Goal: Task Accomplishment & Management: Complete application form

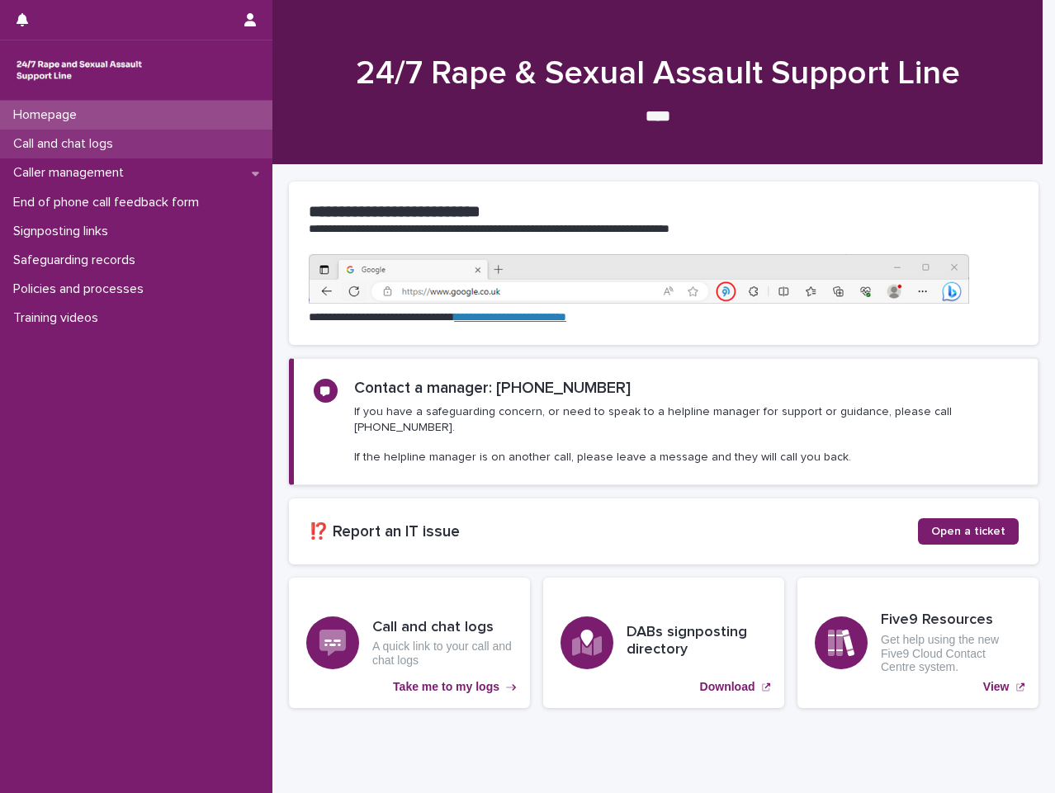
click at [118, 138] on p "Call and chat logs" at bounding box center [67, 144] width 120 height 16
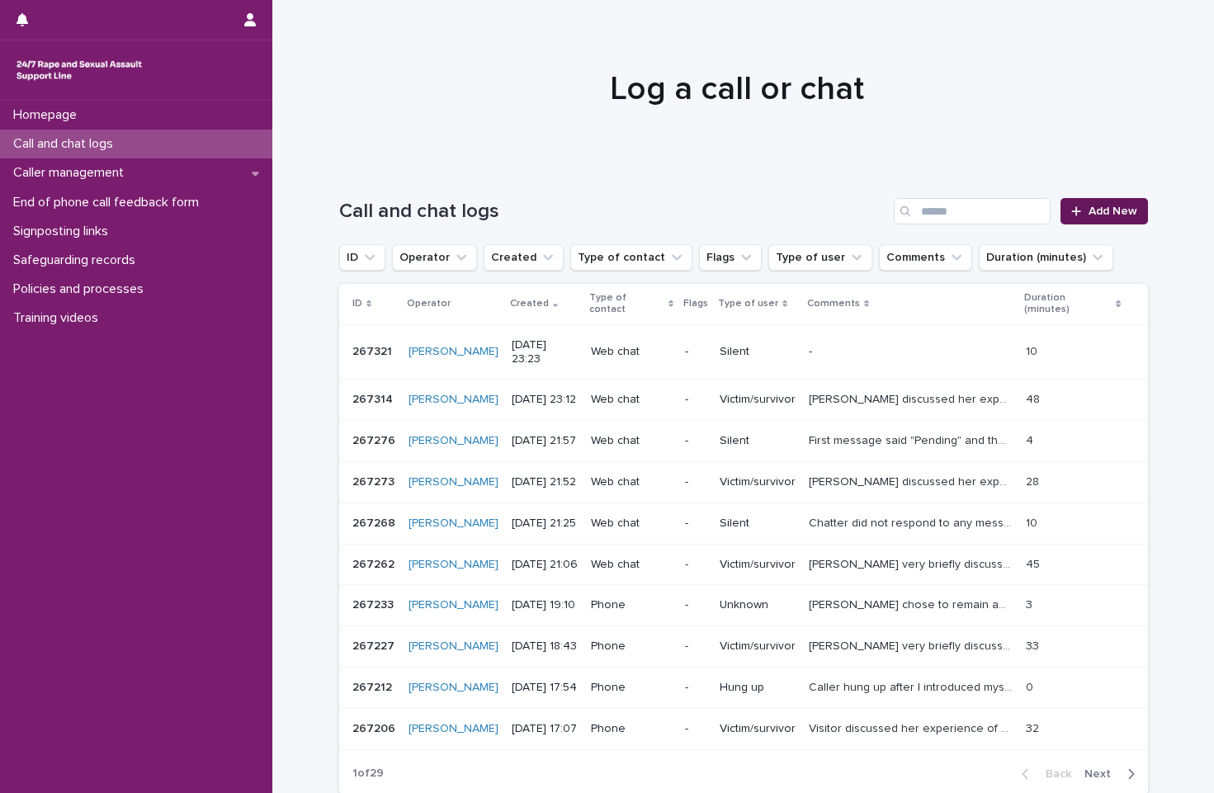
click at [1054, 202] on link "Add New" at bounding box center [1104, 211] width 87 height 26
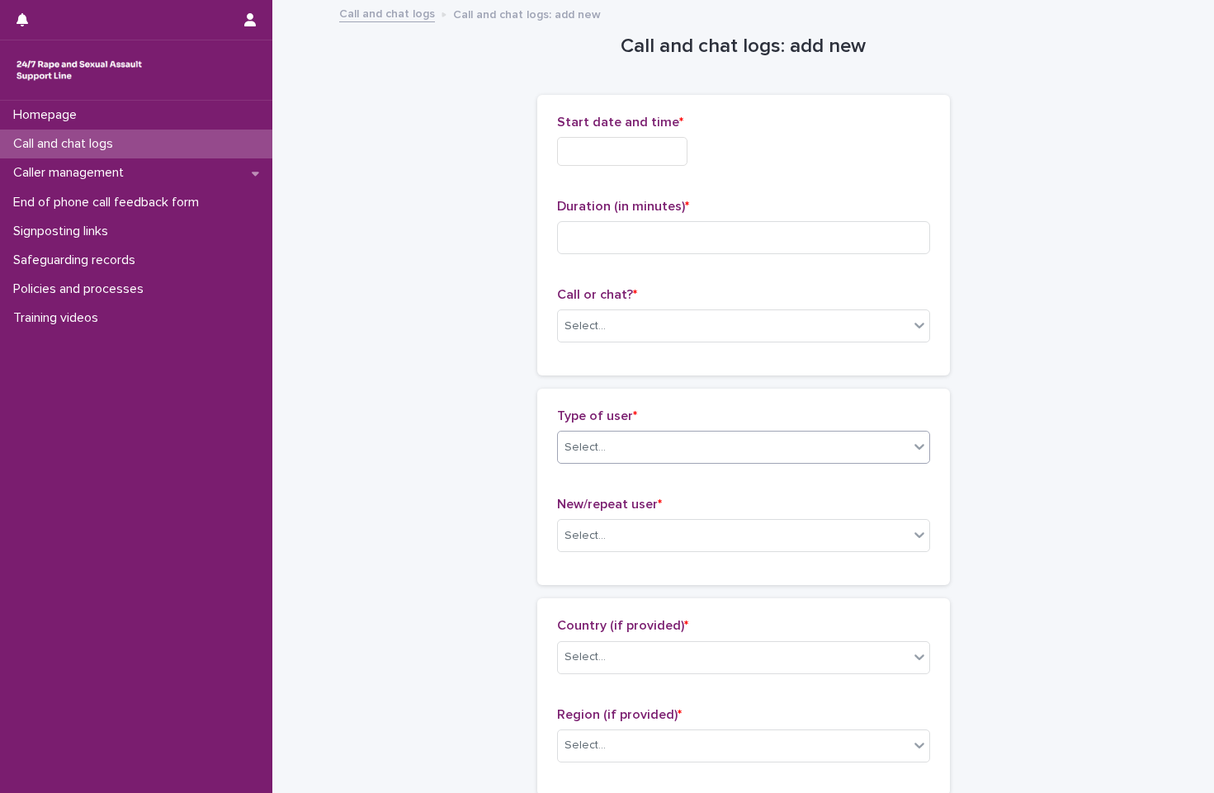
click at [759, 438] on div "Select..." at bounding box center [733, 447] width 351 height 27
click at [743, 329] on div "Select..." at bounding box center [733, 326] width 351 height 27
click at [747, 350] on div "Phone" at bounding box center [736, 357] width 371 height 29
click at [677, 143] on input "text" at bounding box center [622, 151] width 130 height 29
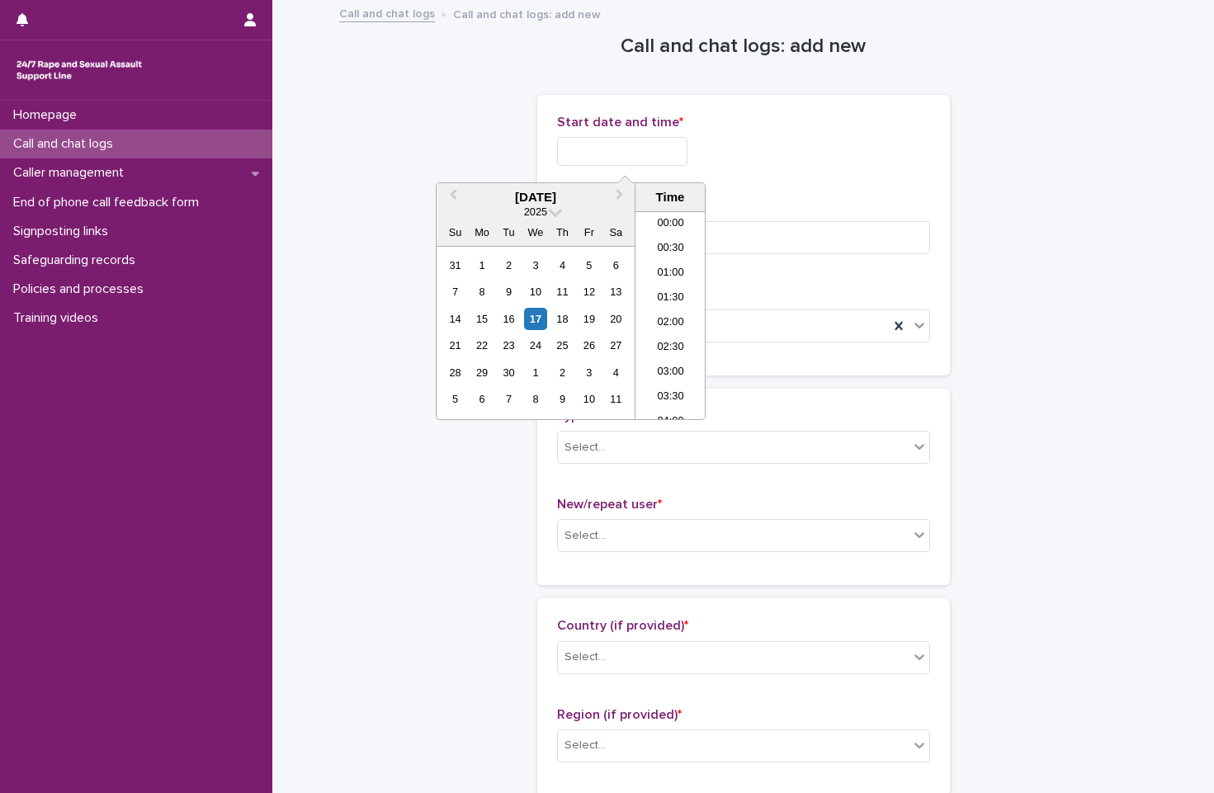
scroll to position [924, 0]
click at [674, 307] on li "20:30" at bounding box center [671, 315] width 70 height 25
click at [671, 160] on input "**********" at bounding box center [622, 151] width 130 height 29
type input "**********"
click at [844, 202] on p "Duration (in minutes) *" at bounding box center [743, 207] width 373 height 16
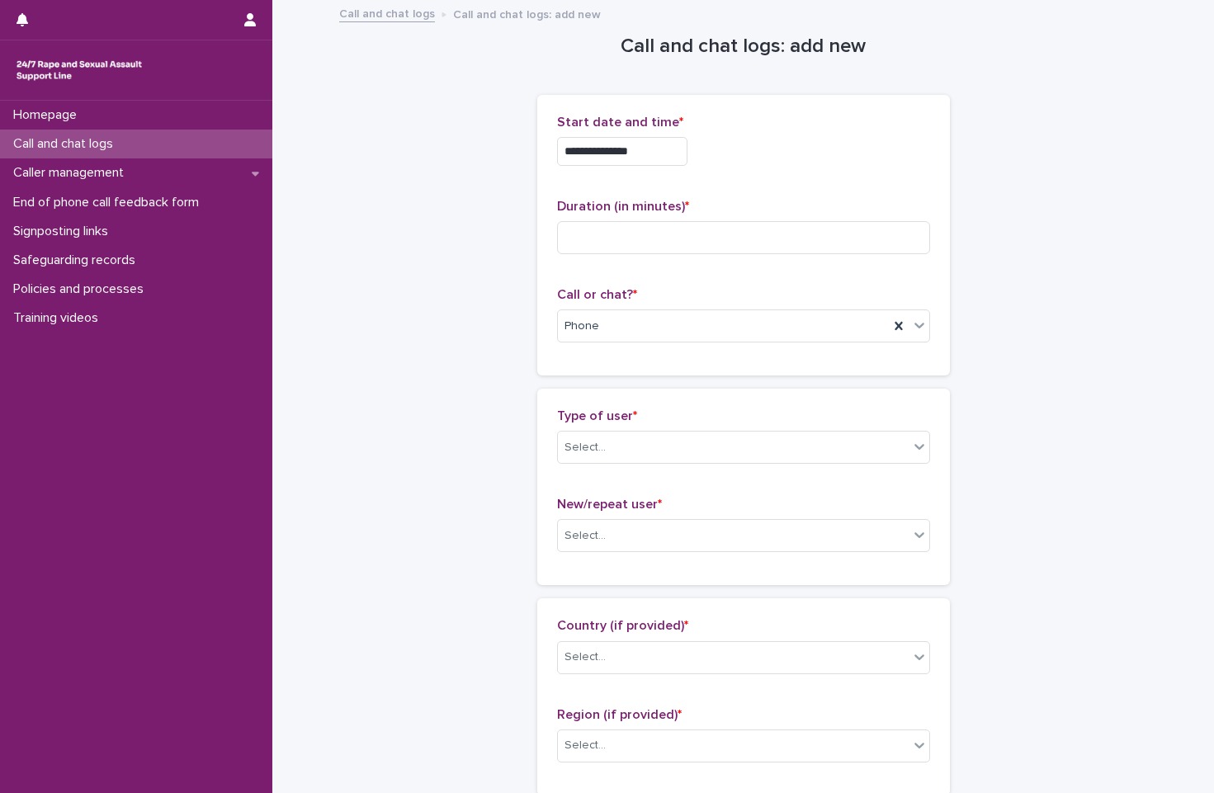
click at [839, 206] on p "Duration (in minutes) *" at bounding box center [743, 207] width 373 height 16
click at [807, 242] on input at bounding box center [743, 237] width 373 height 33
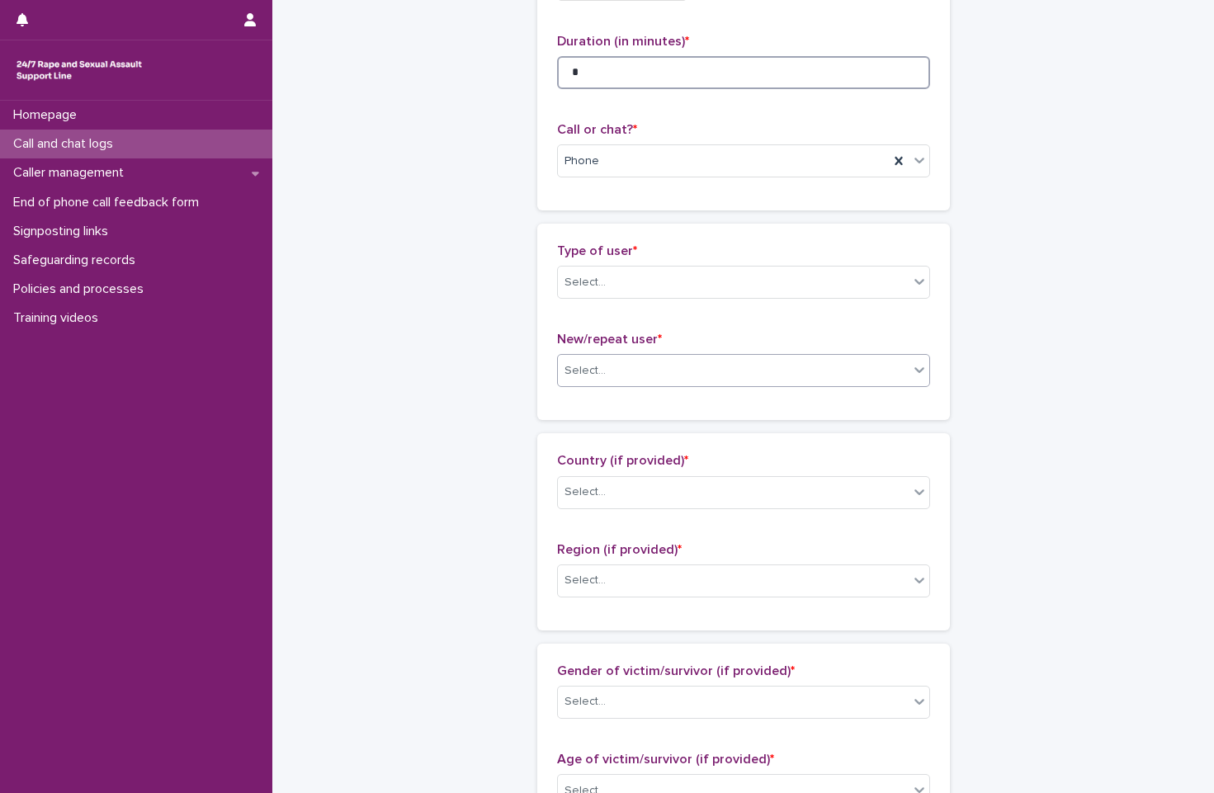
type input "*"
click at [757, 376] on div "Select..." at bounding box center [733, 370] width 351 height 27
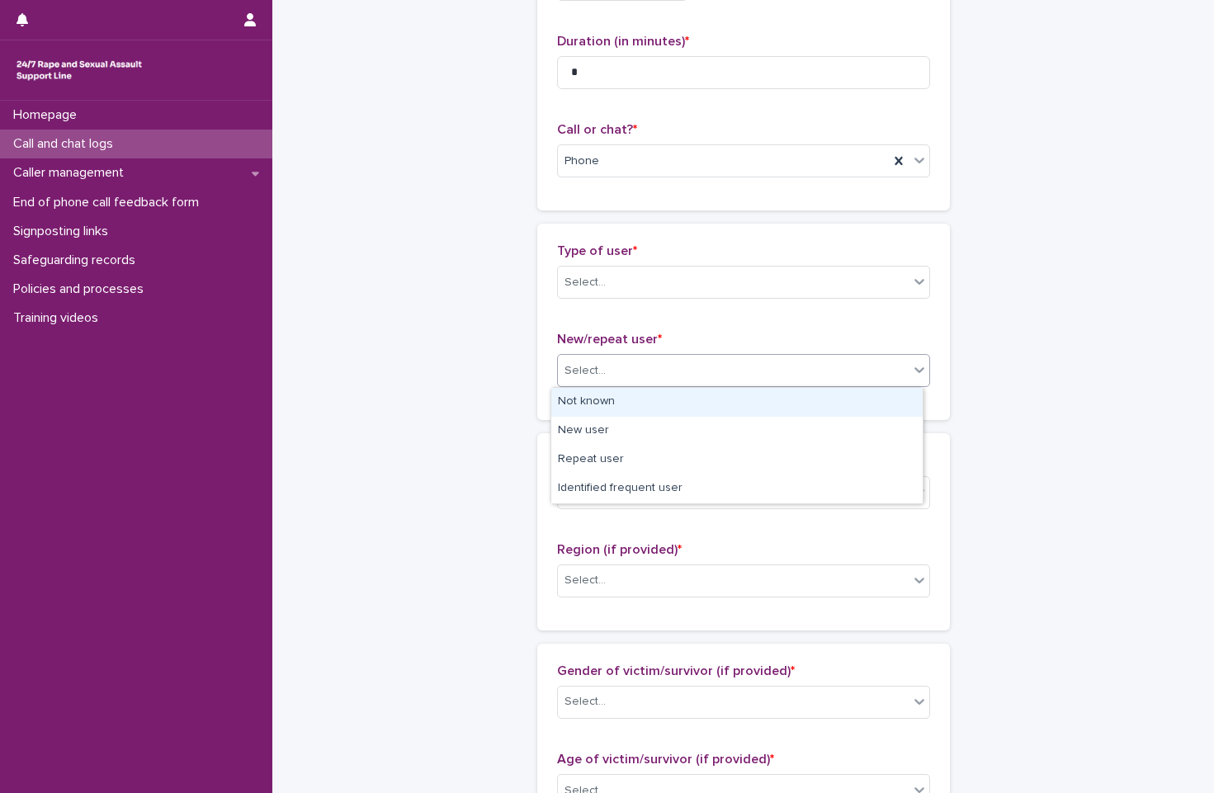
click at [754, 396] on div "Not known" at bounding box center [736, 402] width 371 height 29
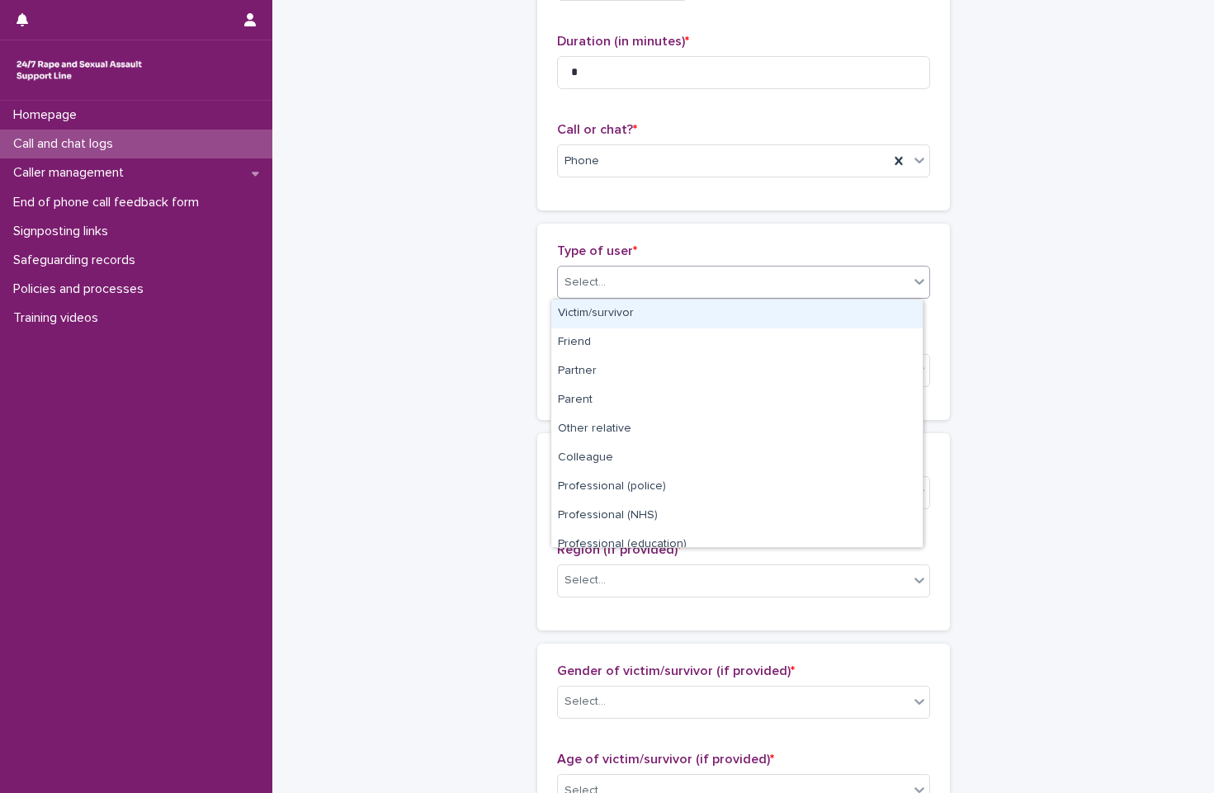
click at [766, 278] on div "Select..." at bounding box center [733, 282] width 351 height 27
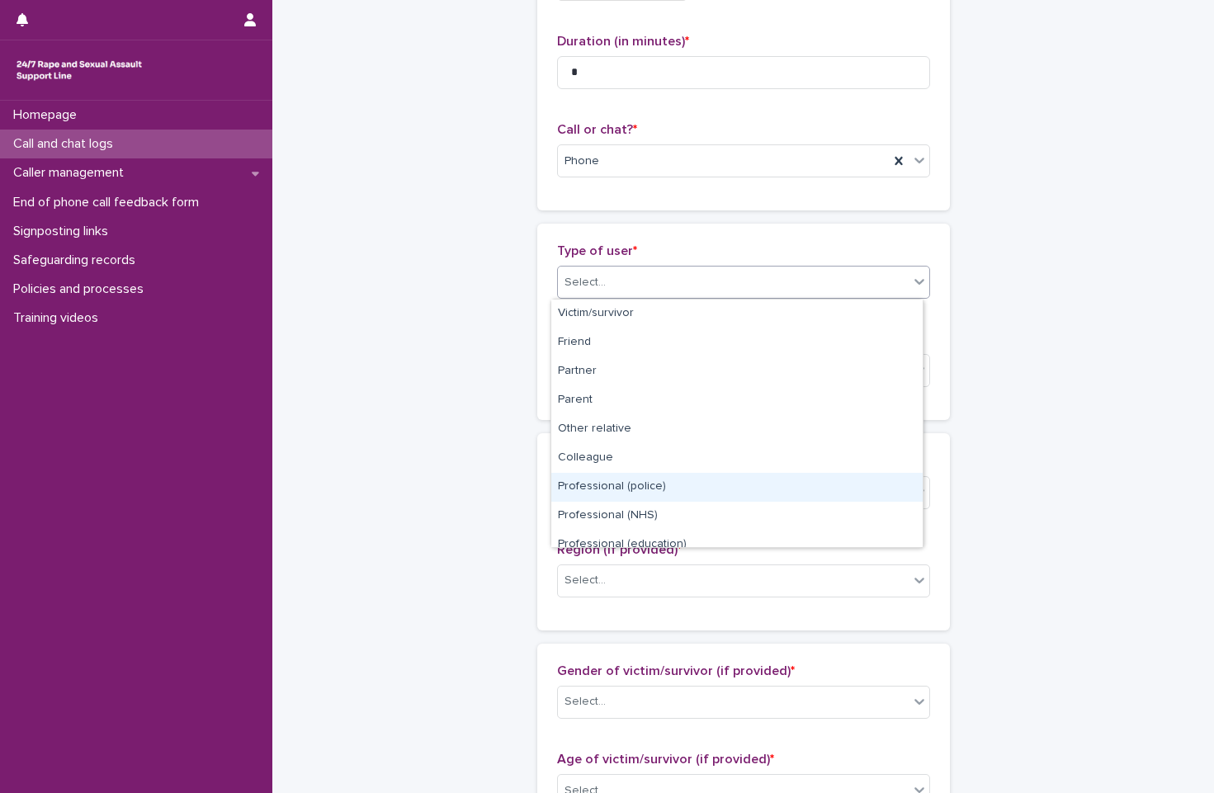
scroll to position [186, 0]
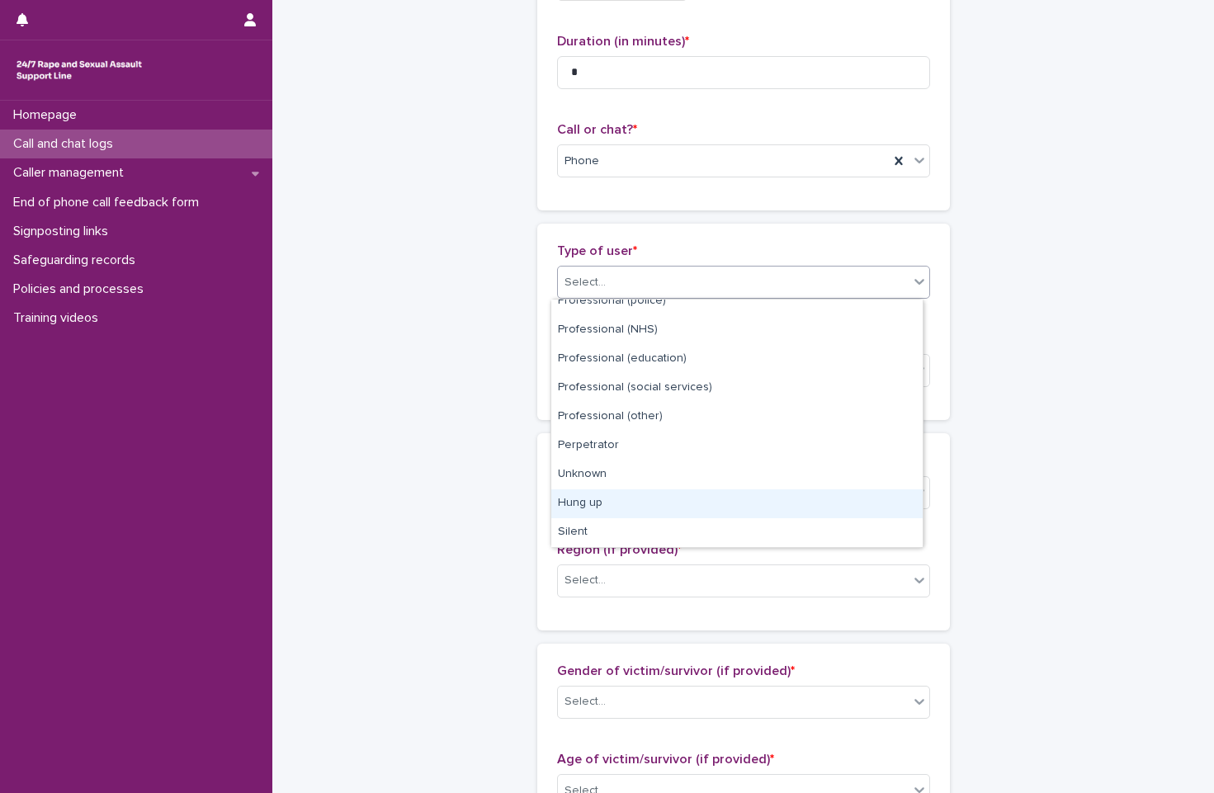
click at [749, 506] on div "Hung up" at bounding box center [736, 503] width 371 height 29
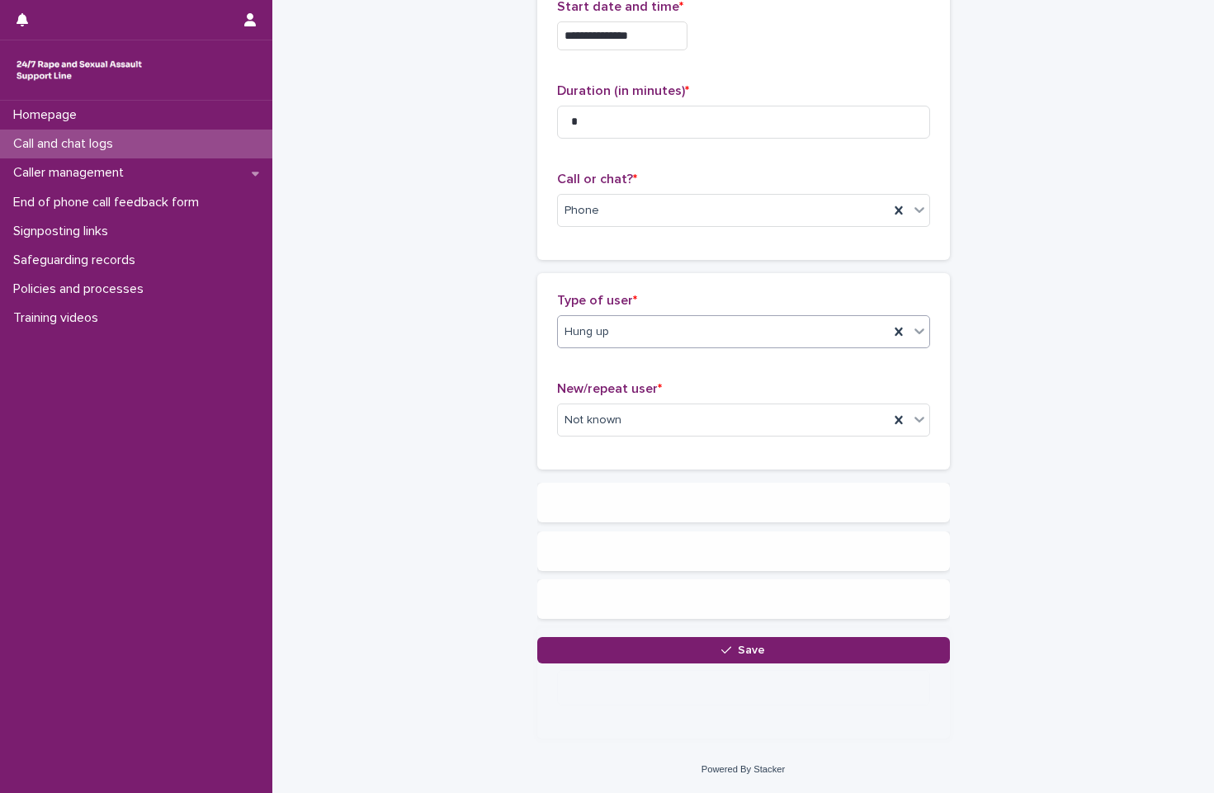
scroll to position [0, 0]
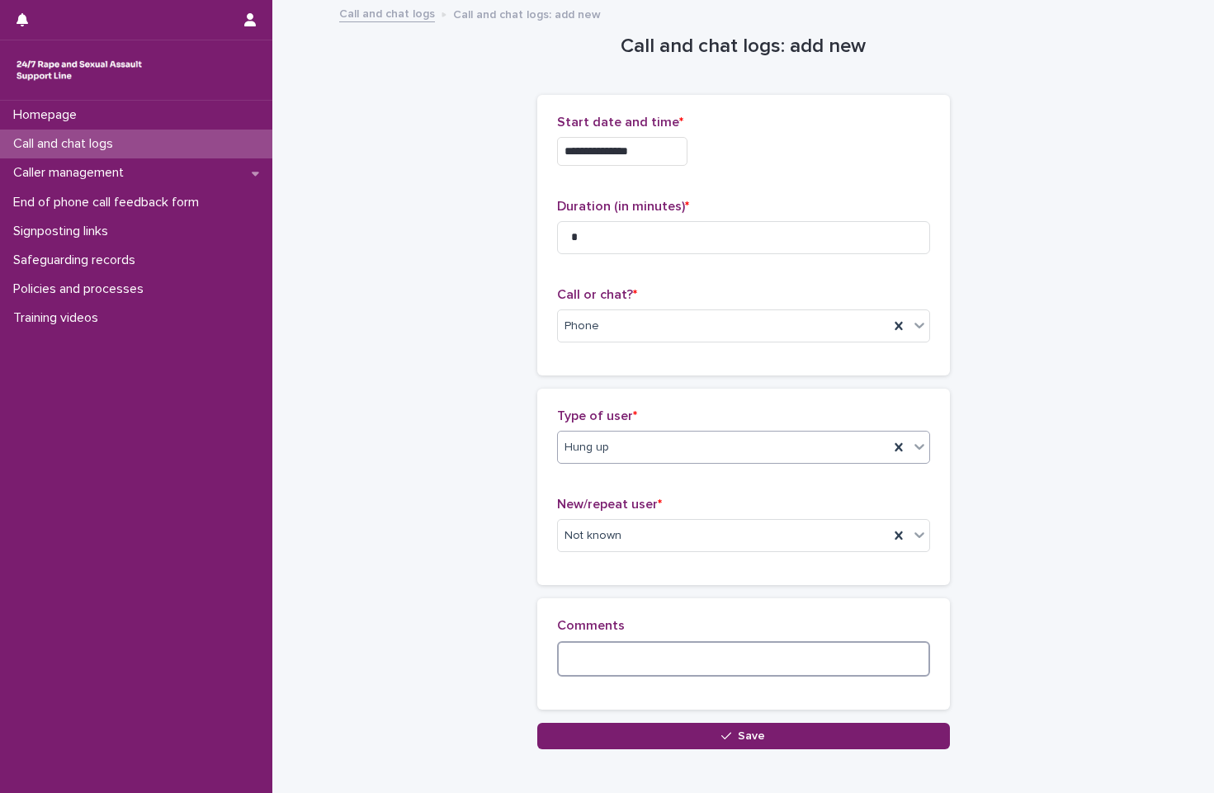
click at [673, 649] on textarea at bounding box center [743, 658] width 373 height 35
click at [668, 652] on textarea at bounding box center [743, 658] width 373 height 35
type textarea "*"
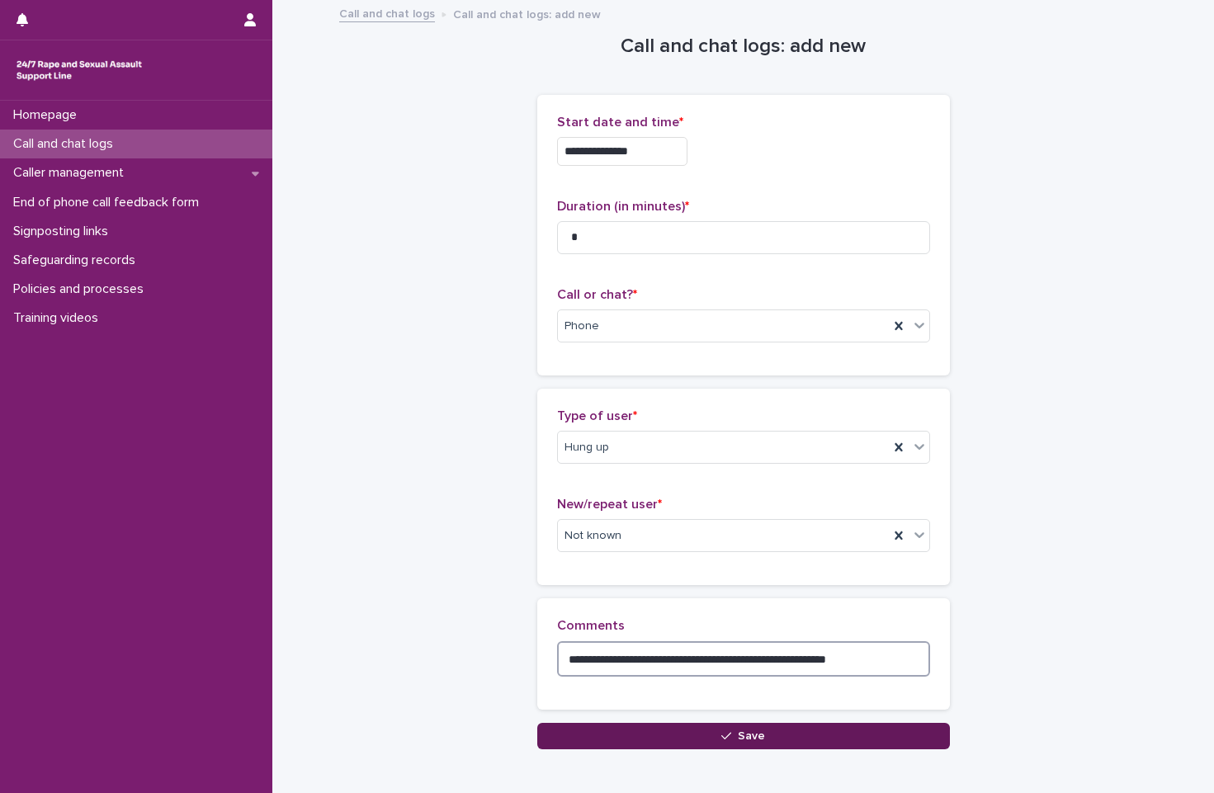
type textarea "**********"
click at [758, 732] on span "Save" at bounding box center [751, 736] width 27 height 12
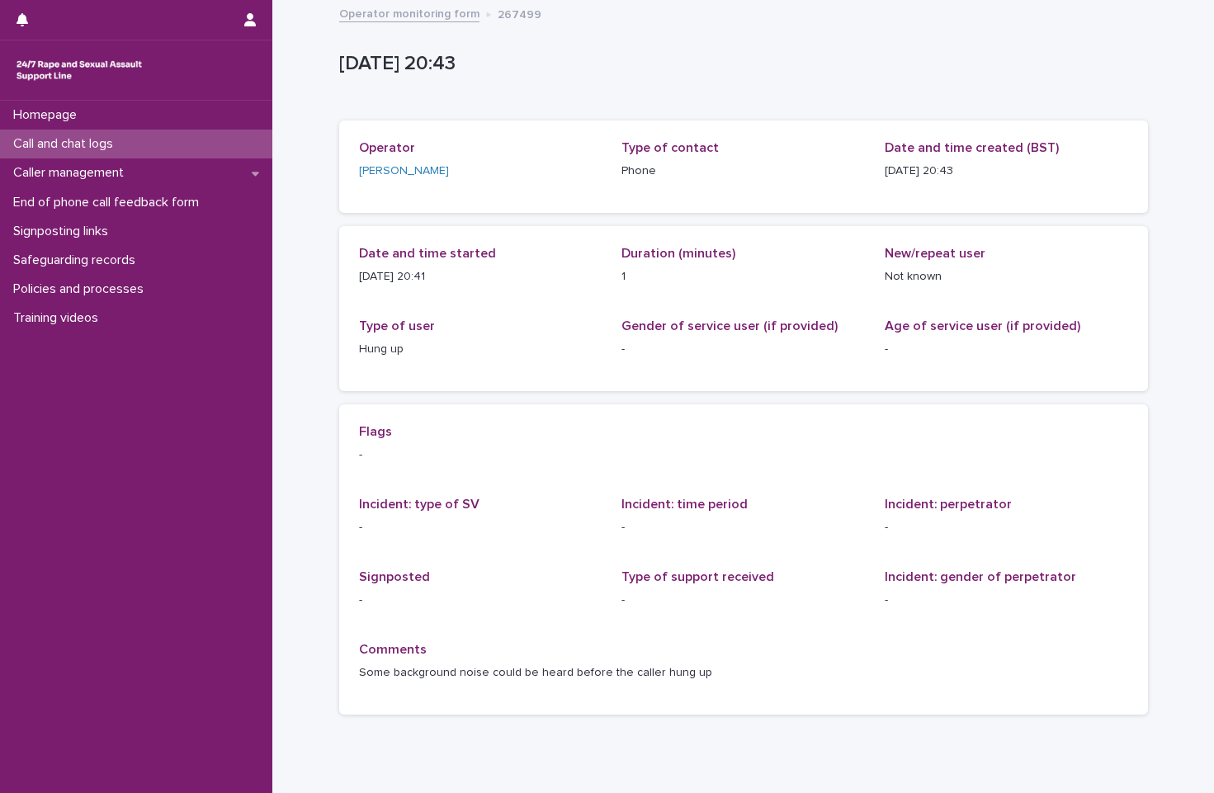
click at [442, 8] on link "Operator monitoring form" at bounding box center [409, 12] width 140 height 19
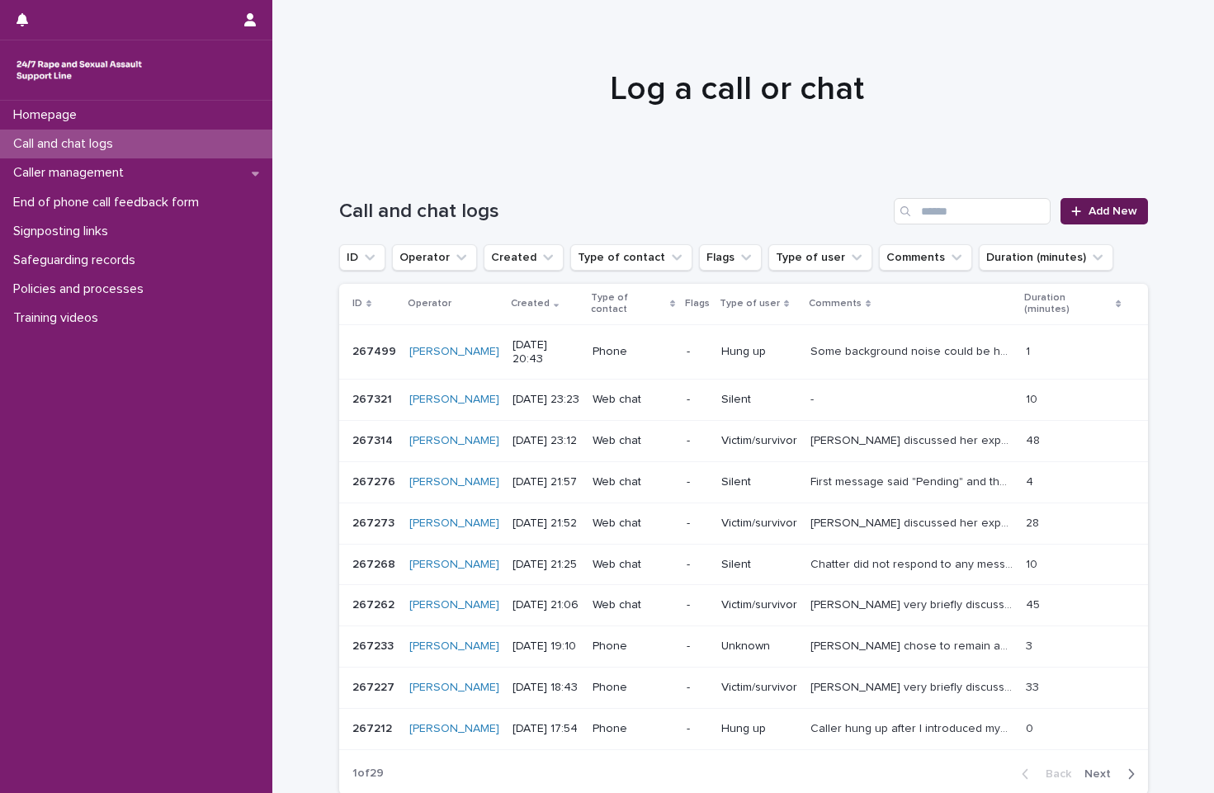
click at [1054, 209] on span "Add New" at bounding box center [1113, 212] width 49 height 12
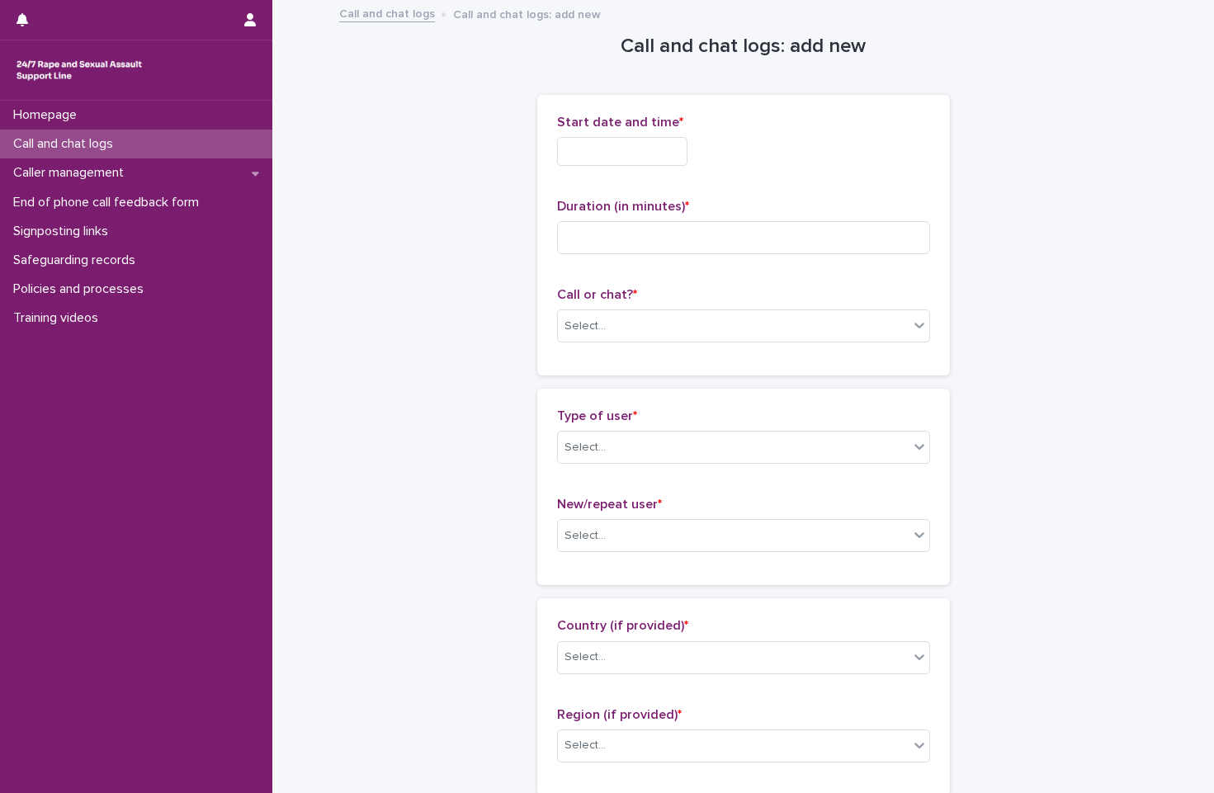
click at [669, 300] on p "Call or chat? *" at bounding box center [743, 295] width 373 height 16
click at [675, 324] on div "Select..." at bounding box center [733, 326] width 351 height 27
click at [673, 344] on div "Phone" at bounding box center [736, 357] width 371 height 29
click at [703, 542] on div "Select..." at bounding box center [733, 535] width 351 height 27
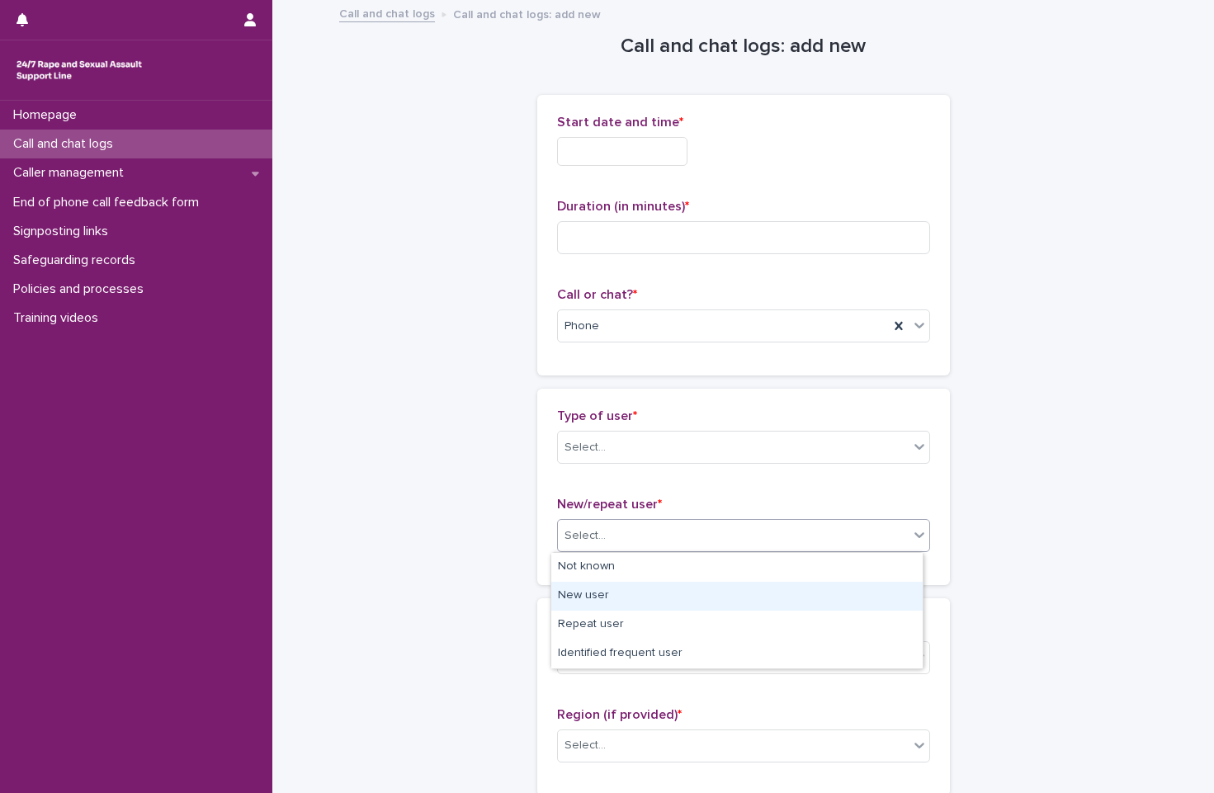
click at [698, 594] on div "New user" at bounding box center [736, 596] width 371 height 29
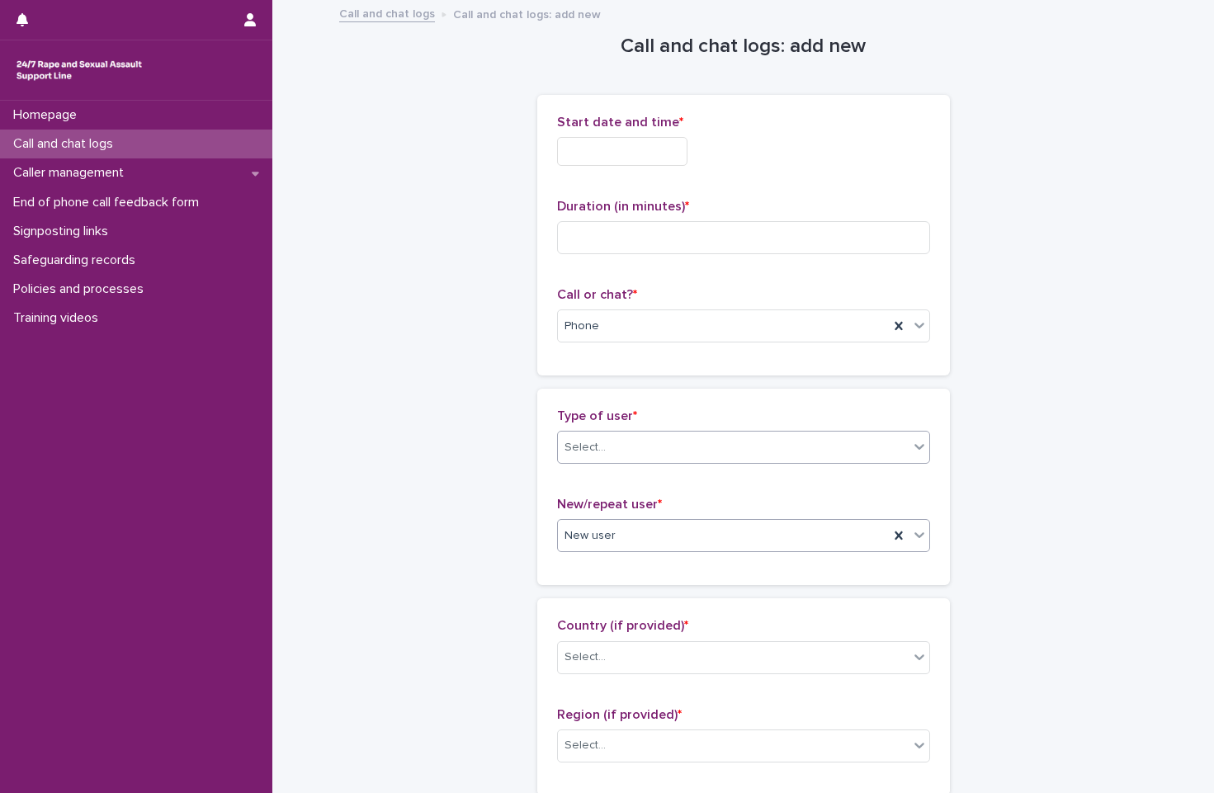
click at [744, 452] on div "Select..." at bounding box center [733, 447] width 351 height 27
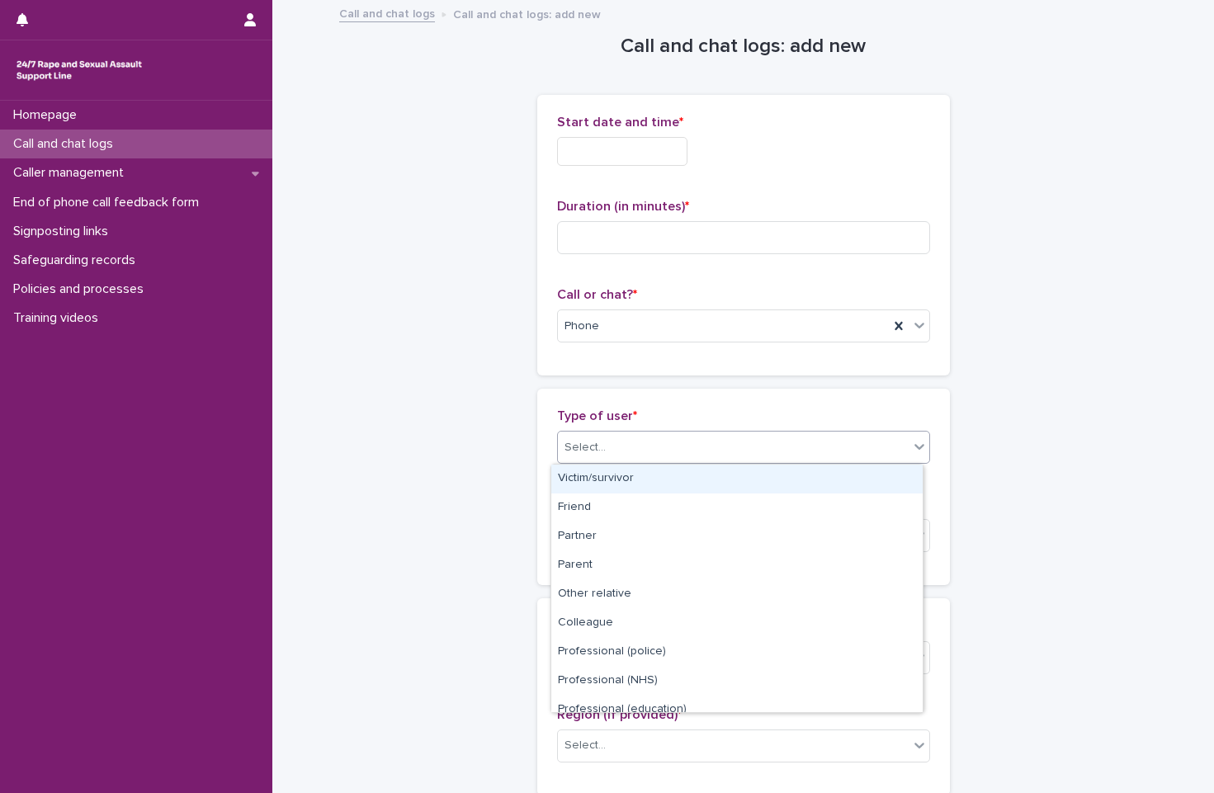
click at [752, 471] on div "Victim/survivor" at bounding box center [736, 479] width 371 height 29
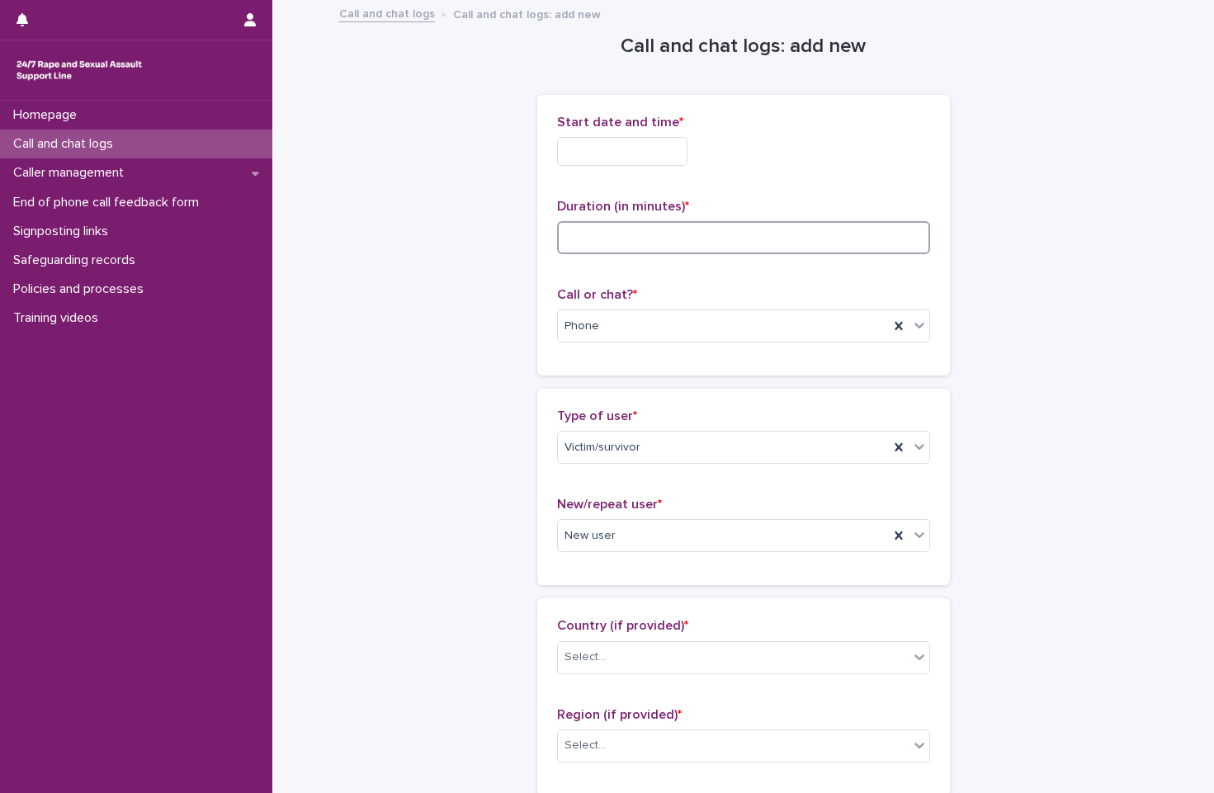
click at [746, 234] on input at bounding box center [743, 237] width 373 height 33
type input "**"
click at [641, 161] on input "text" at bounding box center [622, 151] width 130 height 29
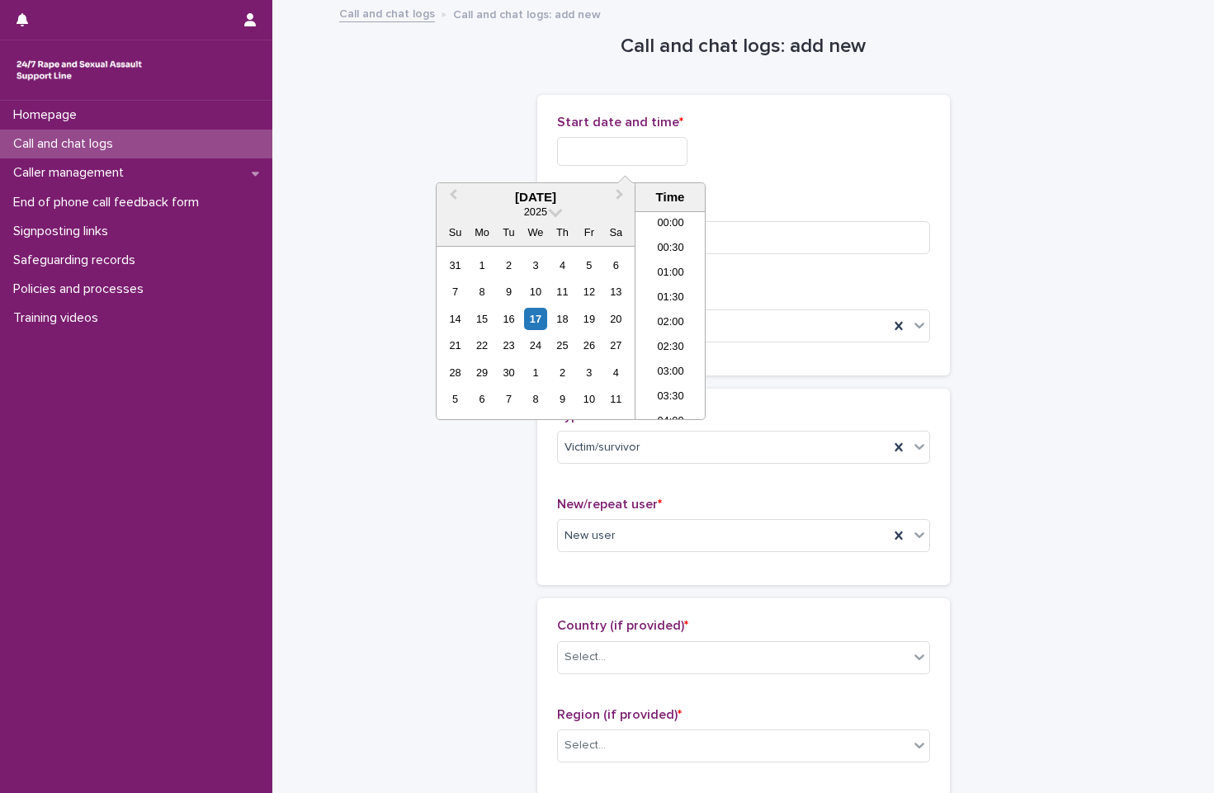
scroll to position [949, 0]
click at [672, 274] on li "20:00" at bounding box center [671, 265] width 70 height 25
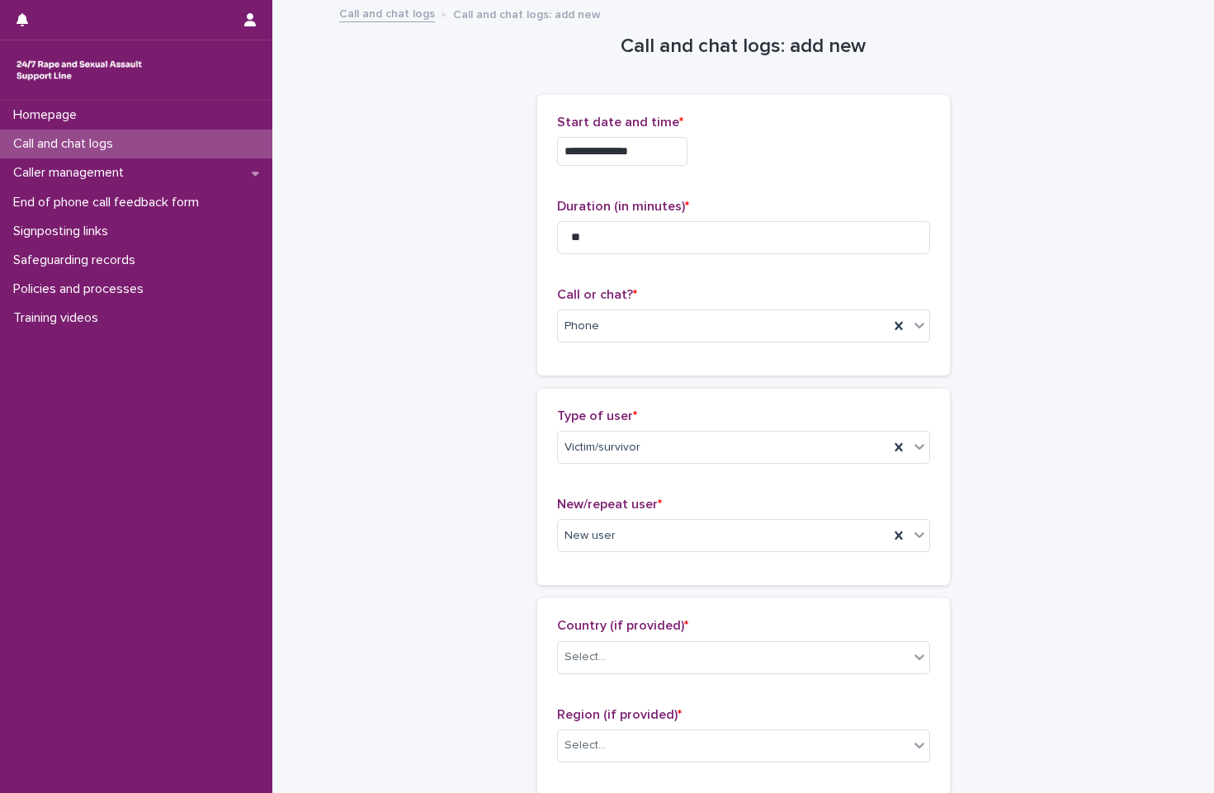
click at [657, 142] on input "**********" at bounding box center [622, 151] width 130 height 29
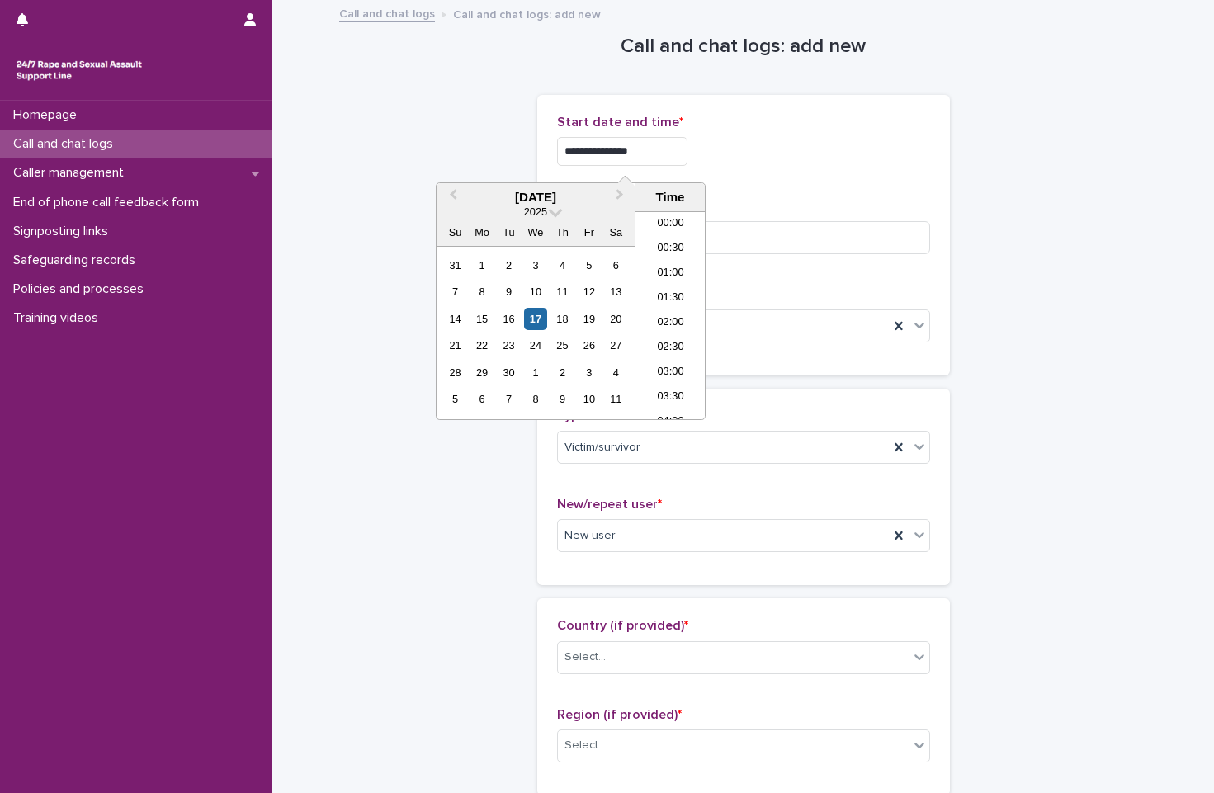
scroll to position [900, 0]
type input "**********"
click at [785, 170] on div "**********" at bounding box center [743, 147] width 373 height 64
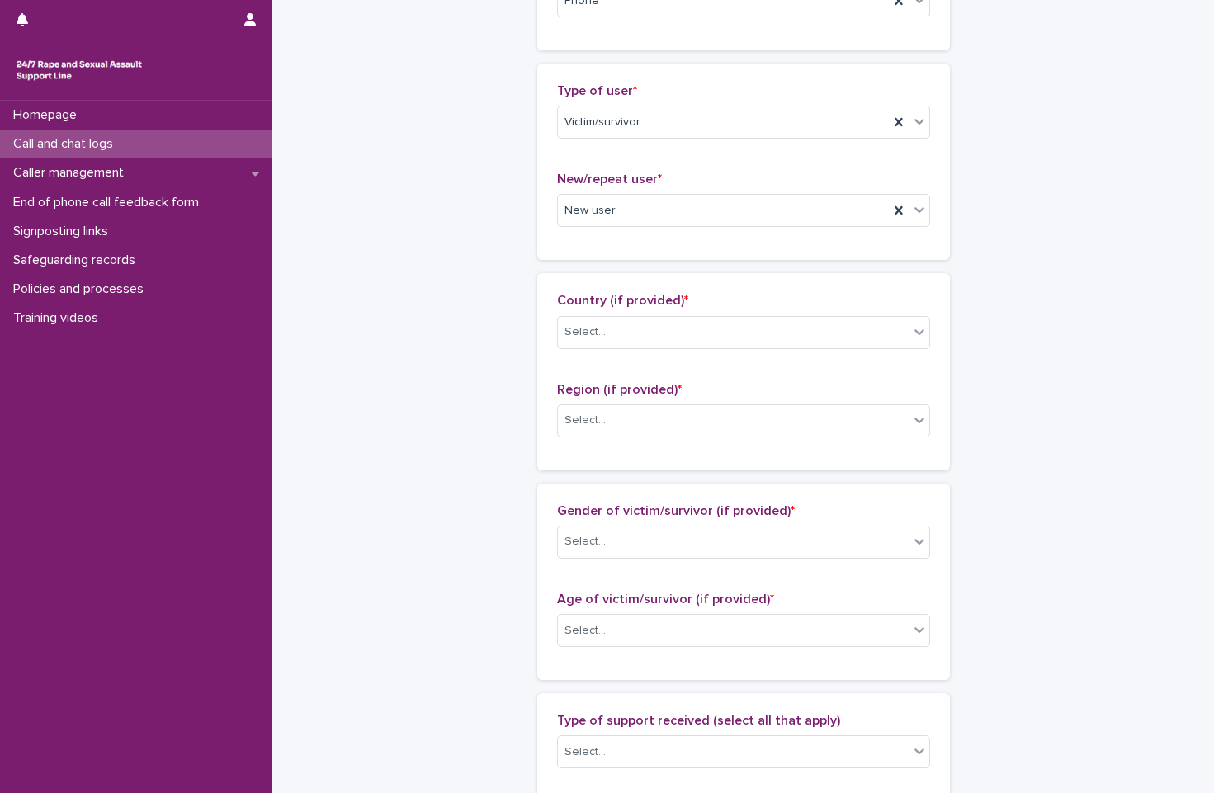
scroll to position [330, 0]
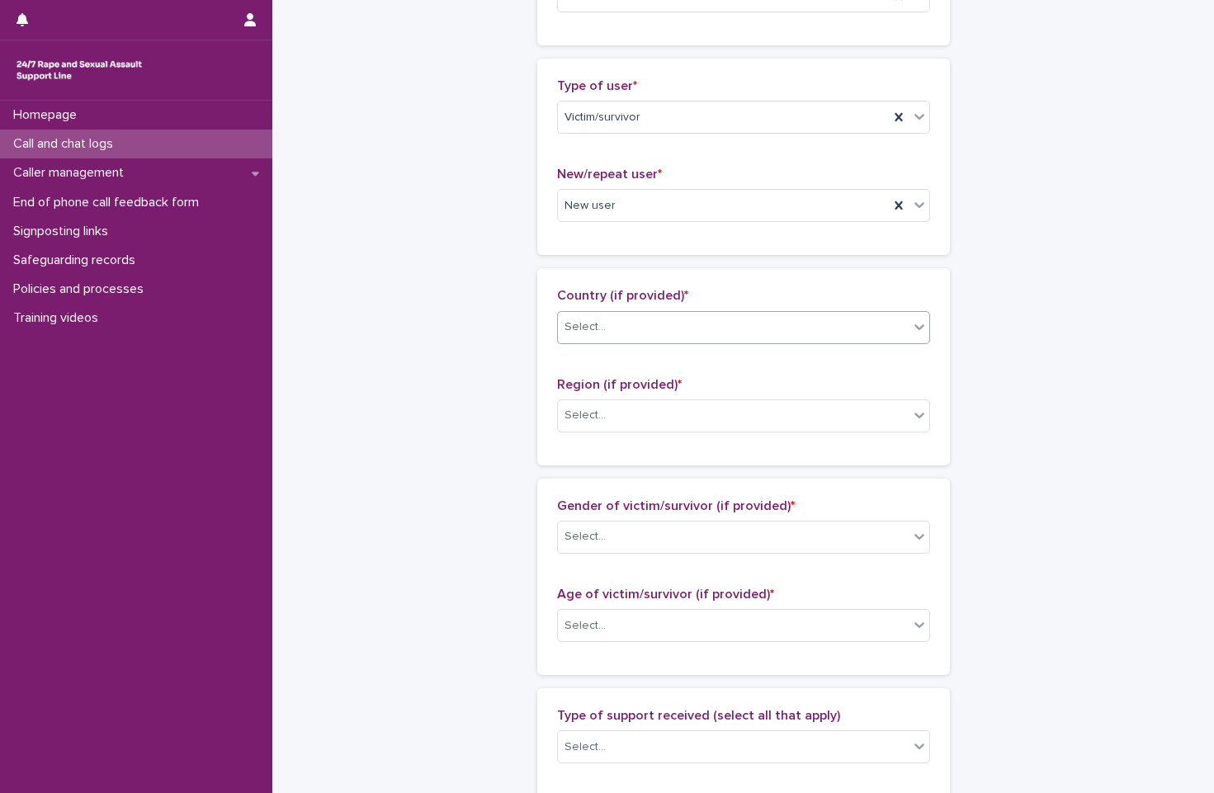
click at [656, 343] on body "**********" at bounding box center [607, 396] width 1214 height 793
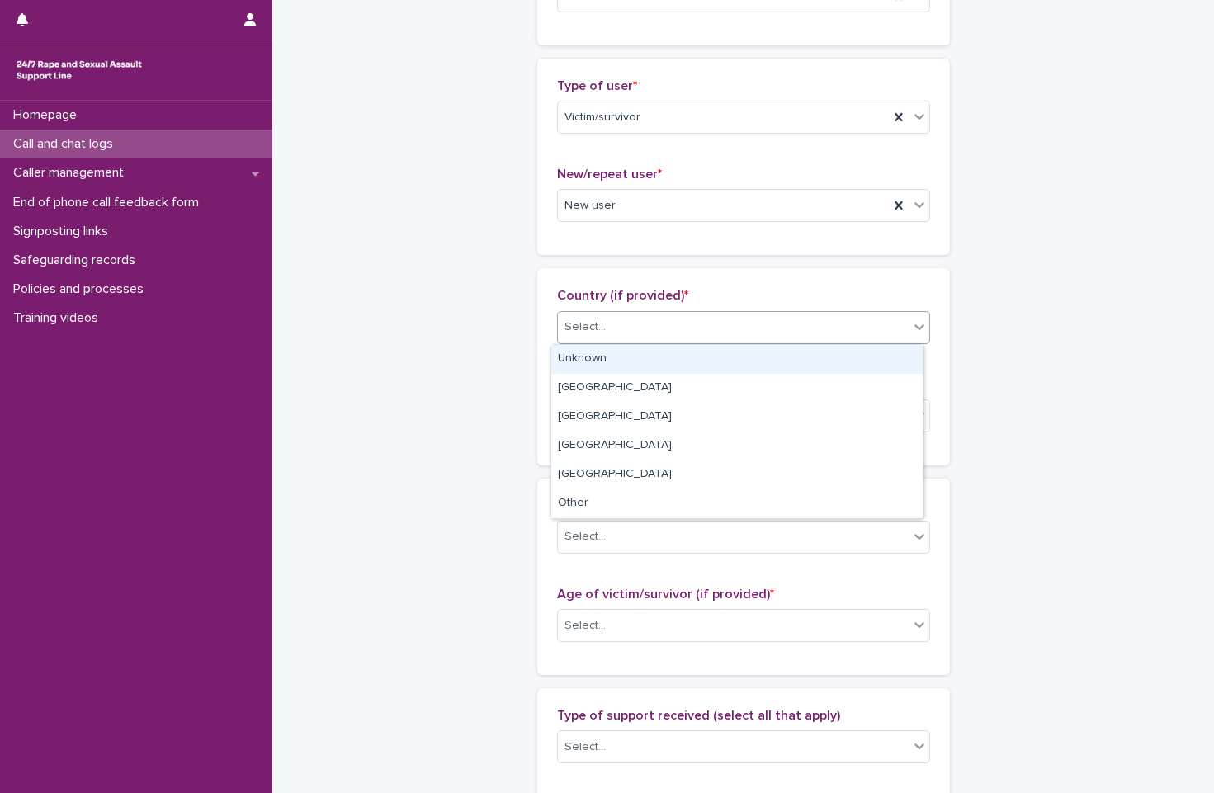
click at [661, 366] on div "Unknown" at bounding box center [736, 359] width 371 height 29
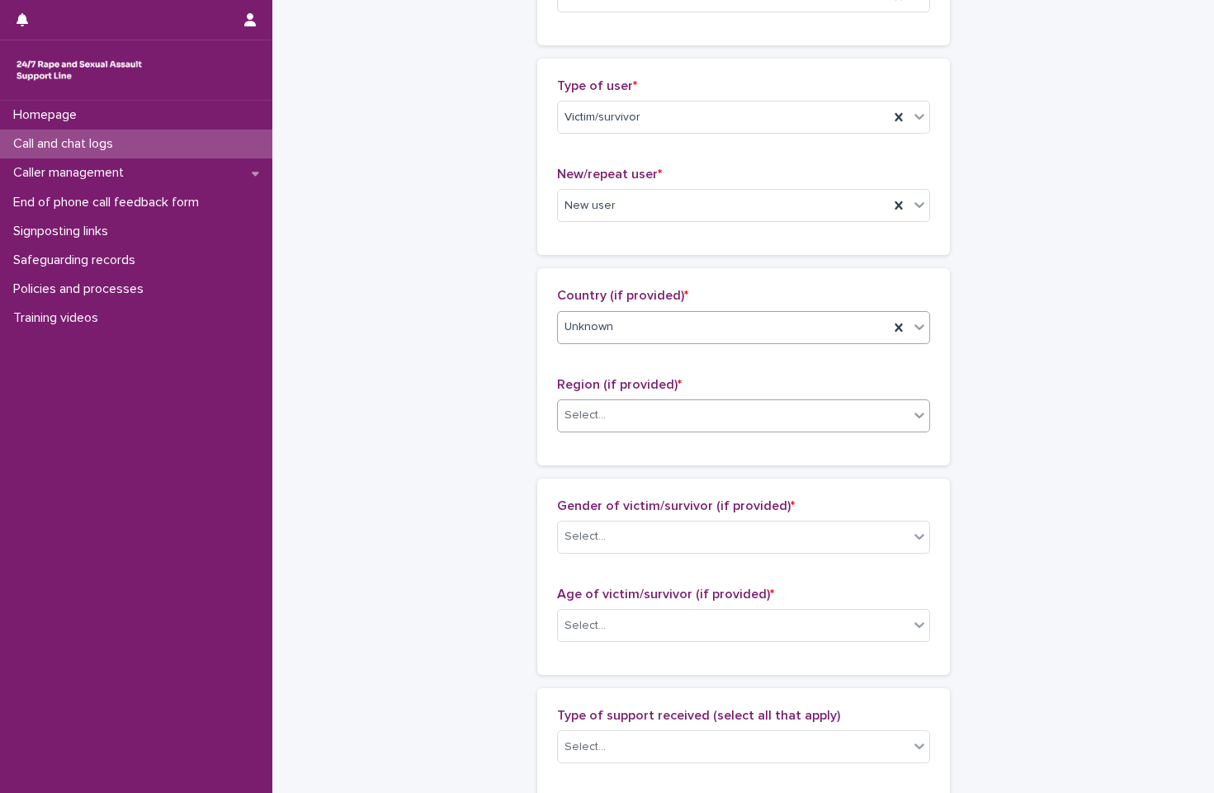
click at [671, 412] on div "Select..." at bounding box center [733, 415] width 351 height 27
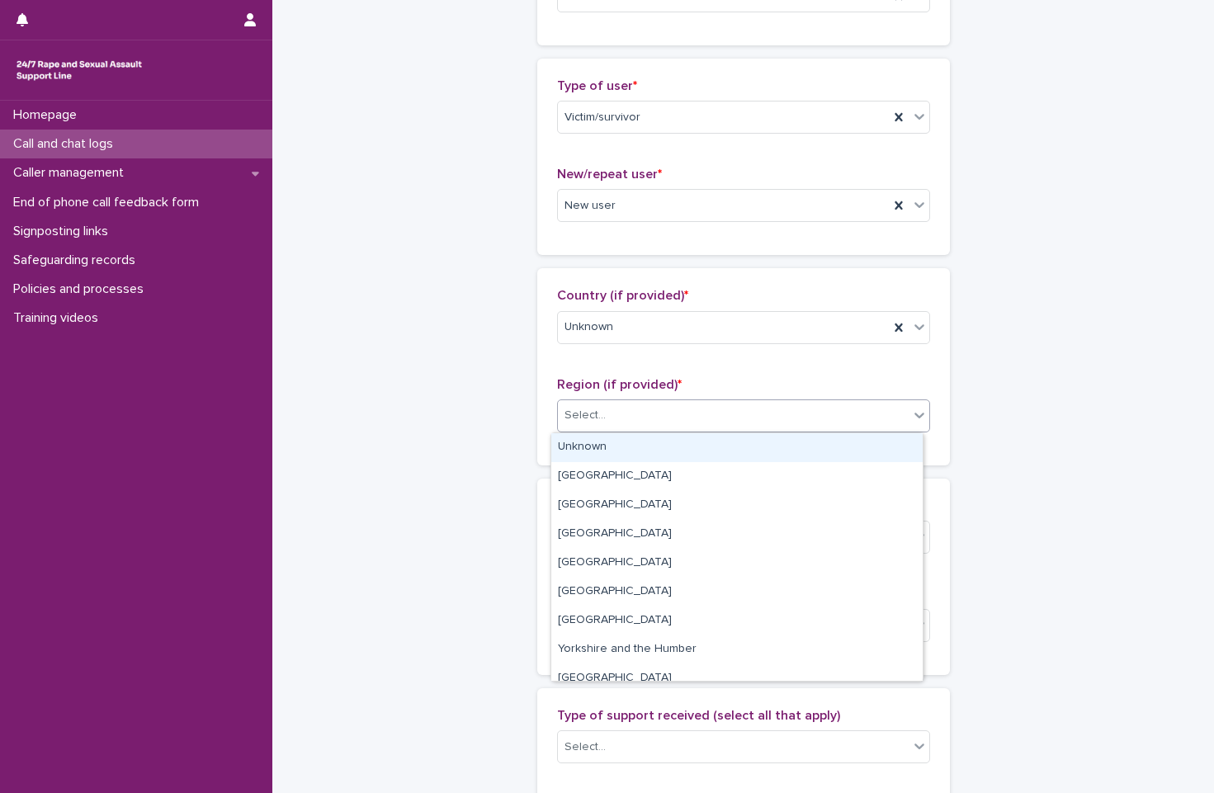
click at [674, 447] on div "Unknown" at bounding box center [736, 447] width 371 height 29
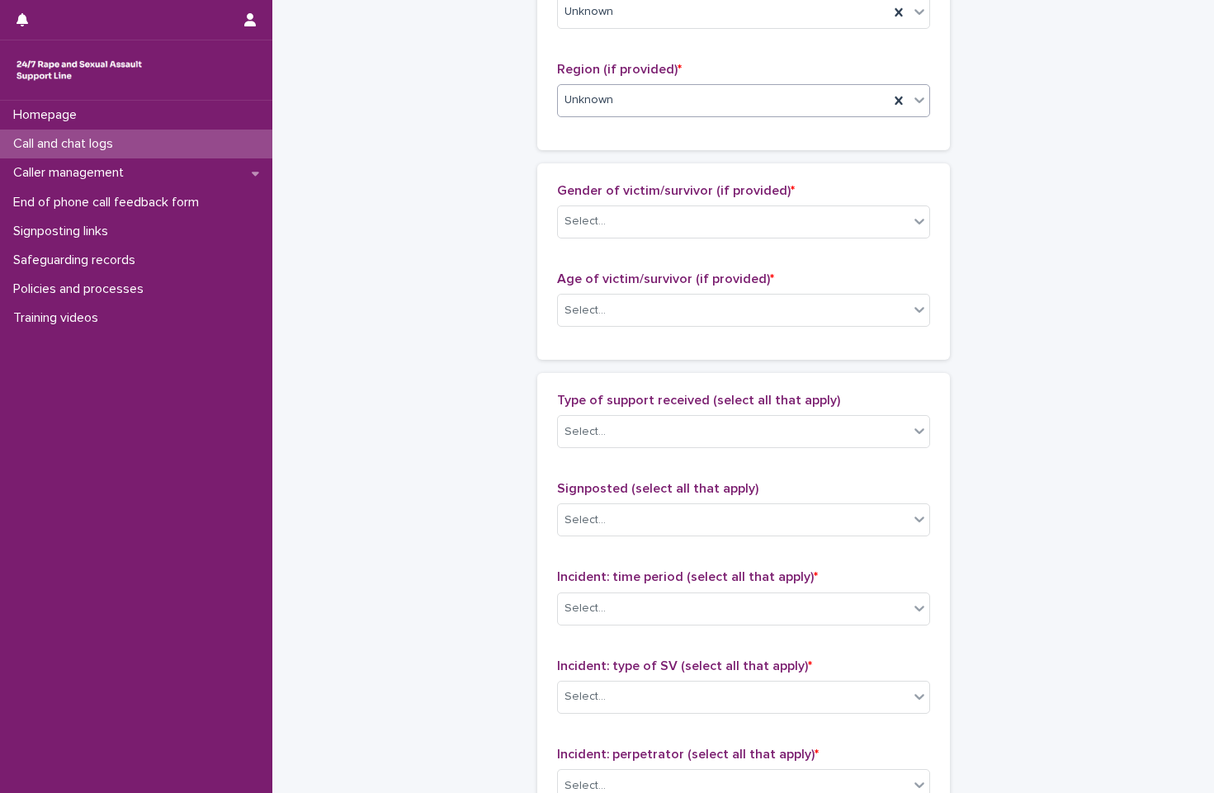
scroll to position [660, 0]
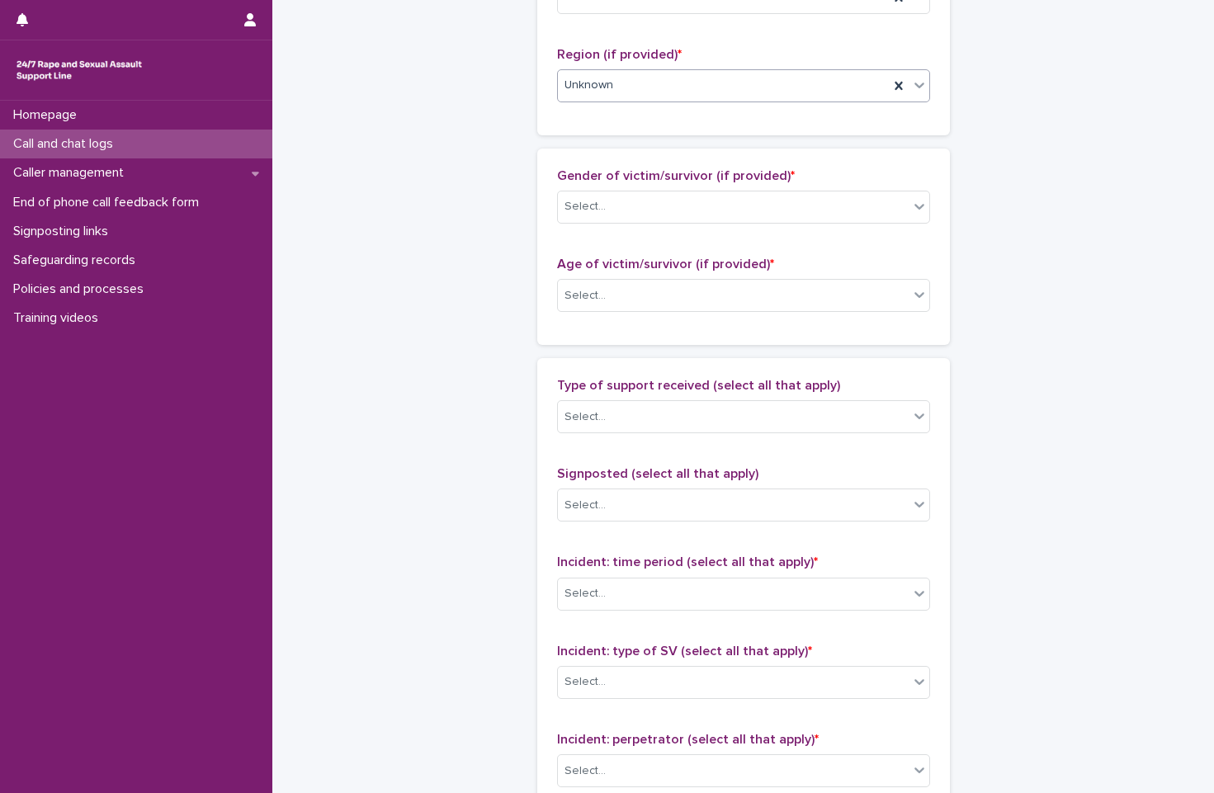
click at [678, 187] on div "Gender of victim/survivor (if provided) * Select..." at bounding box center [743, 202] width 373 height 69
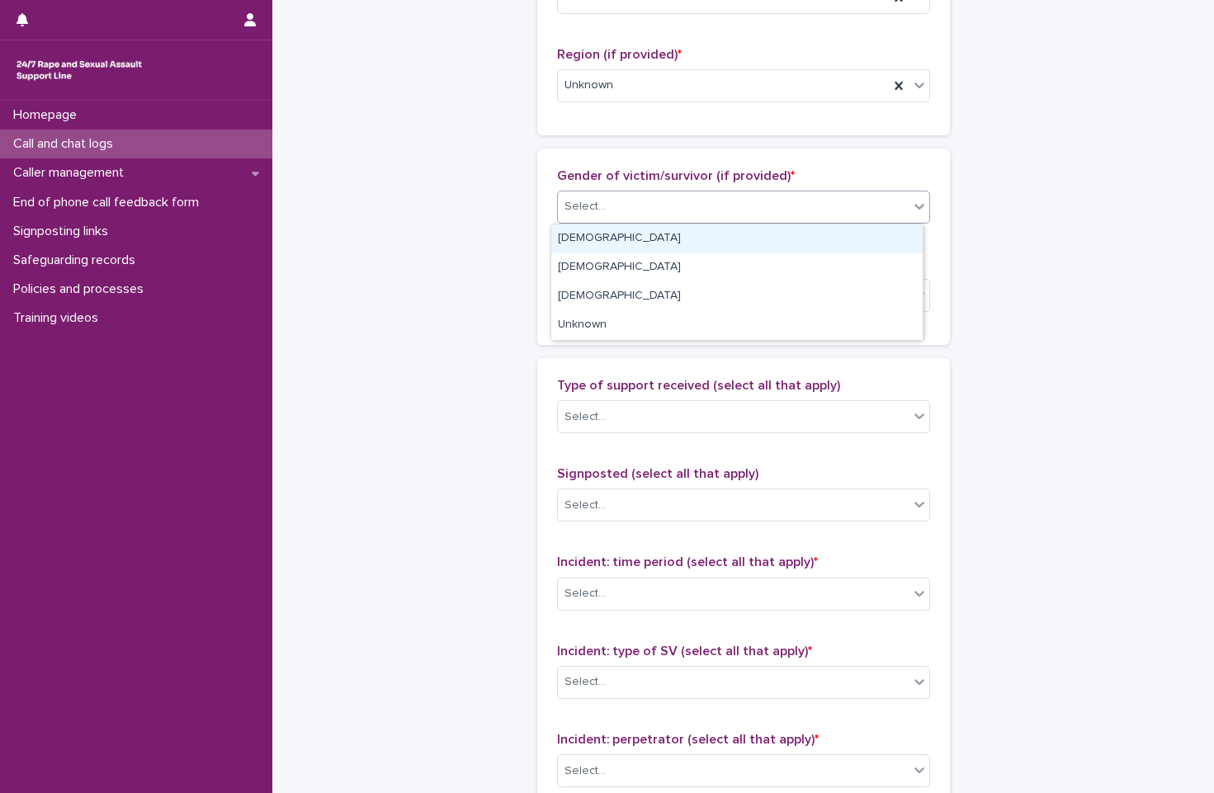
click at [678, 204] on div "Select..." at bounding box center [733, 206] width 351 height 27
click at [688, 237] on div "[DEMOGRAPHIC_DATA]" at bounding box center [736, 239] width 371 height 29
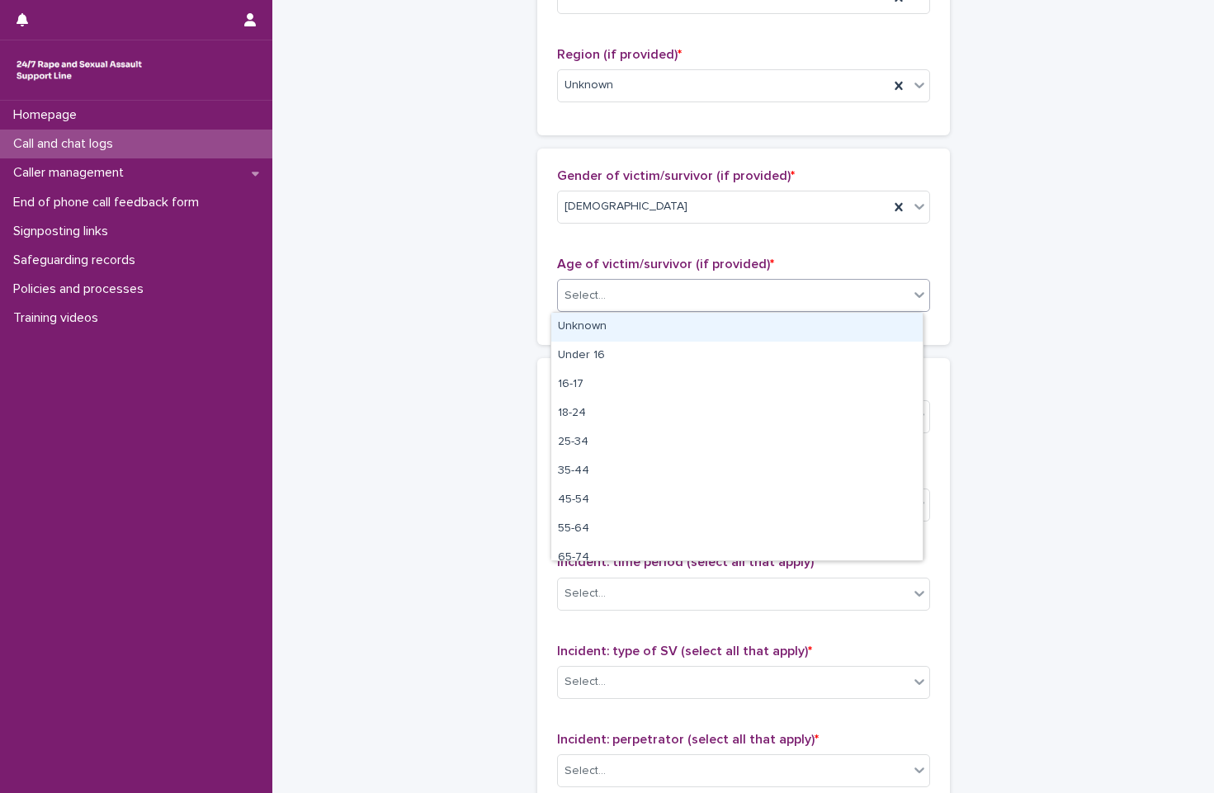
click at [690, 310] on div "Select..." at bounding box center [743, 295] width 373 height 33
click at [691, 314] on div "Unknown" at bounding box center [736, 327] width 371 height 29
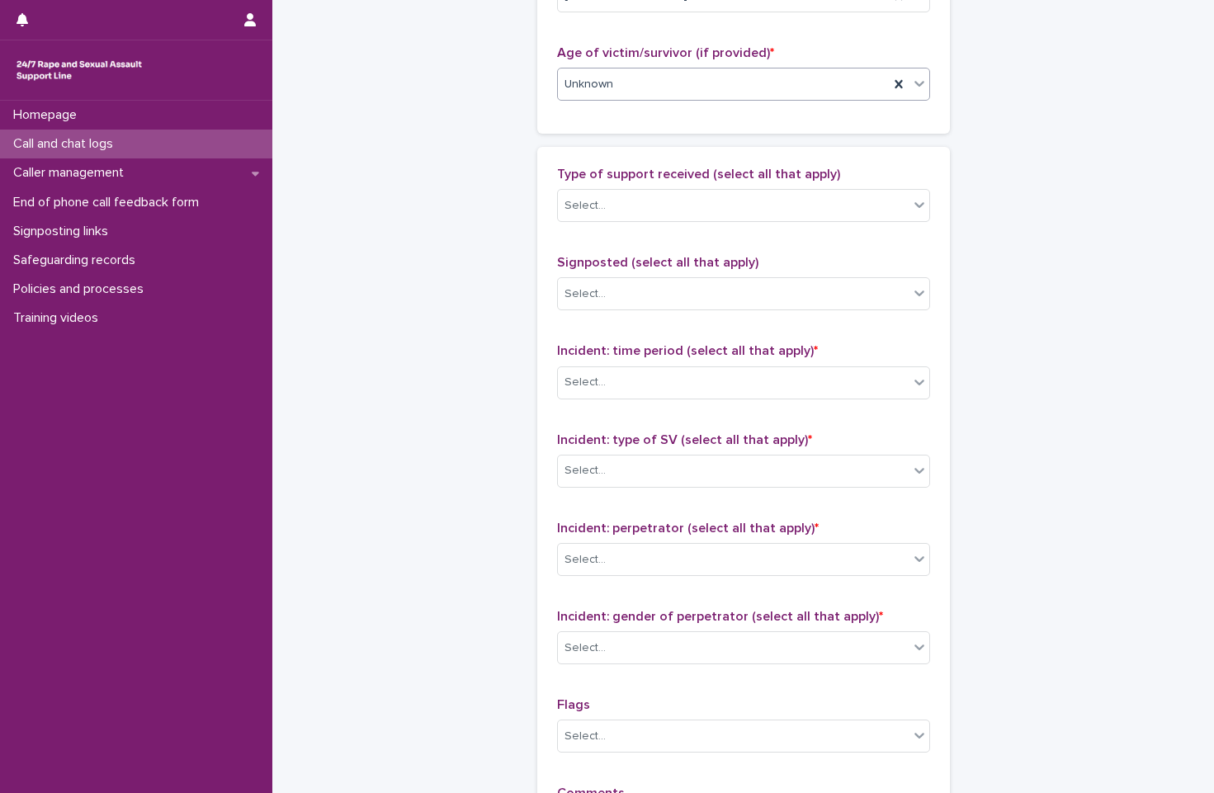
scroll to position [908, 0]
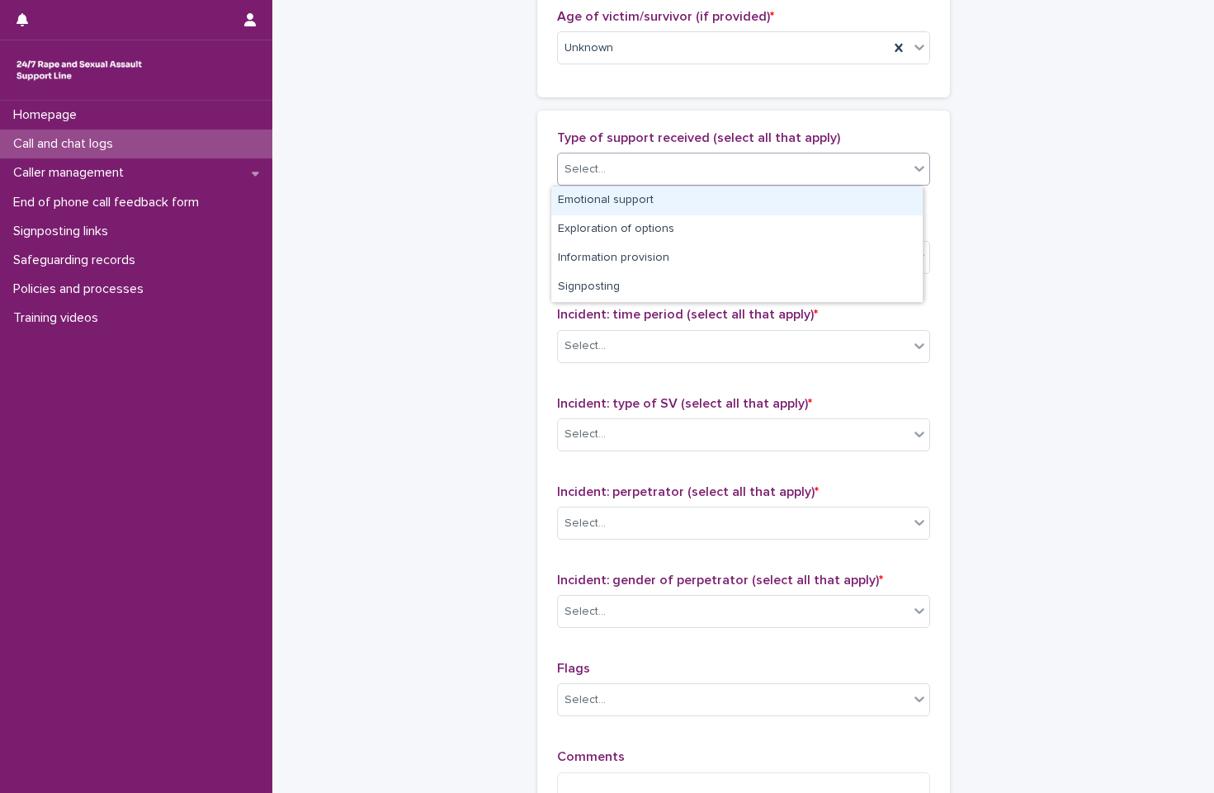
click at [690, 175] on div "Select..." at bounding box center [733, 169] width 351 height 27
click at [689, 194] on div "Emotional support" at bounding box center [736, 201] width 371 height 29
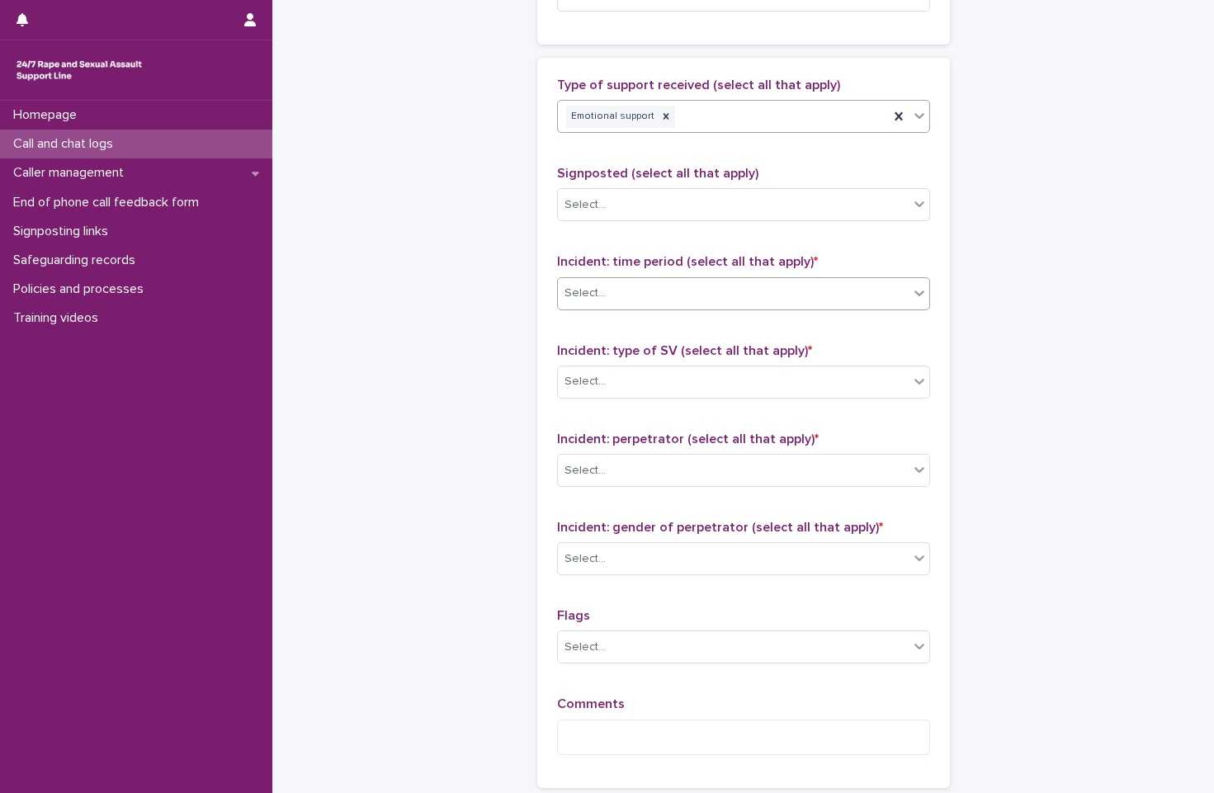
scroll to position [990, 0]
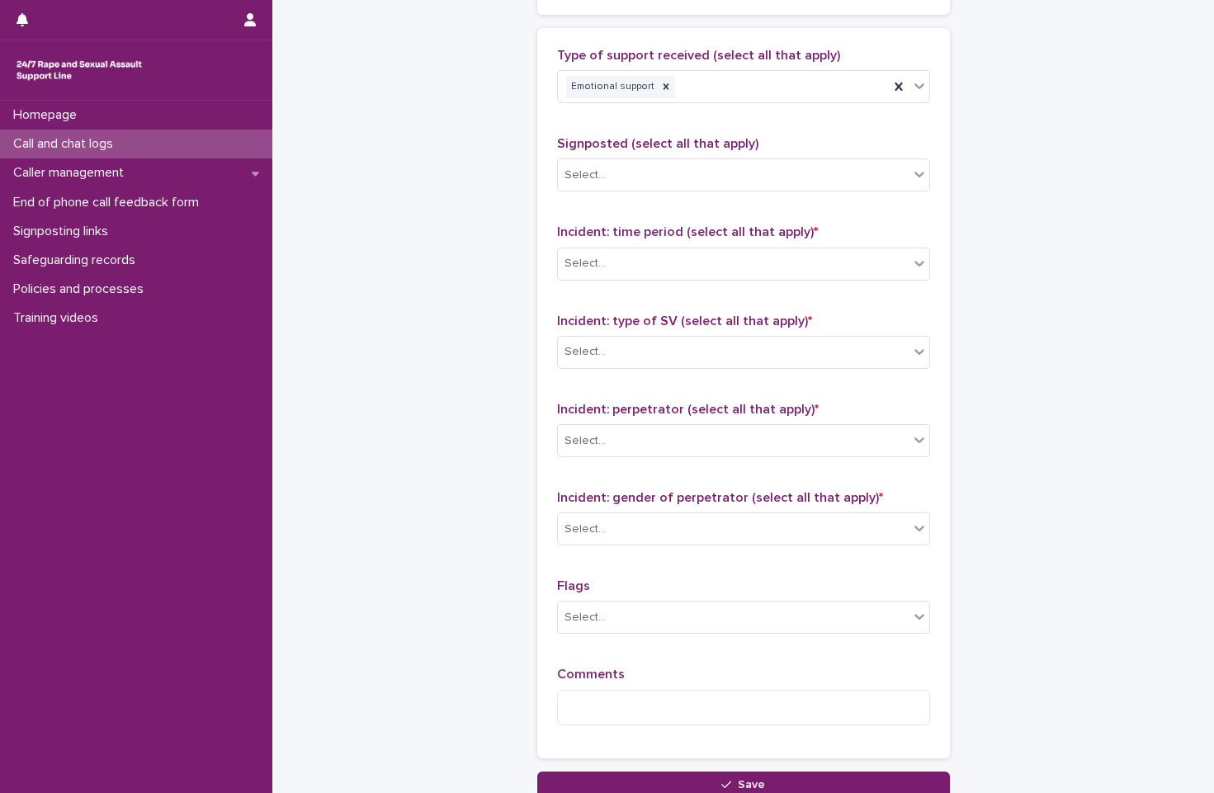
click at [686, 242] on div "Incident: time period (select all that apply) * Select..." at bounding box center [743, 259] width 373 height 69
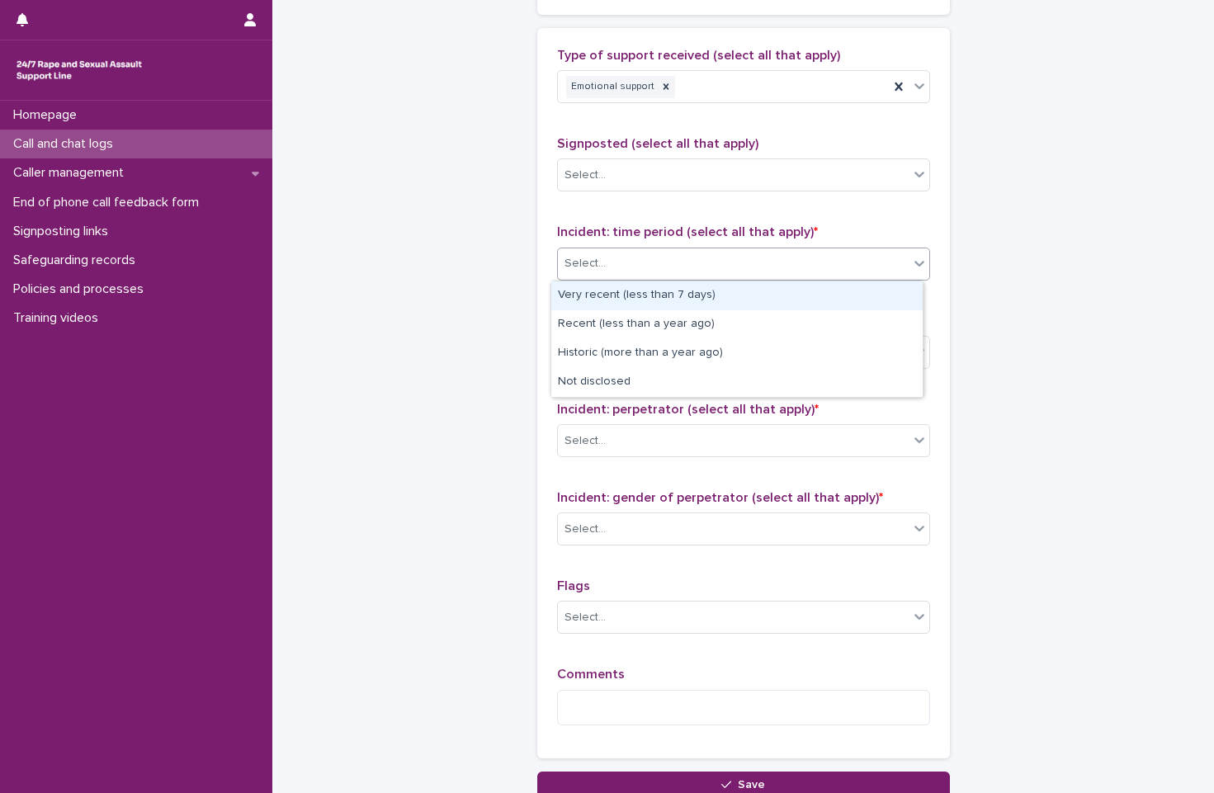
click at [668, 260] on div "Select..." at bounding box center [733, 263] width 351 height 27
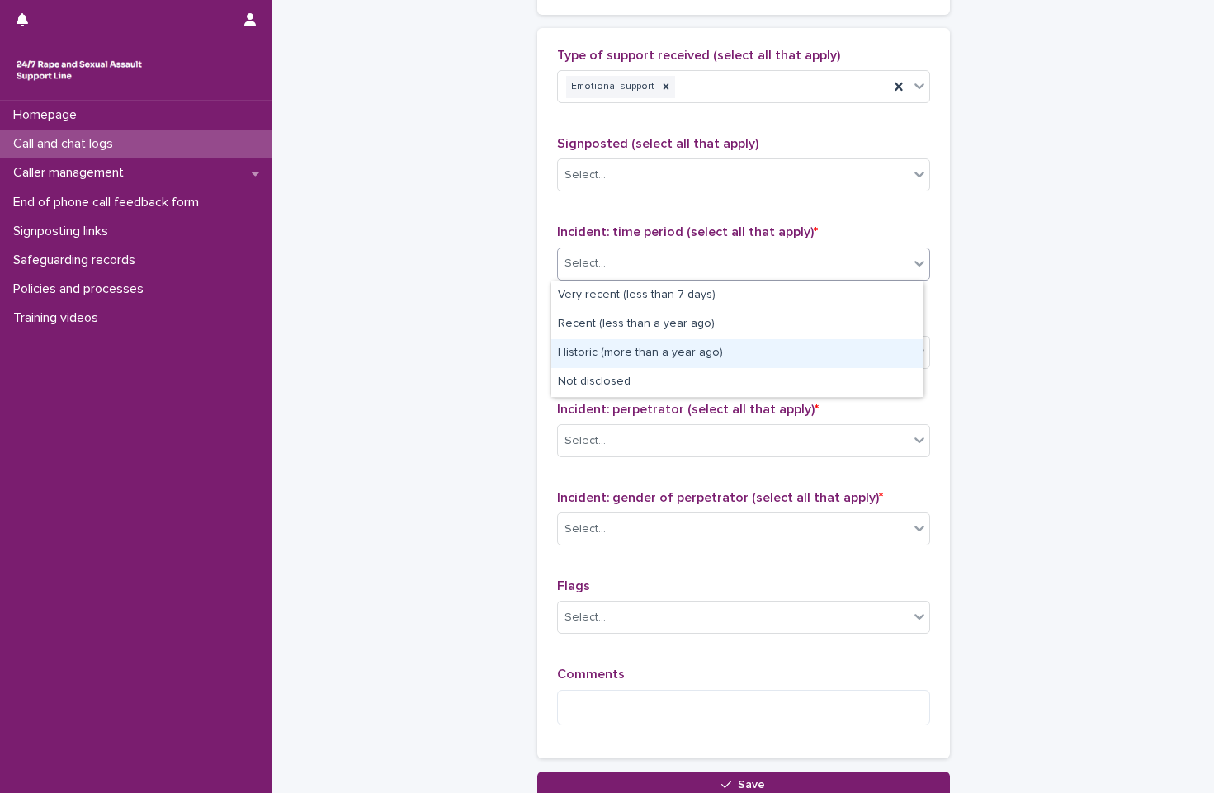
click at [688, 364] on div "Historic (more than a year ago)" at bounding box center [736, 353] width 371 height 29
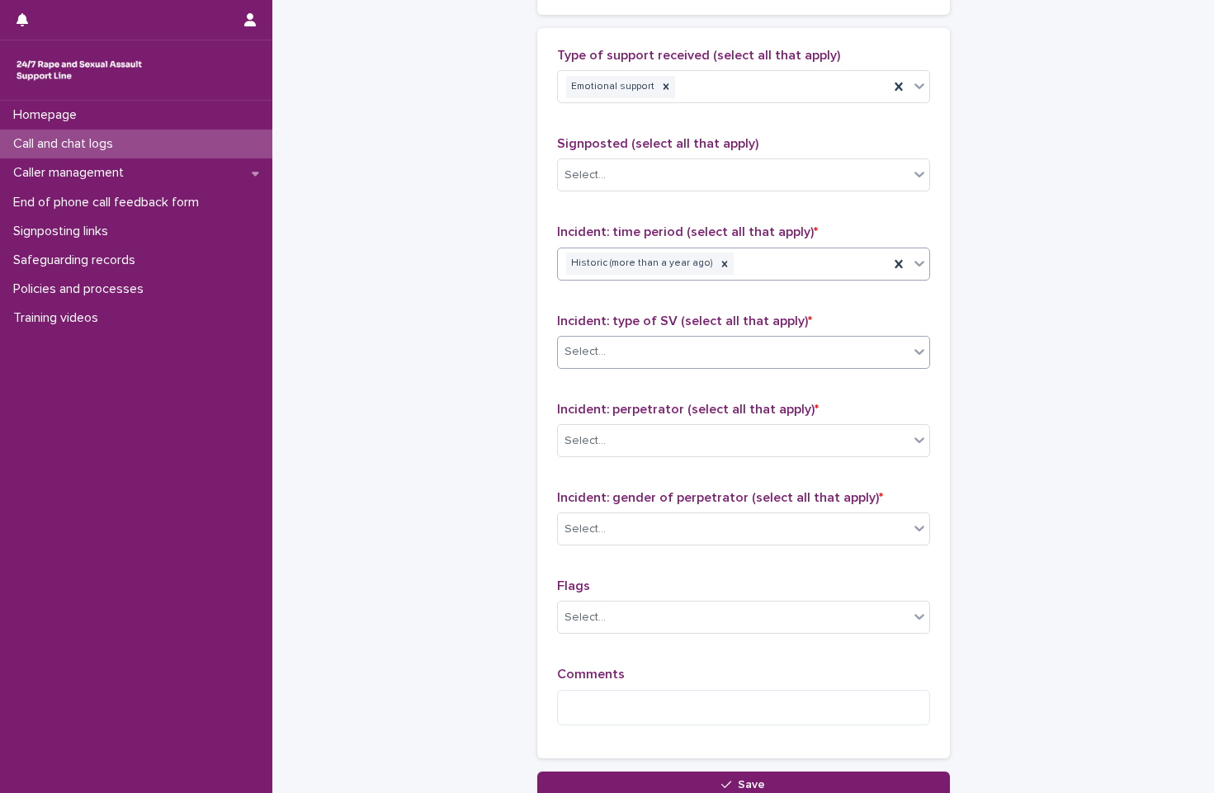
click at [754, 349] on div "Select..." at bounding box center [733, 351] width 351 height 27
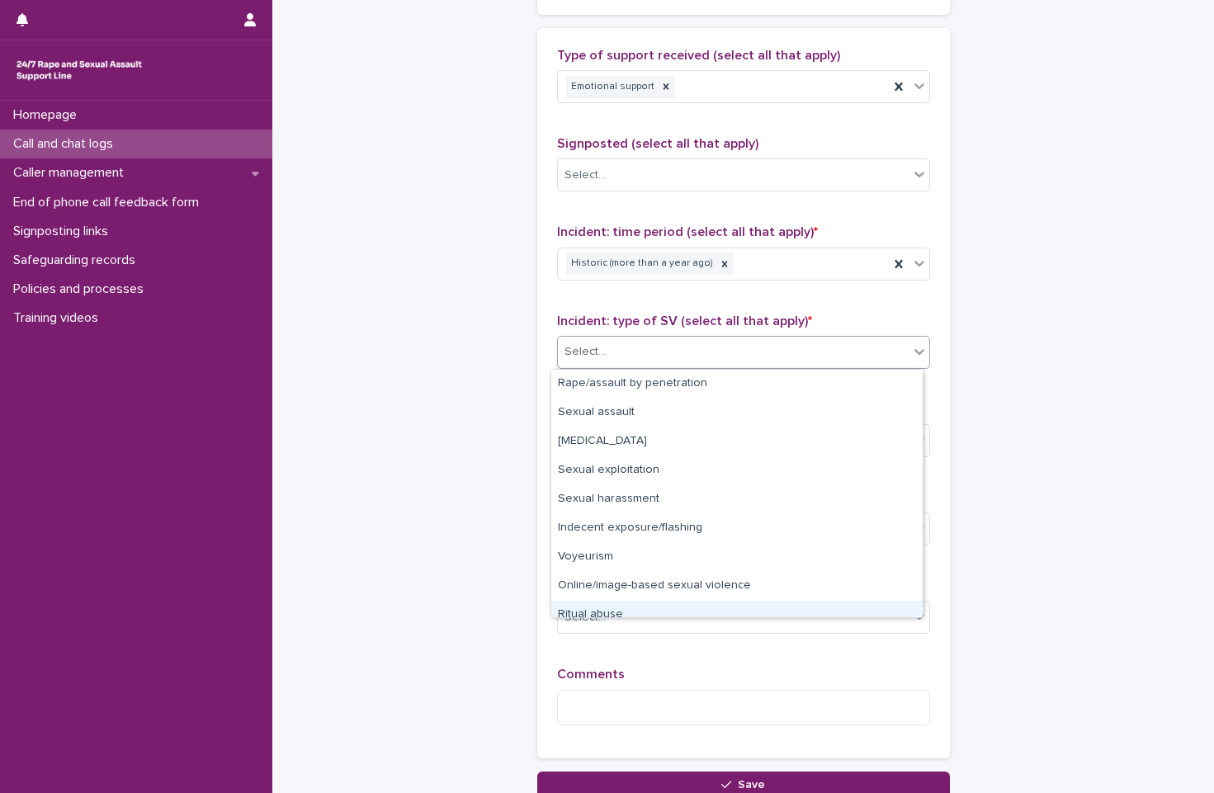
scroll to position [41, 0]
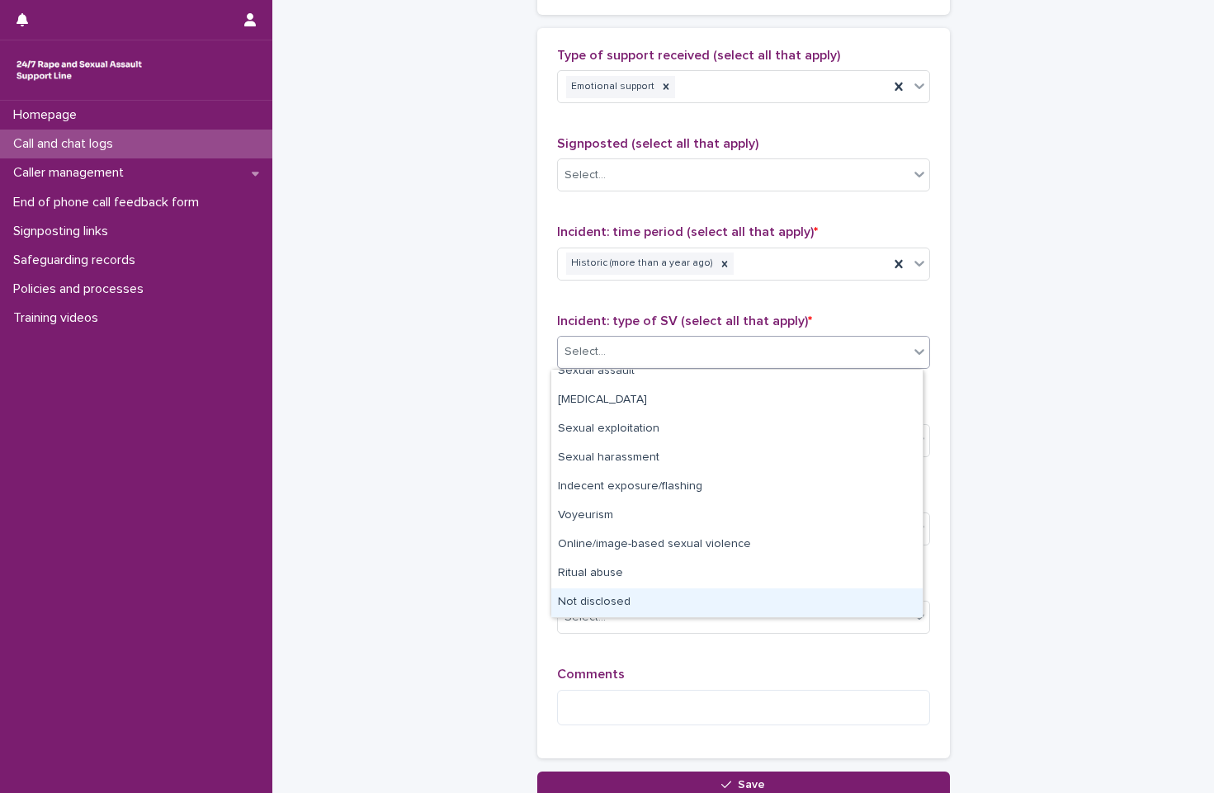
click at [684, 603] on div "Not disclosed" at bounding box center [736, 603] width 371 height 29
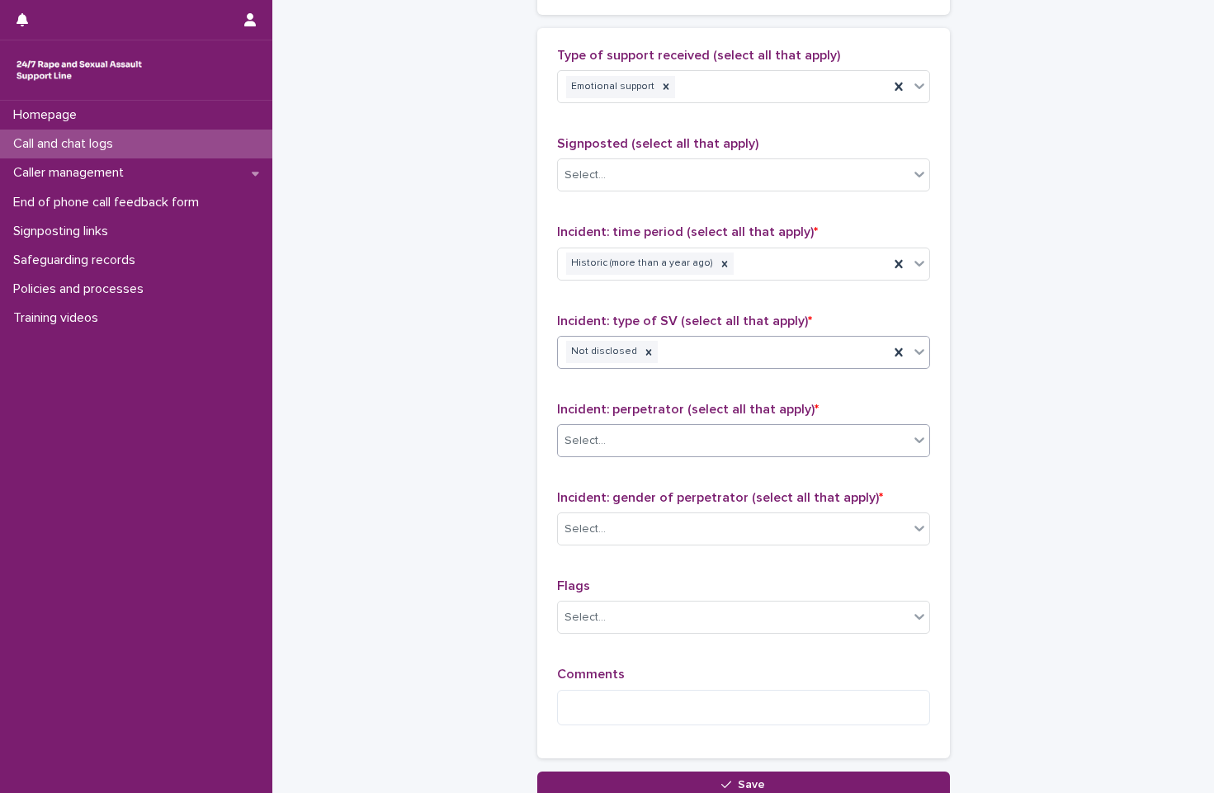
click at [685, 451] on div "Select..." at bounding box center [733, 441] width 351 height 27
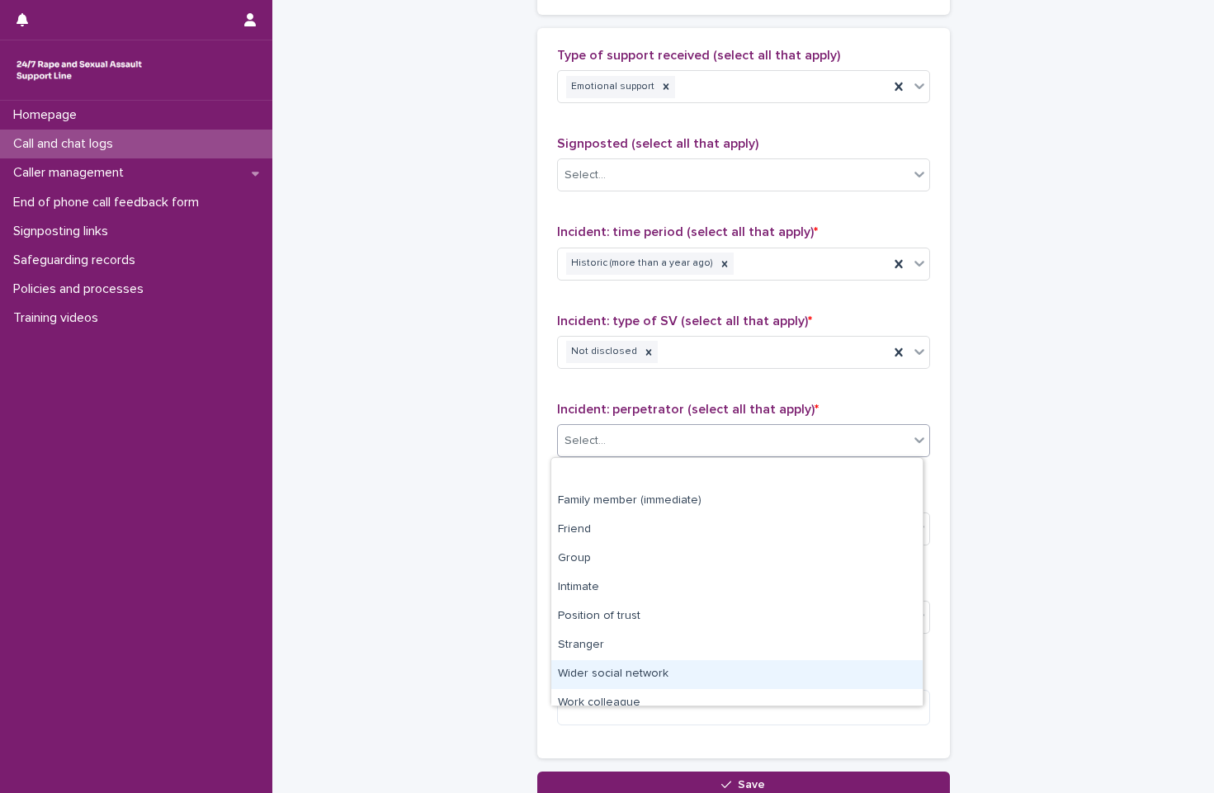
scroll to position [70, 0]
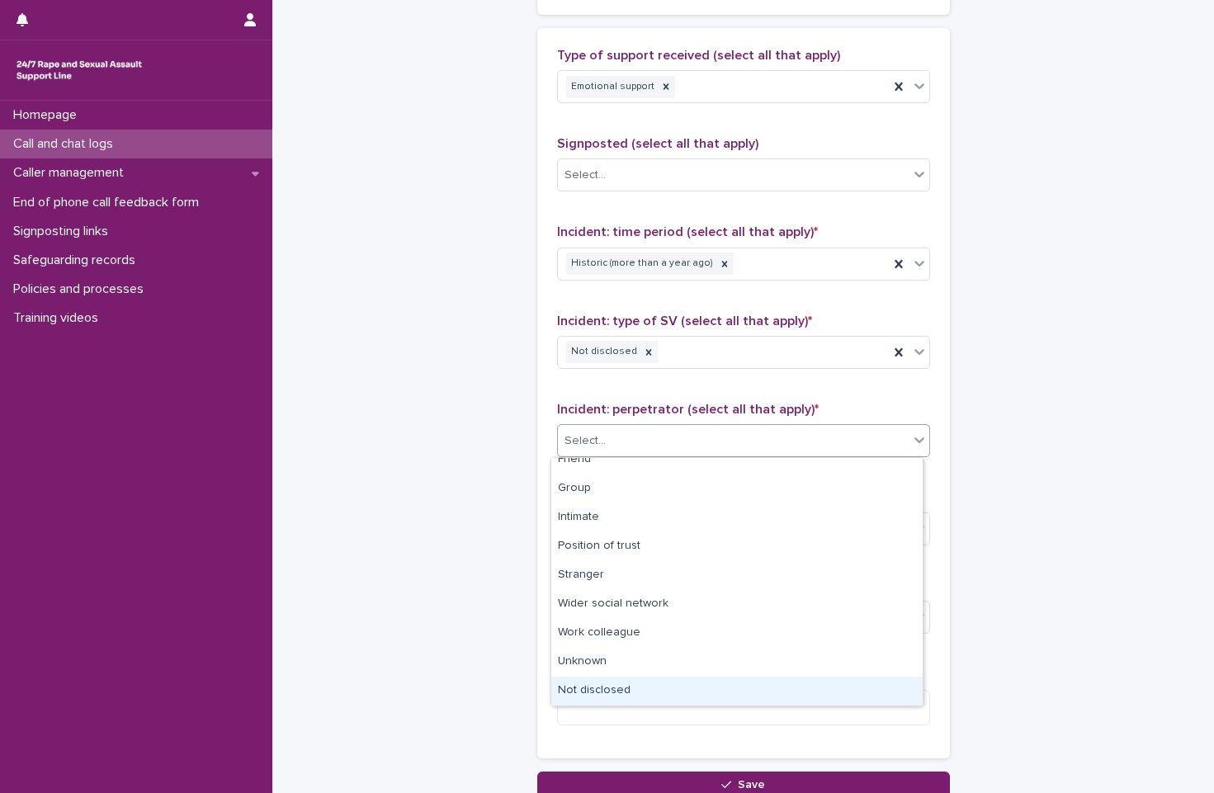
drag, startPoint x: 702, startPoint y: 612, endPoint x: 694, endPoint y: 683, distance: 70.6
click at [694, 683] on div "Not disclosed" at bounding box center [736, 691] width 371 height 29
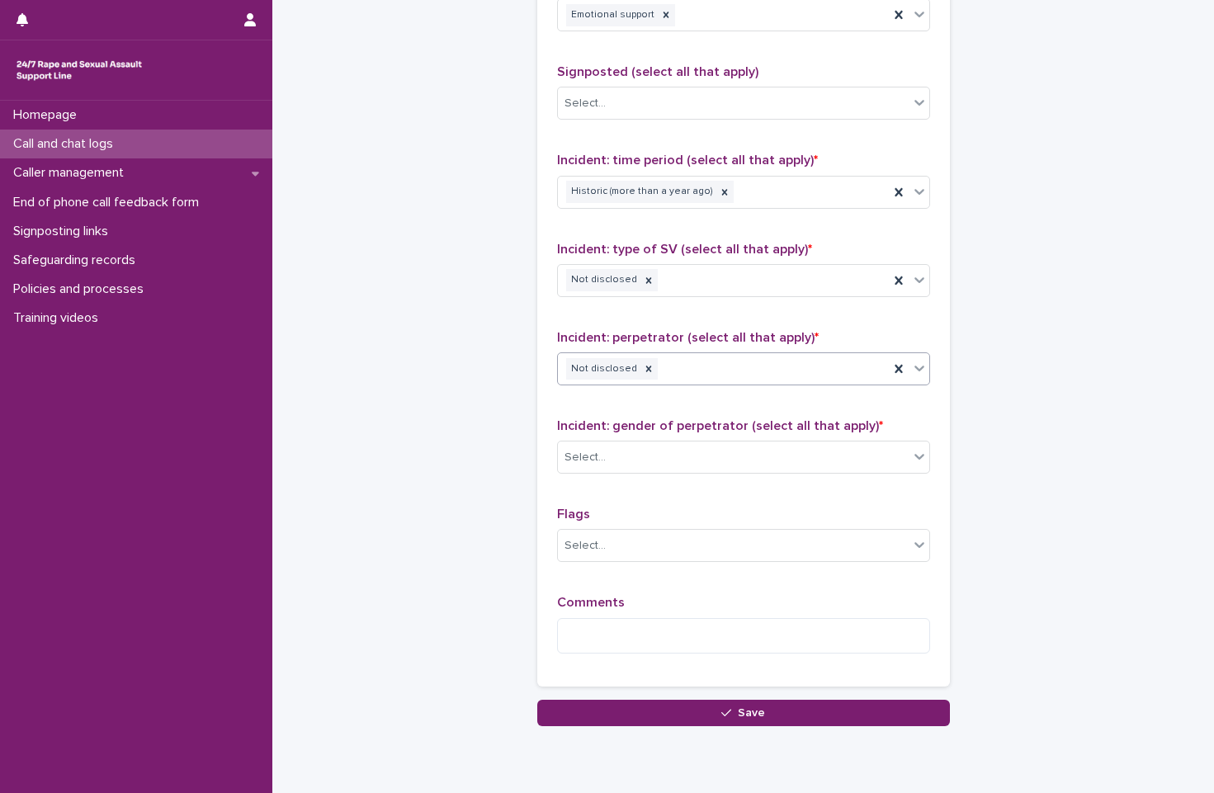
scroll to position [1124, 0]
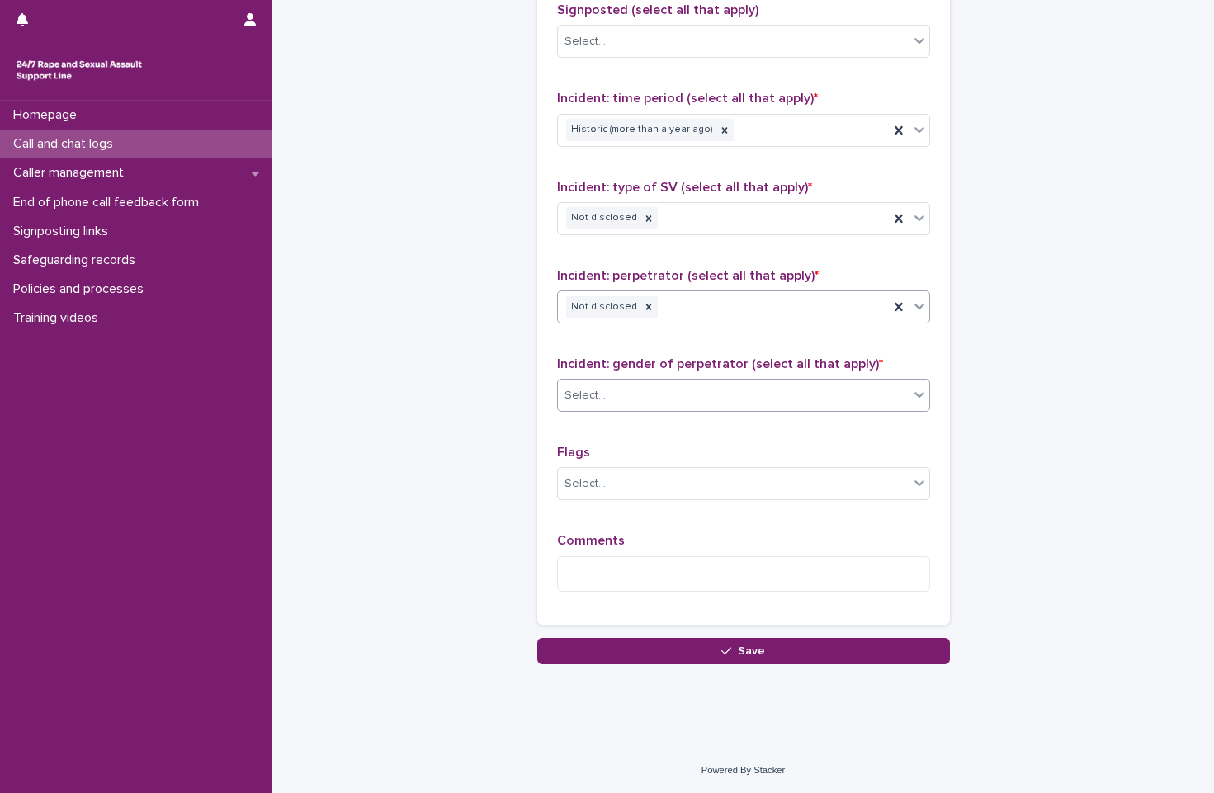
click at [702, 392] on div "Select..." at bounding box center [733, 395] width 351 height 27
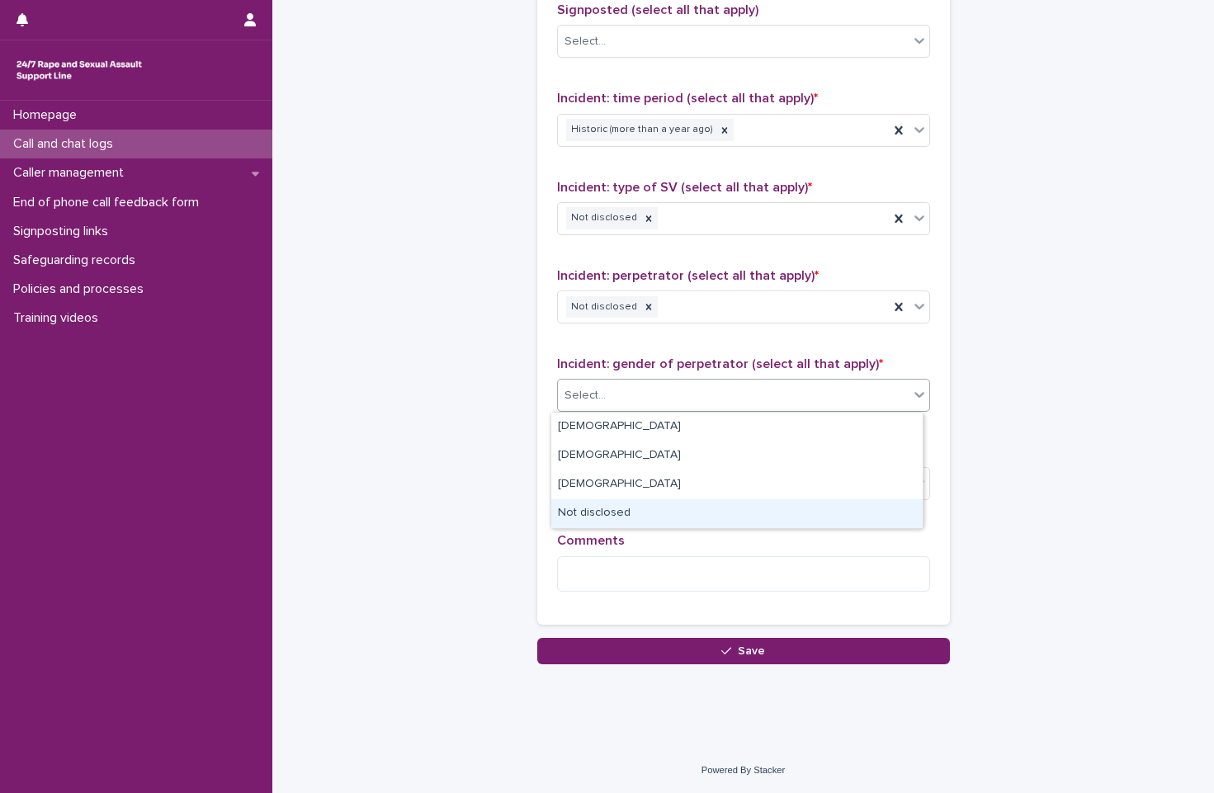
click at [674, 513] on div "Not disclosed" at bounding box center [736, 513] width 371 height 29
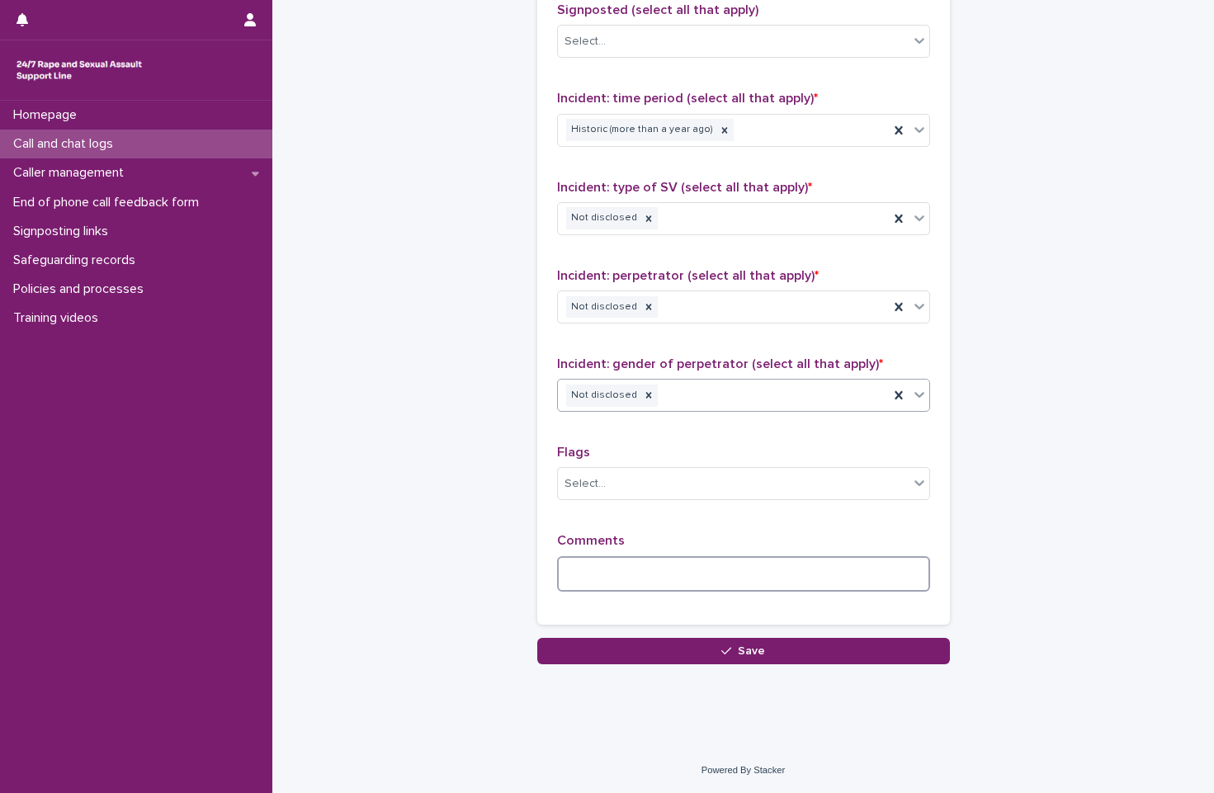
click at [692, 580] on textarea at bounding box center [743, 573] width 373 height 35
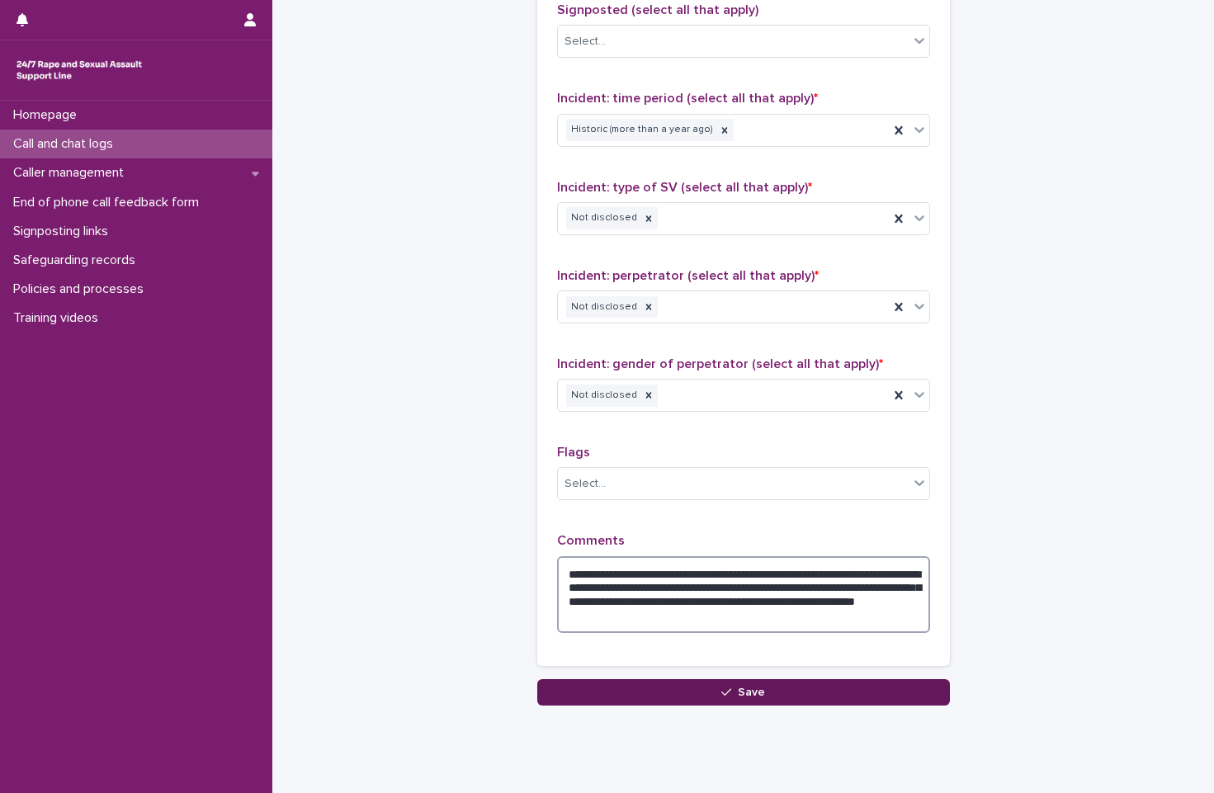
type textarea "**********"
click at [781, 701] on button "Save" at bounding box center [743, 692] width 413 height 26
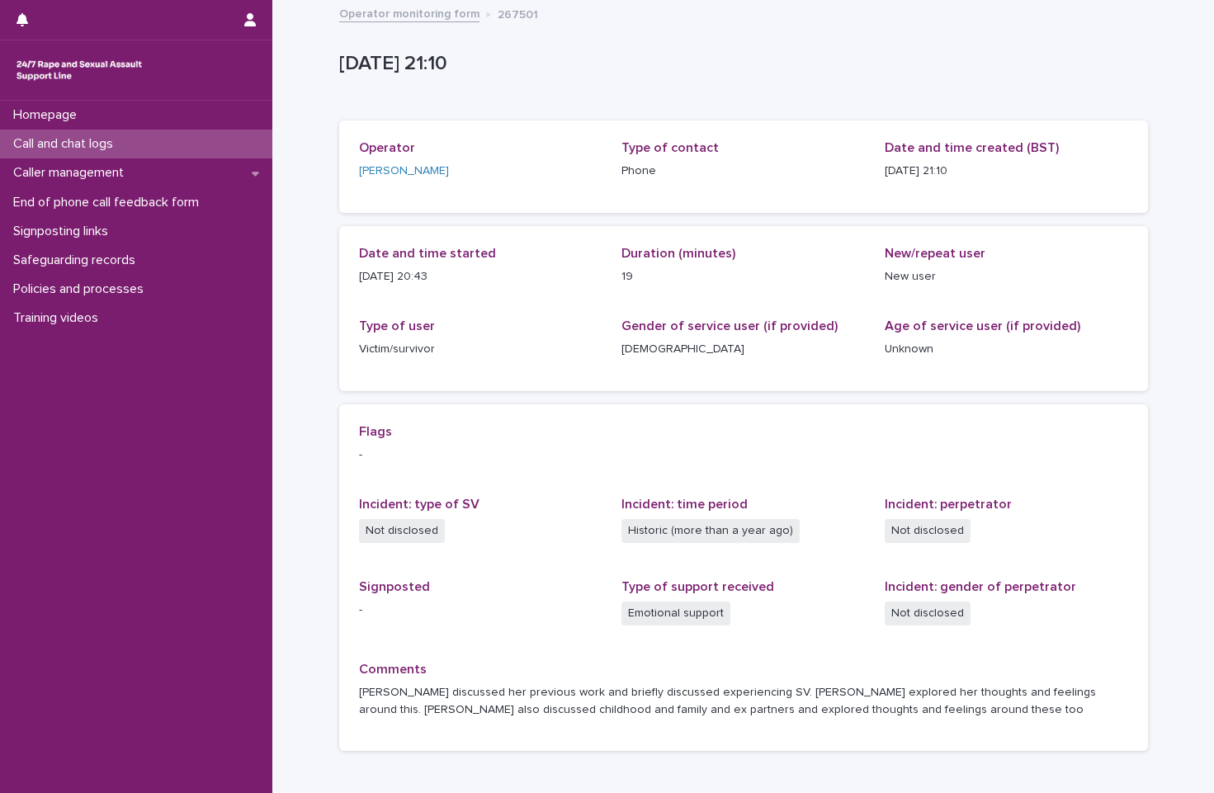
click at [408, 7] on link "Operator monitoring form" at bounding box center [409, 12] width 140 height 19
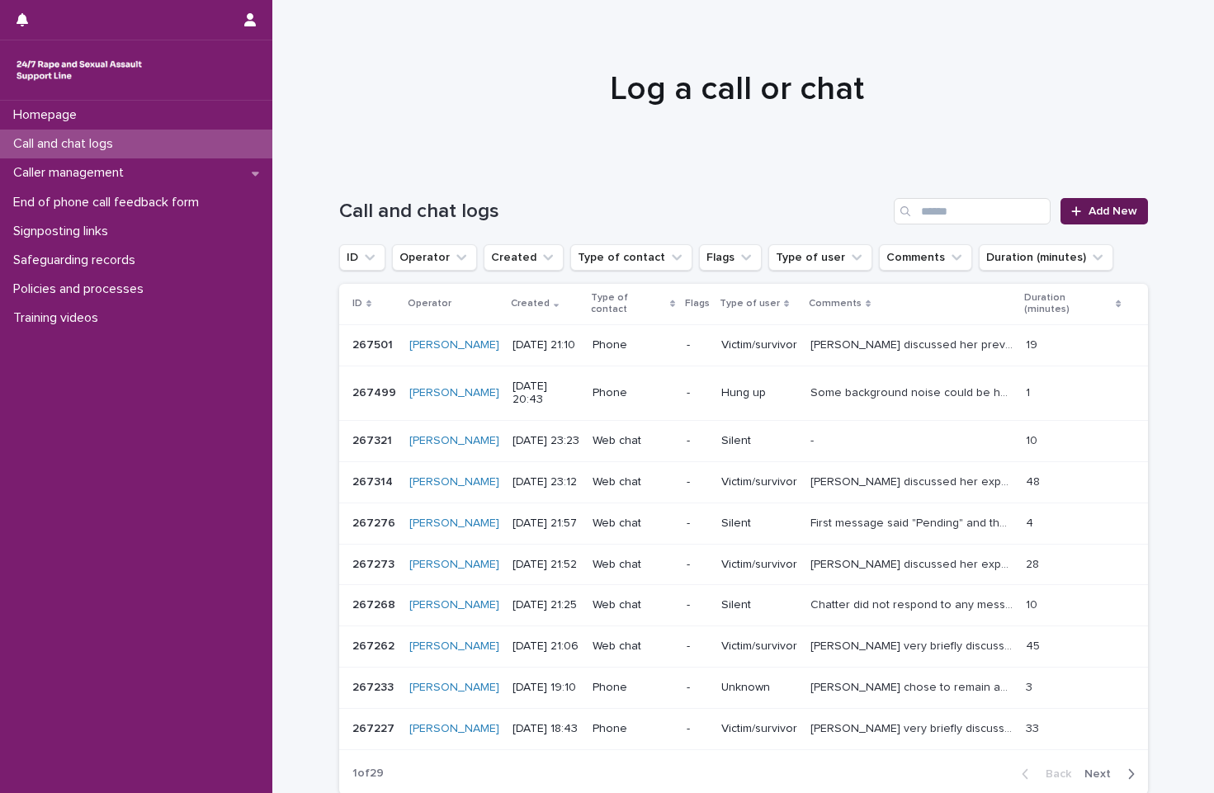
click at [1054, 220] on link "Add New" at bounding box center [1104, 211] width 87 height 26
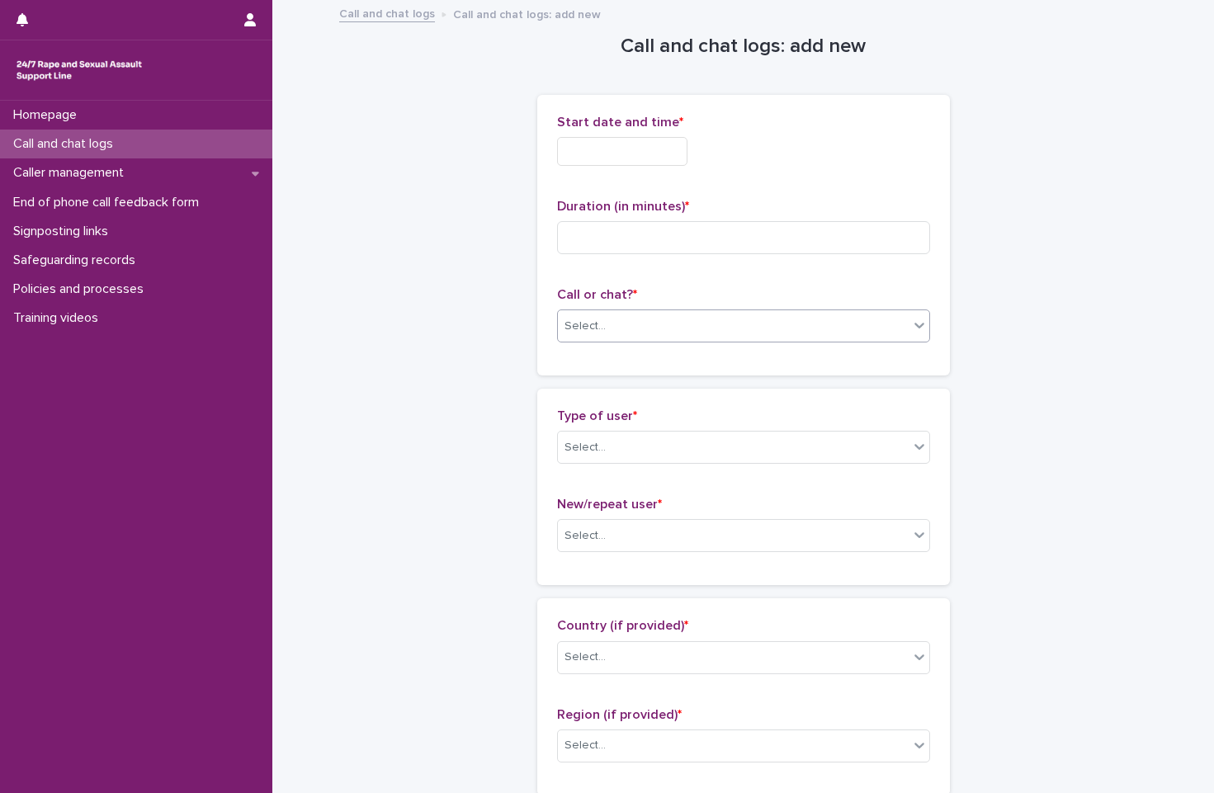
click at [814, 334] on div "Select..." at bounding box center [733, 326] width 351 height 27
click at [810, 364] on div "Phone" at bounding box center [736, 357] width 371 height 29
click at [651, 160] on input "text" at bounding box center [622, 151] width 130 height 29
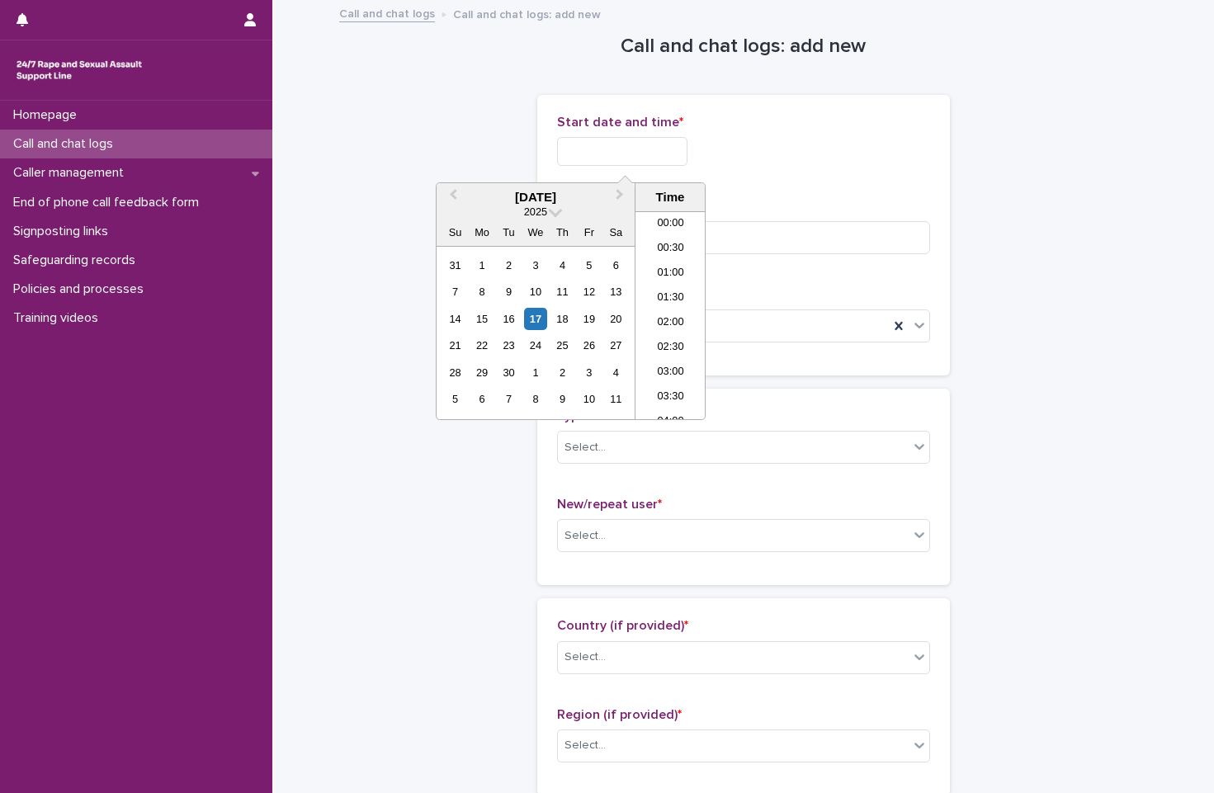
scroll to position [949, 0]
click at [671, 319] on li "21:00" at bounding box center [671, 315] width 70 height 25
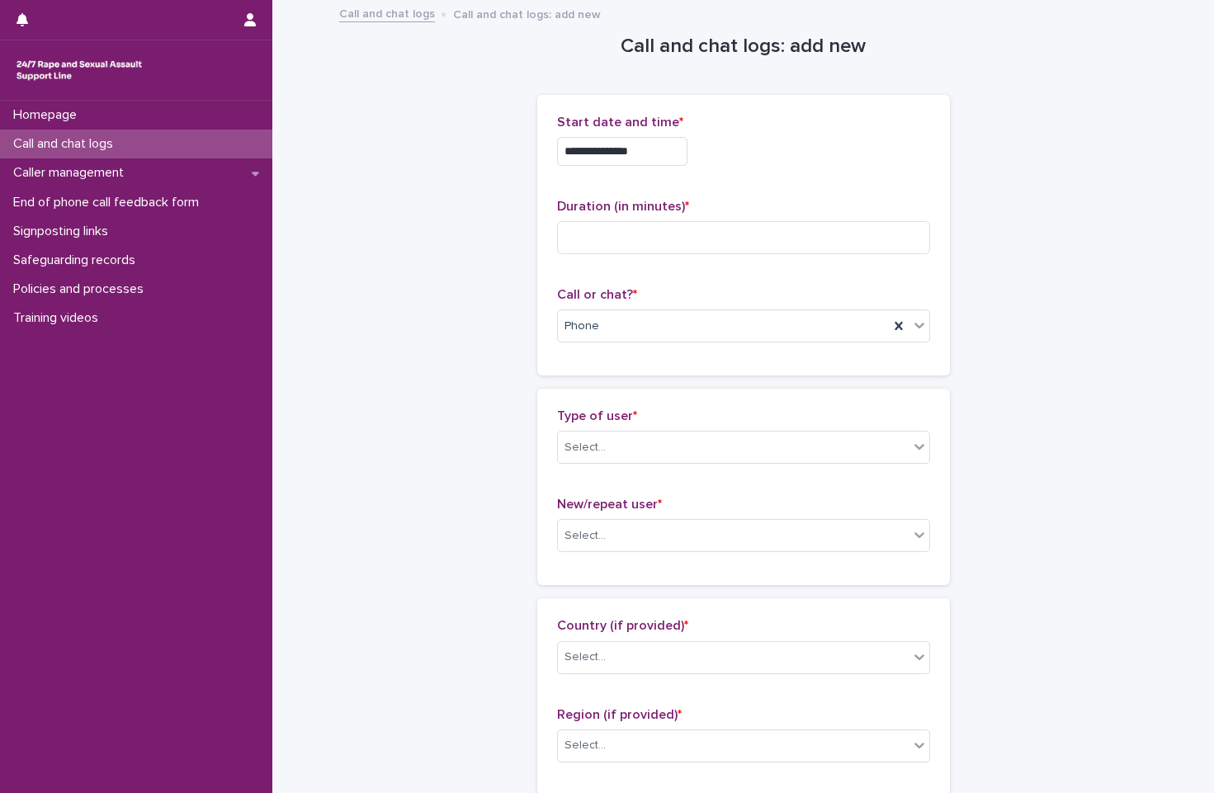
click at [677, 151] on input "**********" at bounding box center [622, 151] width 130 height 29
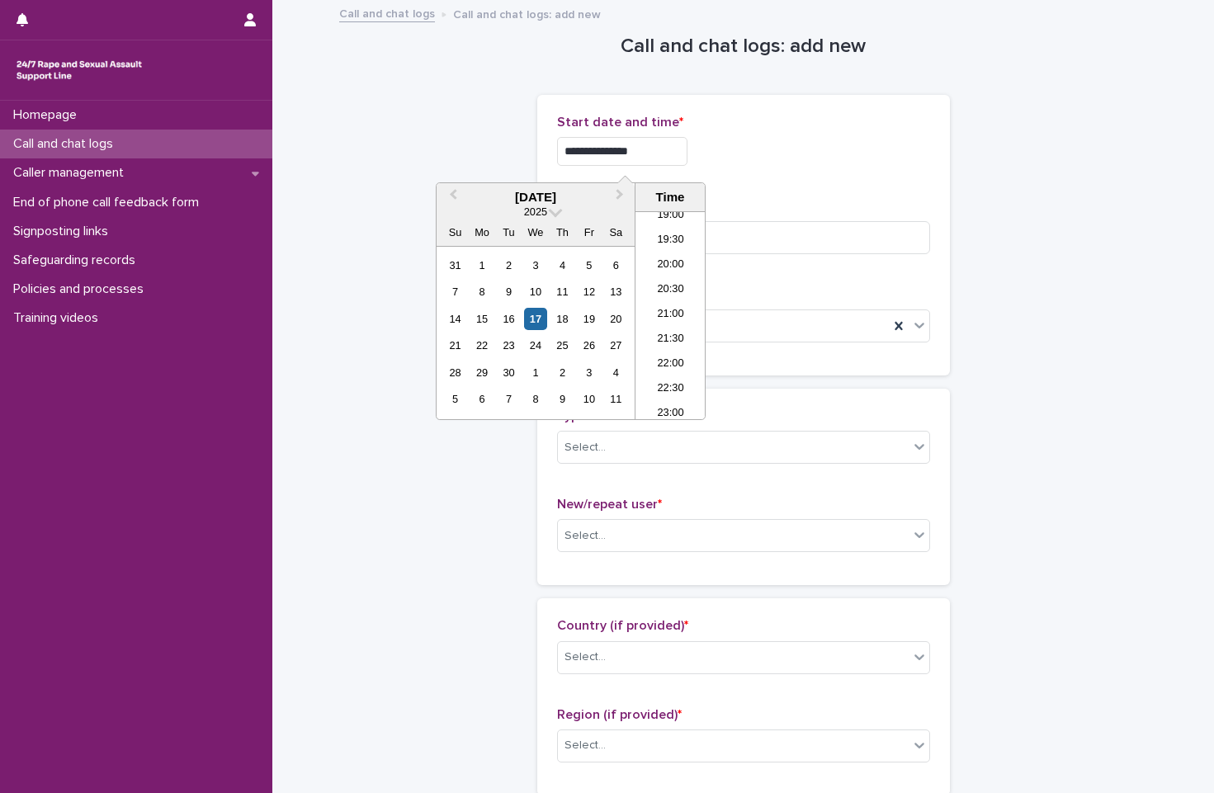
type input "**********"
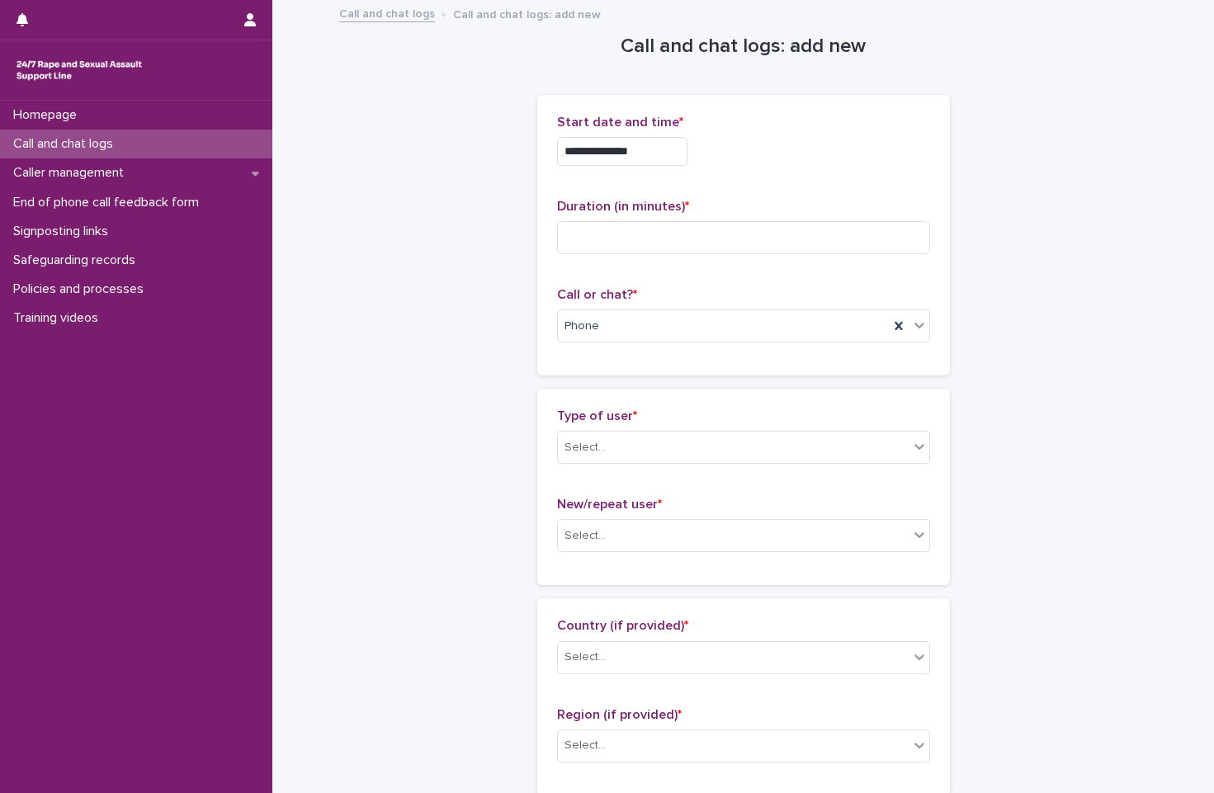
click at [844, 159] on div "**********" at bounding box center [743, 151] width 373 height 29
click at [645, 231] on input at bounding box center [743, 237] width 373 height 33
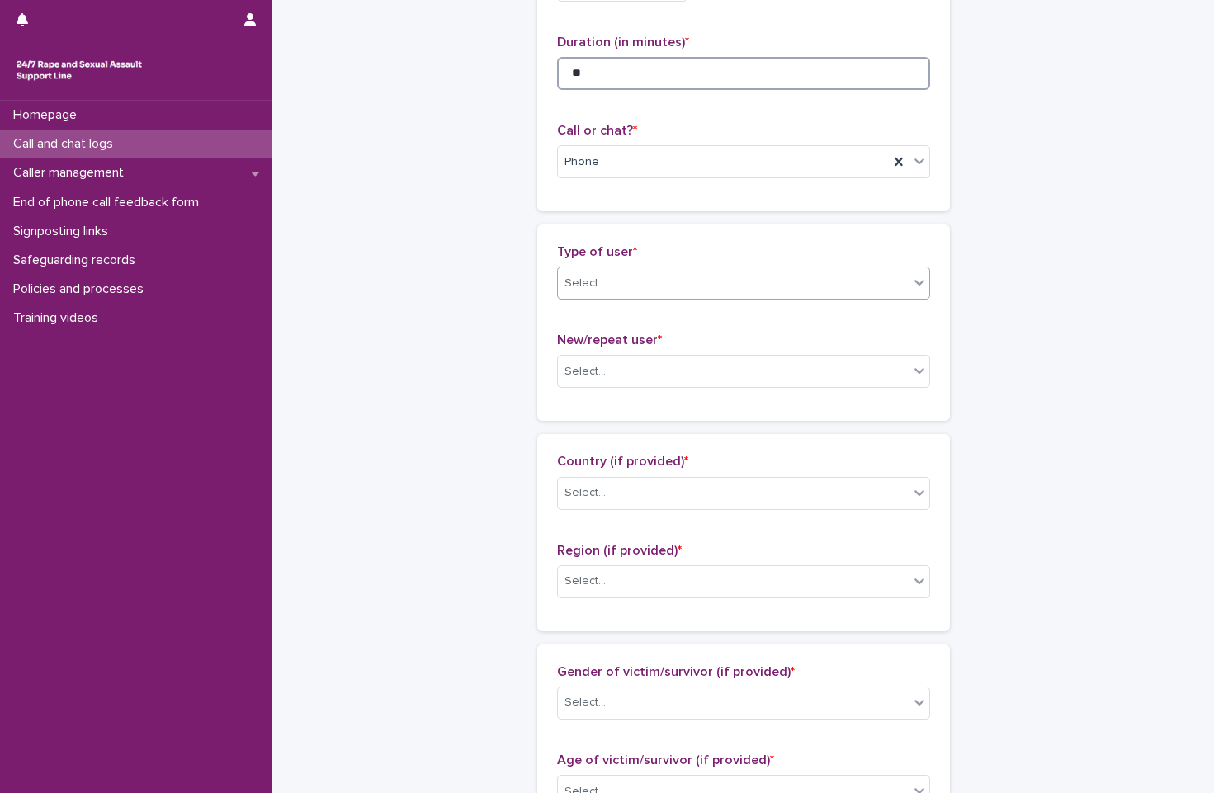
scroll to position [165, 0]
type input "**"
click at [703, 286] on div "Select..." at bounding box center [733, 282] width 351 height 27
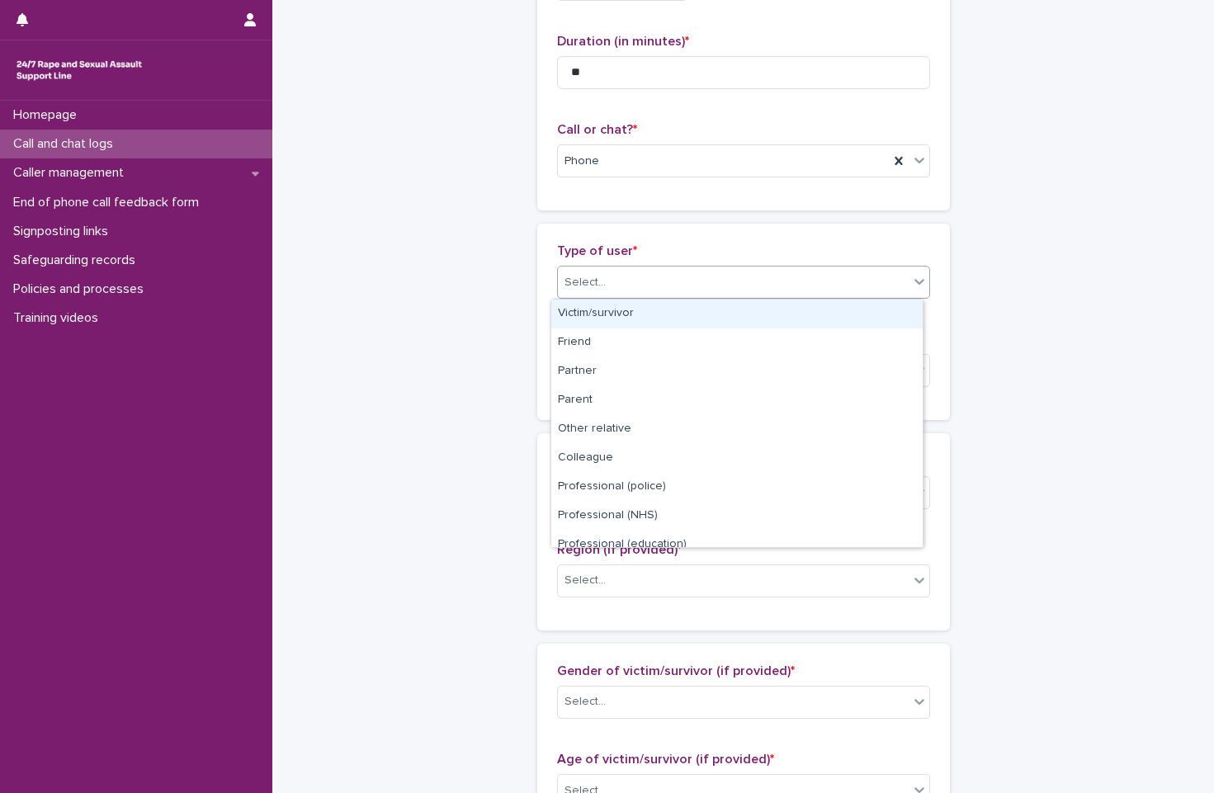
click at [704, 314] on div "Victim/survivor" at bounding box center [736, 314] width 371 height 29
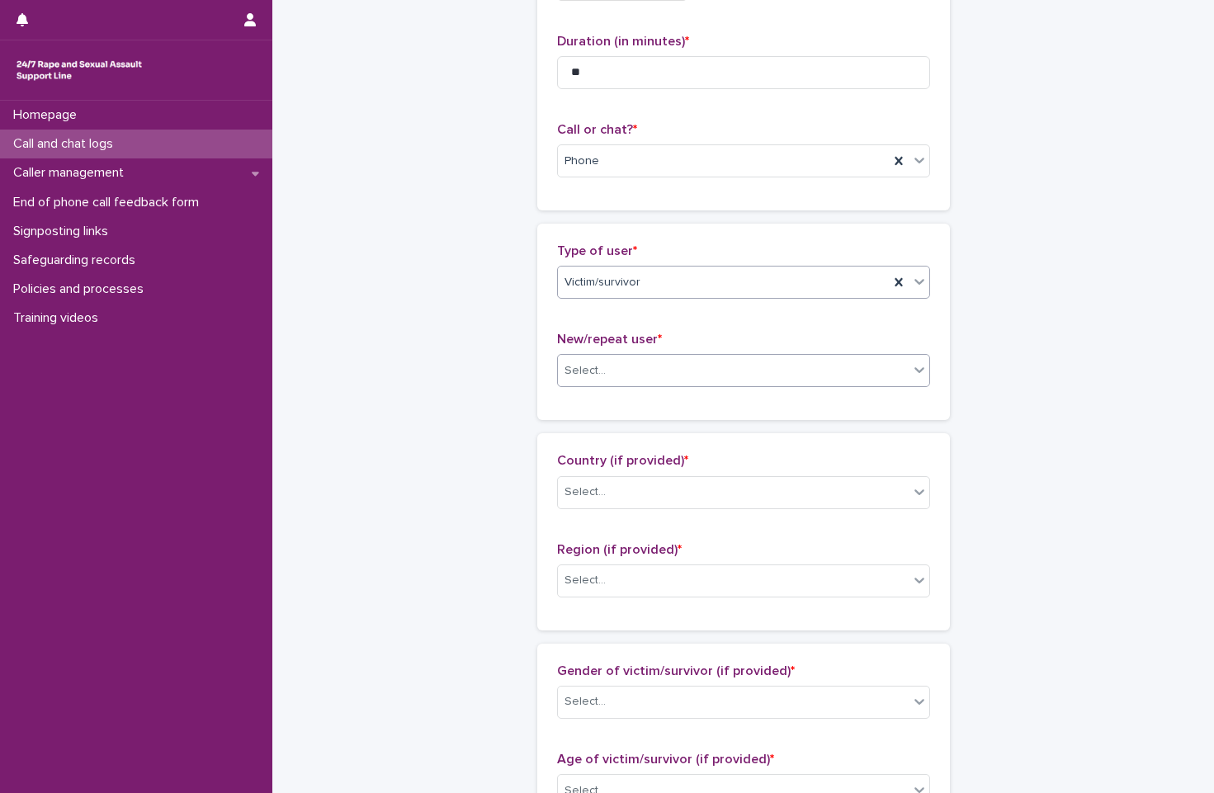
click at [735, 366] on div "Select..." at bounding box center [733, 370] width 351 height 27
click at [715, 428] on div "New user" at bounding box center [736, 431] width 371 height 29
click at [717, 475] on div "Country (if provided) * Select..." at bounding box center [743, 487] width 373 height 69
click at [699, 502] on div "Select..." at bounding box center [733, 492] width 351 height 27
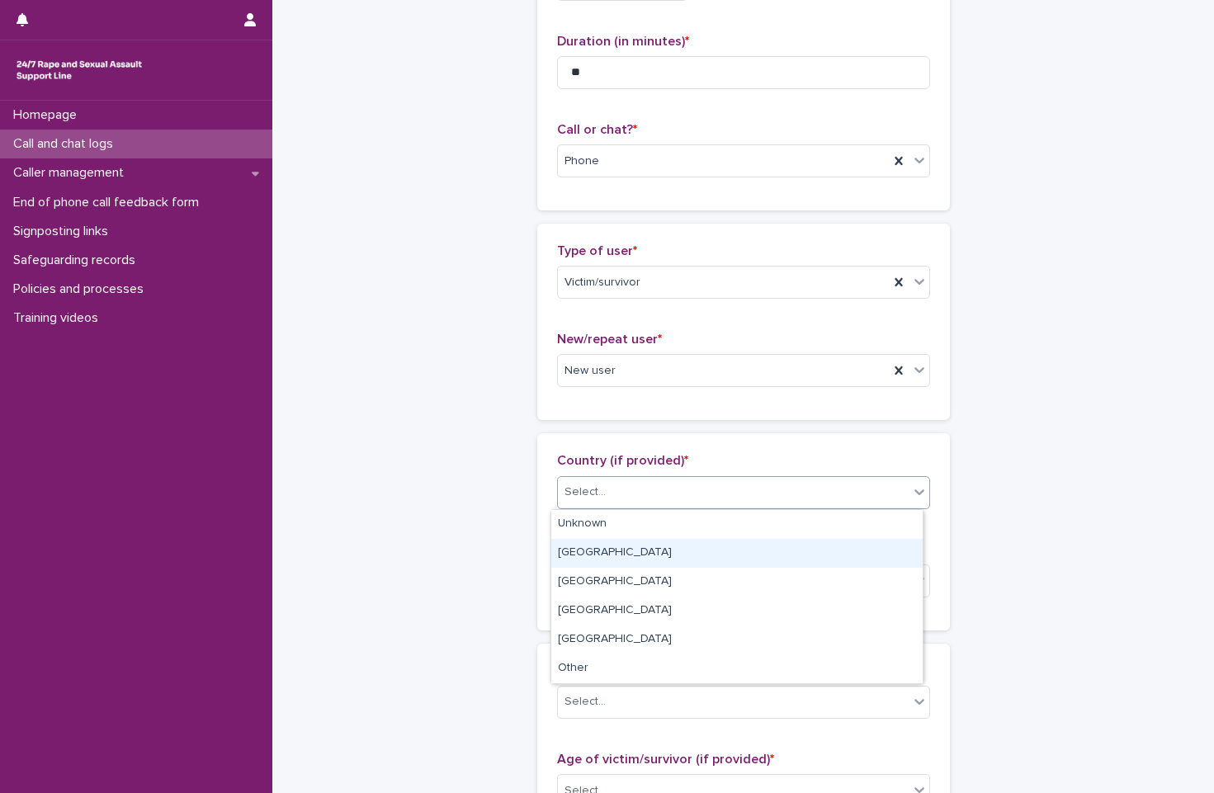
click at [706, 558] on div "England" at bounding box center [736, 553] width 371 height 29
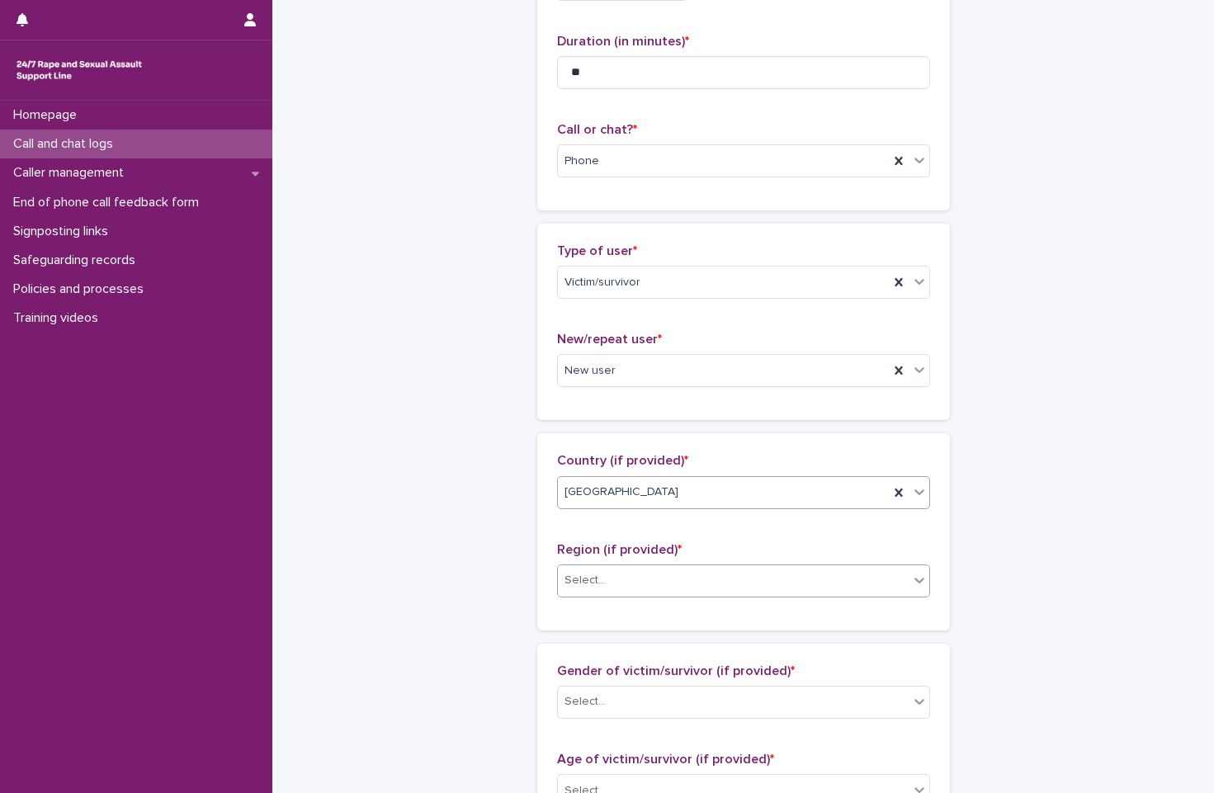
click at [704, 574] on div "Select..." at bounding box center [733, 580] width 351 height 27
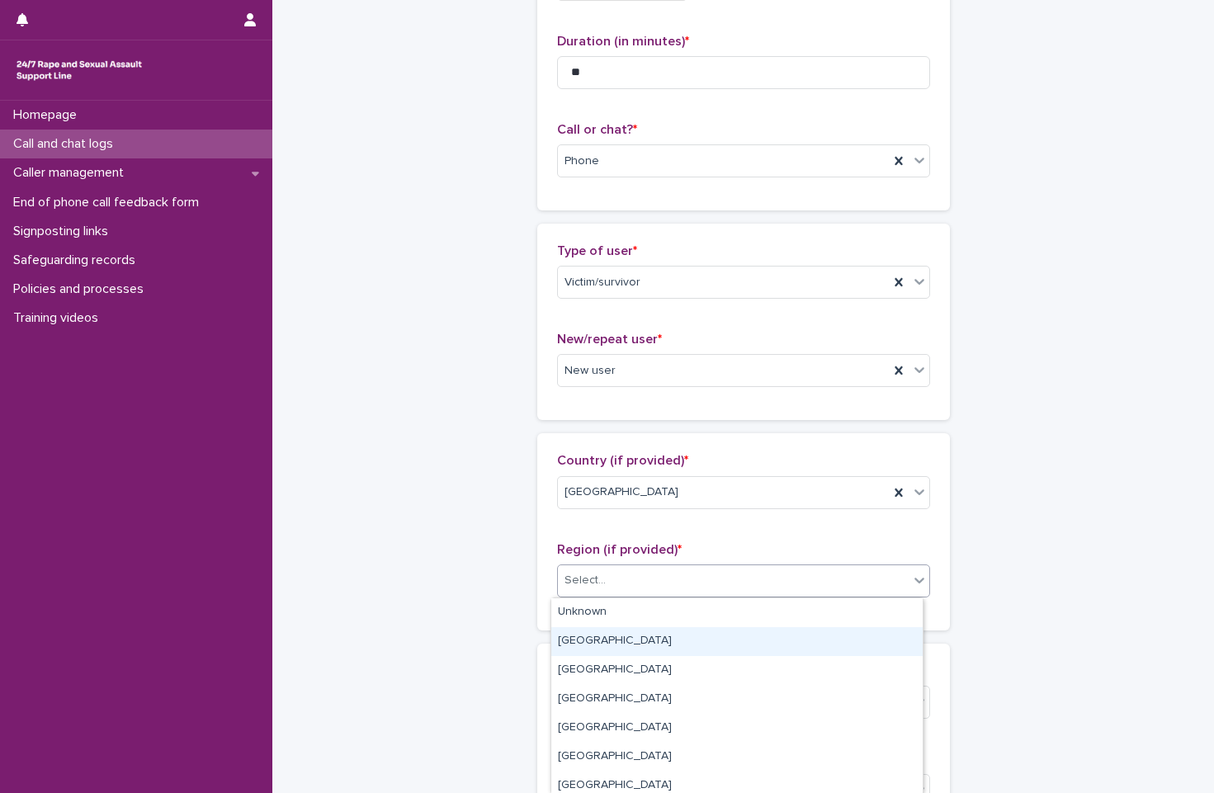
click at [666, 631] on div "[GEOGRAPHIC_DATA]" at bounding box center [736, 641] width 371 height 29
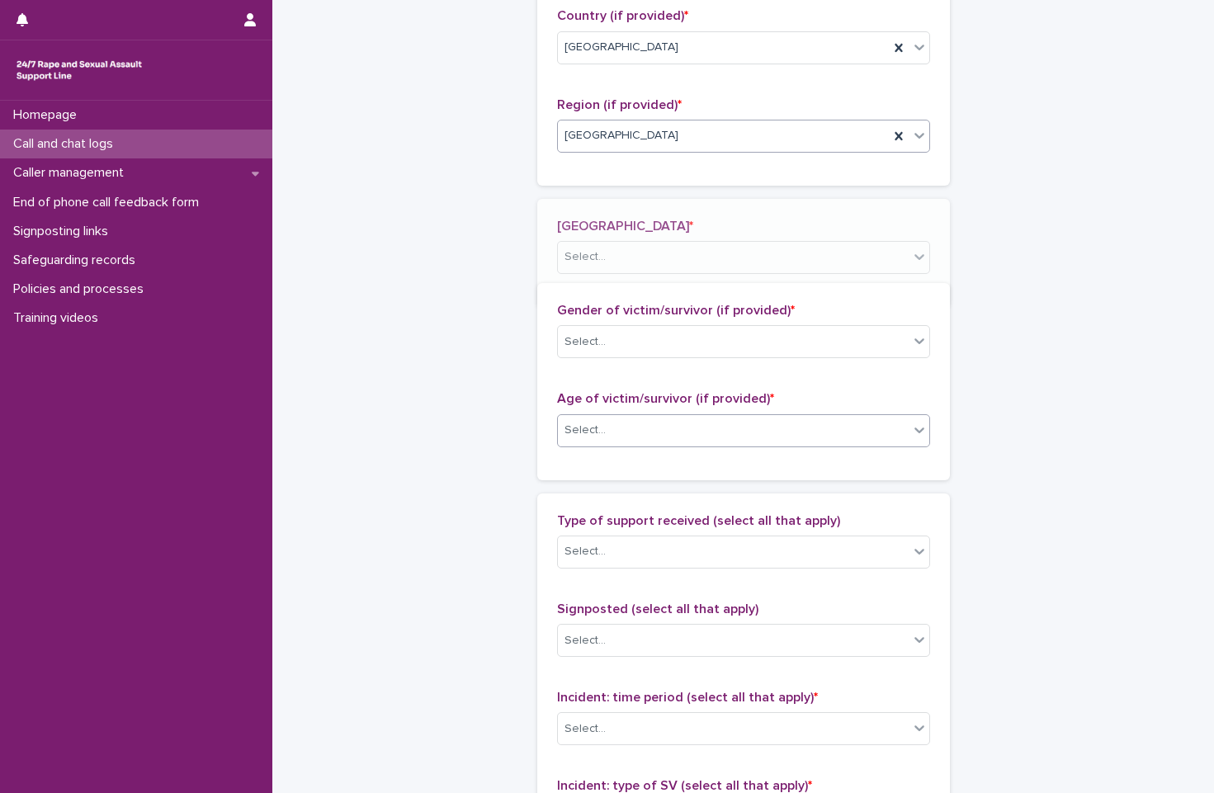
scroll to position [638, 0]
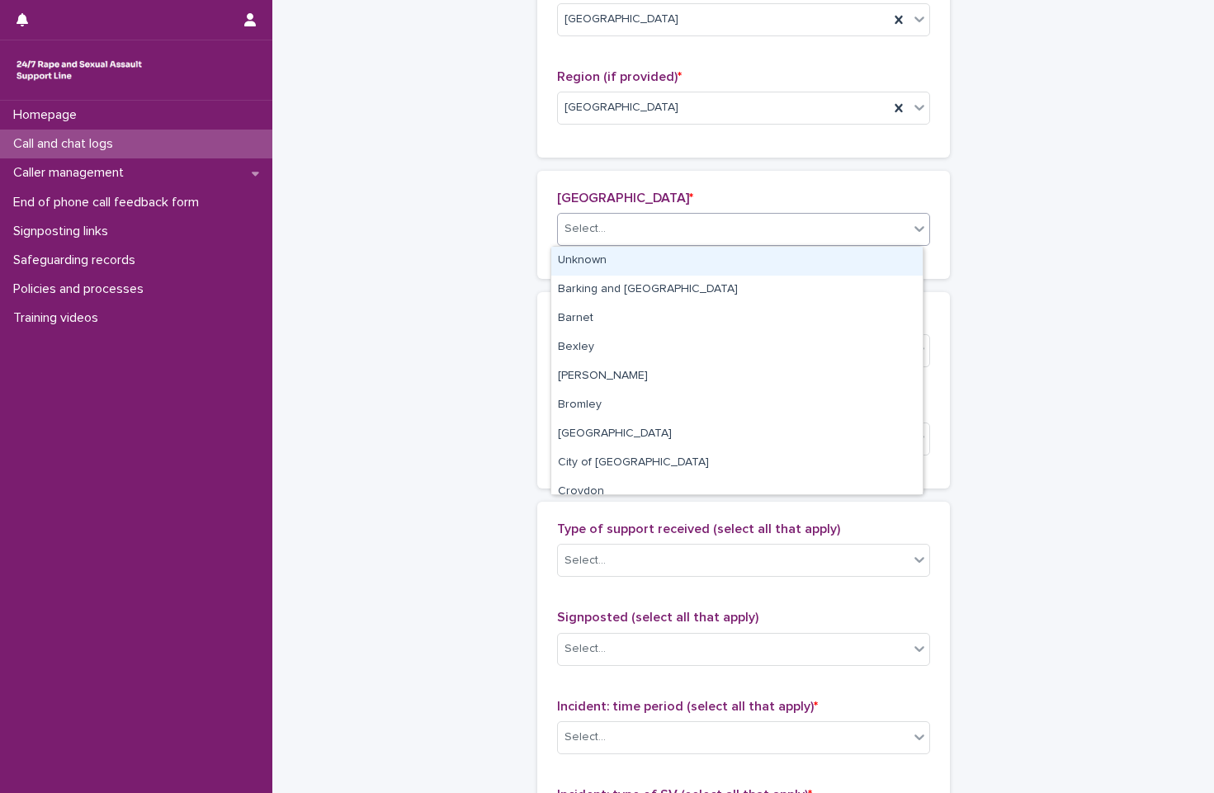
click at [672, 217] on div "Select..." at bounding box center [733, 228] width 351 height 27
click at [667, 271] on div "Unknown" at bounding box center [736, 261] width 371 height 29
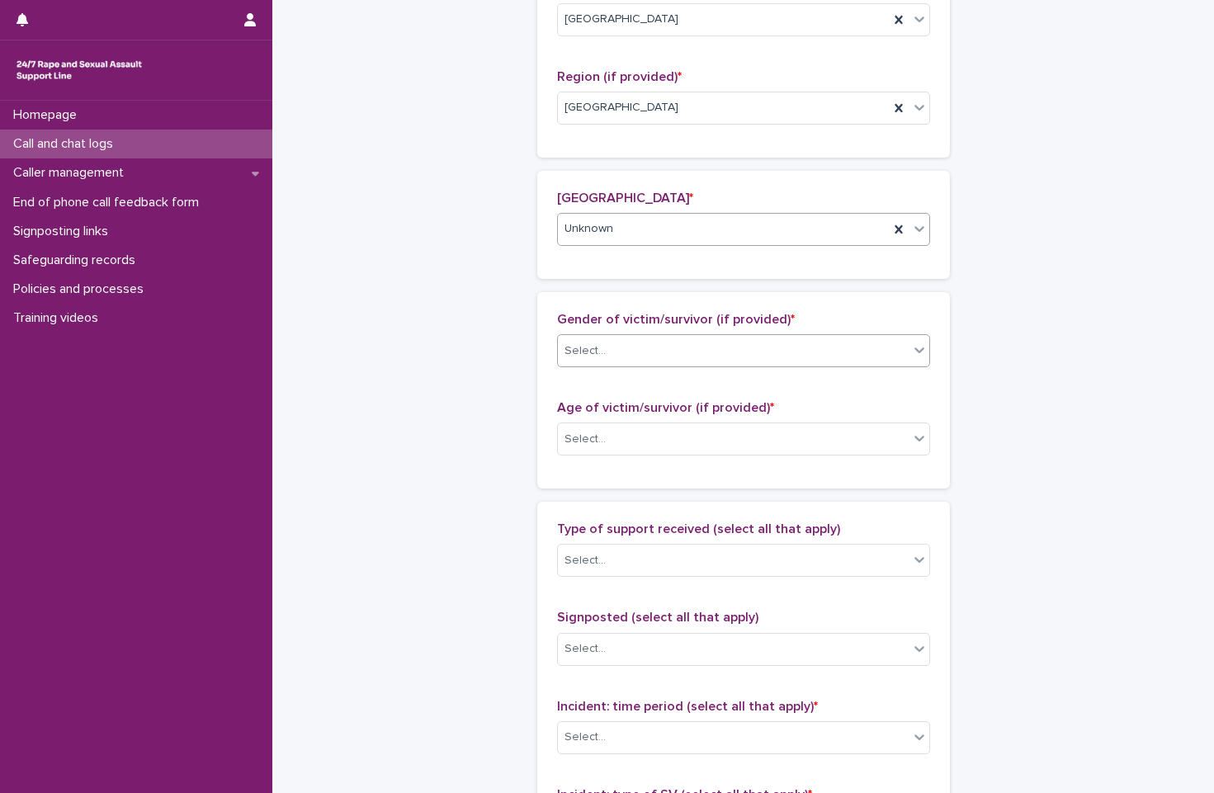
click at [703, 352] on div "Select..." at bounding box center [733, 351] width 351 height 27
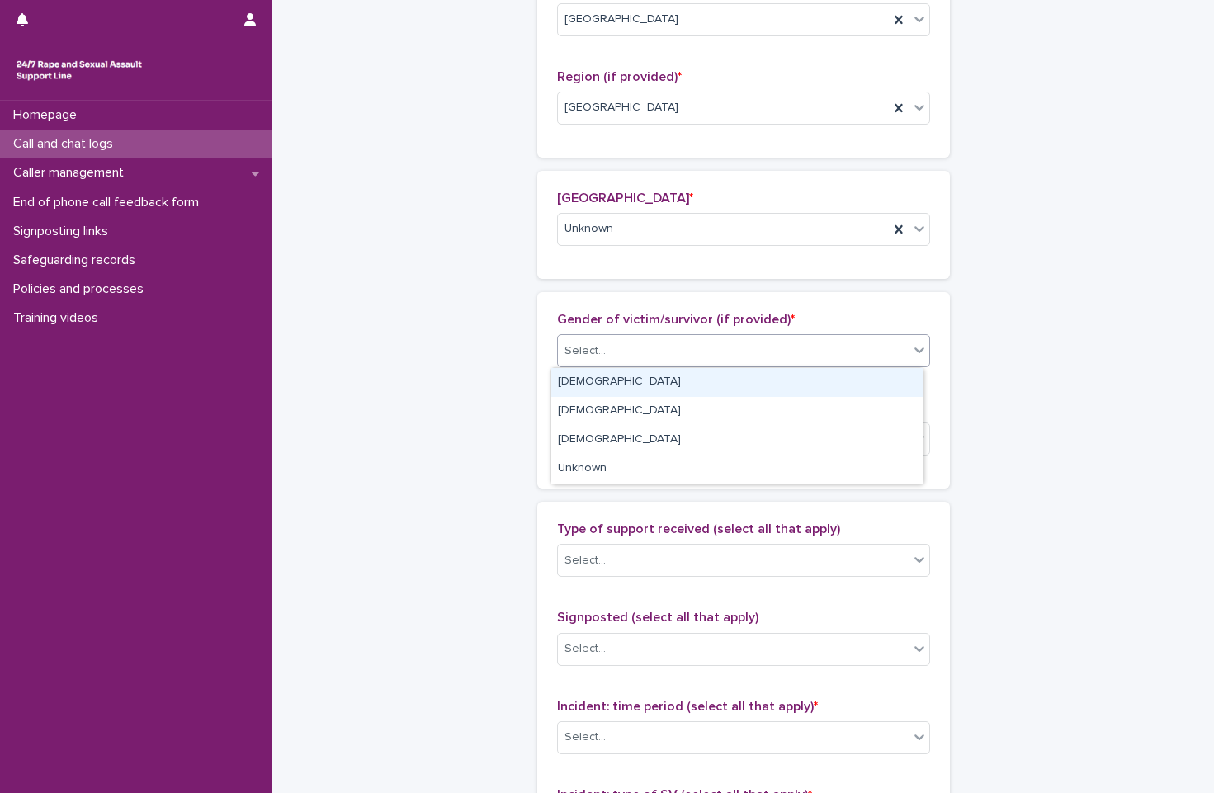
click at [712, 376] on div "[DEMOGRAPHIC_DATA]" at bounding box center [736, 382] width 371 height 29
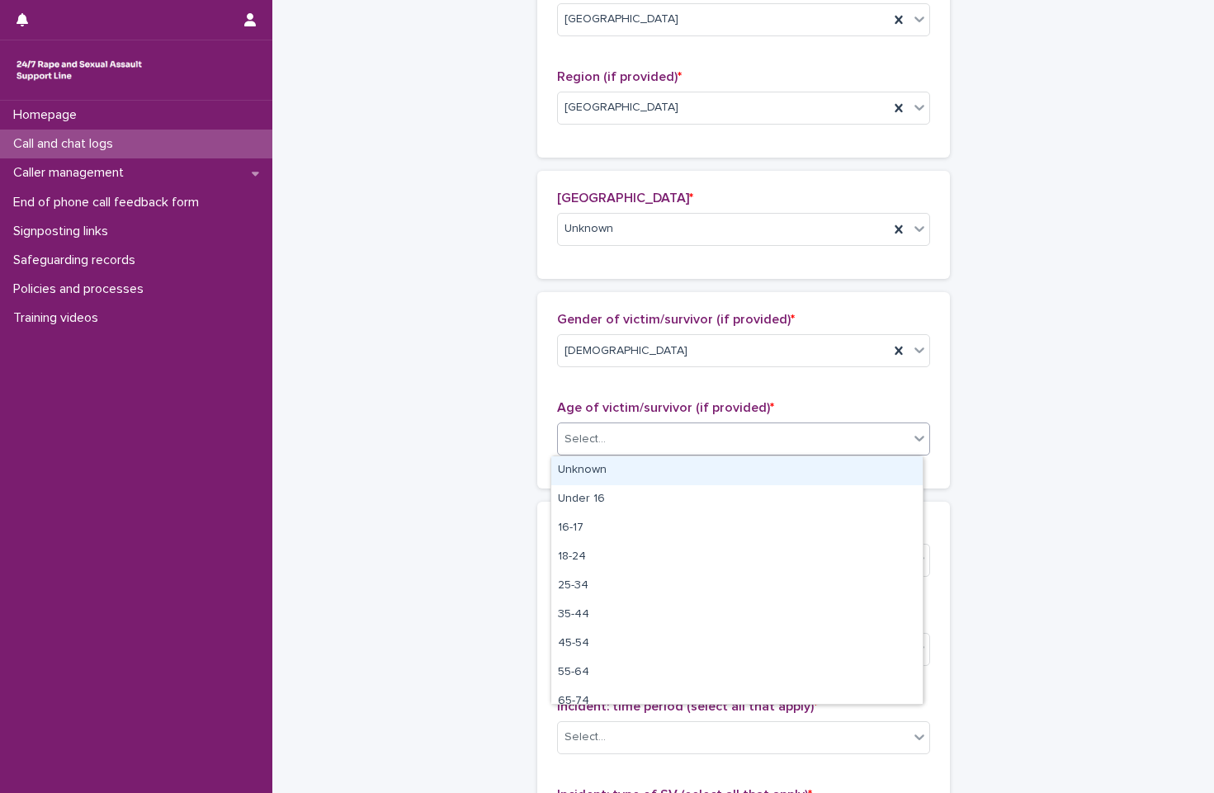
click at [730, 437] on div "Select..." at bounding box center [733, 439] width 351 height 27
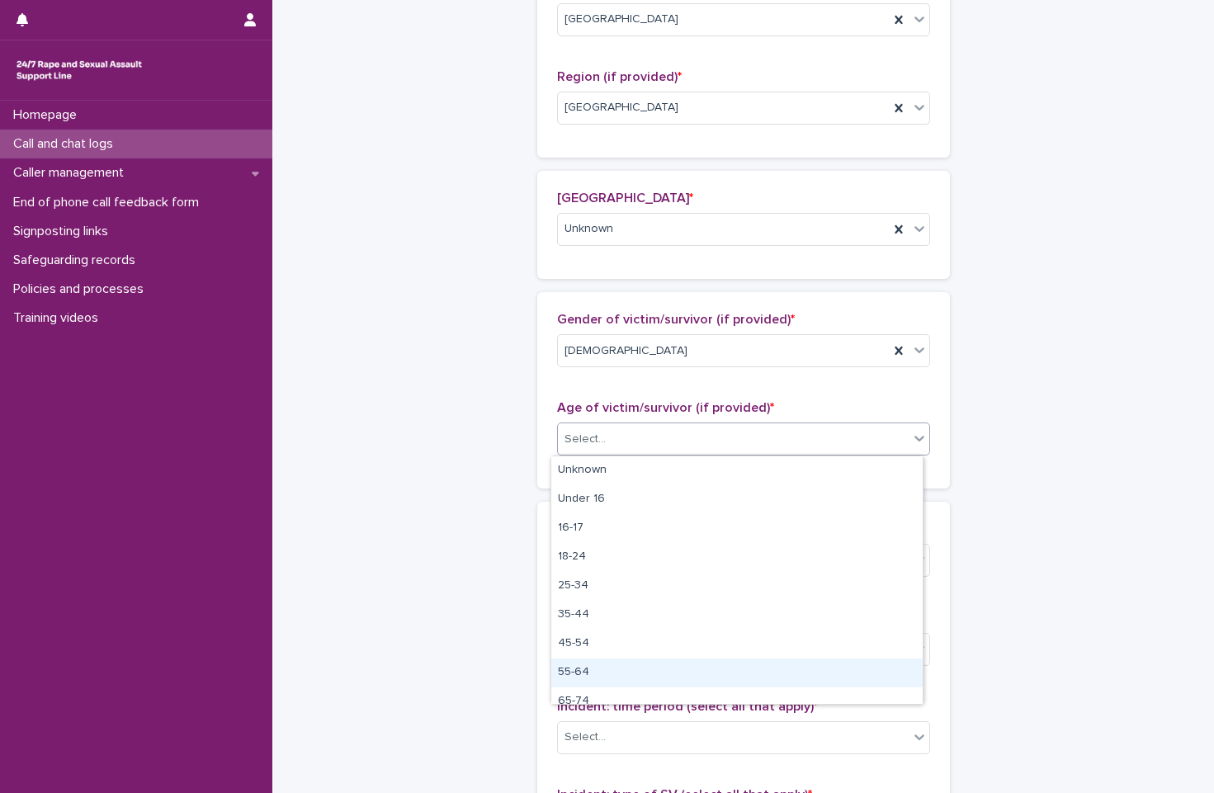
scroll to position [41, 0]
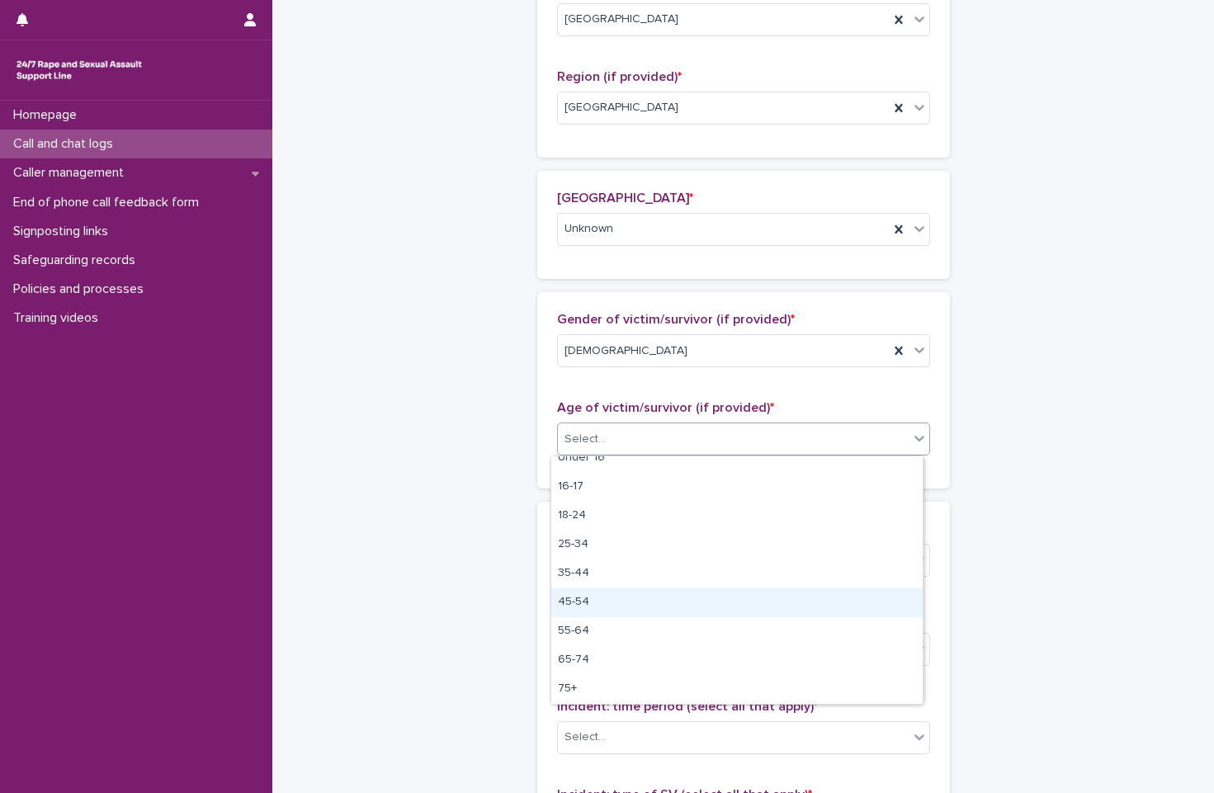
drag, startPoint x: 717, startPoint y: 620, endPoint x: 712, endPoint y: 597, distance: 23.6
click at [712, 597] on div "45-54" at bounding box center [736, 603] width 371 height 29
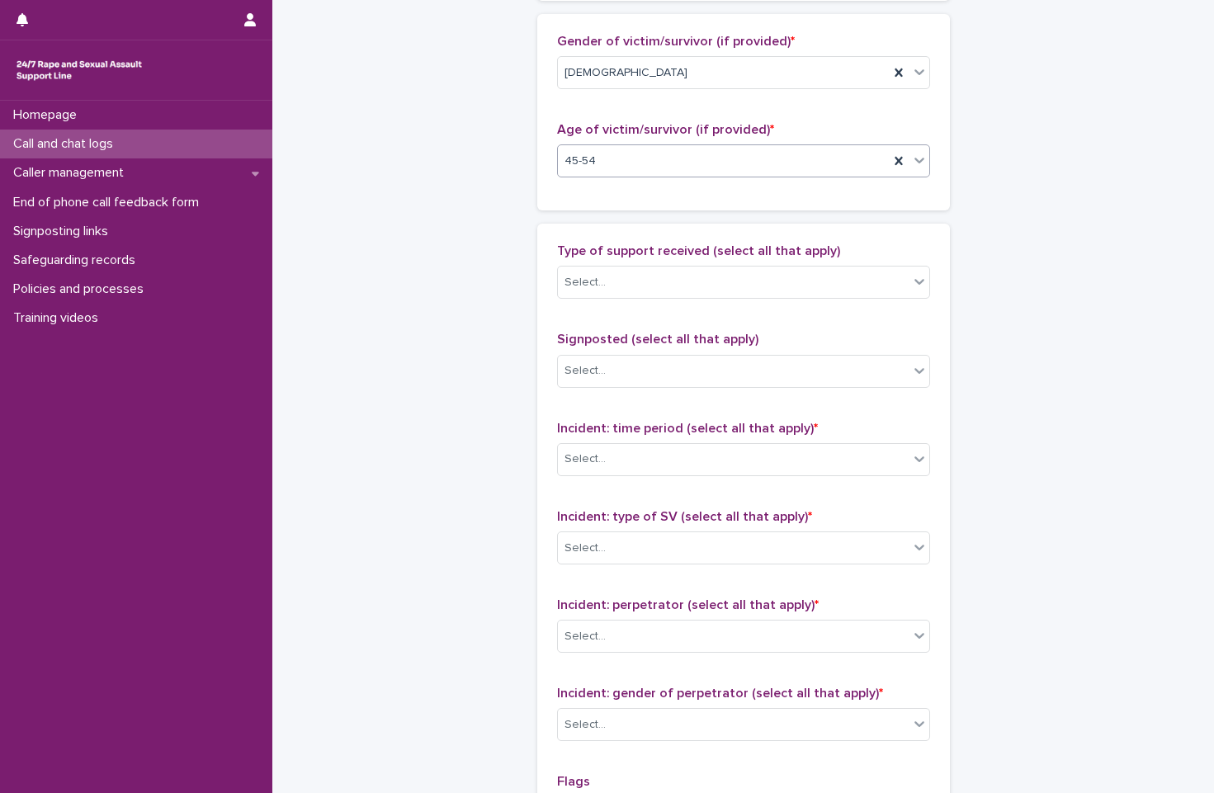
scroll to position [968, 0]
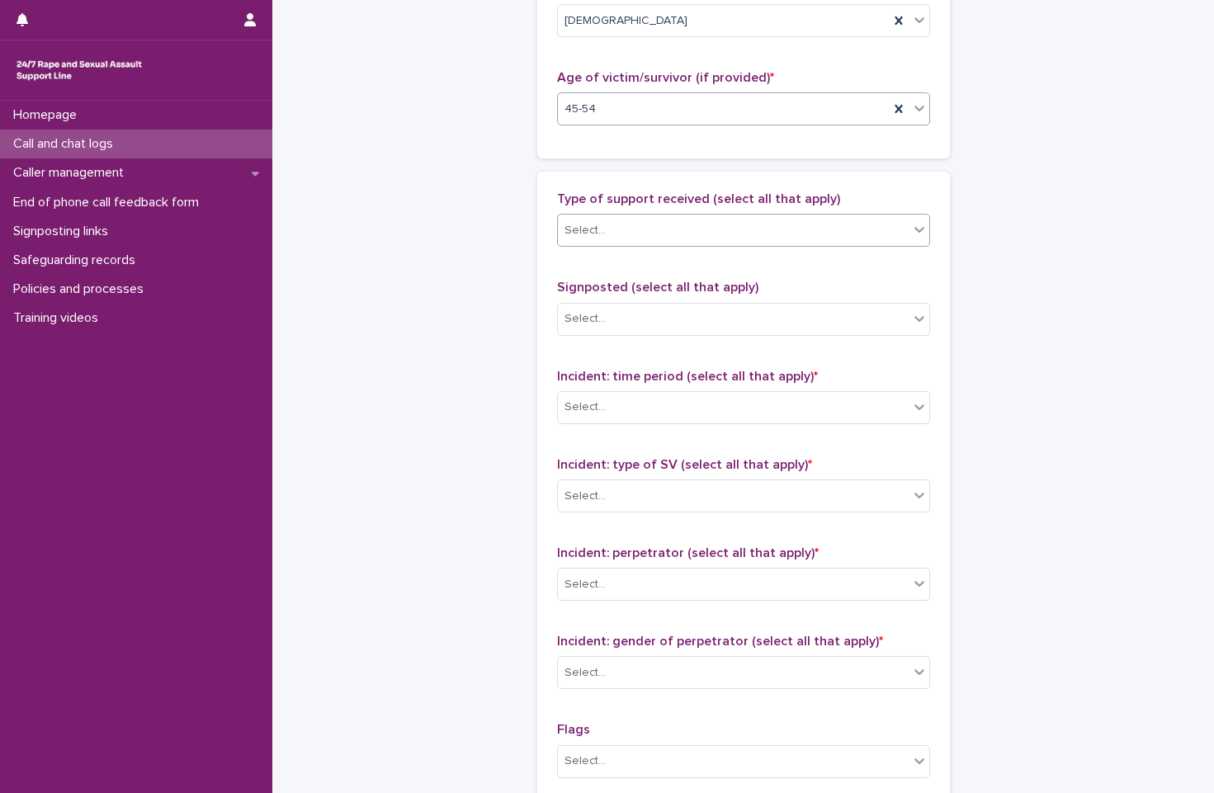
click at [737, 238] on div "Select..." at bounding box center [733, 230] width 351 height 27
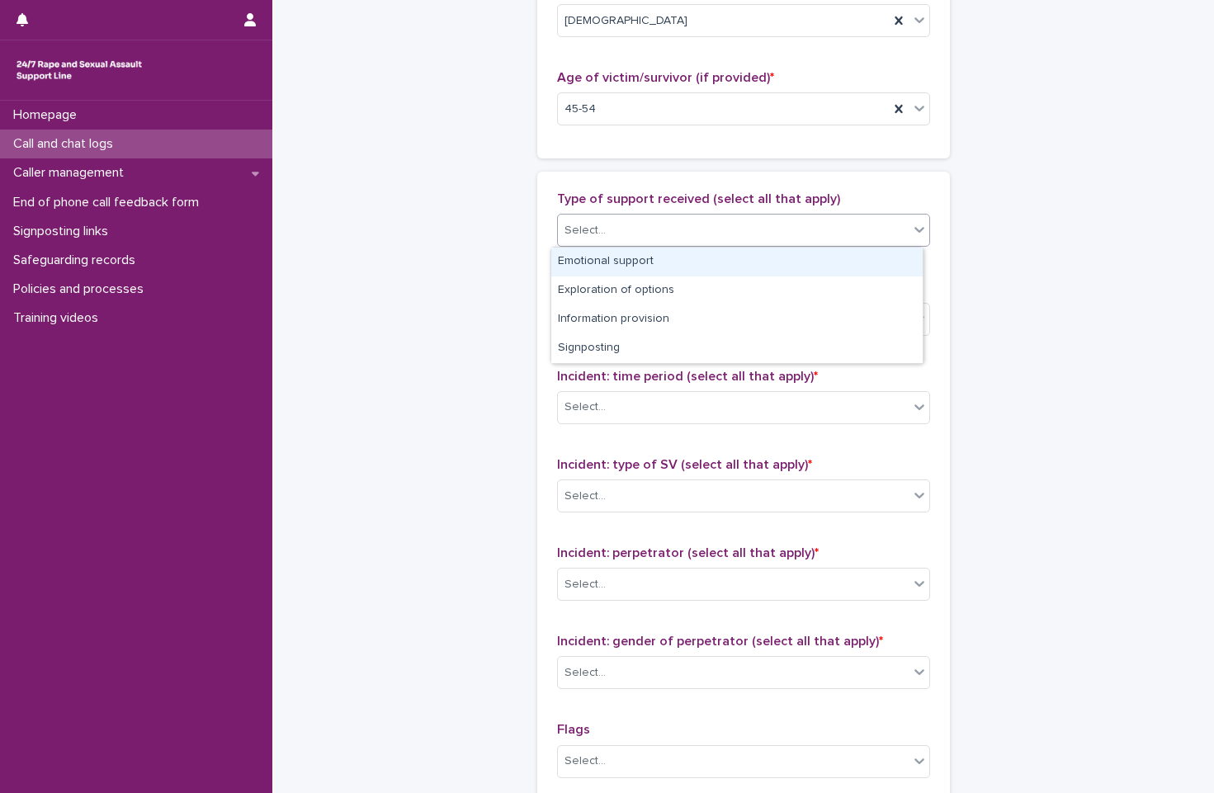
click at [725, 260] on div "Emotional support" at bounding box center [736, 262] width 371 height 29
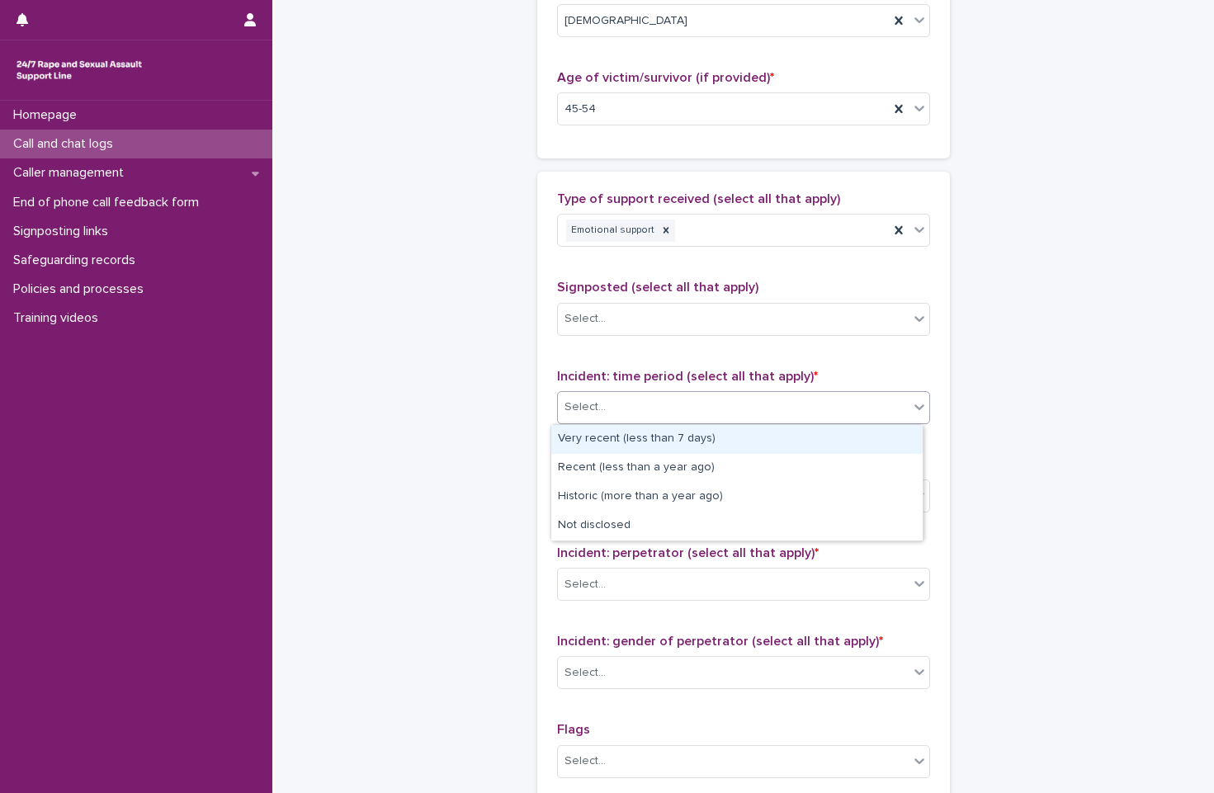
click at [751, 397] on div "Select..." at bounding box center [733, 407] width 351 height 27
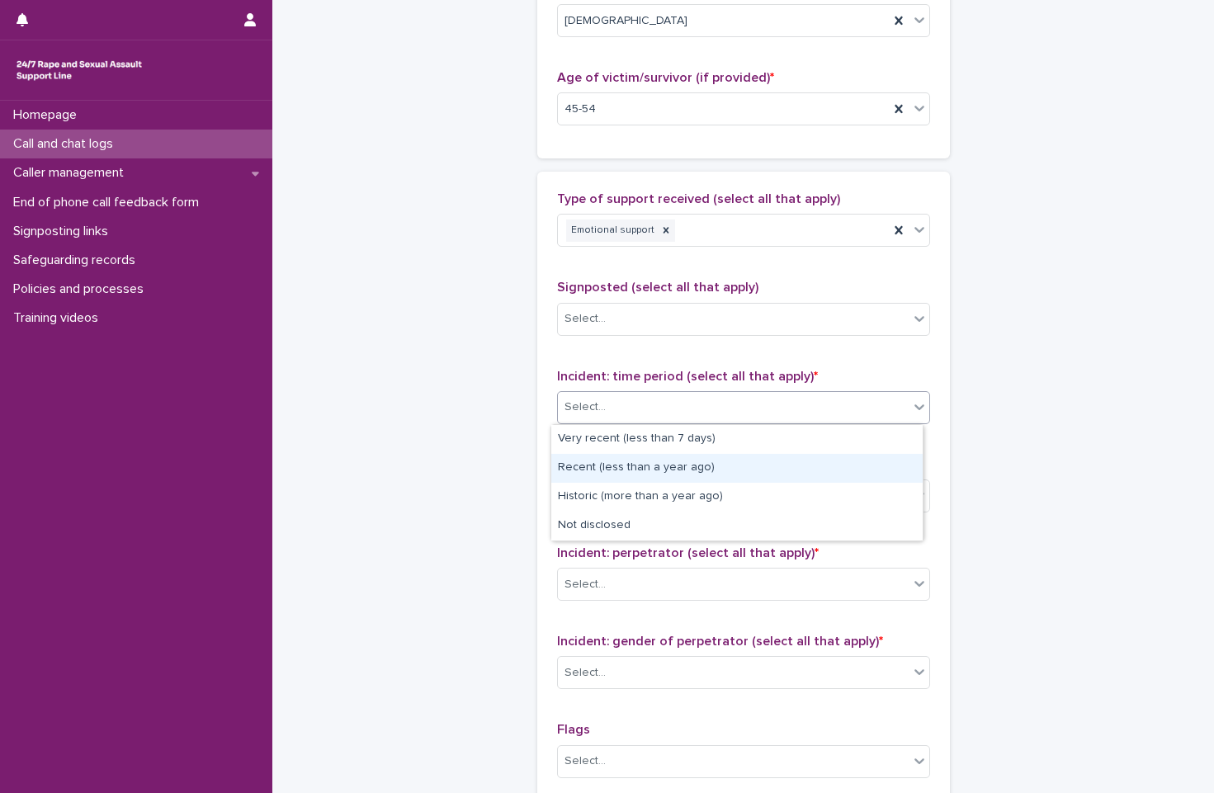
drag, startPoint x: 767, startPoint y: 486, endPoint x: 768, endPoint y: 477, distance: 9.1
click at [768, 477] on div "Recent (less than a year ago)" at bounding box center [736, 468] width 371 height 29
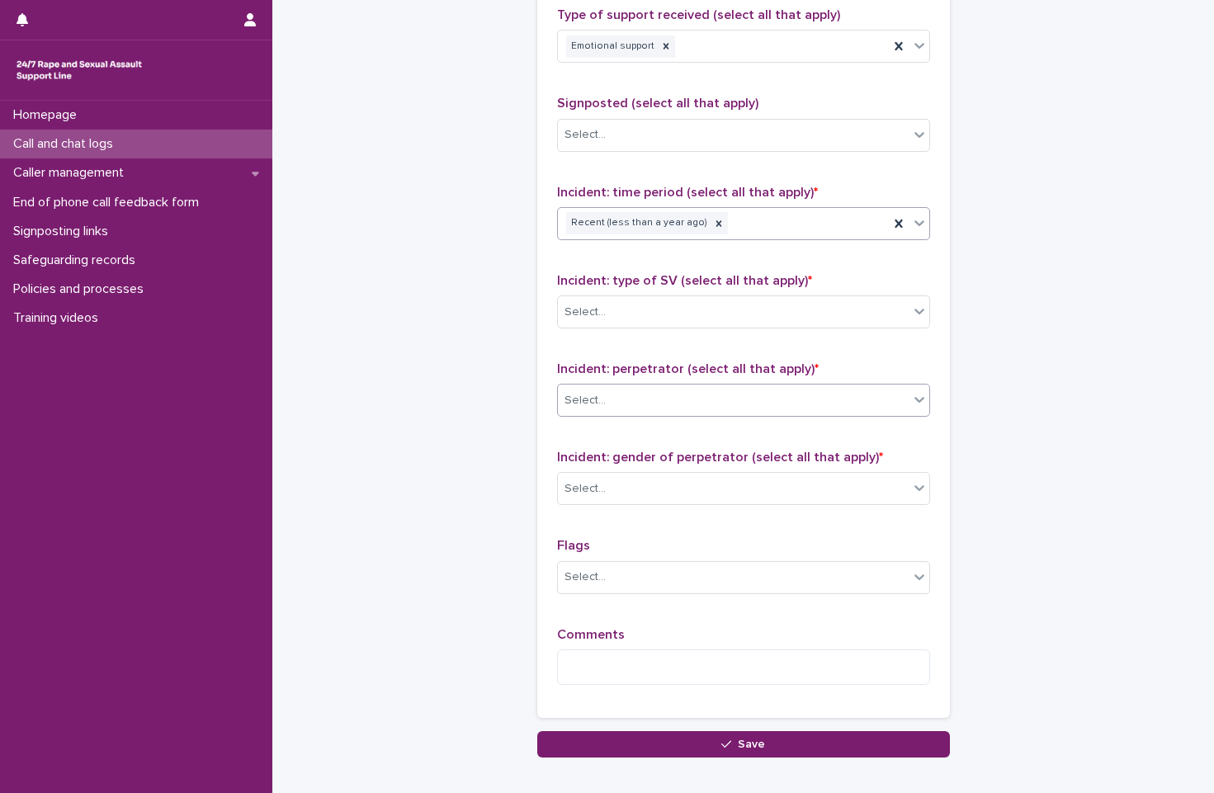
scroll to position [1216, 0]
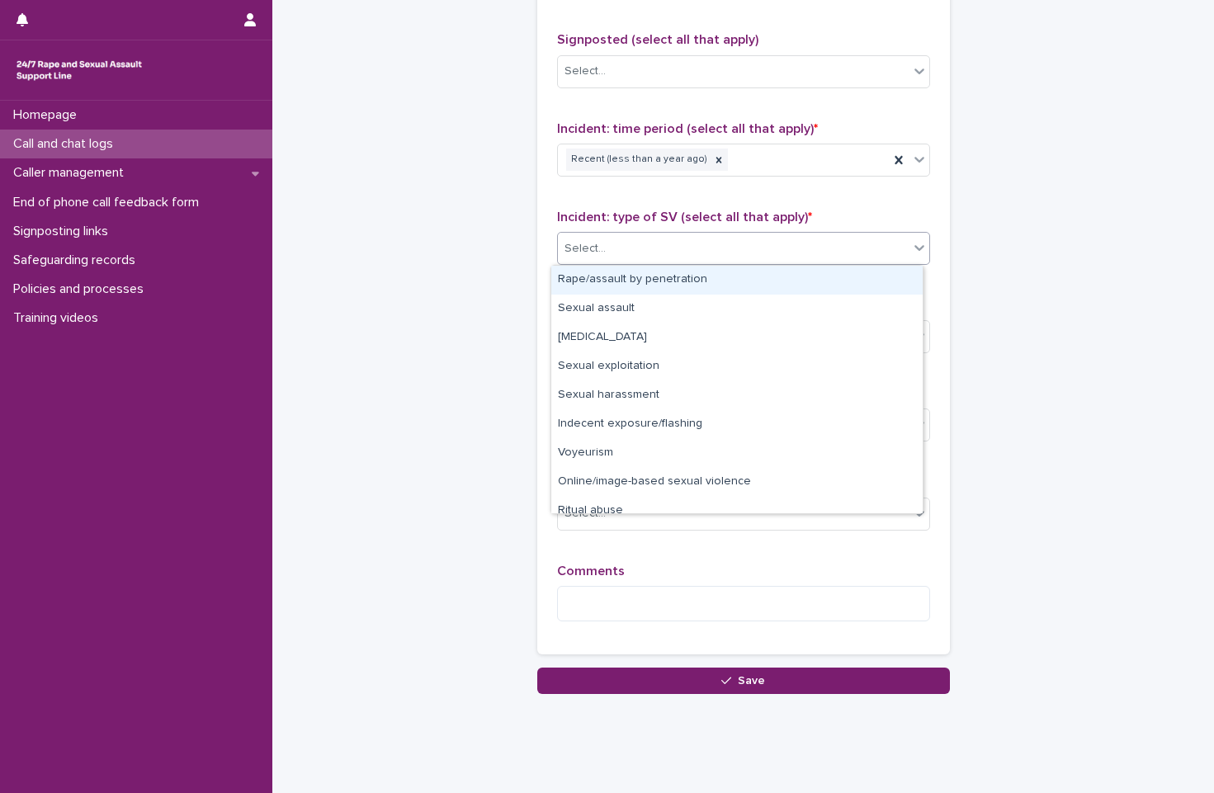
click at [772, 242] on div "Select..." at bounding box center [733, 248] width 351 height 27
click at [744, 278] on div "Rape/assault by penetration" at bounding box center [736, 280] width 371 height 29
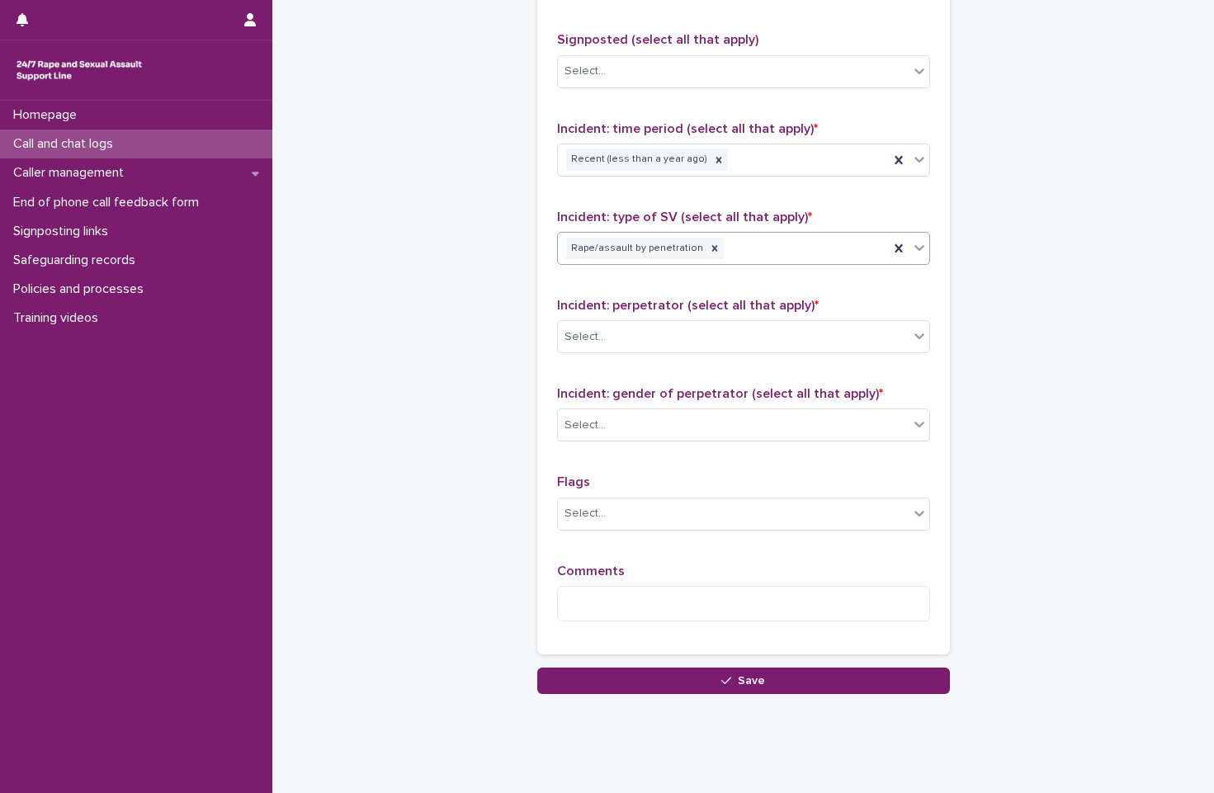
click at [852, 232] on div "Rape/assault by penetration" at bounding box center [743, 248] width 373 height 33
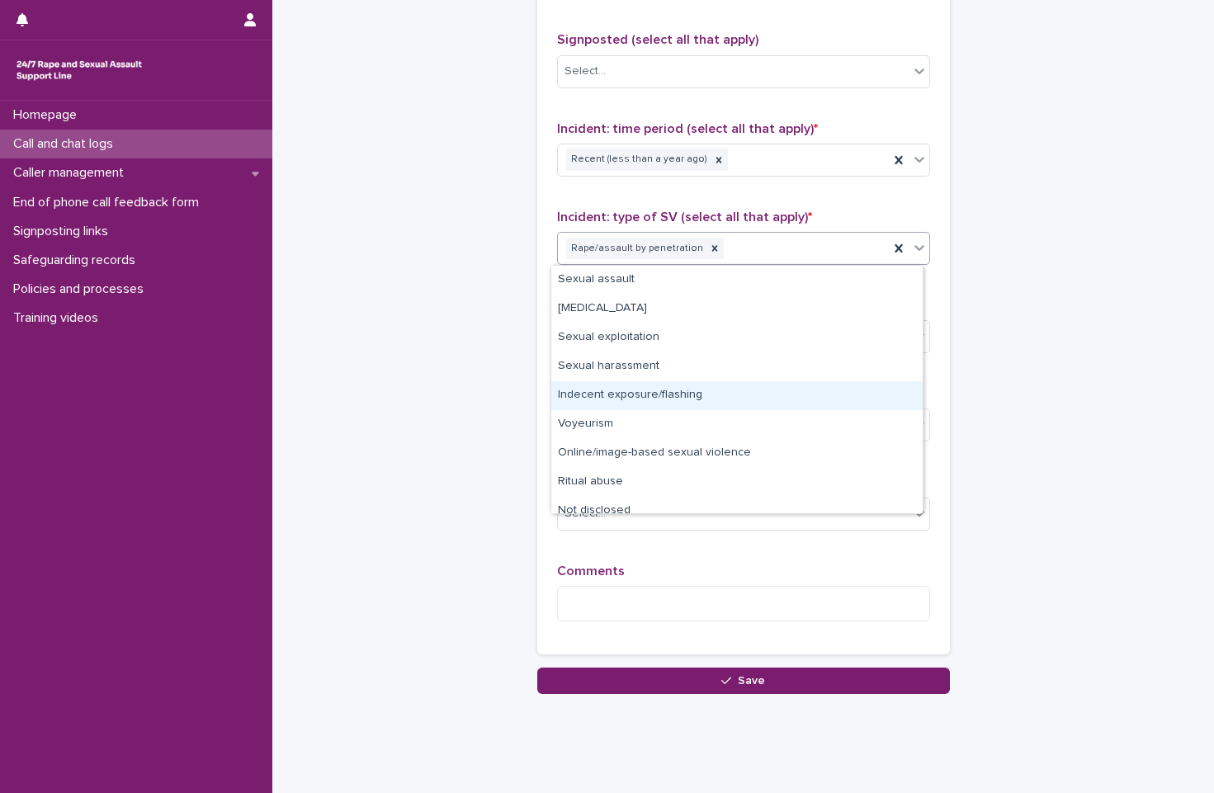
scroll to position [12, 0]
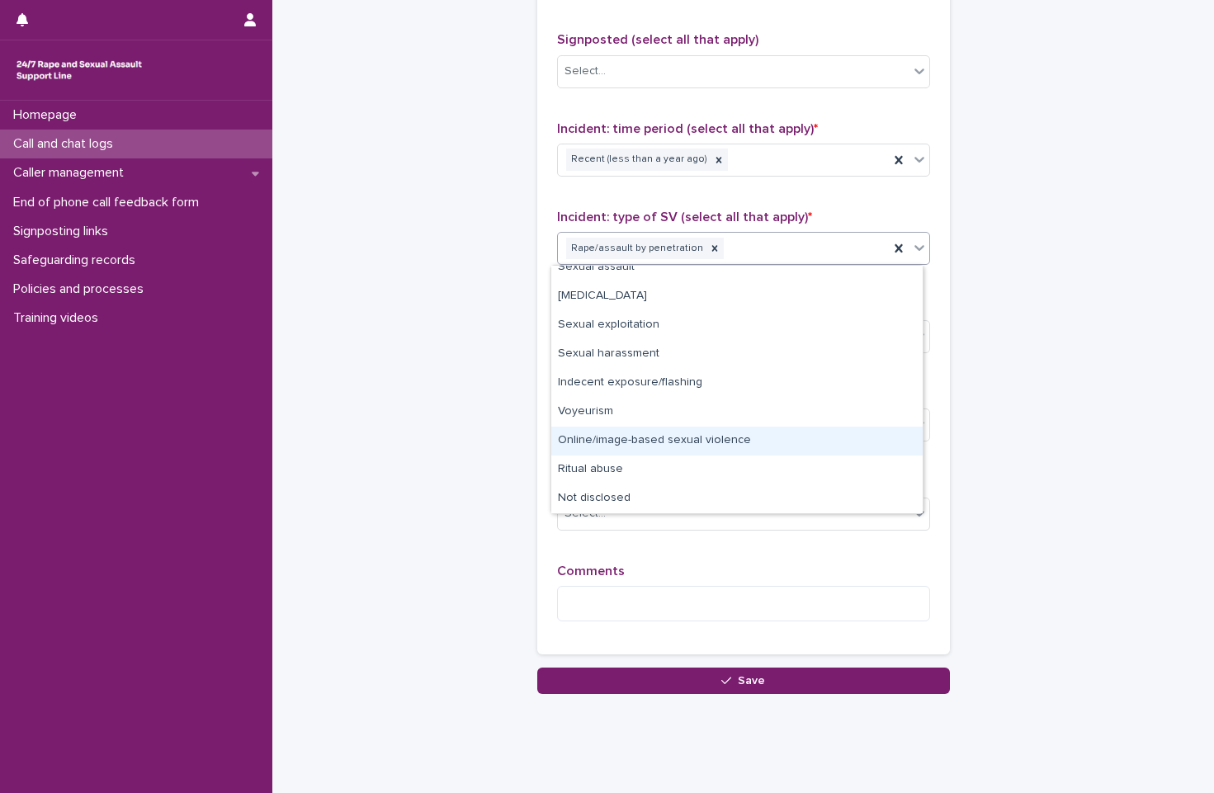
click at [730, 433] on div "Online/image-based sexual violence" at bounding box center [736, 441] width 371 height 29
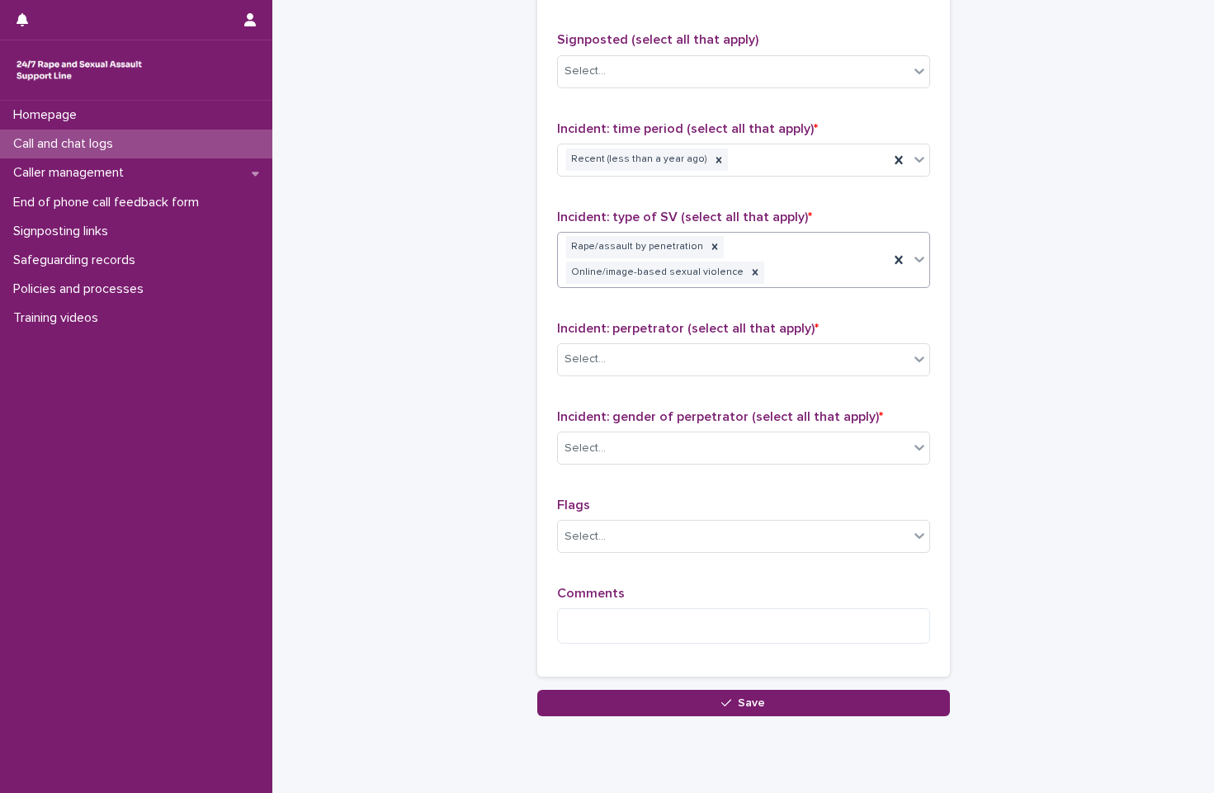
click at [782, 281] on div "Rape/assault by penetration Online/image-based sexual violence" at bounding box center [723, 260] width 331 height 54
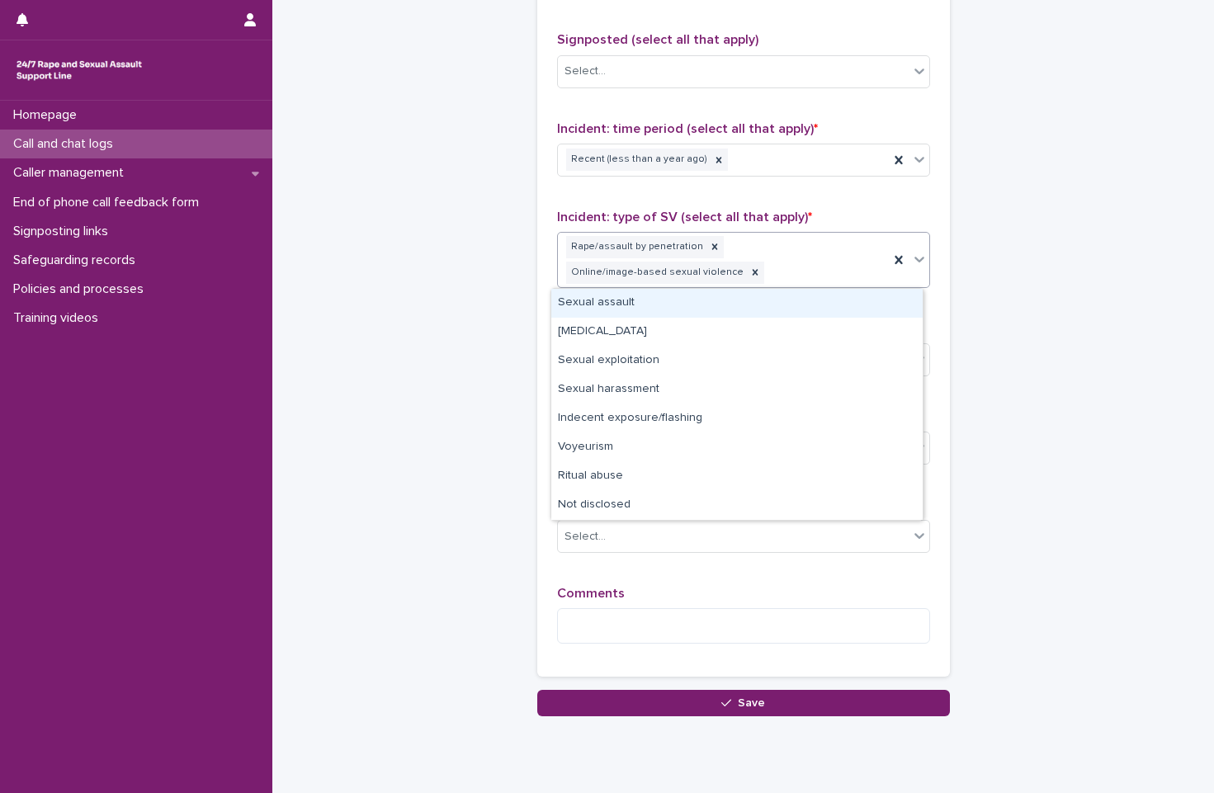
click at [813, 279] on div "Rape/assault by penetration Online/image-based sexual violence" at bounding box center [723, 260] width 331 height 54
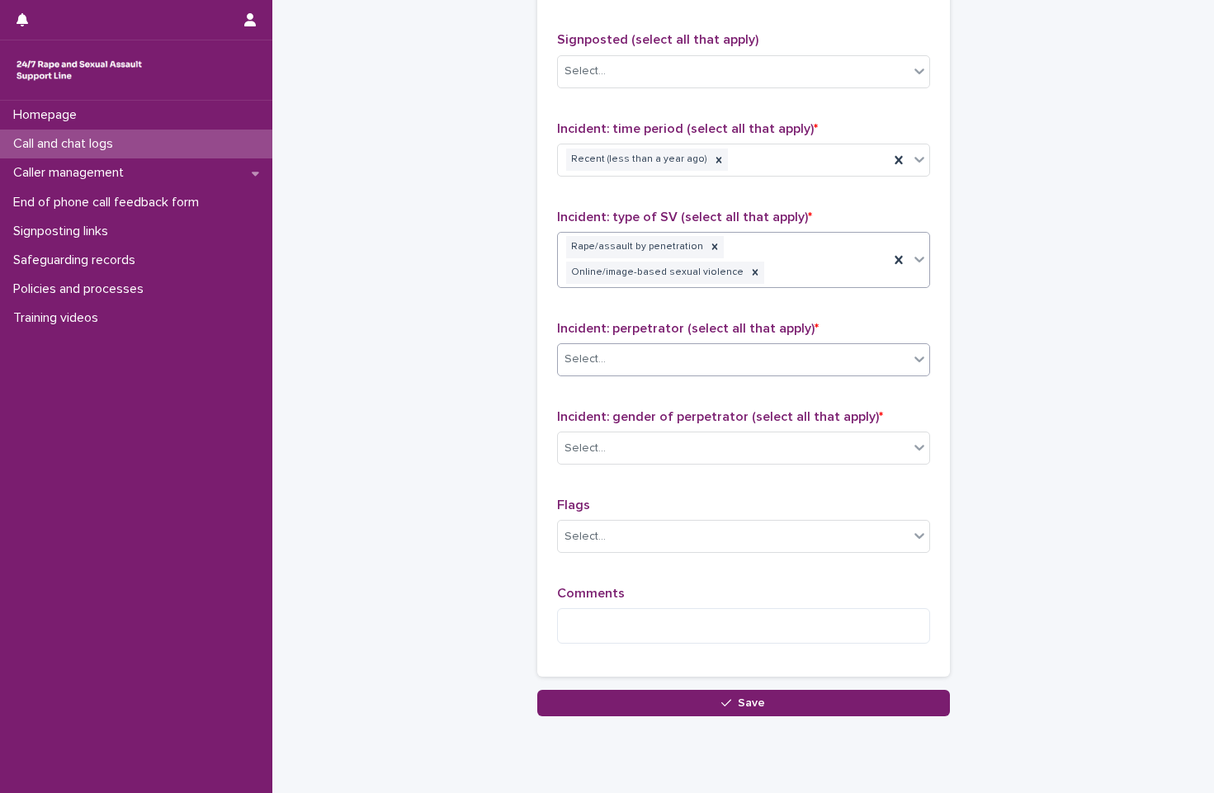
click at [794, 371] on div "Select..." at bounding box center [733, 359] width 351 height 27
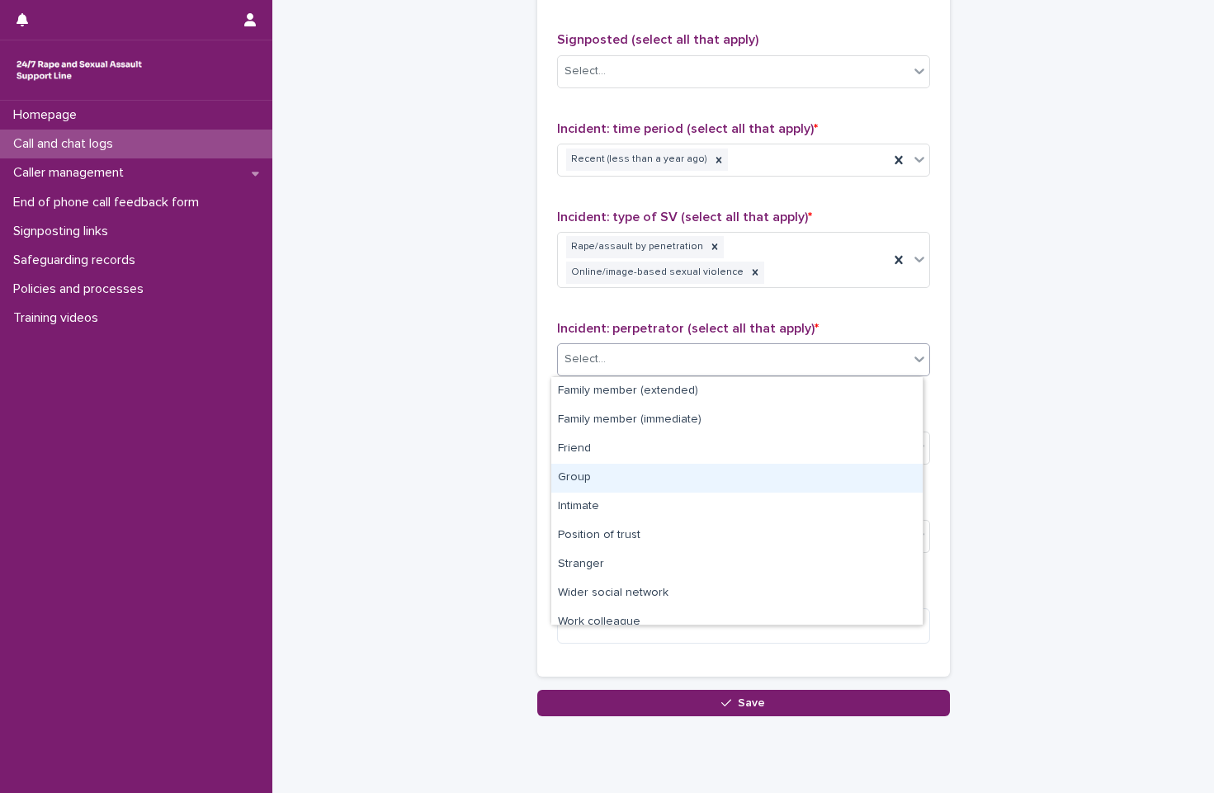
scroll to position [70, 0]
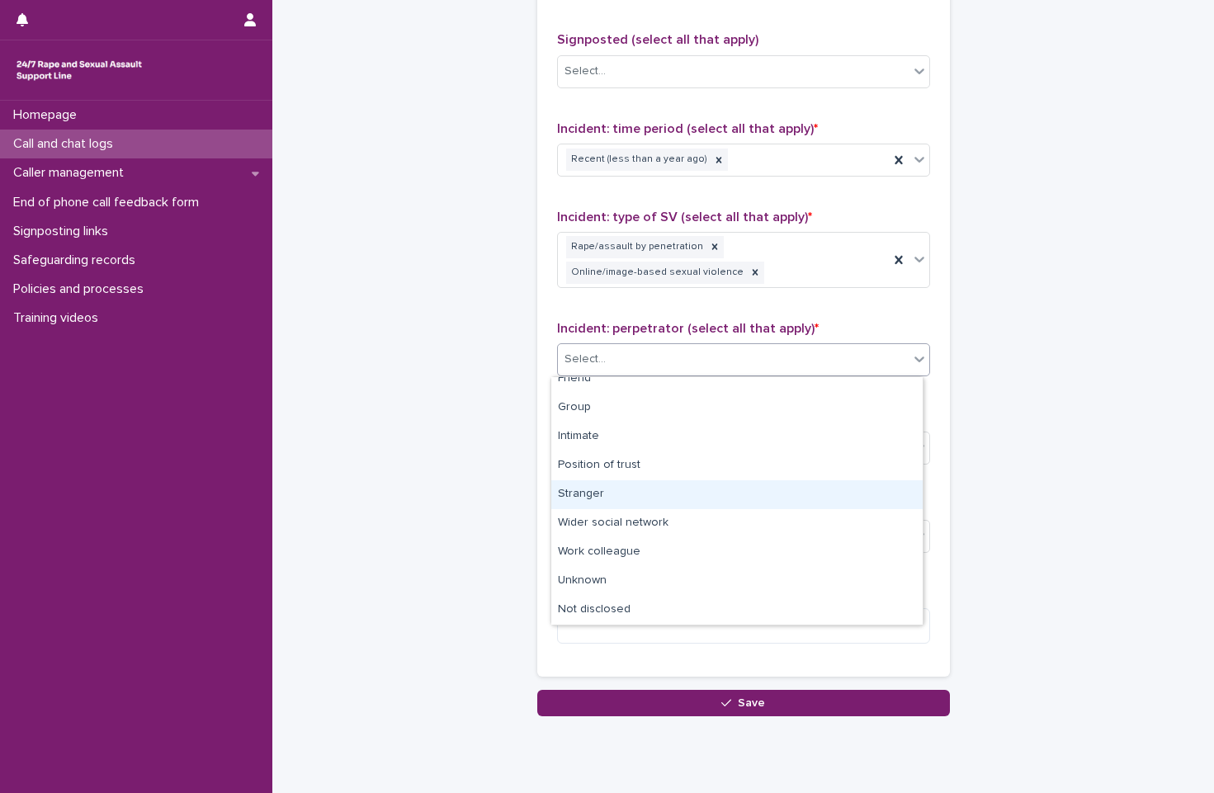
click at [769, 489] on div "Stranger" at bounding box center [736, 494] width 371 height 29
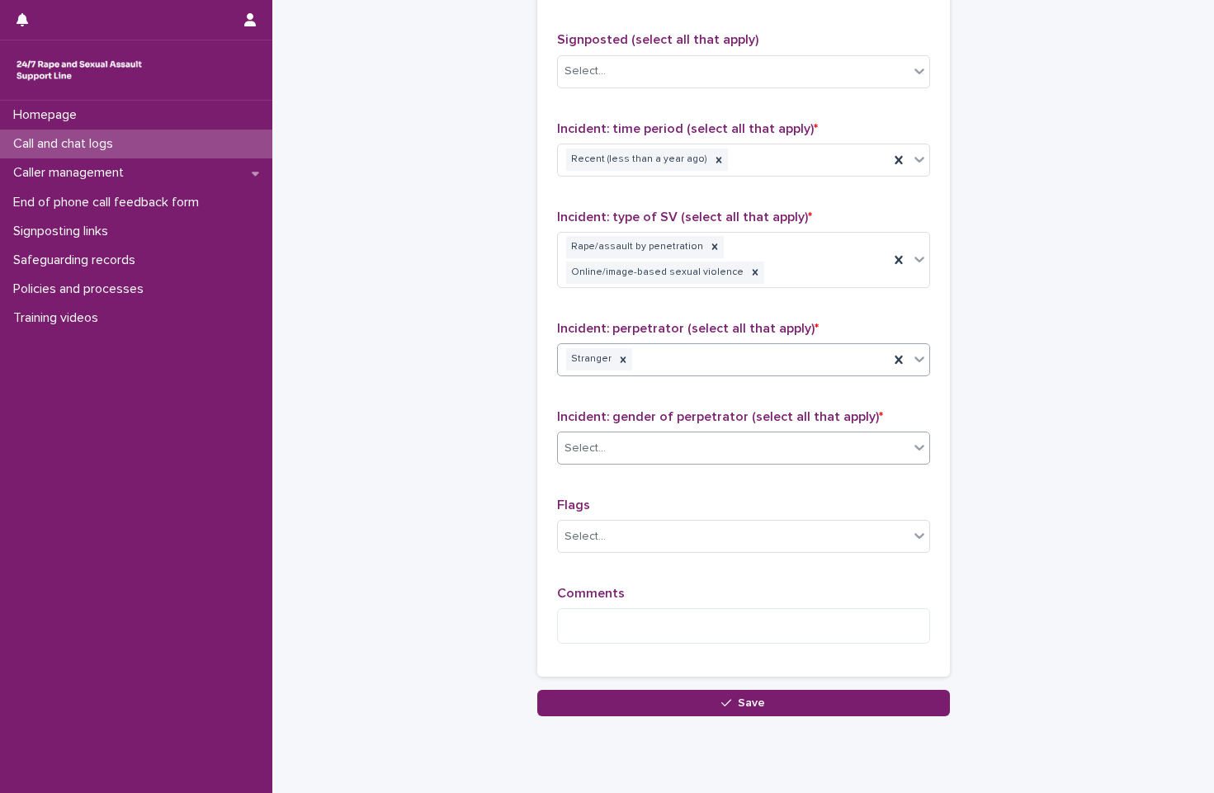
click at [776, 455] on div "Select..." at bounding box center [733, 448] width 351 height 27
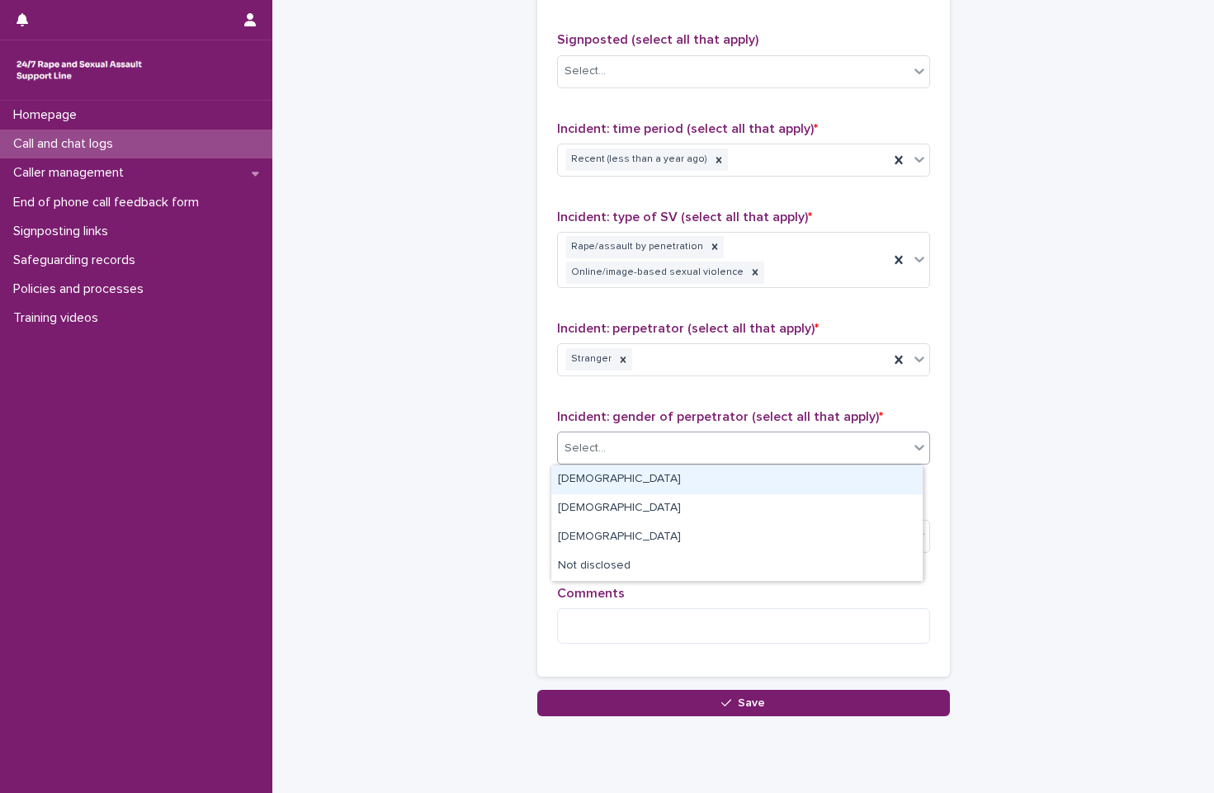
click at [773, 480] on div "[DEMOGRAPHIC_DATA]" at bounding box center [736, 480] width 371 height 29
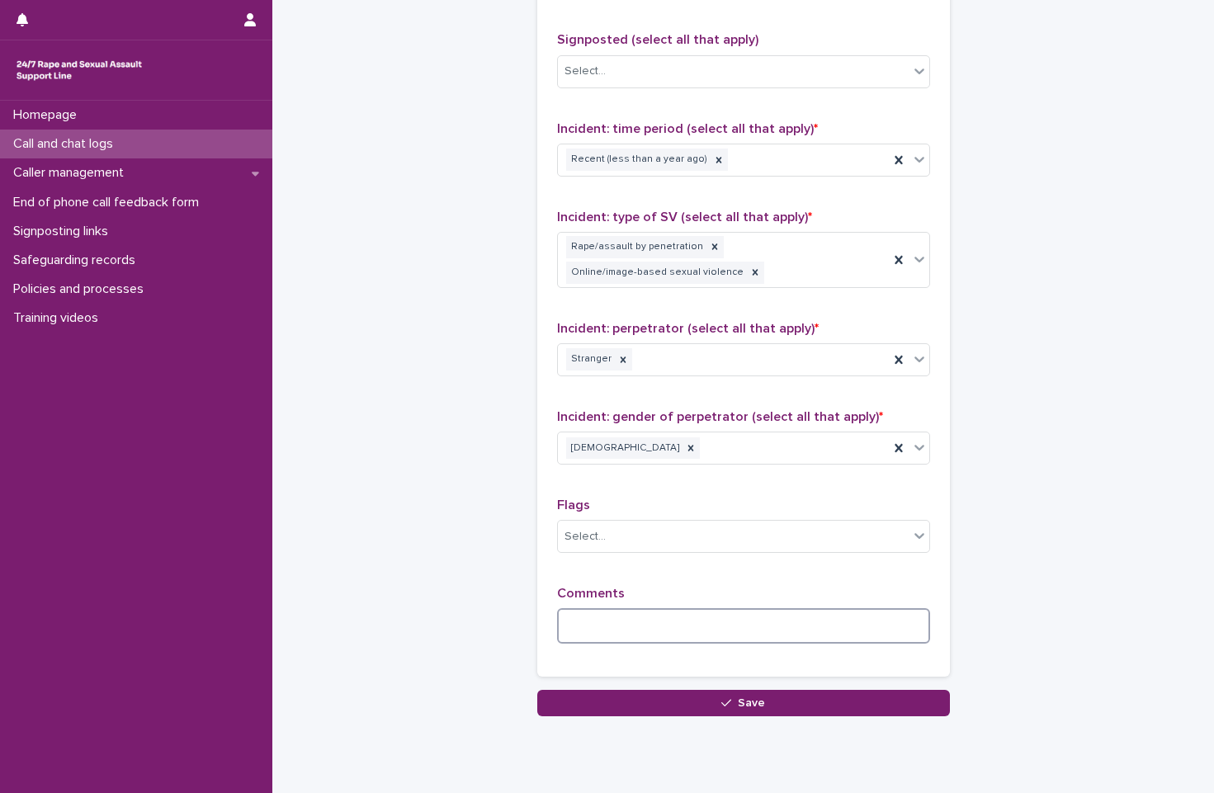
click at [710, 628] on textarea at bounding box center [743, 625] width 373 height 35
type textarea "*"
click at [537, 690] on button "Save" at bounding box center [743, 703] width 413 height 26
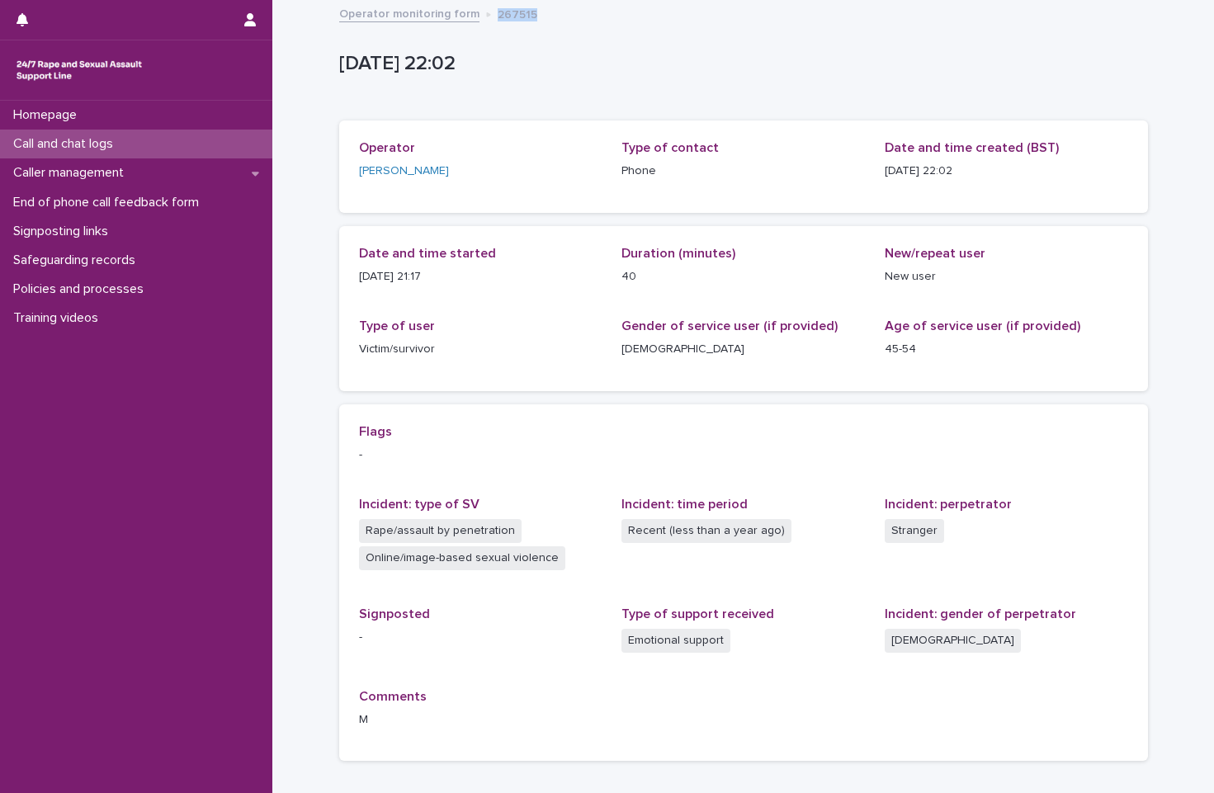
drag, startPoint x: 532, startPoint y: 16, endPoint x: 481, endPoint y: 14, distance: 51.2
click at [481, 14] on div "Operator monitoring form 267515" at bounding box center [743, 14] width 825 height 23
copy p "267515"
click at [433, 19] on link "Operator monitoring form" at bounding box center [409, 12] width 140 height 19
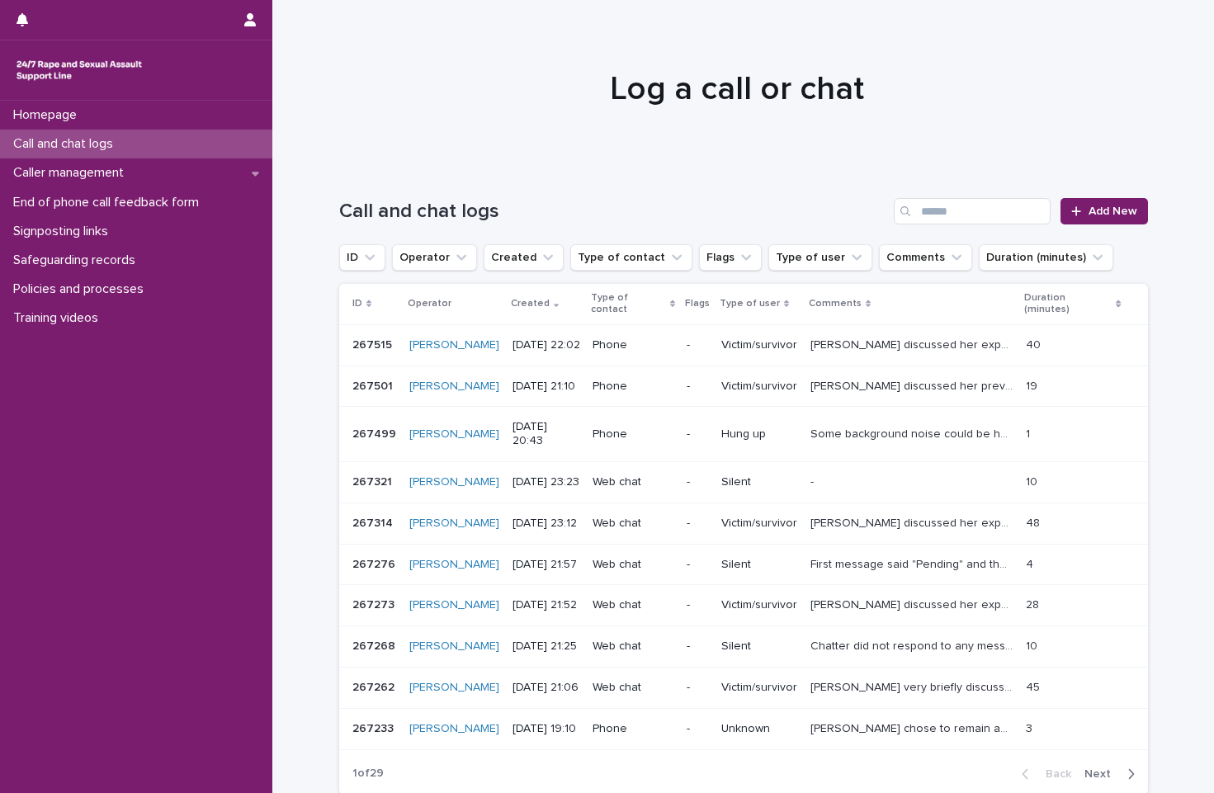
click at [688, 339] on p "-" at bounding box center [697, 345] width 21 height 14
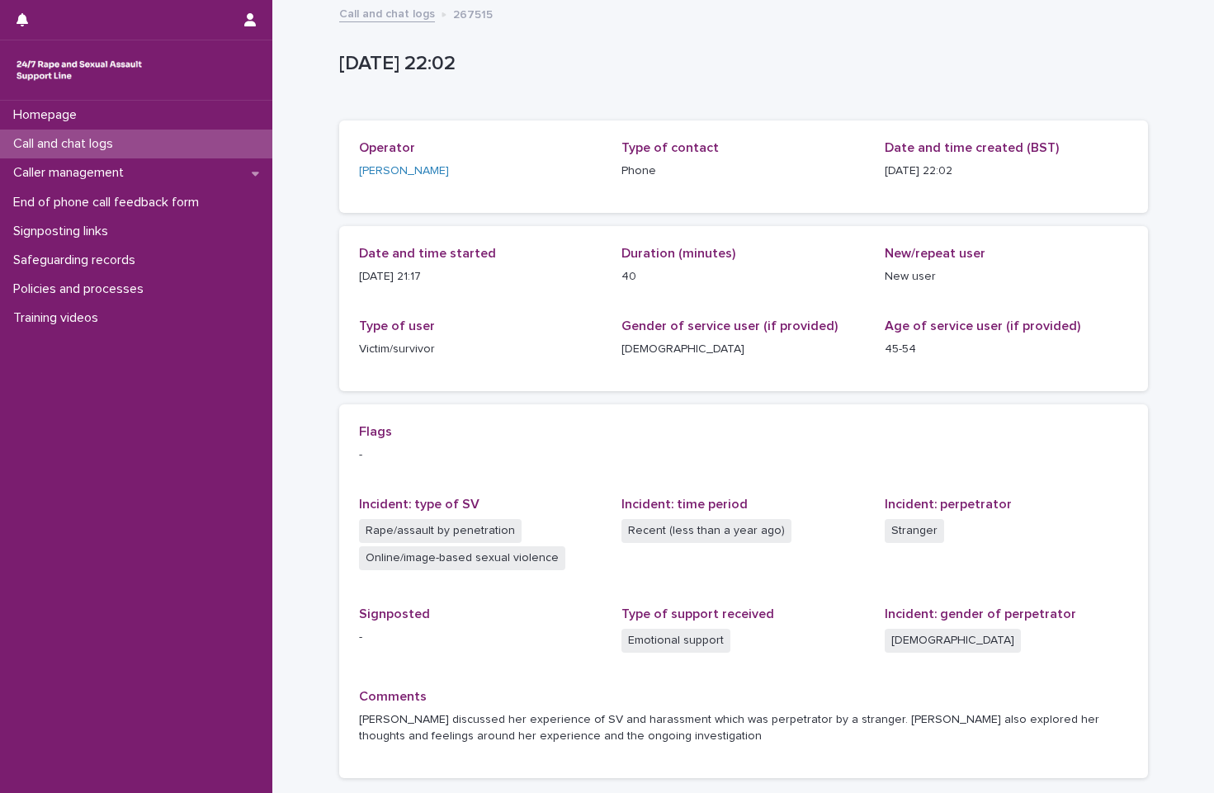
click at [397, 16] on link "Call and chat logs" at bounding box center [387, 12] width 96 height 19
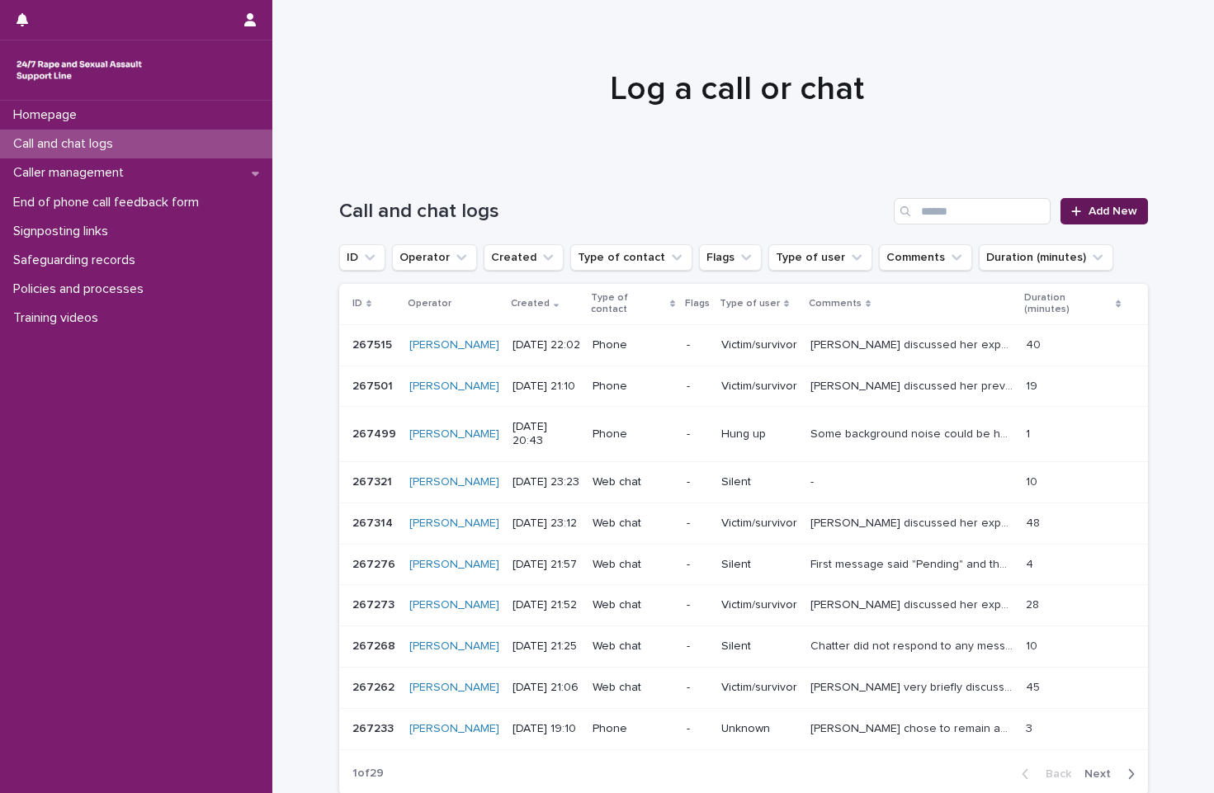
click at [1054, 208] on link "Add New" at bounding box center [1104, 211] width 87 height 26
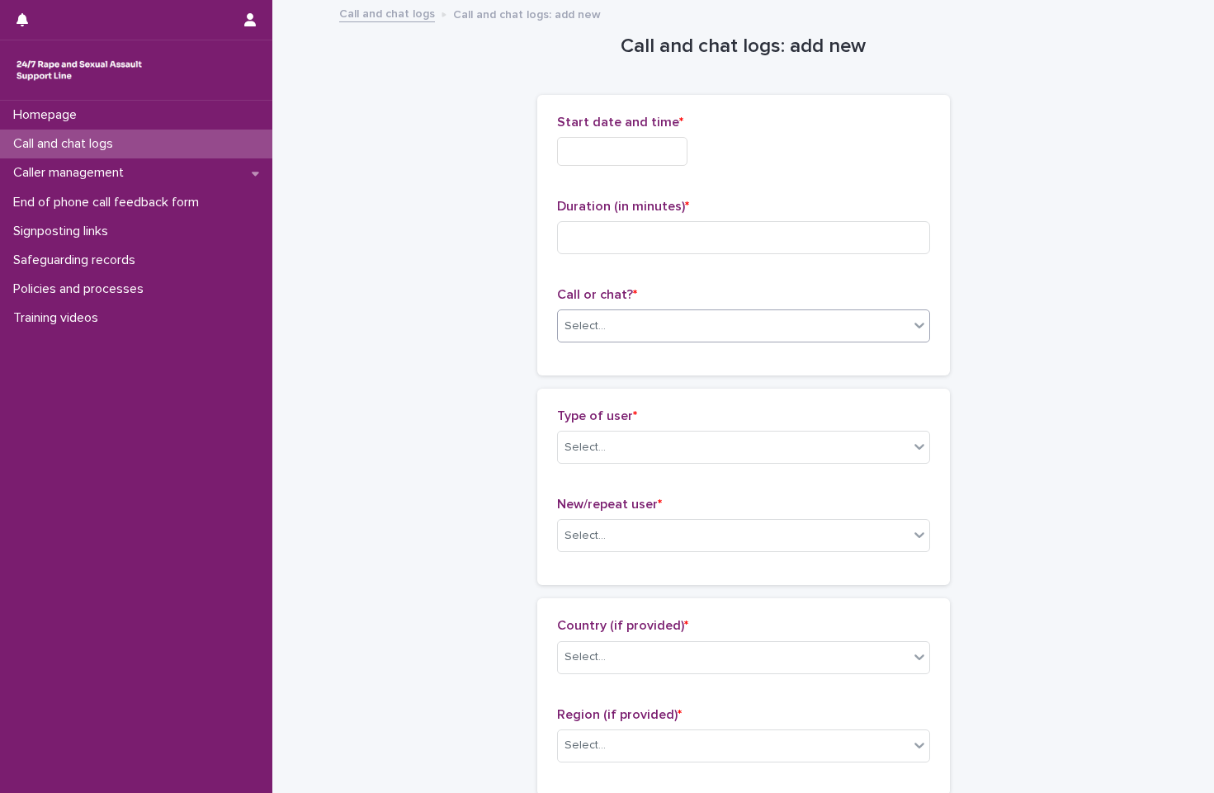
click at [823, 328] on div "Select..." at bounding box center [733, 326] width 351 height 27
click at [815, 366] on div "Phone" at bounding box center [736, 357] width 371 height 29
click at [651, 427] on div "Type of user * Select..." at bounding box center [743, 443] width 373 height 69
click at [651, 453] on div "Select..." at bounding box center [733, 447] width 351 height 27
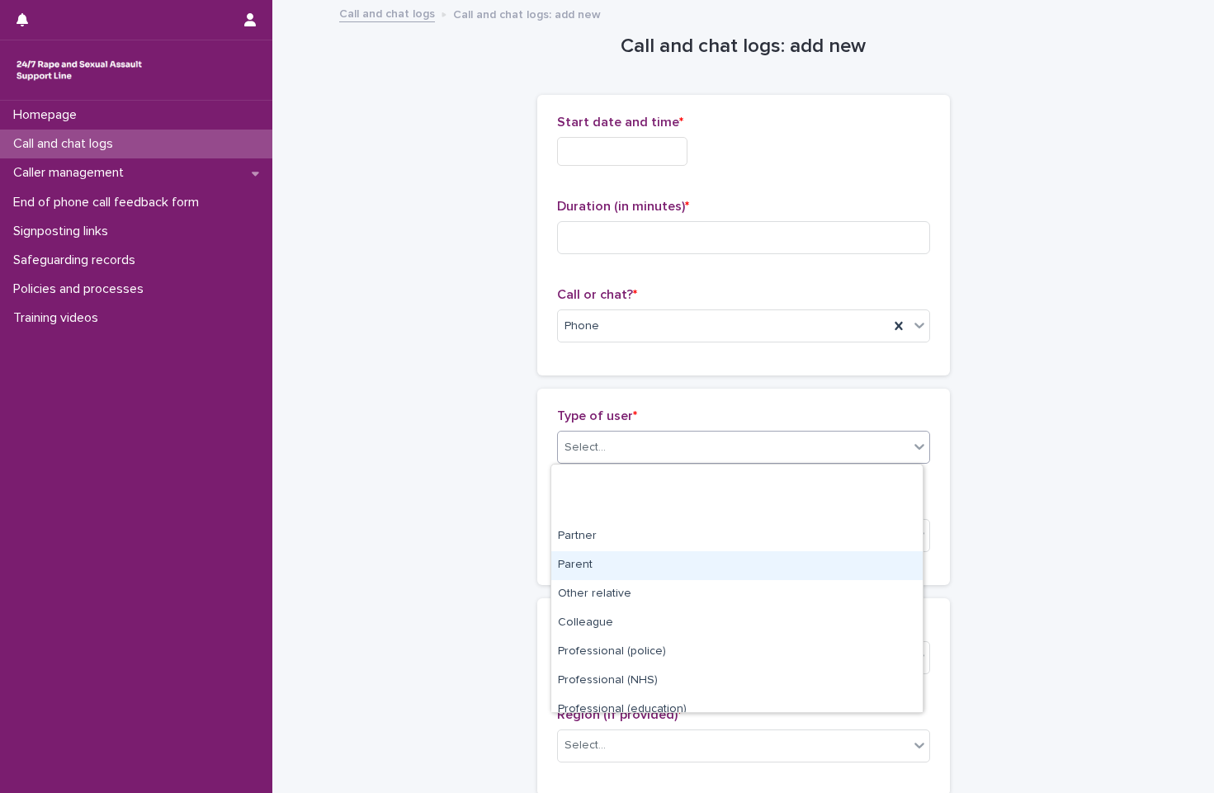
scroll to position [186, 0]
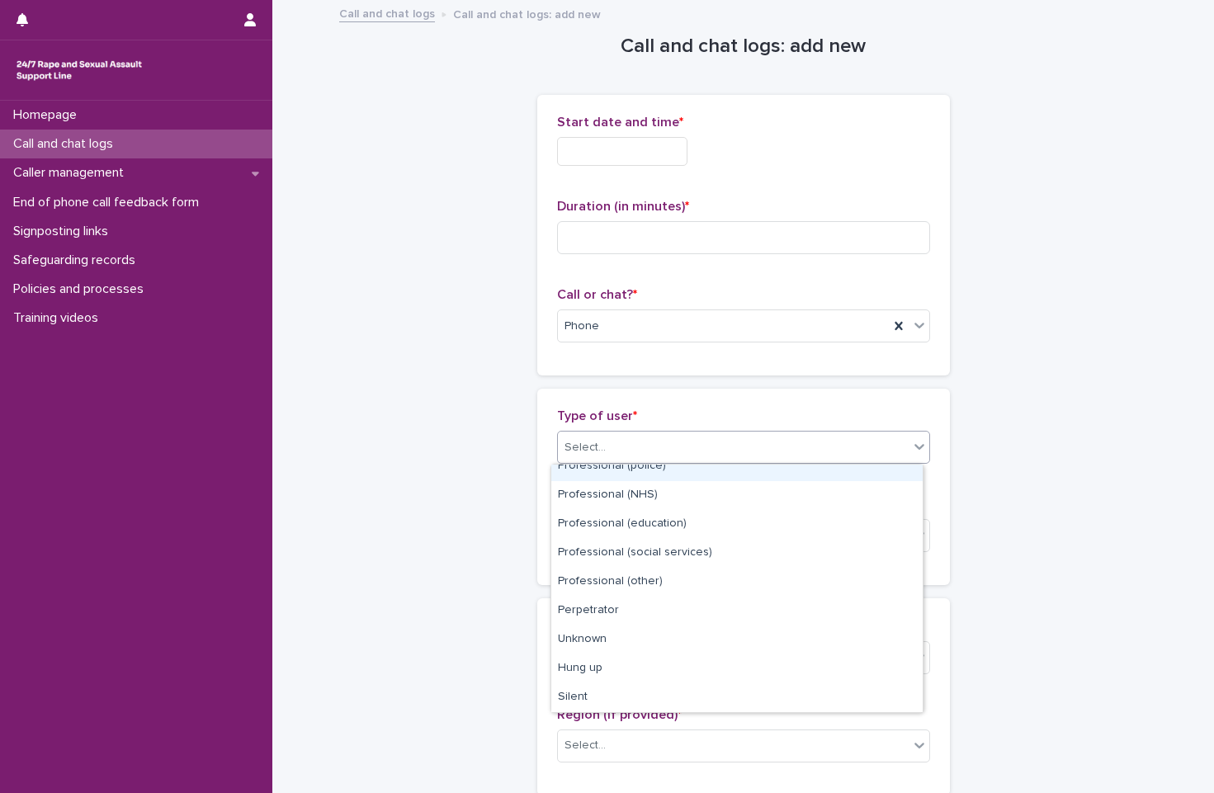
click at [709, 444] on div "Select..." at bounding box center [733, 447] width 351 height 27
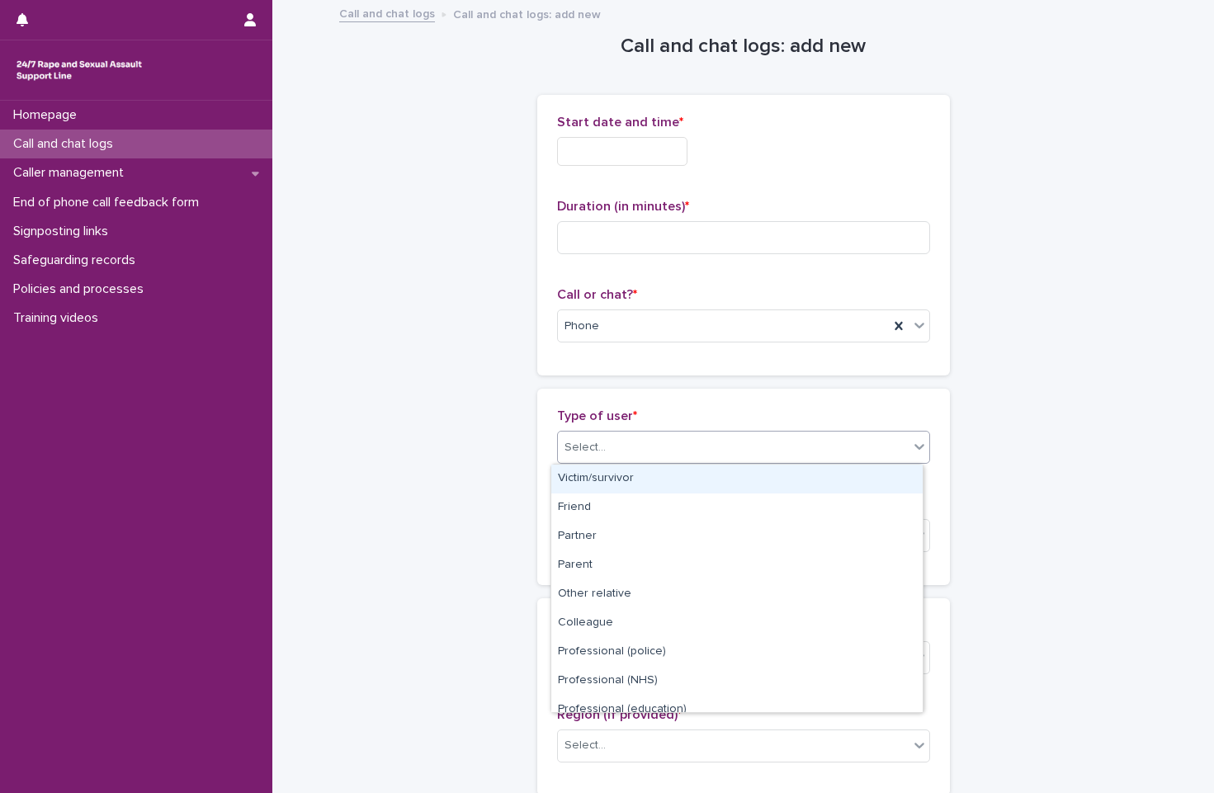
click at [709, 444] on div "Select..." at bounding box center [733, 447] width 351 height 27
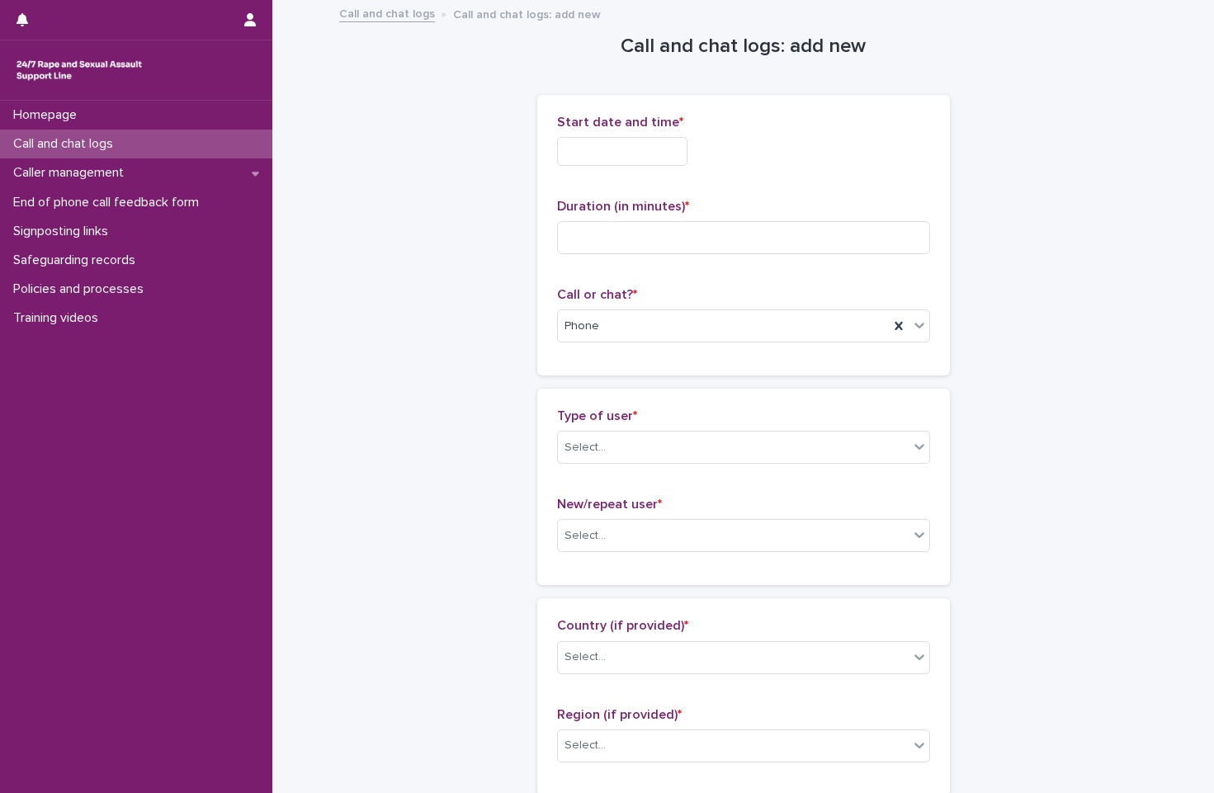
click at [622, 167] on div "Start date and time *" at bounding box center [743, 147] width 373 height 64
click at [657, 144] on input "text" at bounding box center [622, 151] width 130 height 29
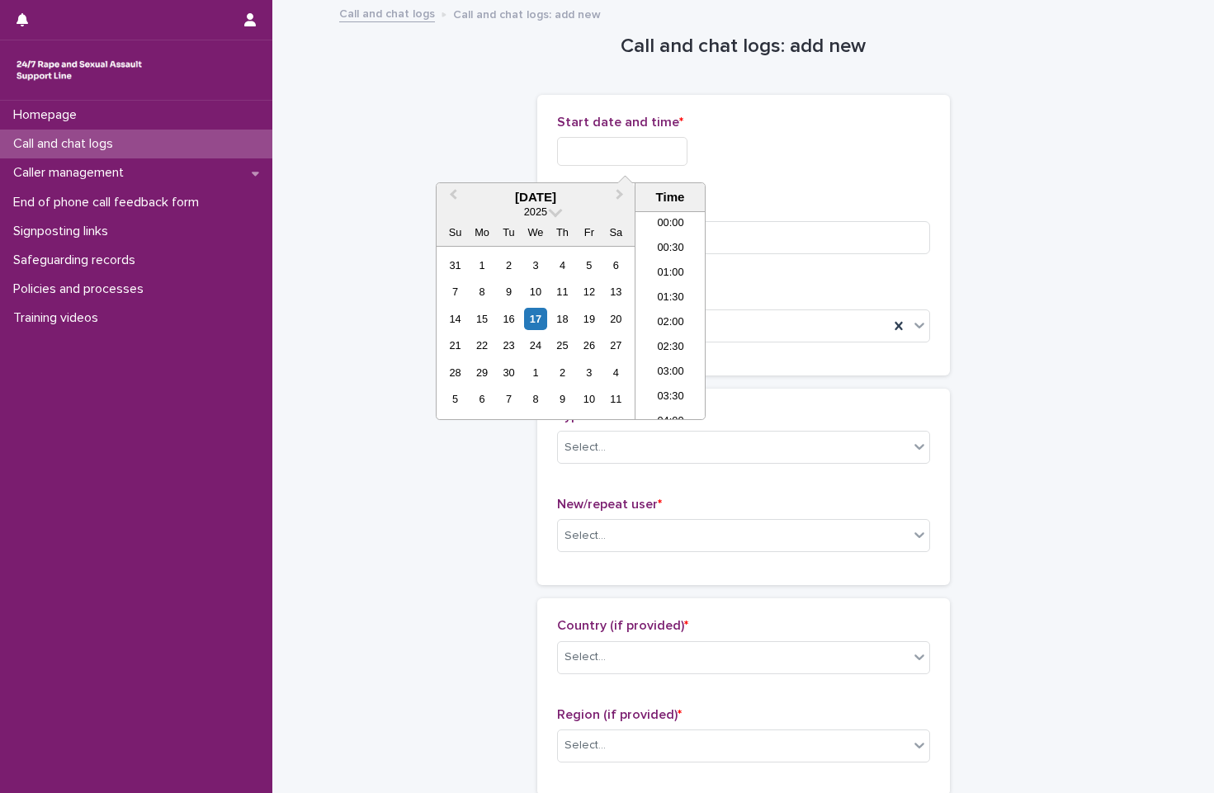
scroll to position [981, 0]
click at [676, 336] on li "22:00" at bounding box center [671, 332] width 70 height 25
click at [688, 162] on input "**********" at bounding box center [622, 151] width 130 height 29
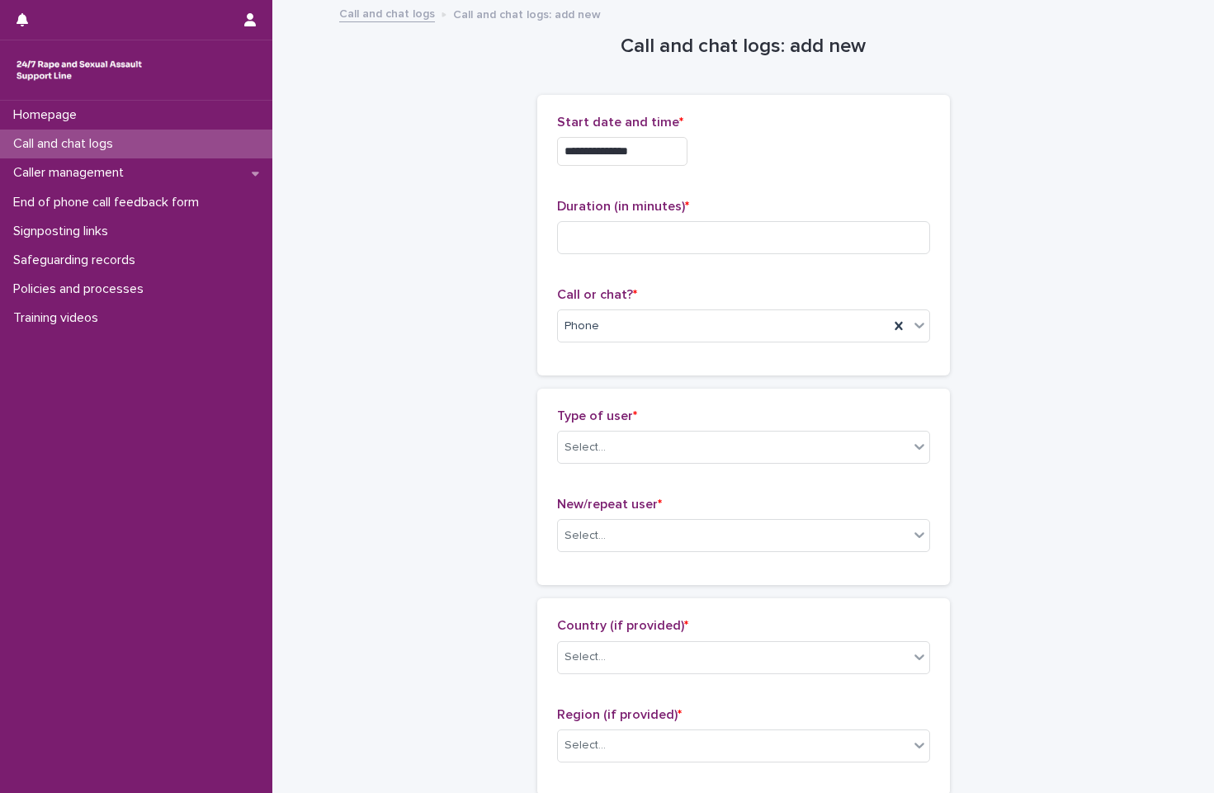
click at [773, 159] on div "**********" at bounding box center [743, 151] width 373 height 29
click at [710, 247] on input at bounding box center [743, 237] width 373 height 33
click at [637, 153] on input "**********" at bounding box center [622, 151] width 130 height 29
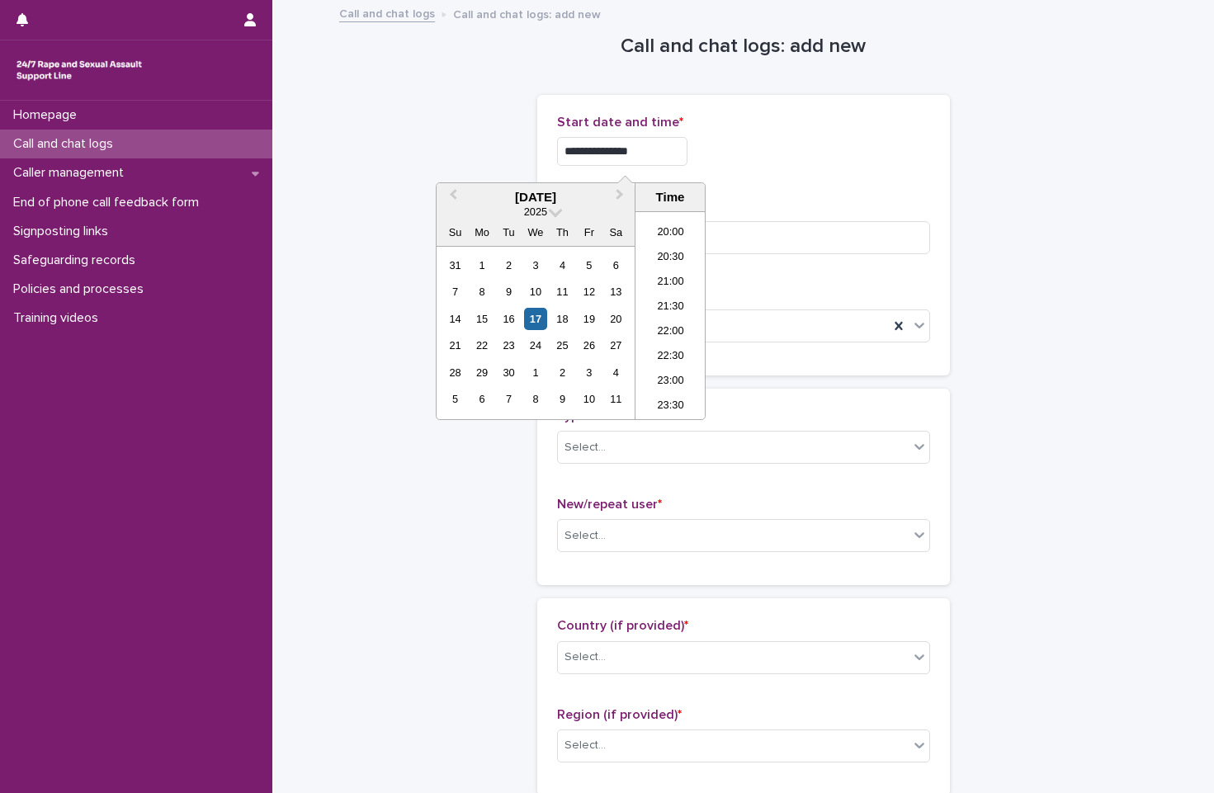
type input "**********"
click at [769, 199] on p "Duration (in minutes) *" at bounding box center [743, 207] width 373 height 16
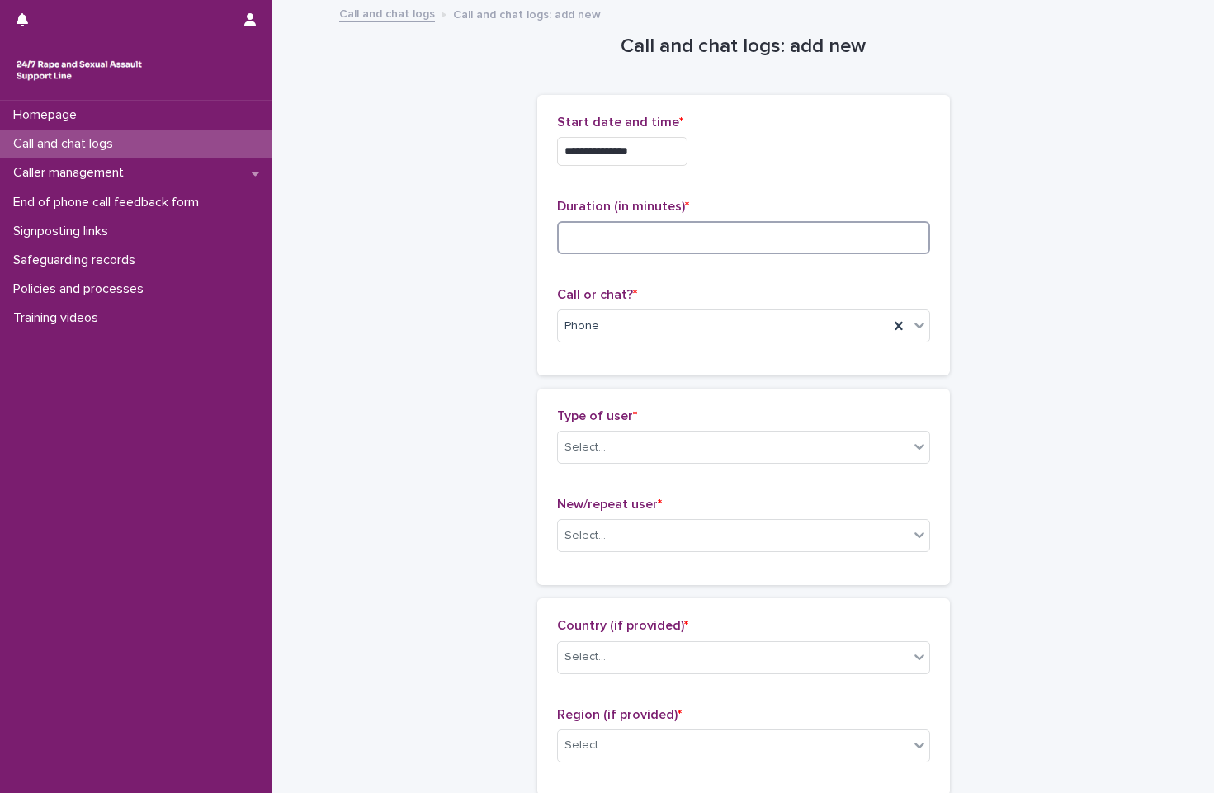
click at [771, 221] on input at bounding box center [743, 237] width 373 height 33
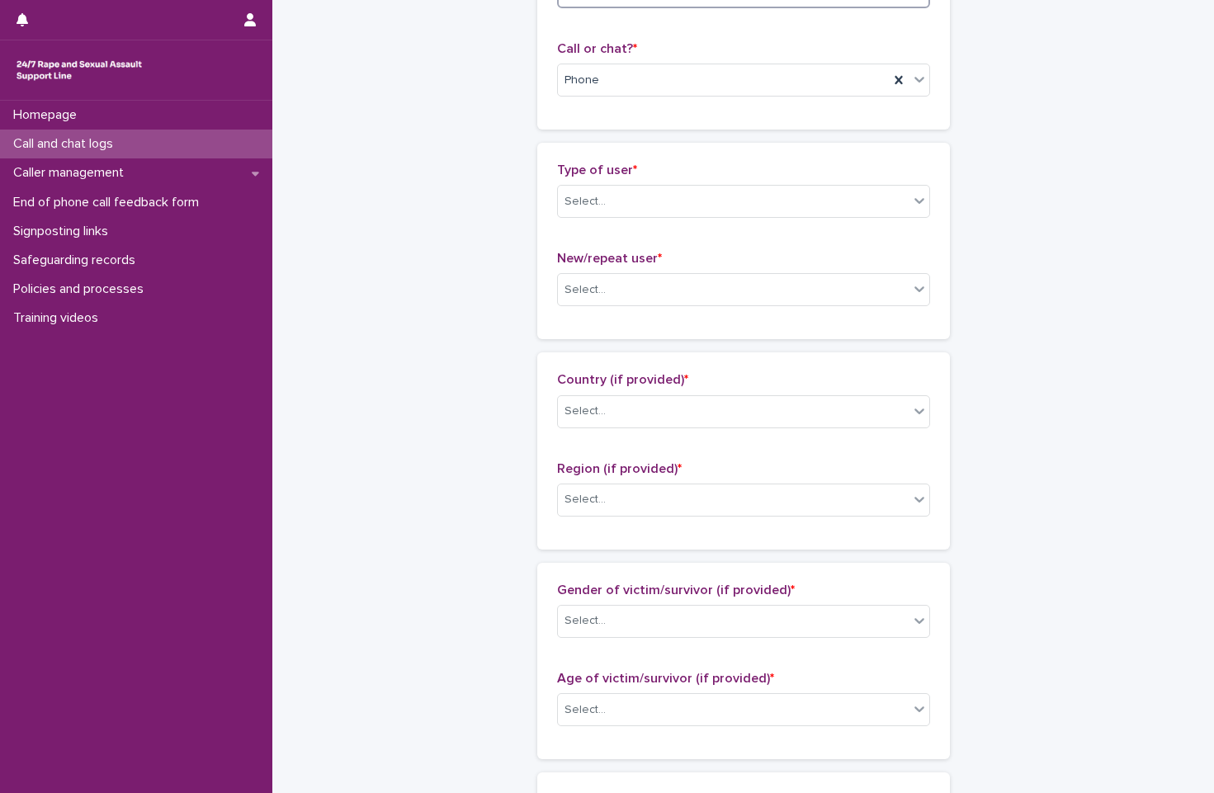
scroll to position [248, 0]
type input "*"
click at [732, 218] on div "Type of user * Select..." at bounding box center [743, 195] width 373 height 69
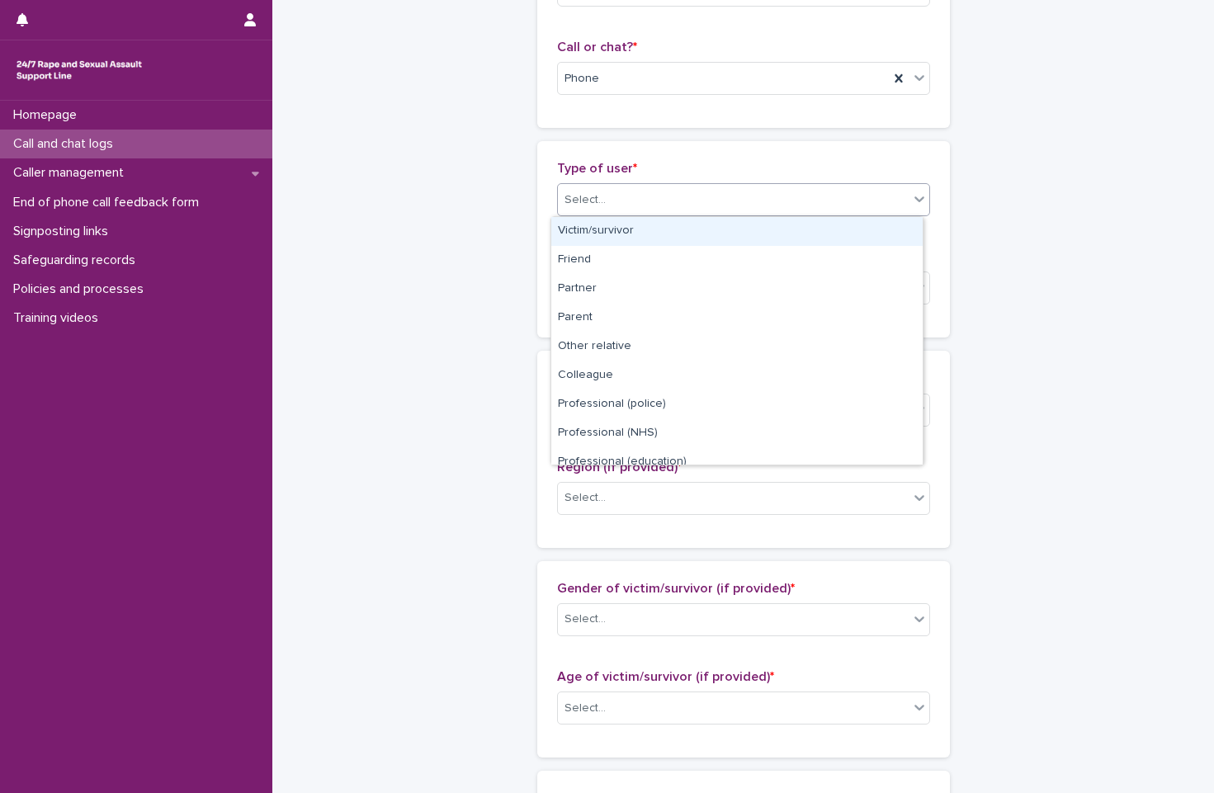
click at [733, 210] on div "Select..." at bounding box center [733, 200] width 351 height 27
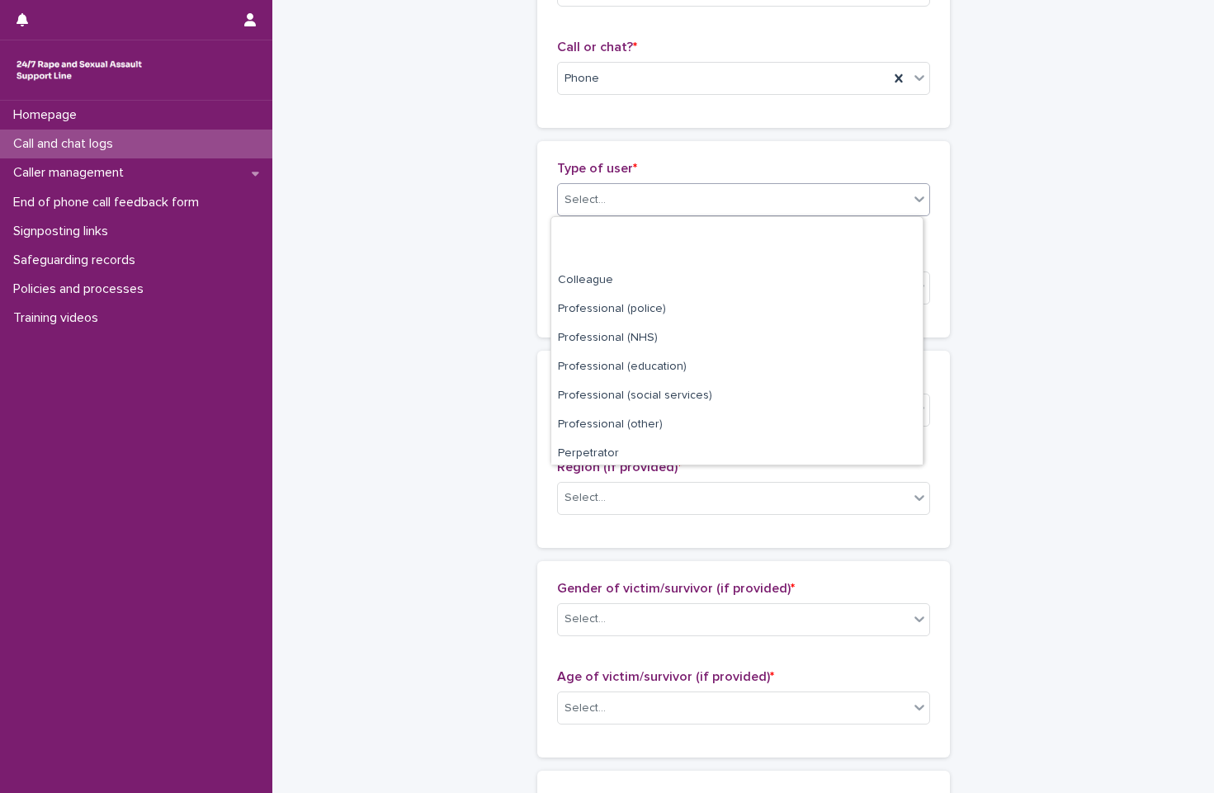
scroll to position [186, 0]
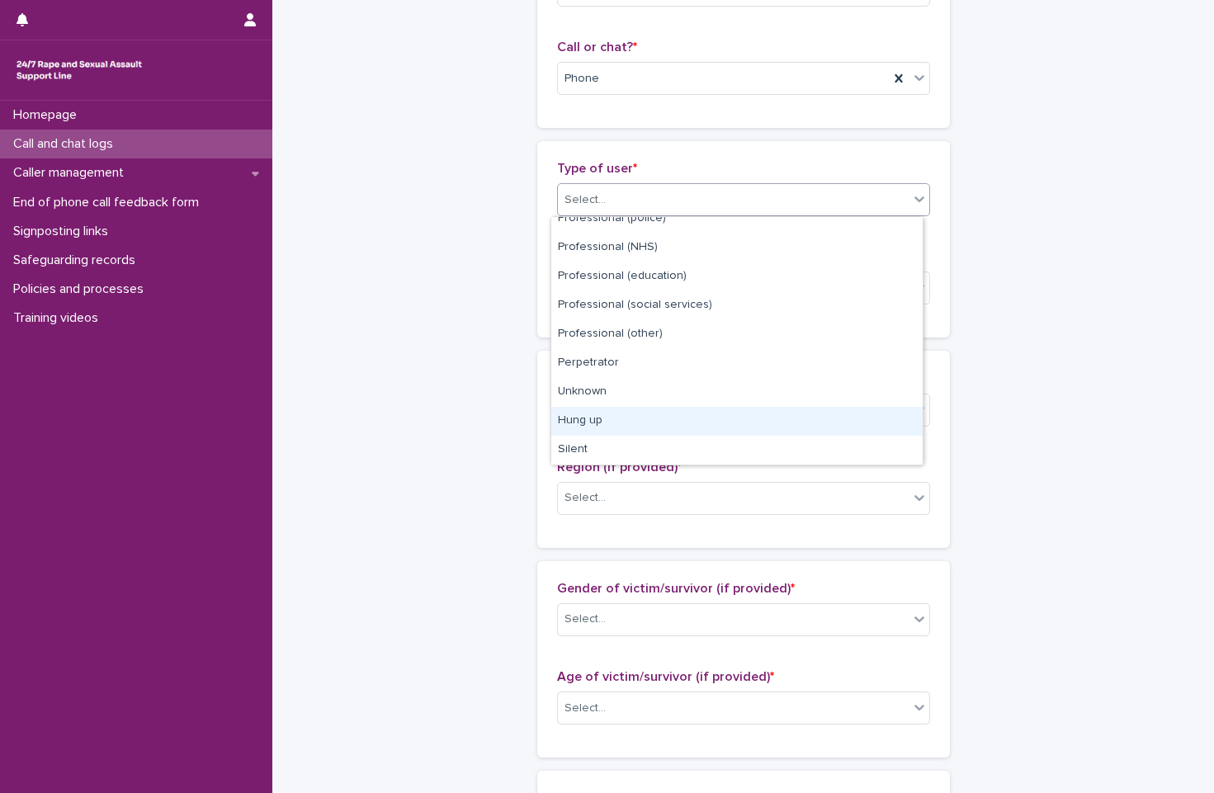
click at [735, 425] on div "Hung up" at bounding box center [736, 421] width 371 height 29
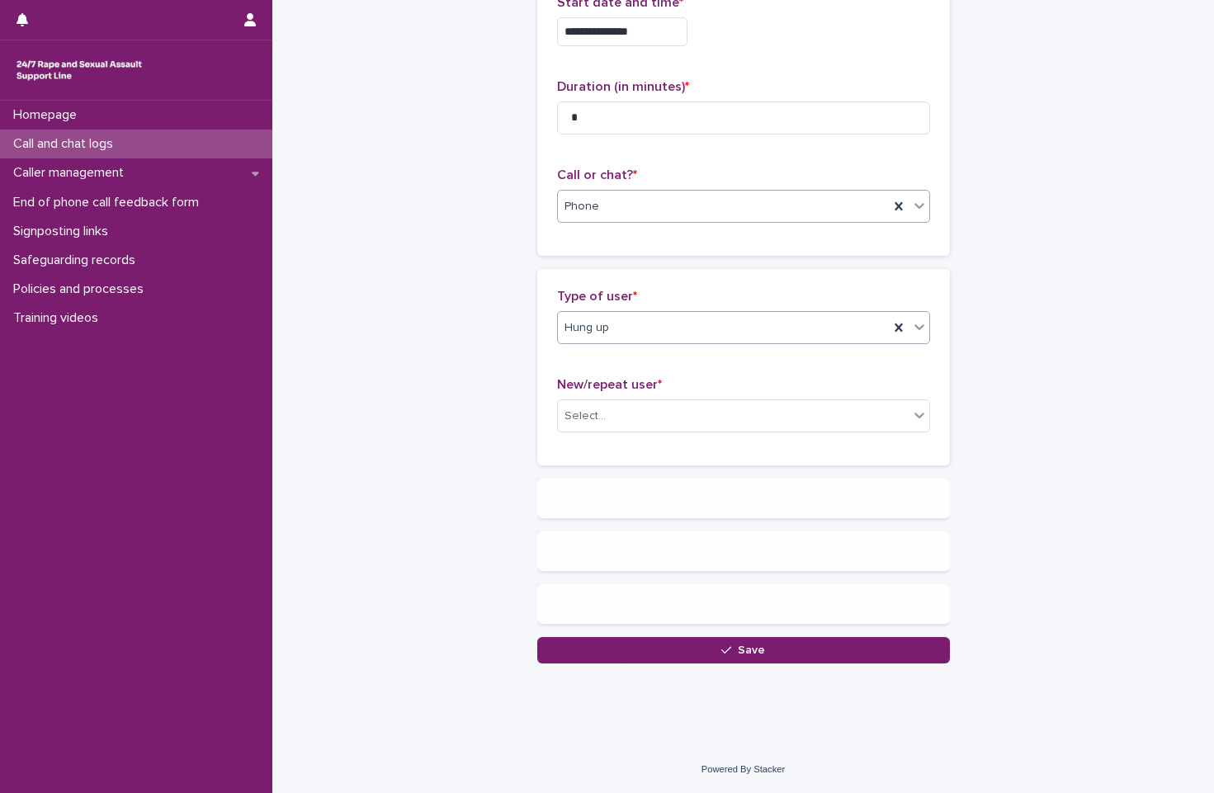
scroll to position [0, 0]
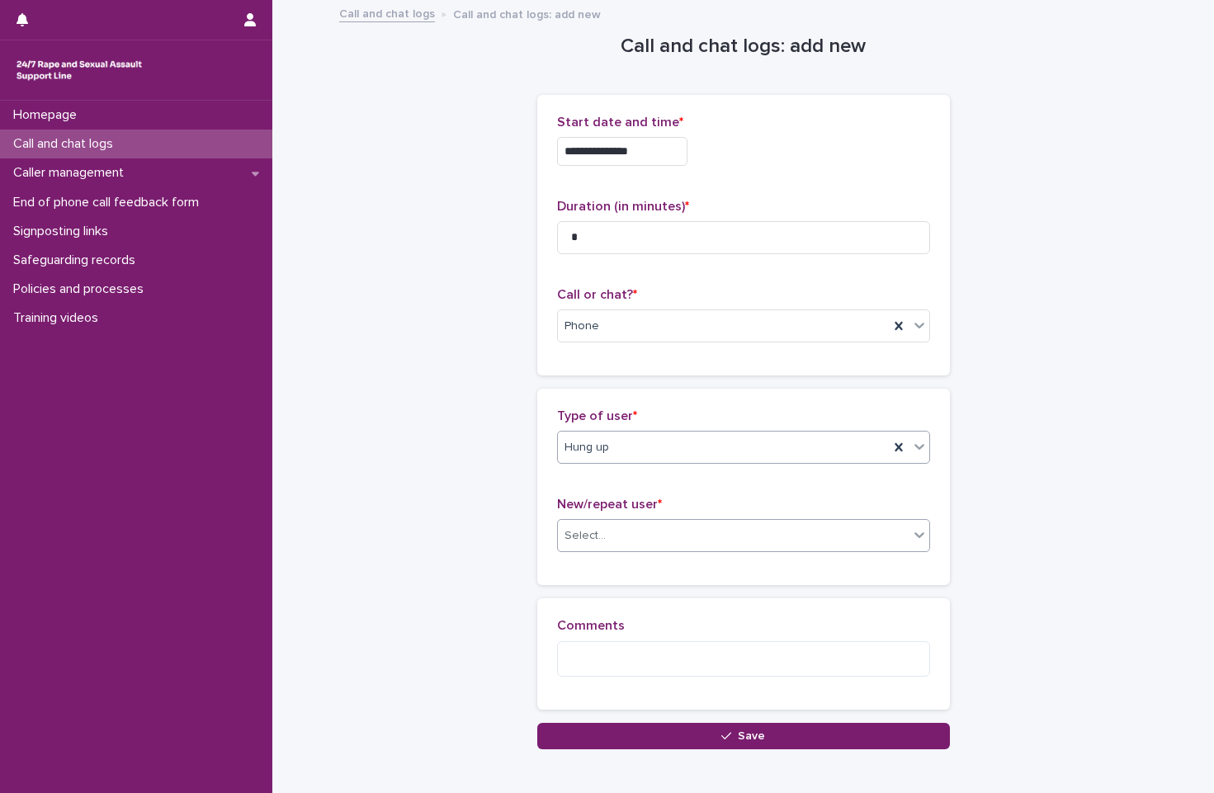
click at [730, 532] on div "Select..." at bounding box center [733, 535] width 351 height 27
click at [729, 570] on div "Not known" at bounding box center [736, 567] width 371 height 29
click at [737, 658] on textarea at bounding box center [743, 658] width 373 height 35
type textarea "*"
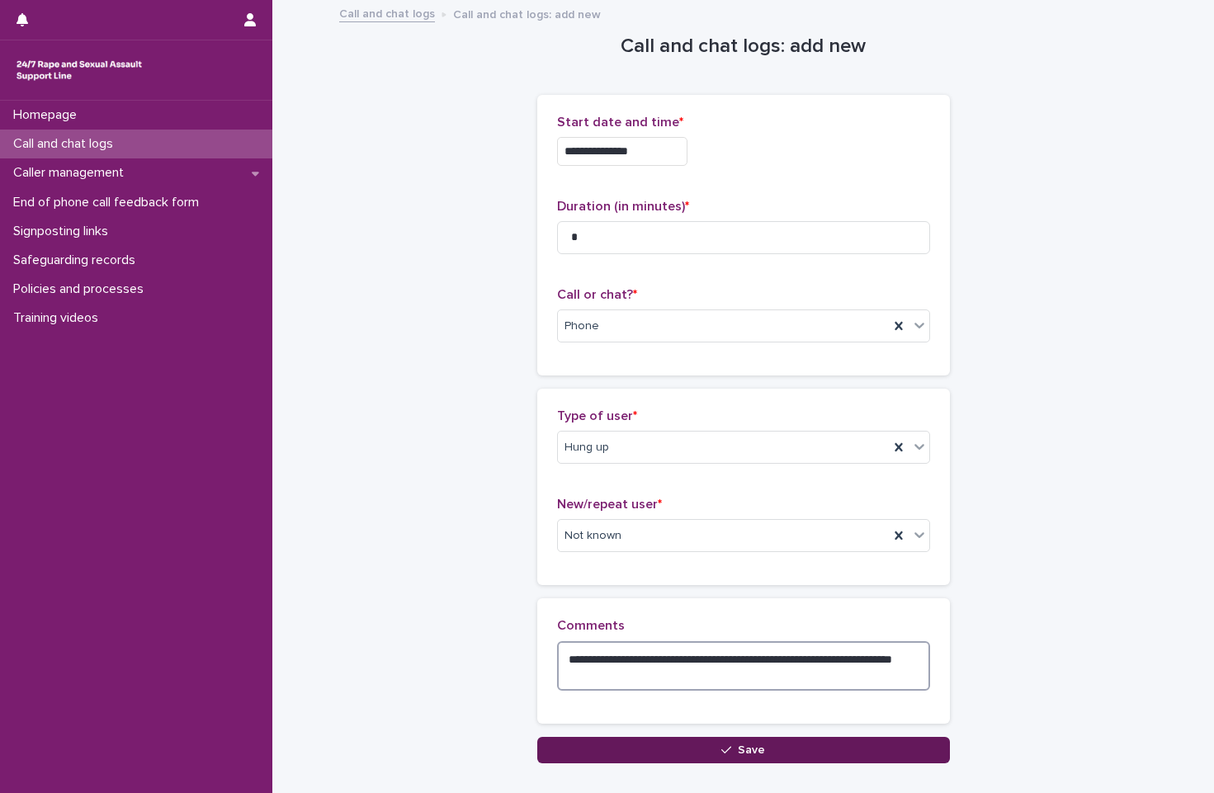
type textarea "**********"
click at [721, 739] on button "Save" at bounding box center [743, 750] width 413 height 26
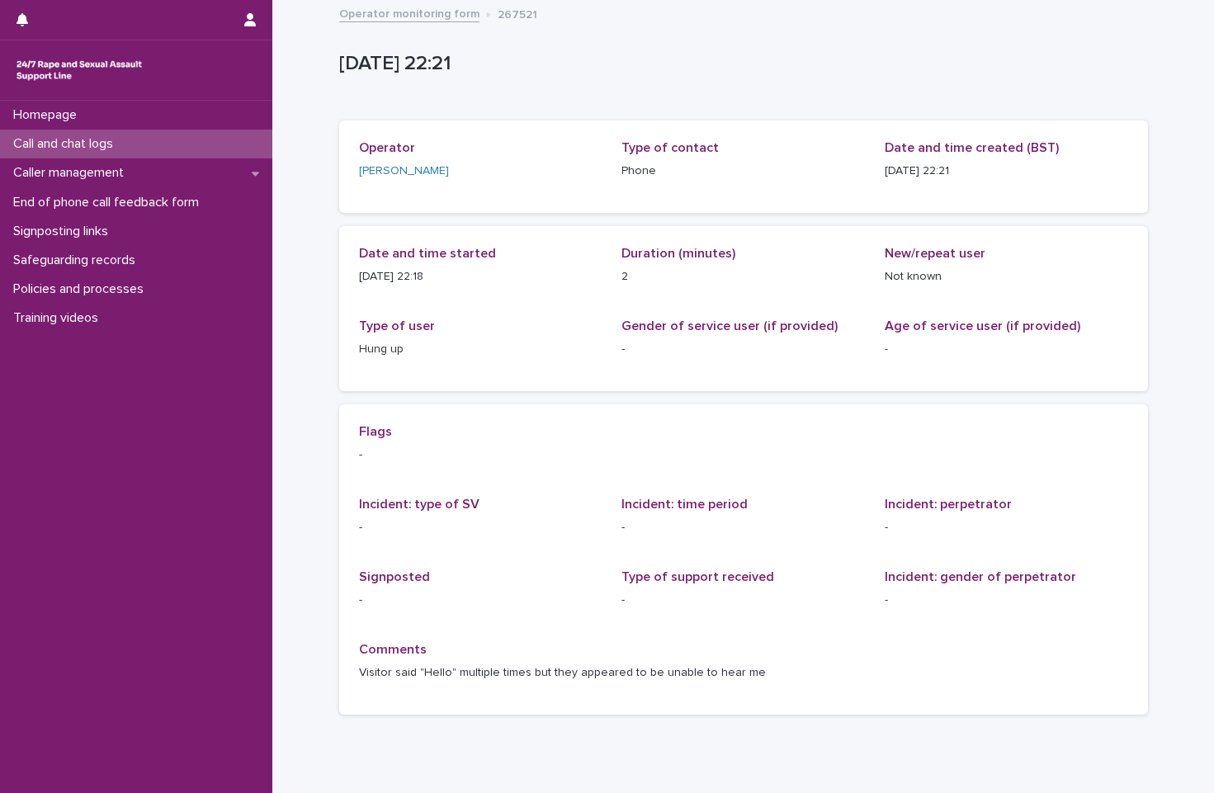
click at [432, 7] on link "Operator monitoring form" at bounding box center [409, 12] width 140 height 19
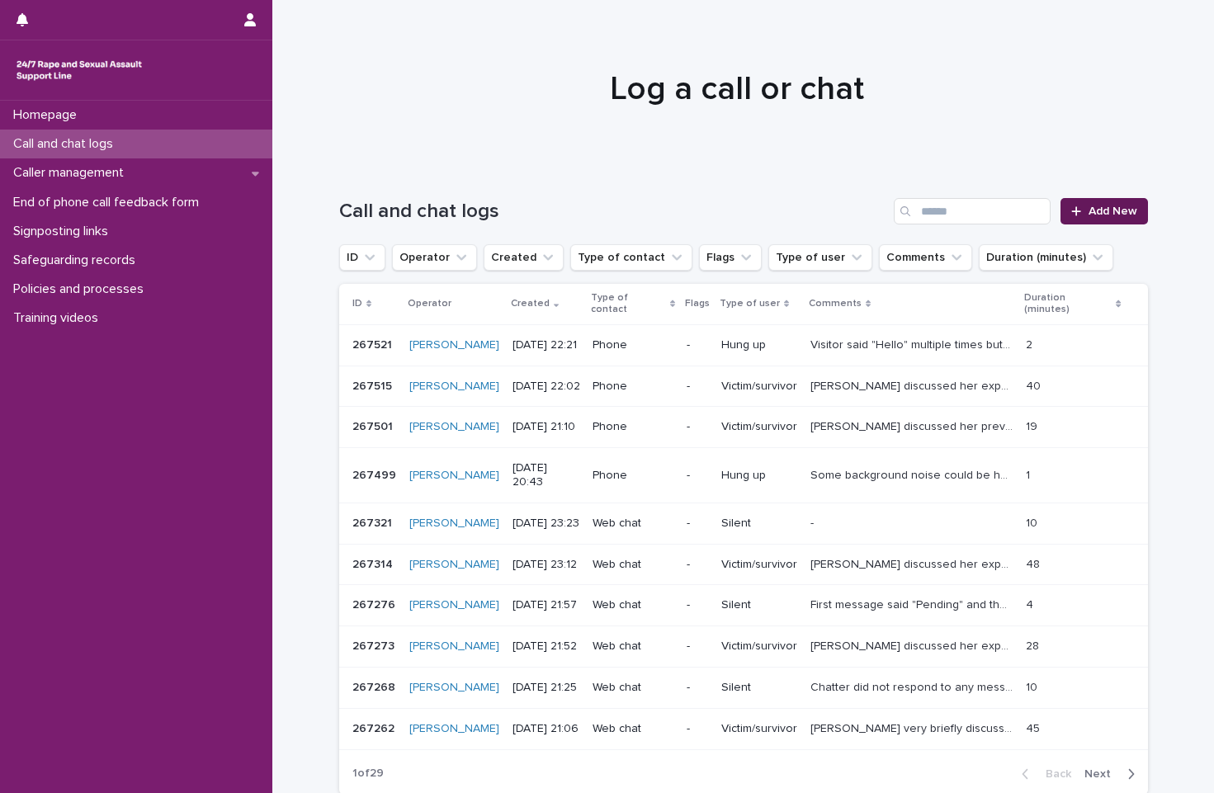
click at [1054, 224] on link "Add New" at bounding box center [1104, 211] width 87 height 26
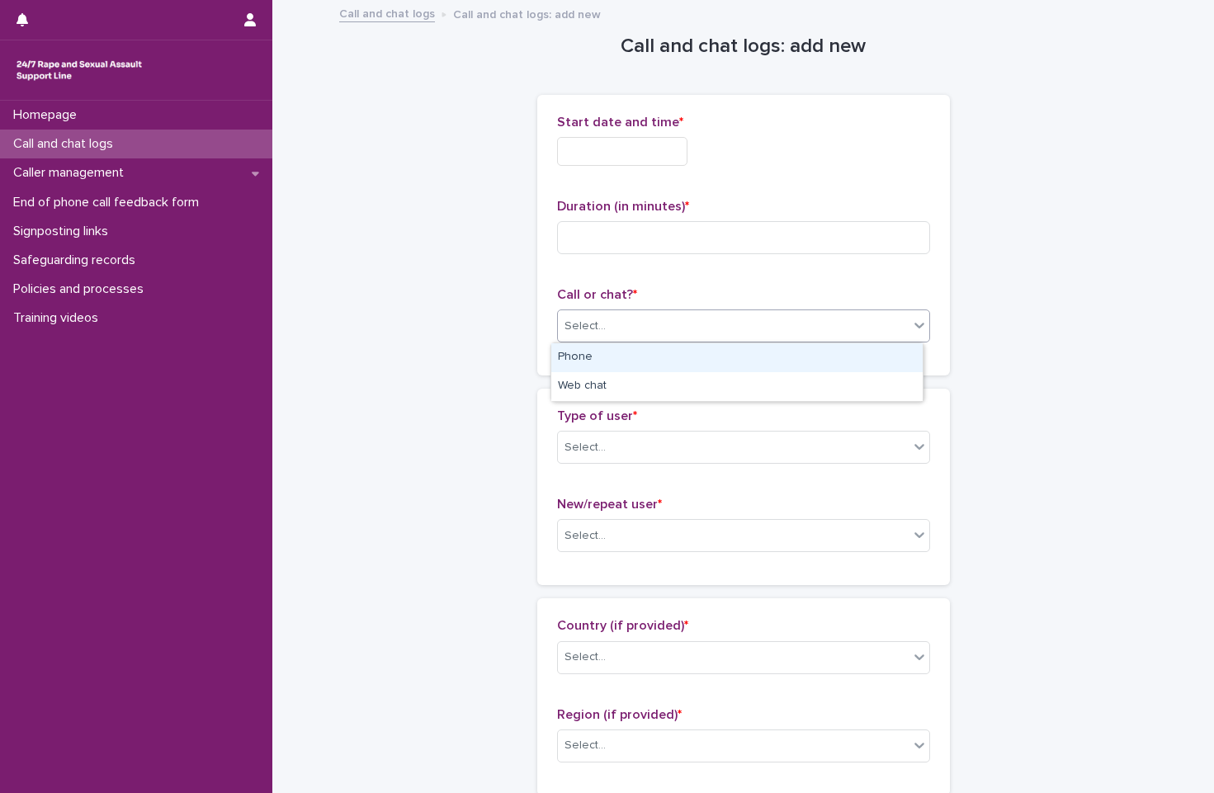
click at [783, 330] on div "Select..." at bounding box center [733, 326] width 351 height 27
click at [782, 343] on div "Phone" at bounding box center [736, 357] width 371 height 29
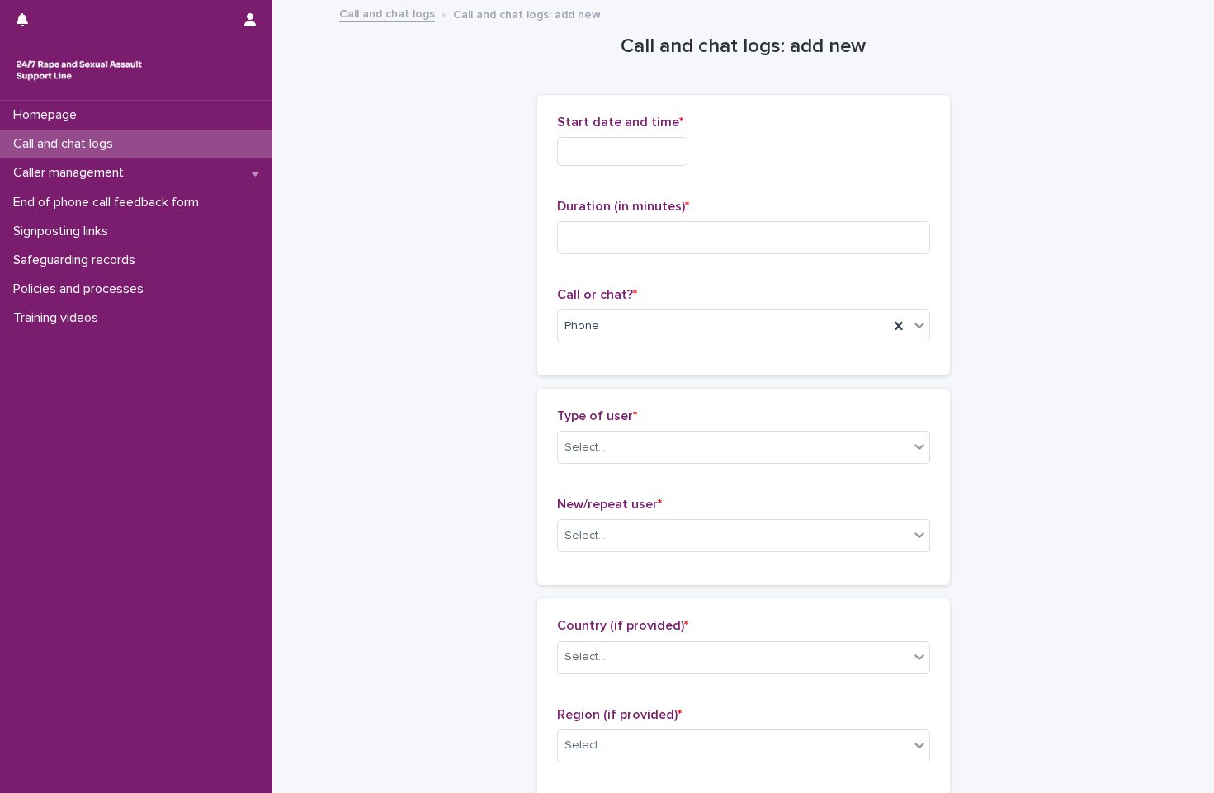
click at [626, 158] on input "text" at bounding box center [622, 151] width 130 height 29
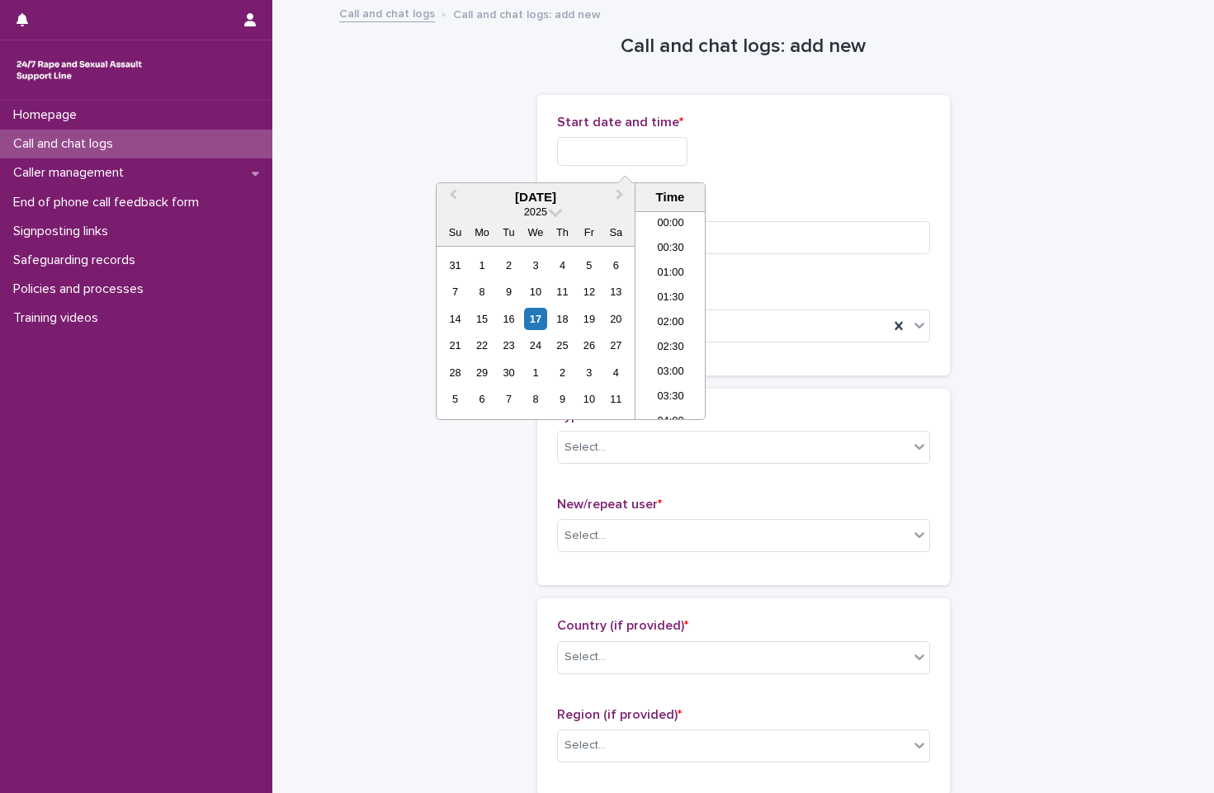
scroll to position [981, 0]
click at [657, 376] on li "23:00" at bounding box center [671, 382] width 70 height 25
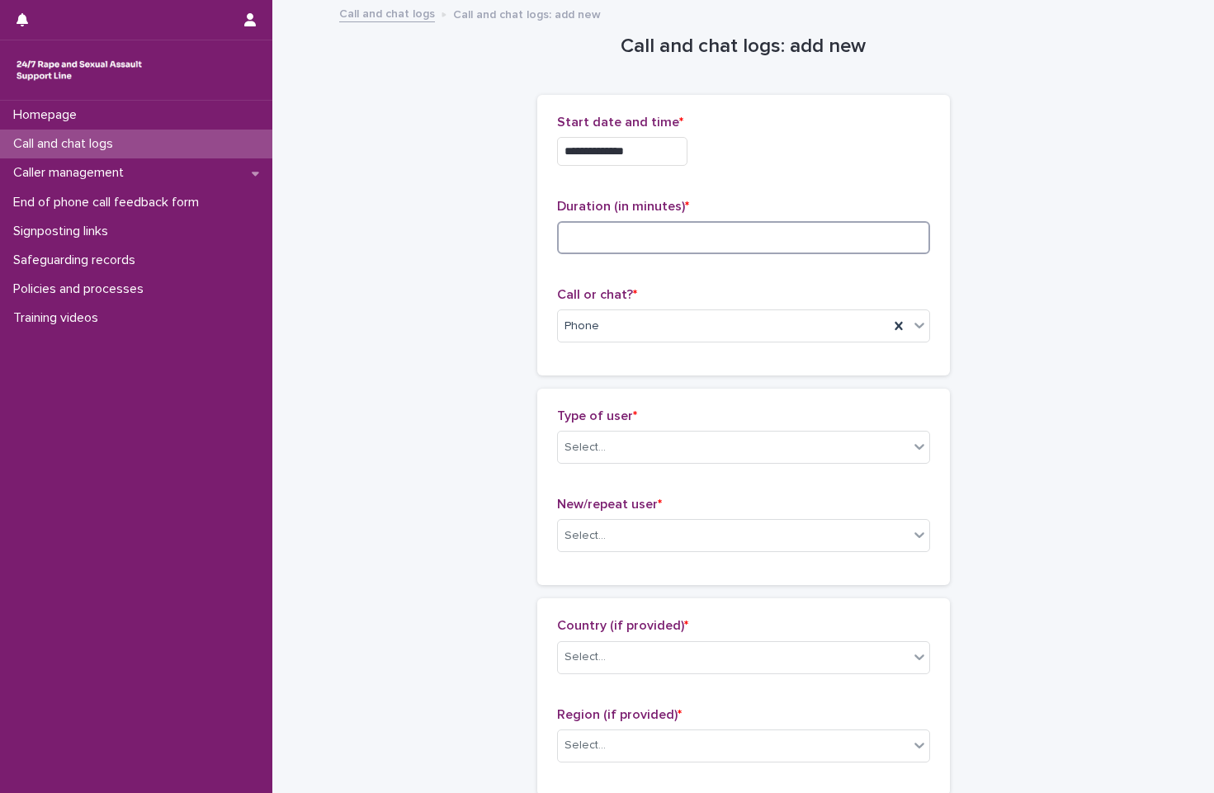
click at [626, 248] on input at bounding box center [743, 237] width 373 height 33
click at [670, 112] on div "**********" at bounding box center [743, 235] width 413 height 281
click at [669, 130] on div "**********" at bounding box center [743, 147] width 373 height 64
click at [645, 148] on input "**********" at bounding box center [622, 151] width 130 height 29
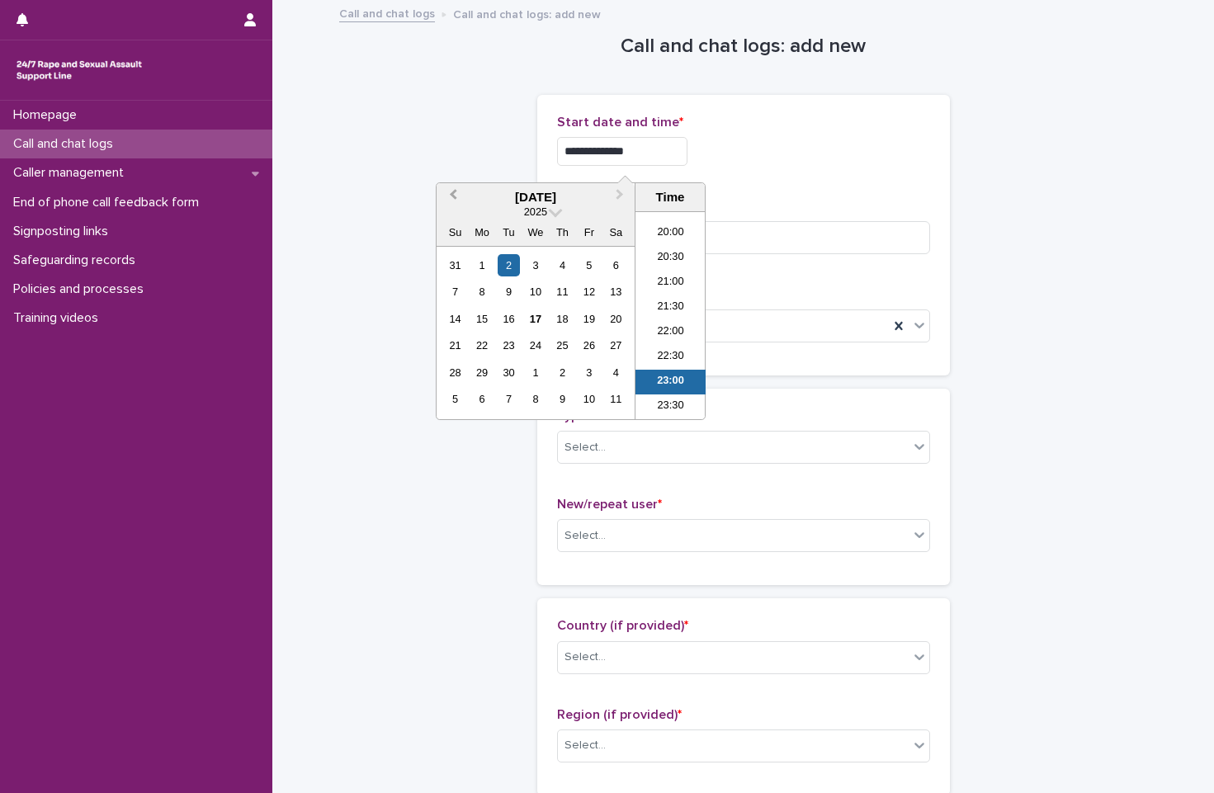
click at [456, 201] on button "Previous Month" at bounding box center [451, 198] width 26 height 26
click at [620, 192] on span "Next Month" at bounding box center [620, 197] width 0 height 22
click at [541, 320] on div "17" at bounding box center [535, 319] width 22 height 22
type input "**********"
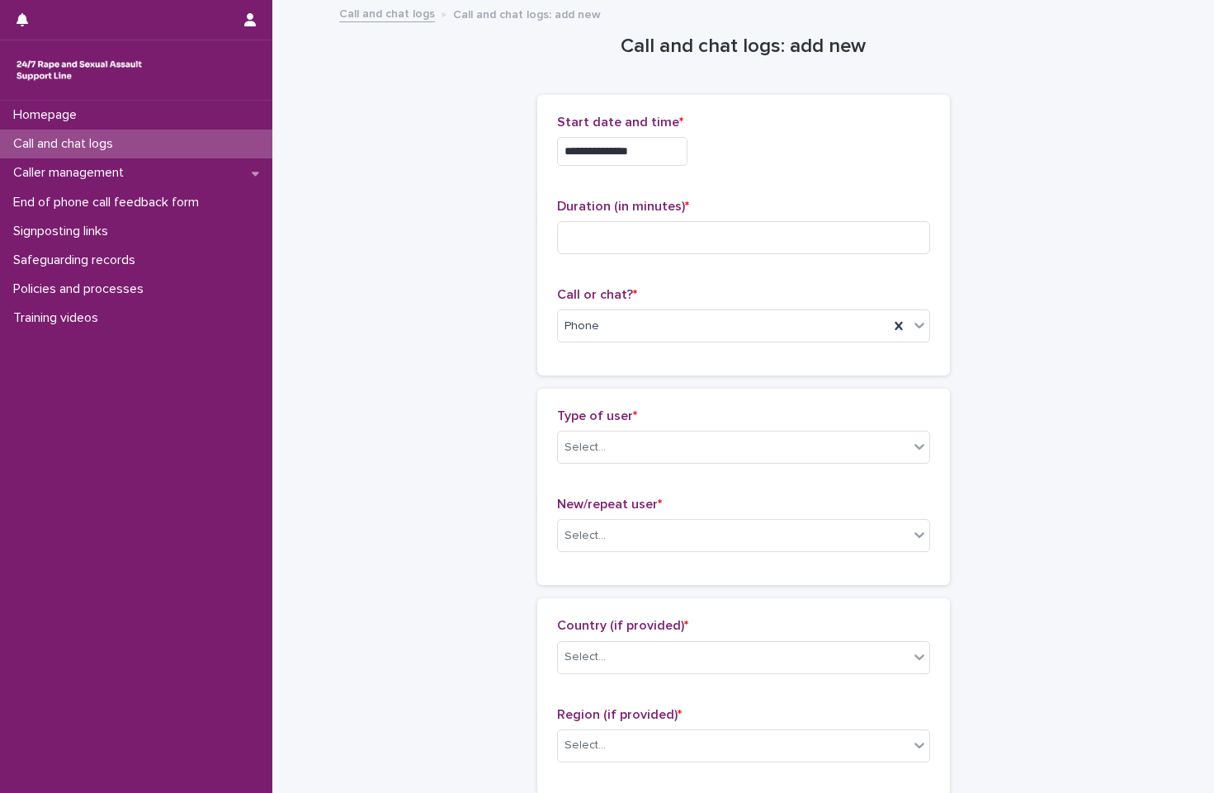
click at [715, 202] on p "Duration (in minutes) *" at bounding box center [743, 207] width 373 height 16
click at [712, 217] on div "Duration (in minutes) *" at bounding box center [743, 233] width 373 height 69
click at [713, 233] on input at bounding box center [743, 237] width 373 height 33
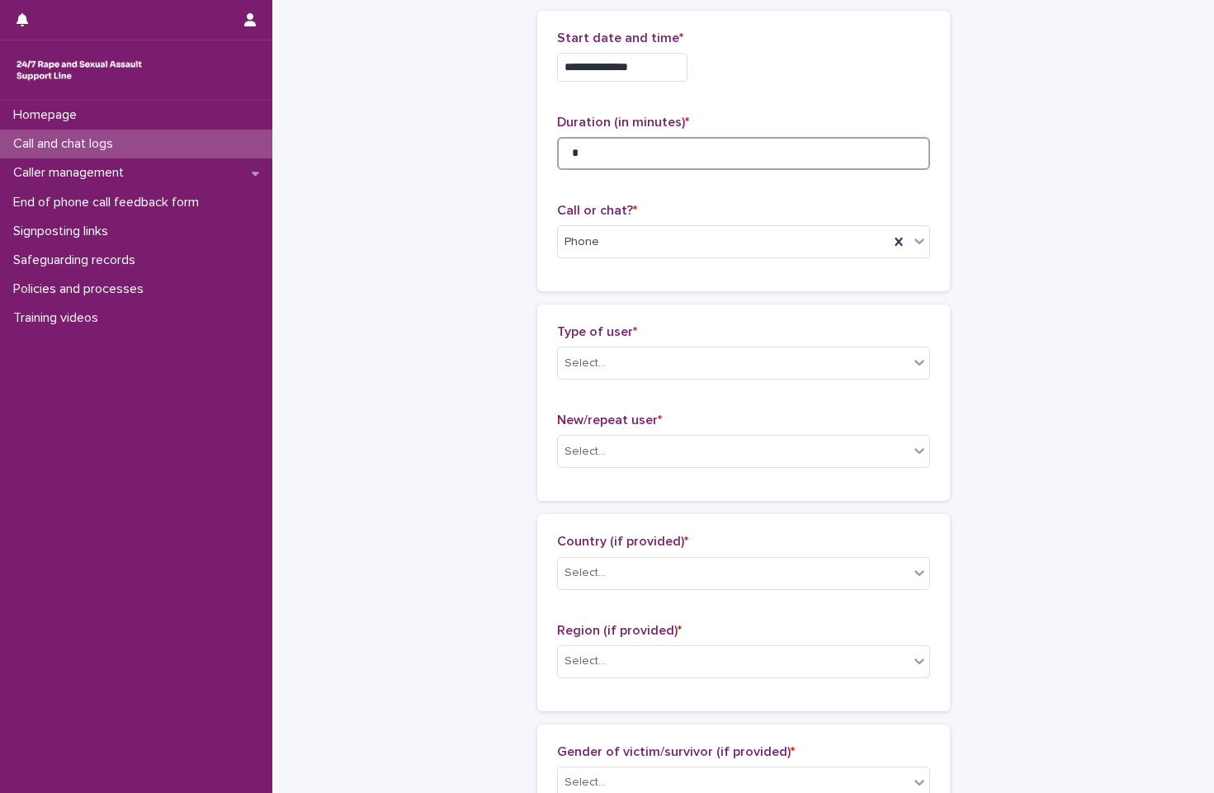
scroll to position [165, 0]
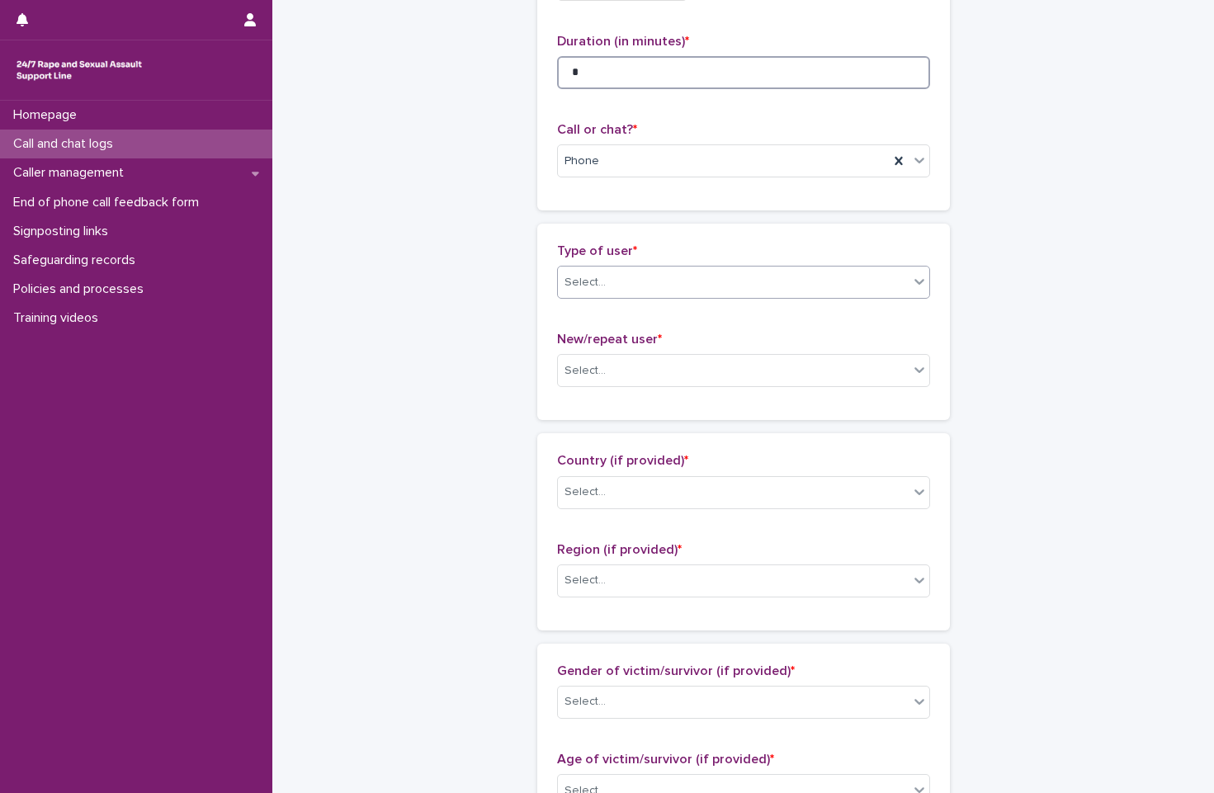
type input "*"
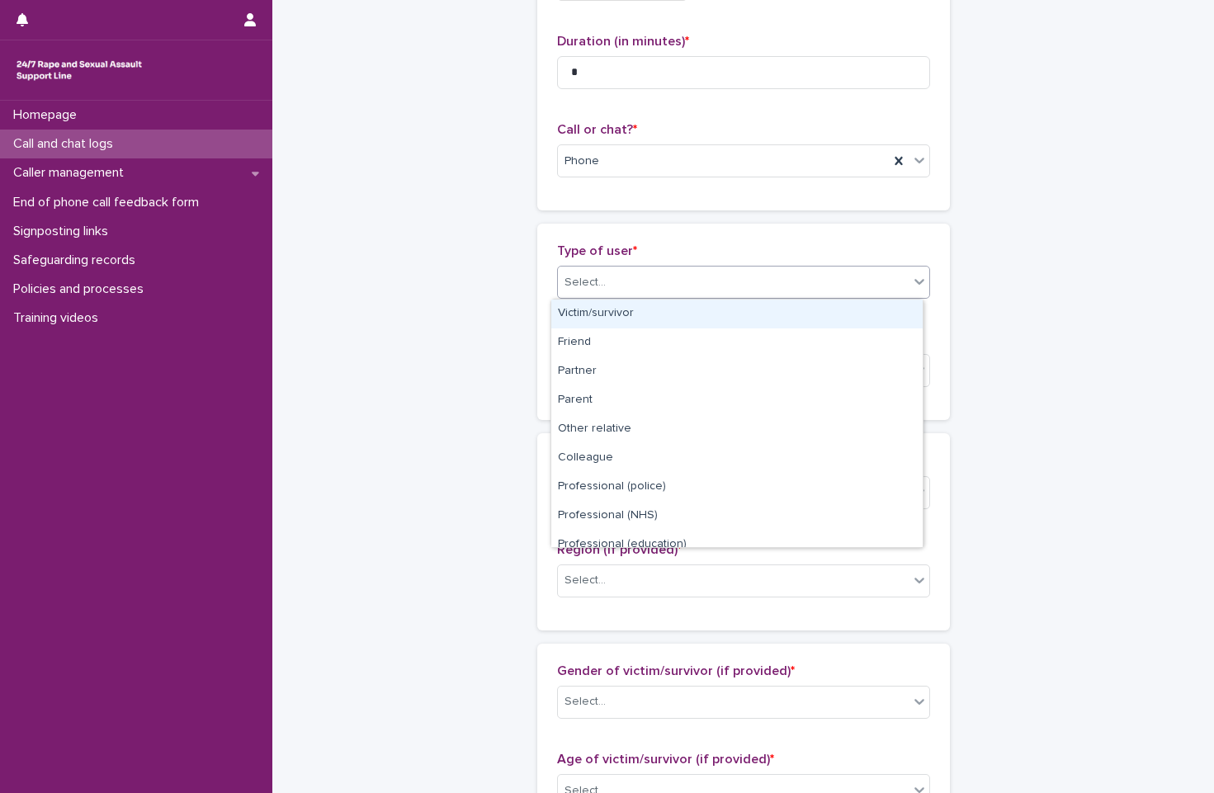
click at [677, 299] on body "**********" at bounding box center [607, 396] width 1214 height 793
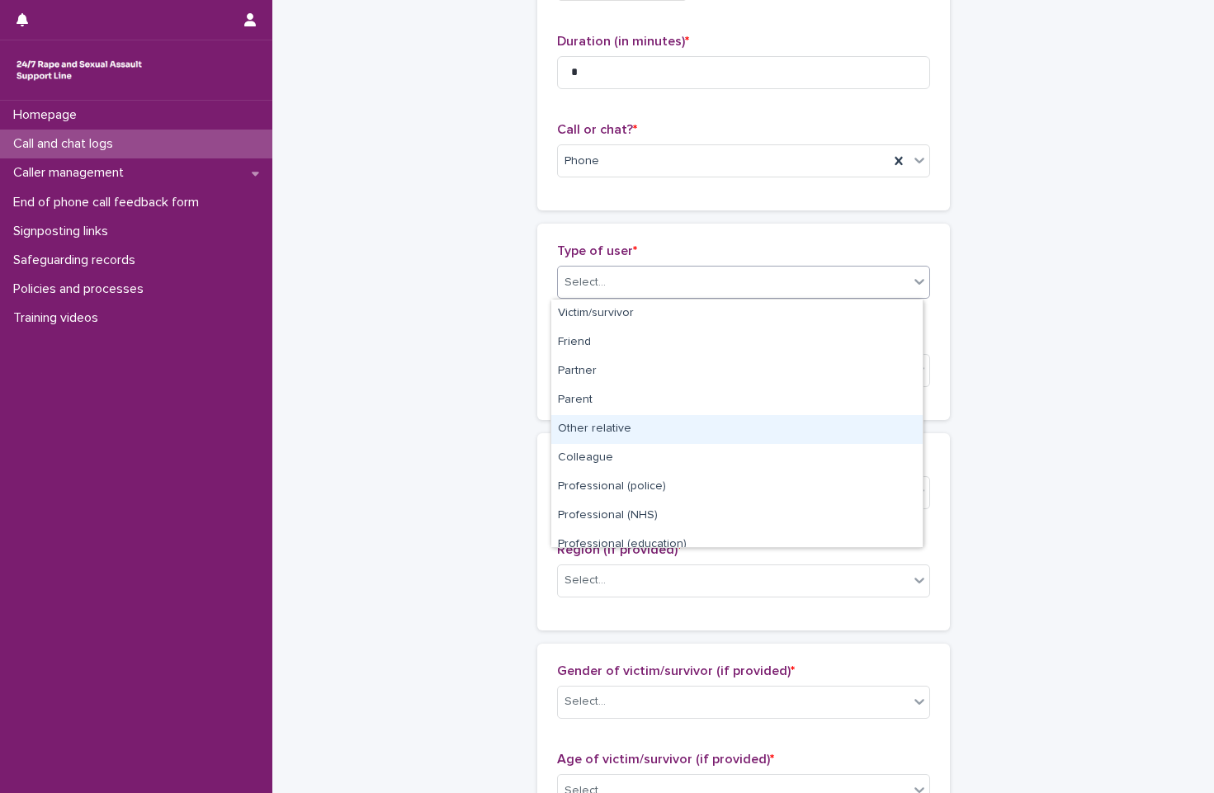
scroll to position [186, 0]
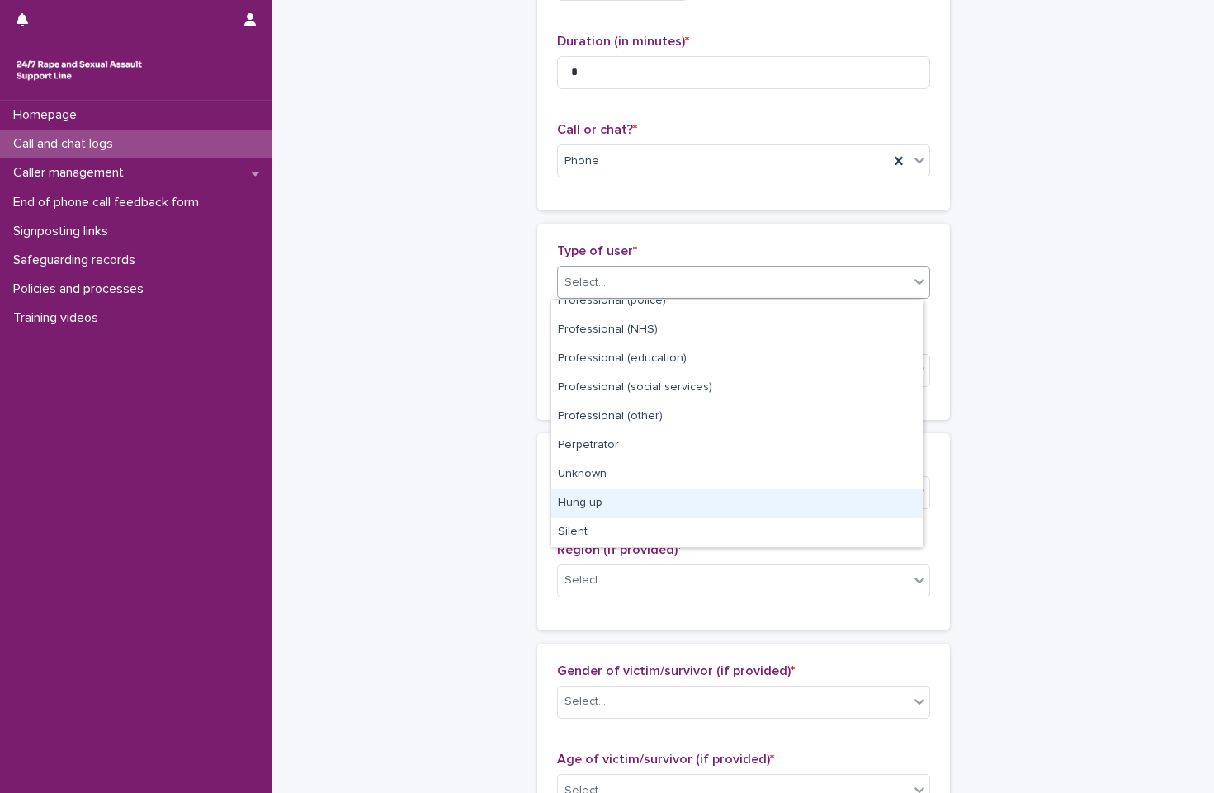
click at [652, 499] on div "Hung up" at bounding box center [736, 503] width 371 height 29
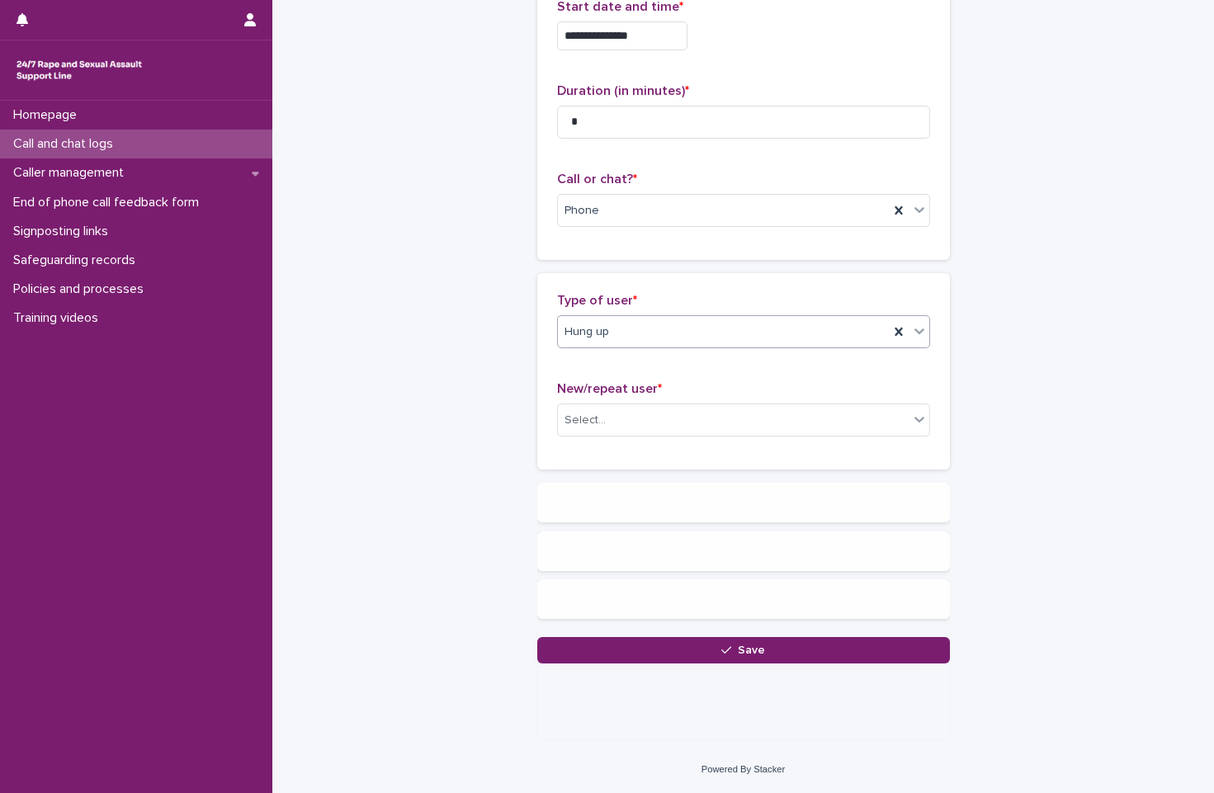
scroll to position [0, 0]
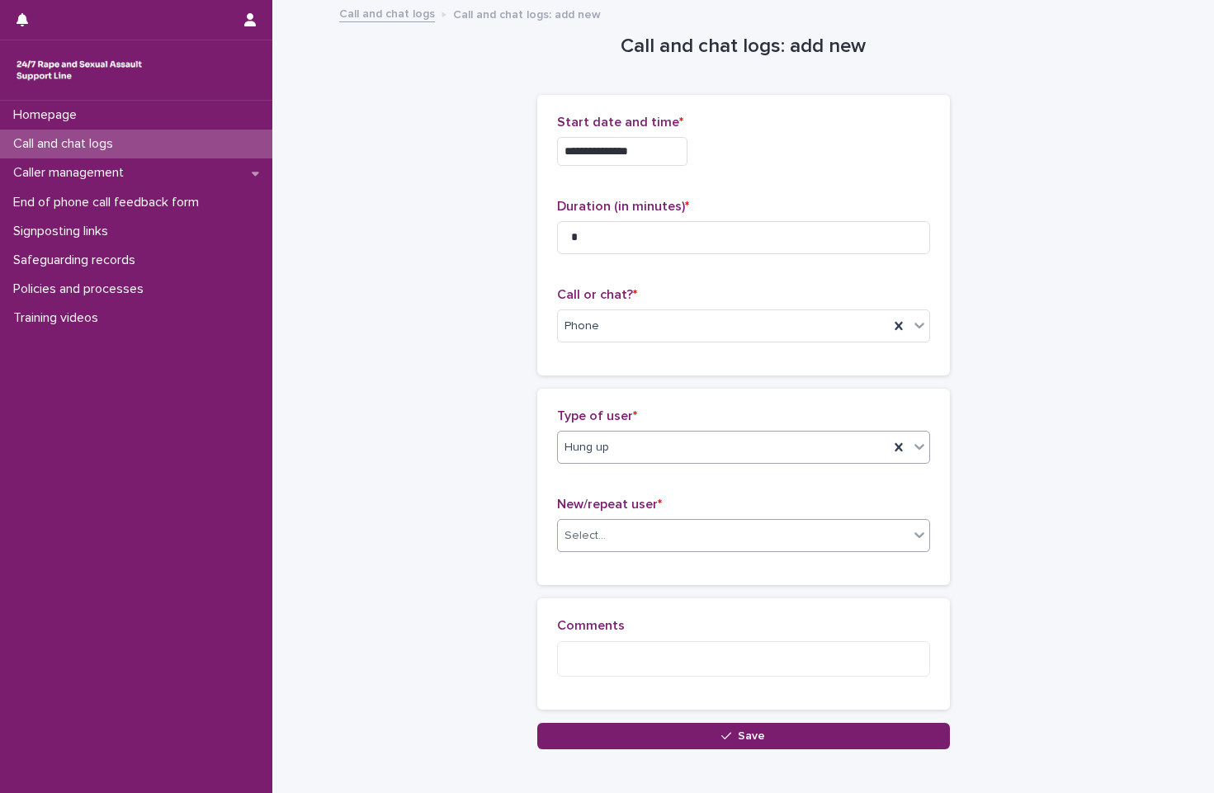
click at [653, 551] on div "Select..." at bounding box center [743, 535] width 373 height 33
click at [646, 574] on div "Not known" at bounding box center [736, 567] width 371 height 29
click at [645, 678] on div "Comments" at bounding box center [743, 653] width 373 height 71
click at [634, 707] on div "Comments" at bounding box center [743, 653] width 413 height 111
click at [650, 672] on textarea at bounding box center [743, 658] width 373 height 35
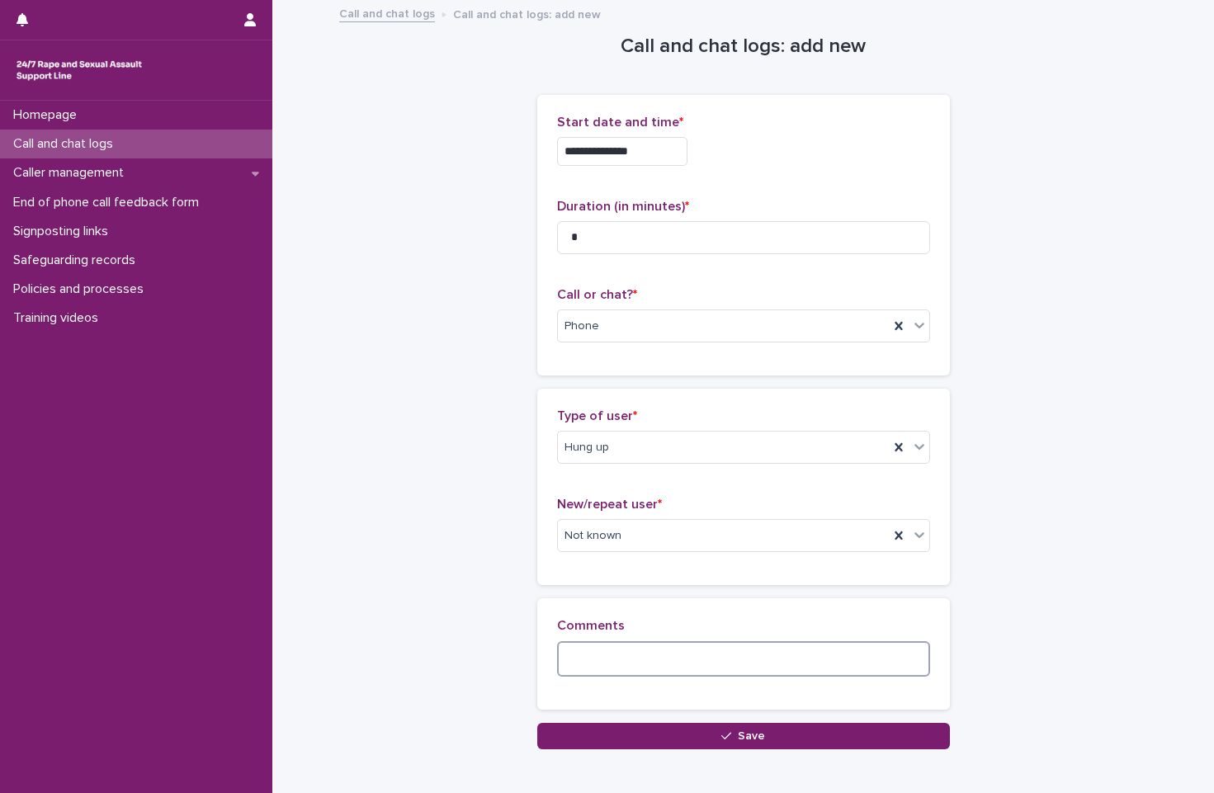
type textarea "*"
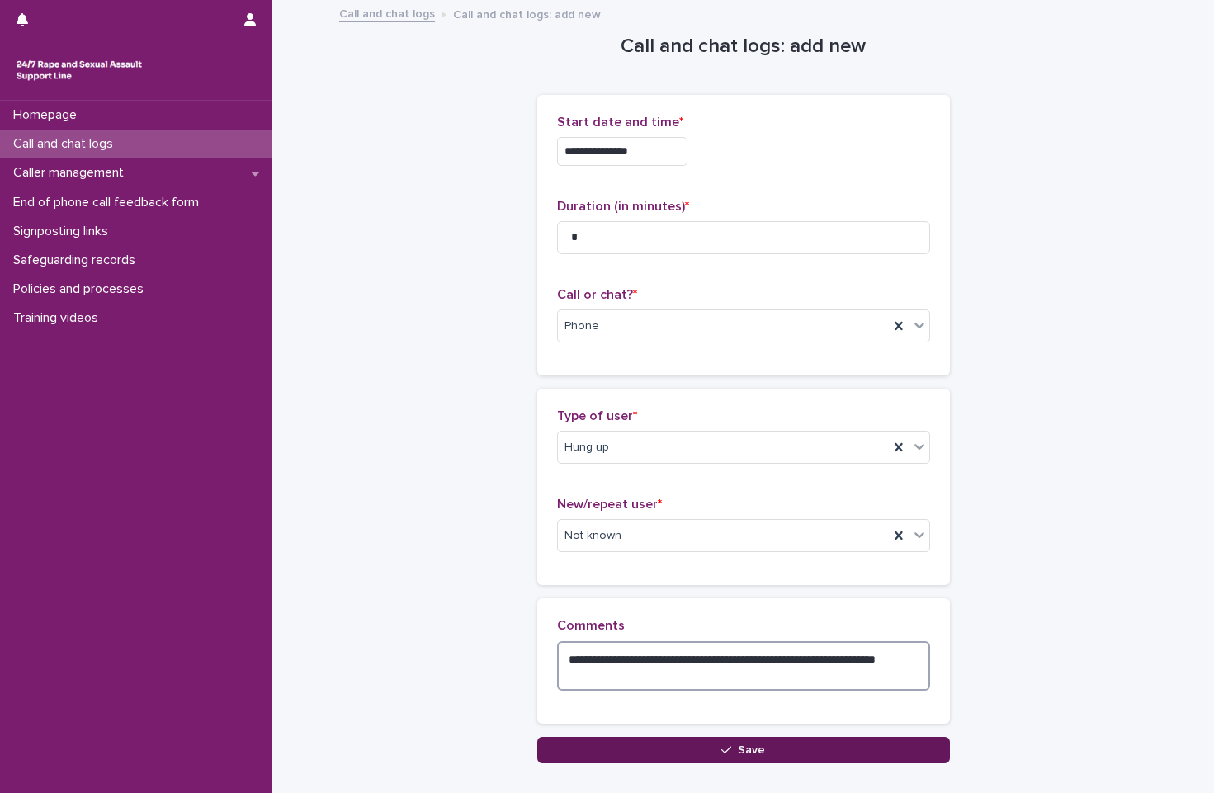
type textarea "**********"
click at [711, 754] on button "Save" at bounding box center [743, 750] width 413 height 26
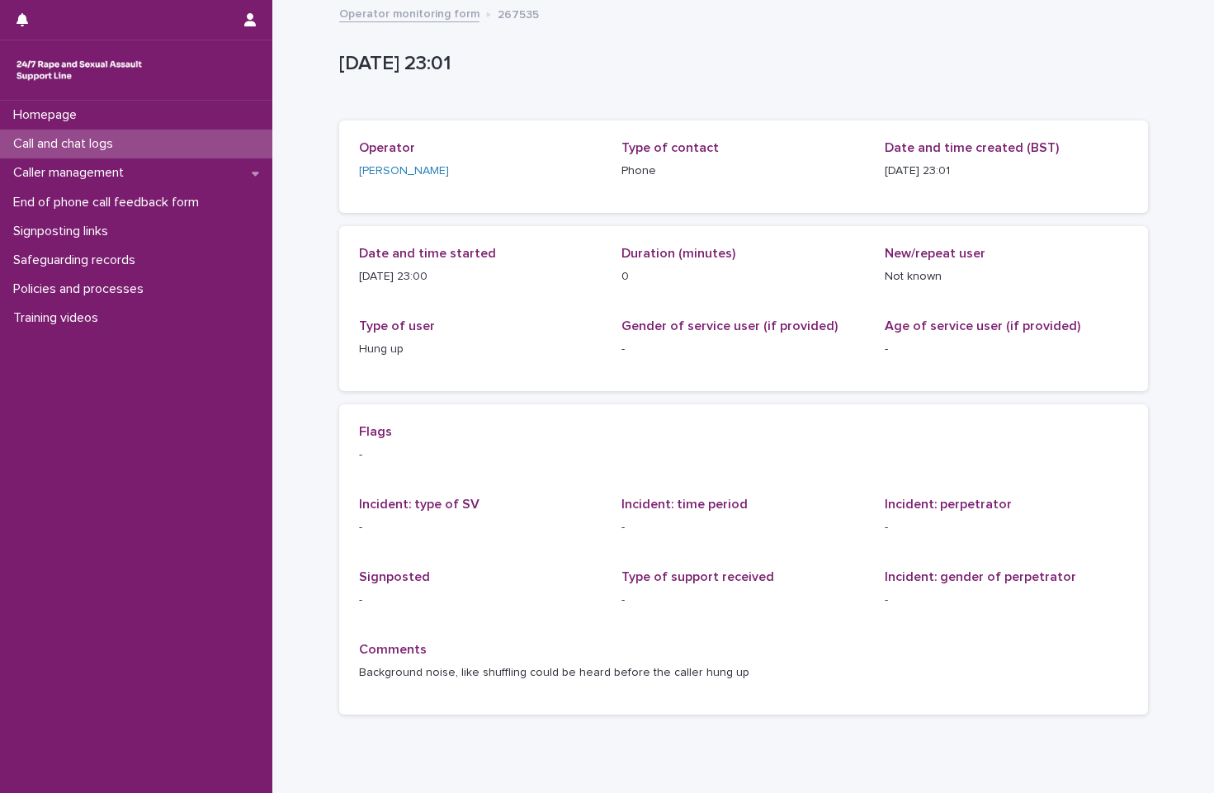
click at [420, 20] on link "Operator monitoring form" at bounding box center [409, 12] width 140 height 19
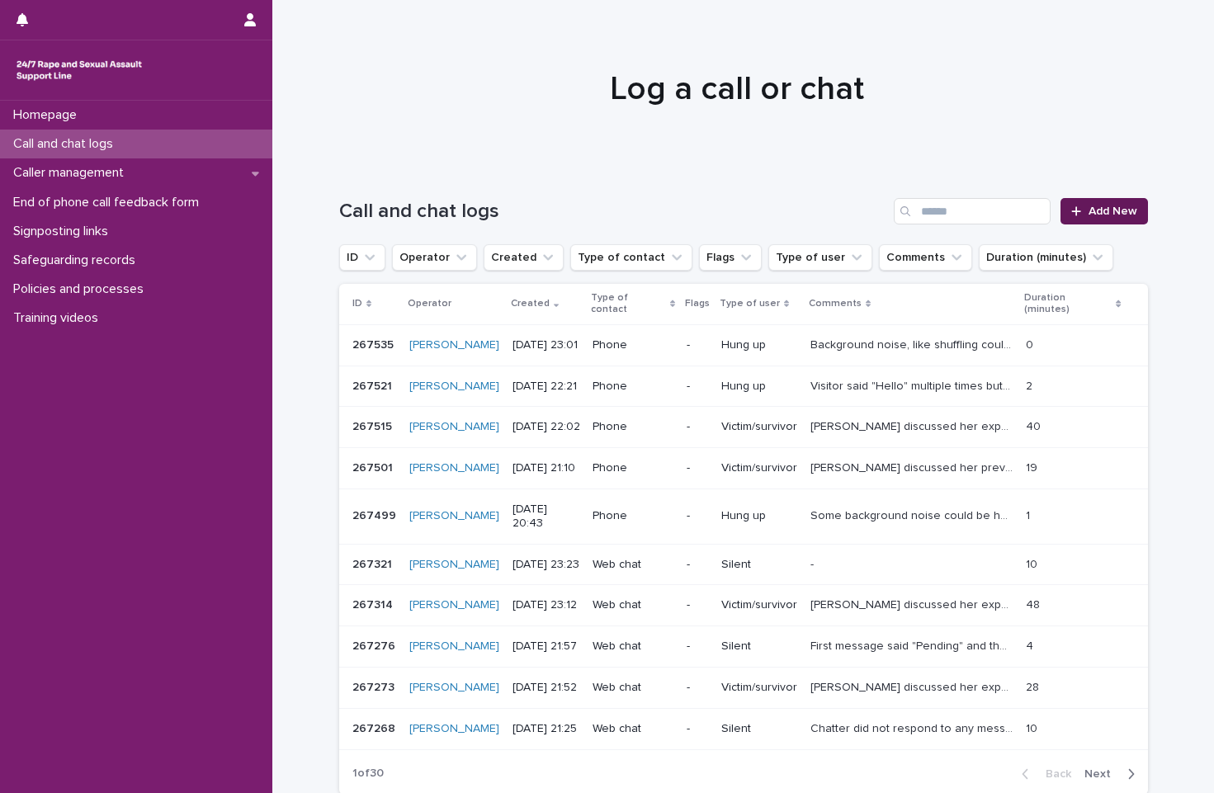
click at [1054, 212] on span "Add New" at bounding box center [1113, 212] width 49 height 12
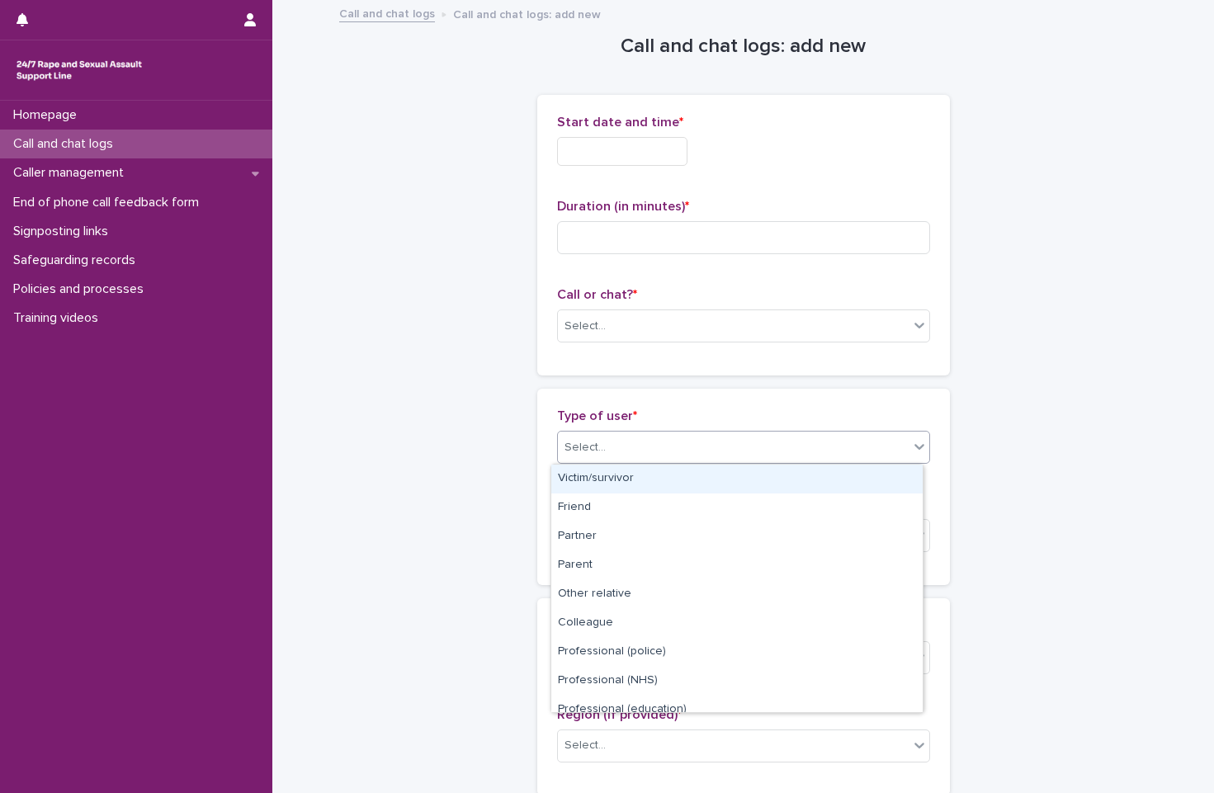
click at [706, 437] on div "Select..." at bounding box center [733, 447] width 351 height 27
click at [730, 327] on div "Select..." at bounding box center [733, 326] width 351 height 27
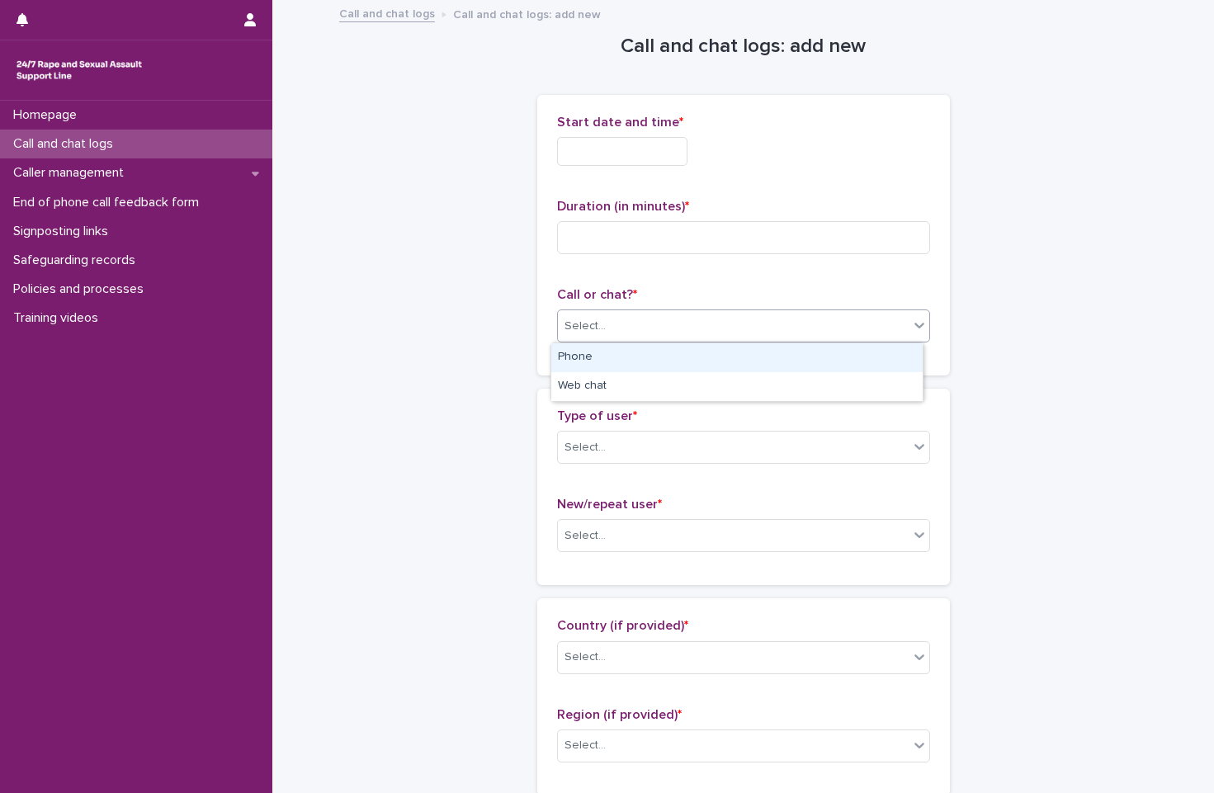
click at [729, 350] on div "Phone" at bounding box center [736, 357] width 371 height 29
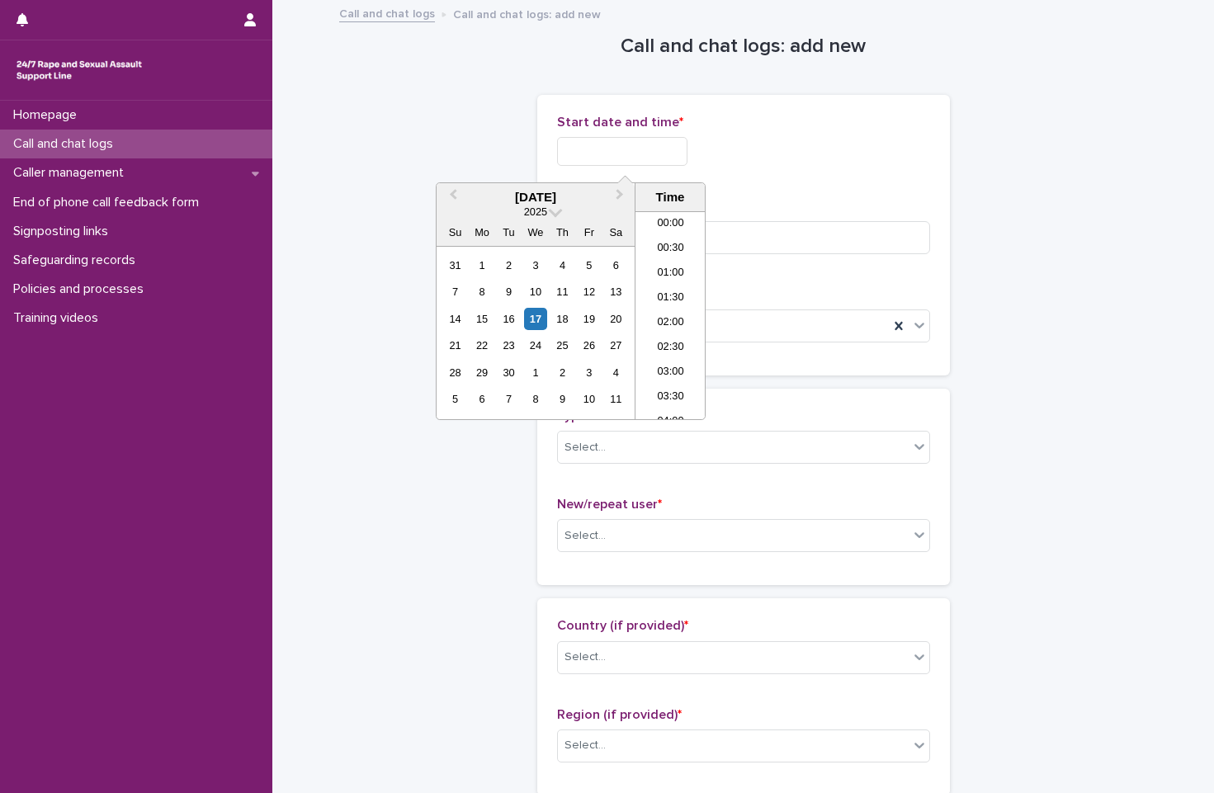
click at [670, 157] on input "text" at bounding box center [622, 151] width 130 height 29
click at [676, 376] on li "23:00" at bounding box center [671, 382] width 70 height 25
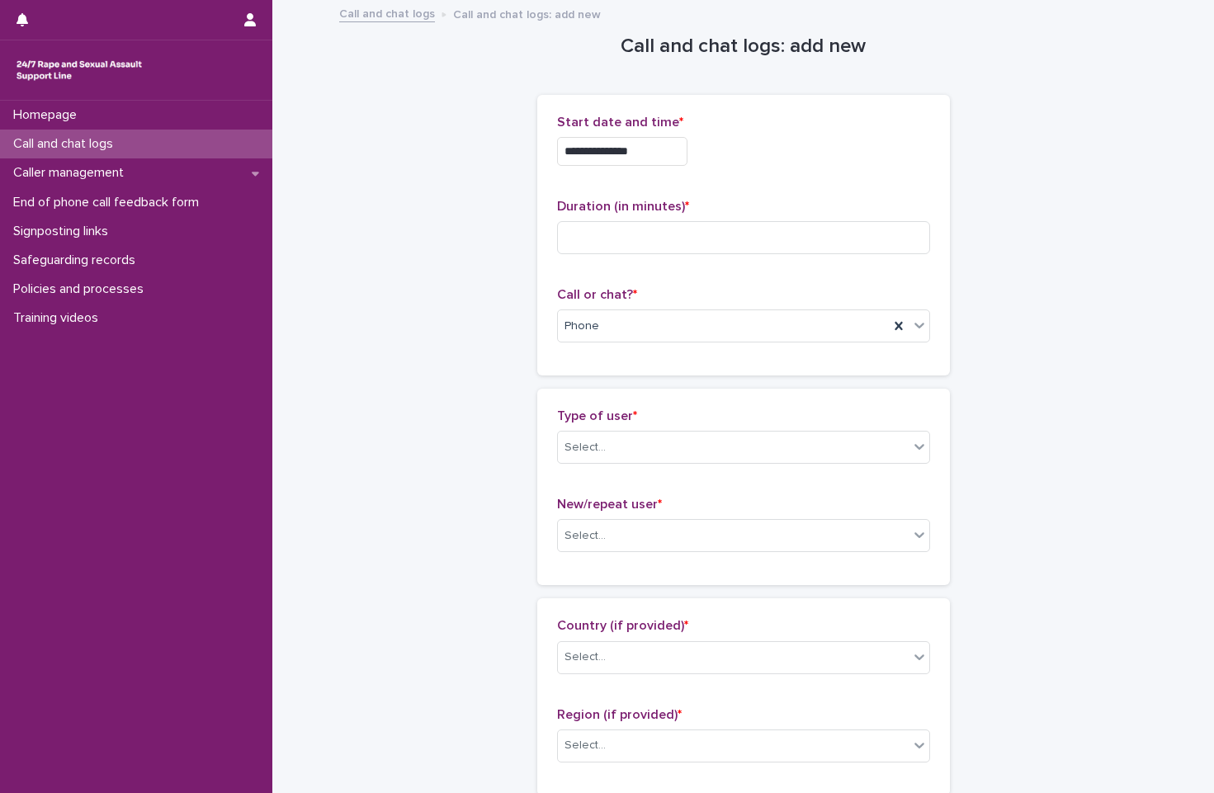
click at [666, 146] on input "**********" at bounding box center [622, 151] width 130 height 29
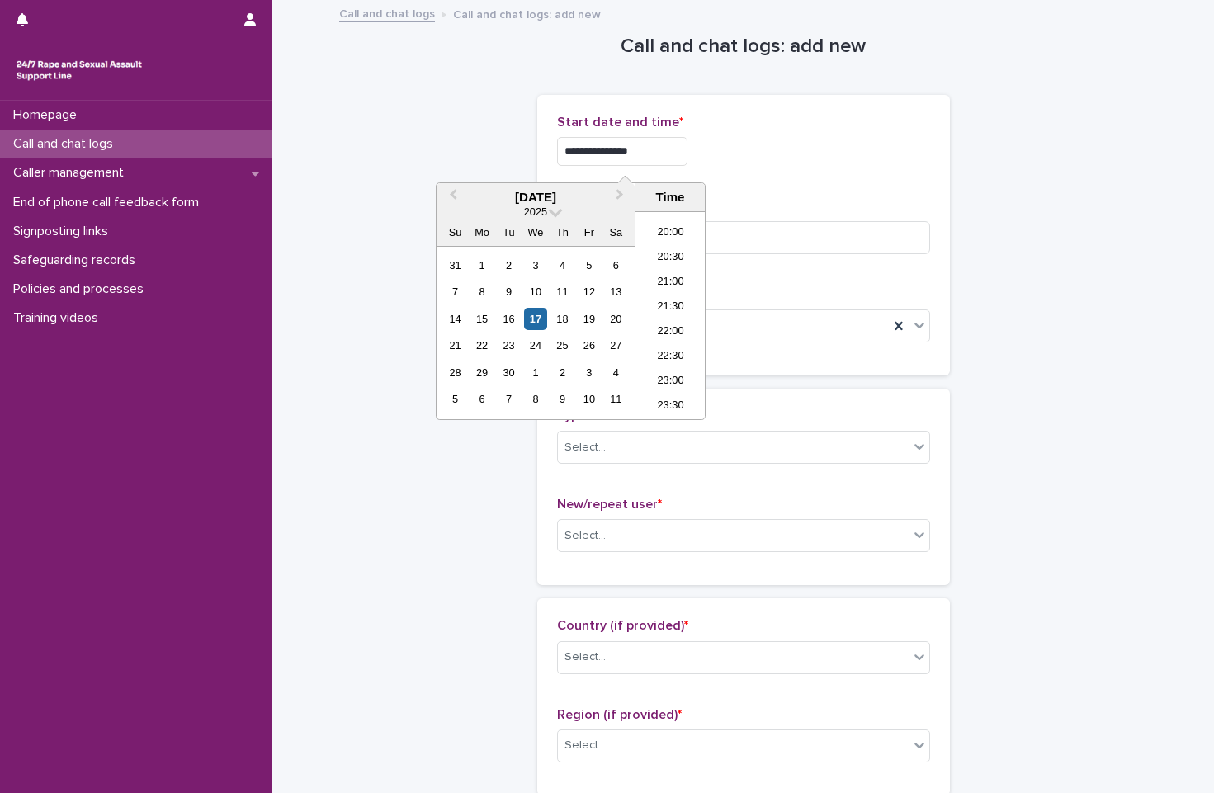
type input "**********"
click at [810, 168] on div "**********" at bounding box center [743, 147] width 373 height 64
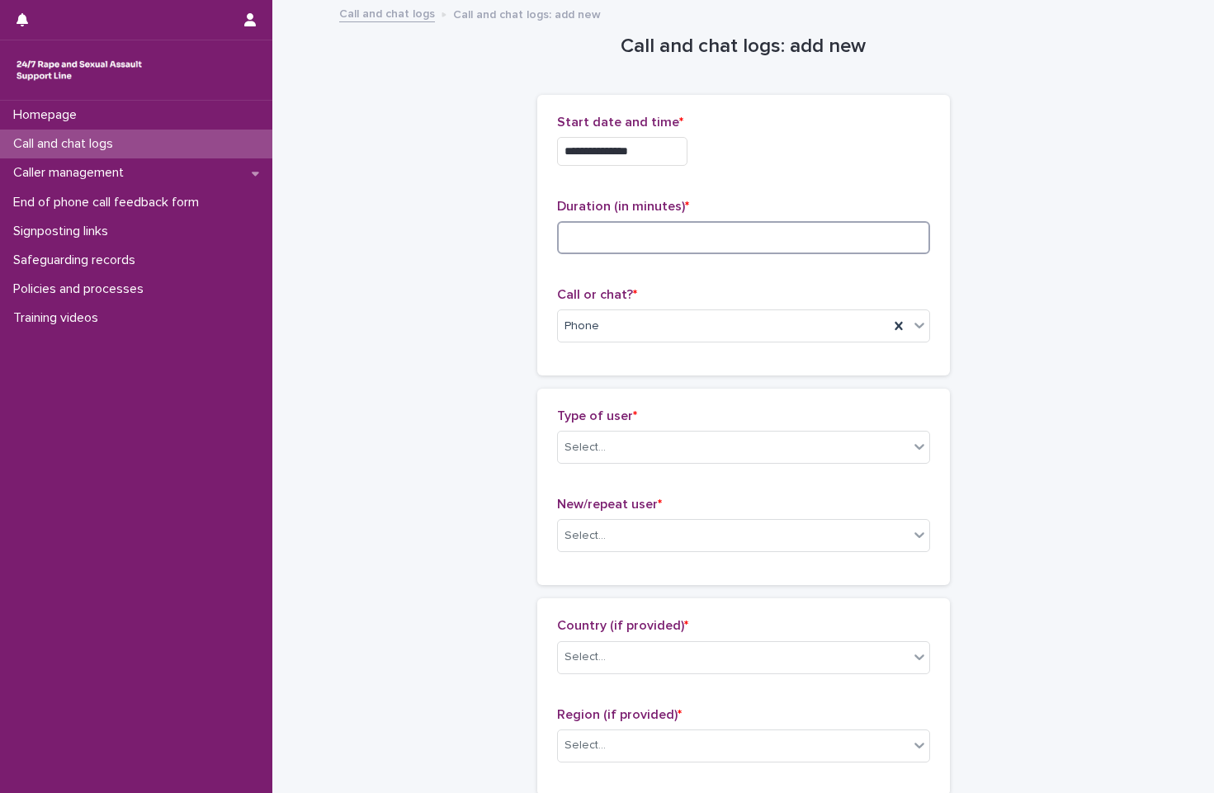
click at [785, 243] on input at bounding box center [743, 237] width 373 height 33
type input "*"
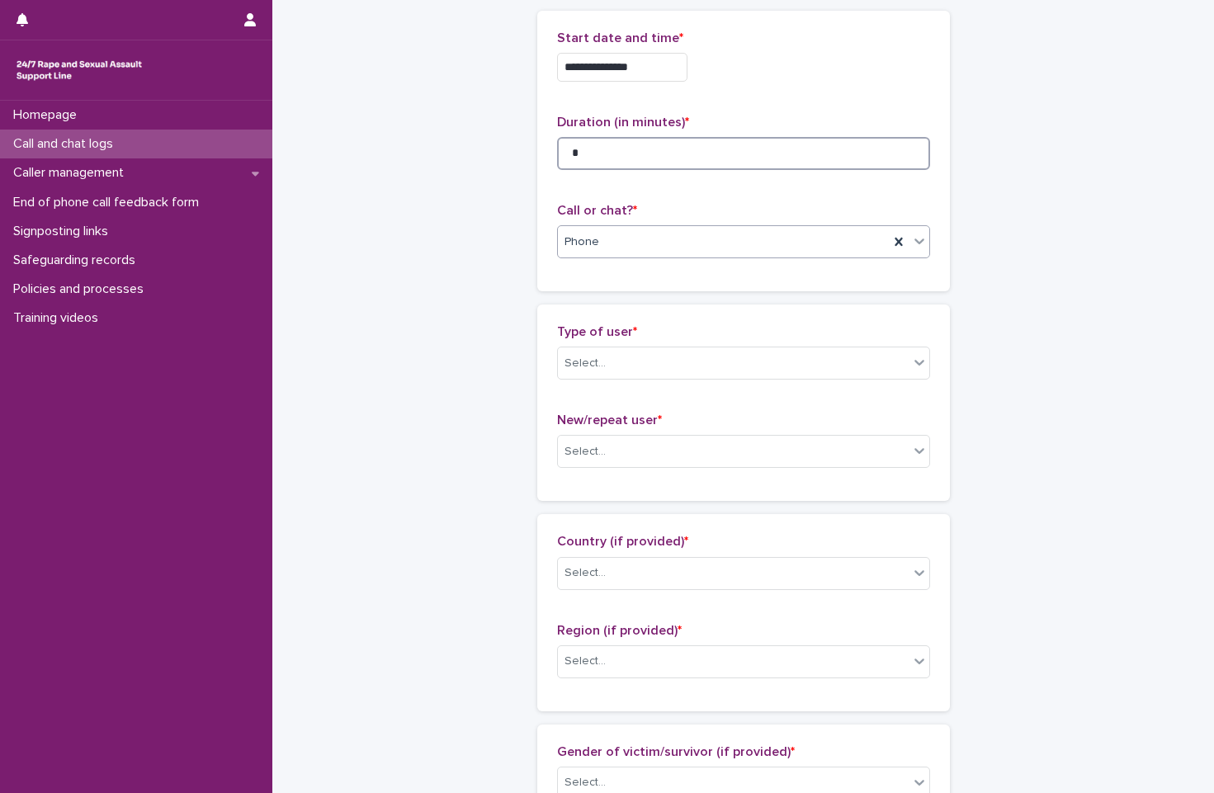
scroll to position [165, 0]
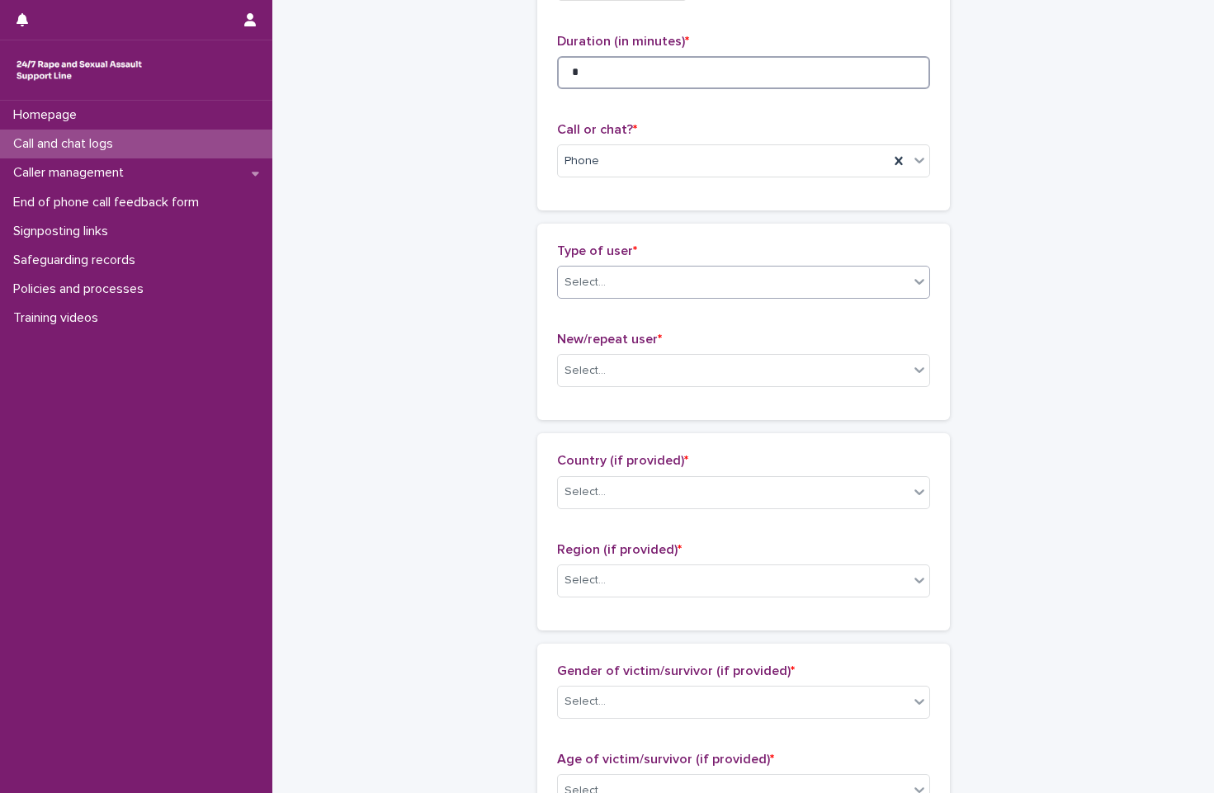
type input "*"
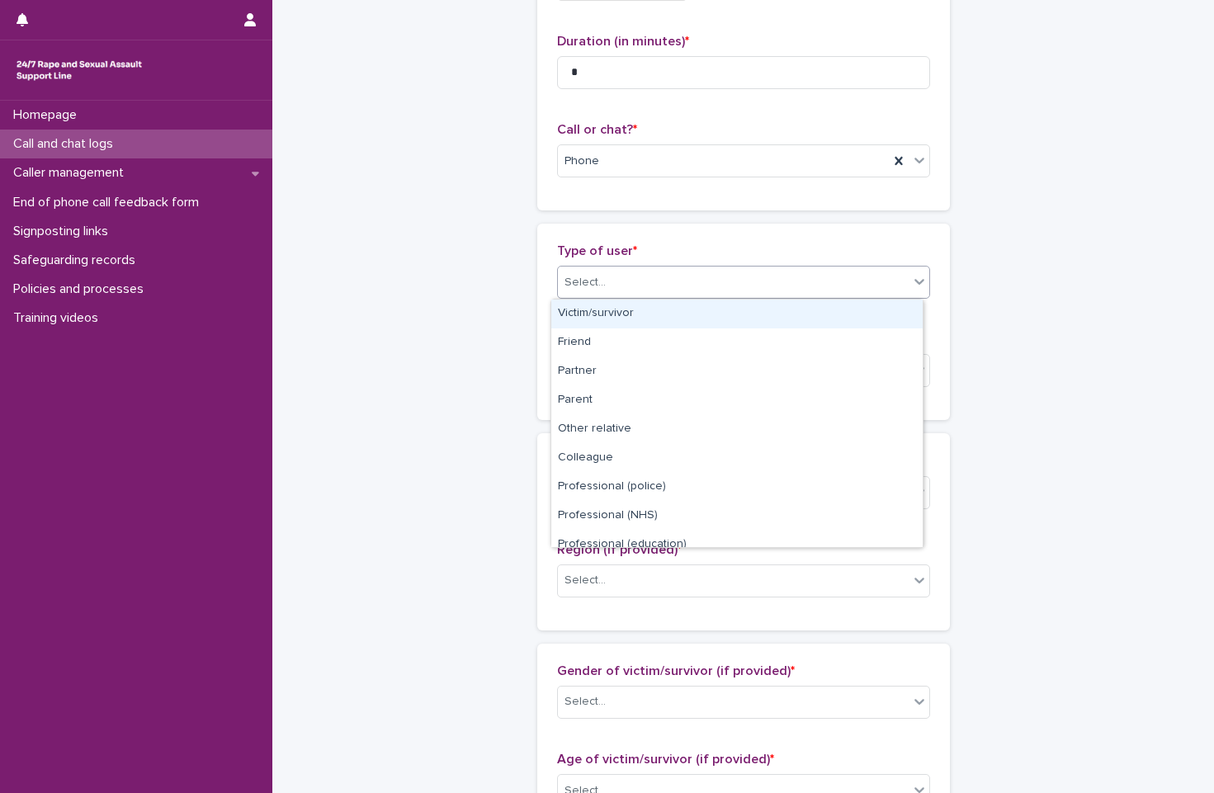
click at [681, 267] on div "Select..." at bounding box center [743, 282] width 373 height 33
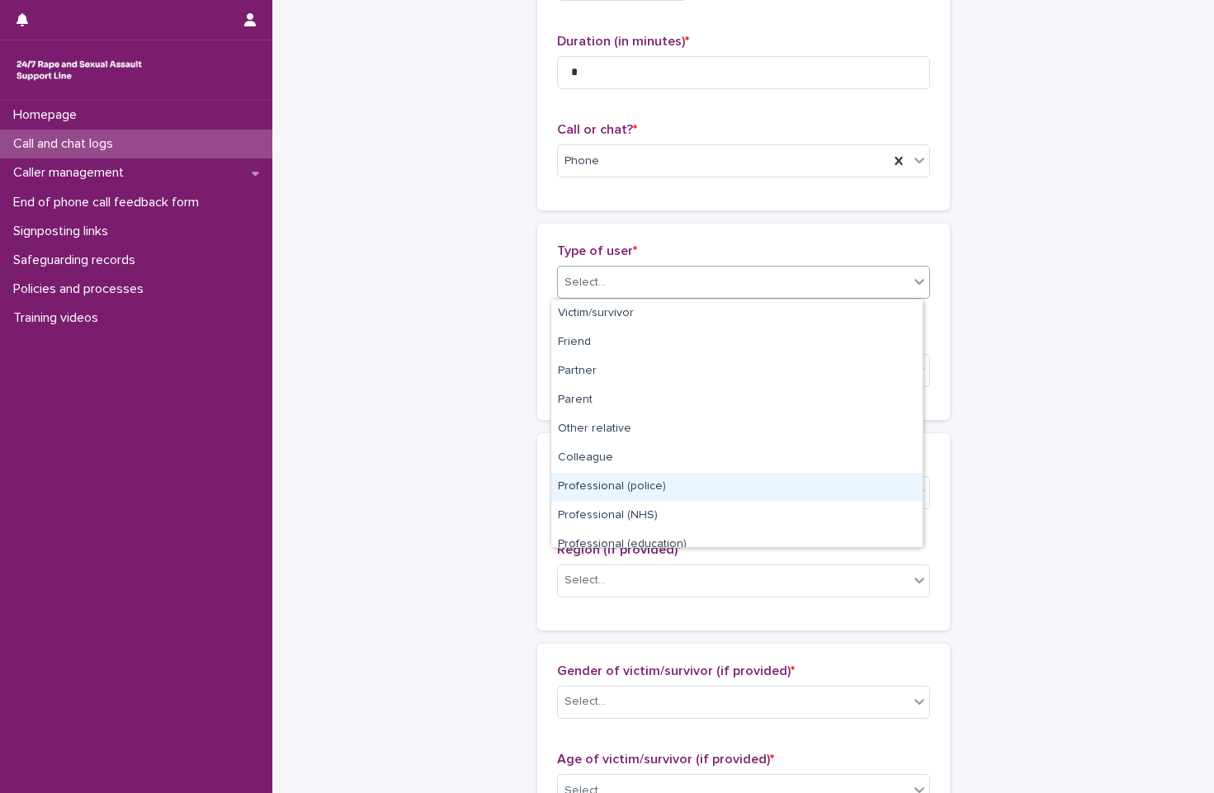
scroll to position [186, 0]
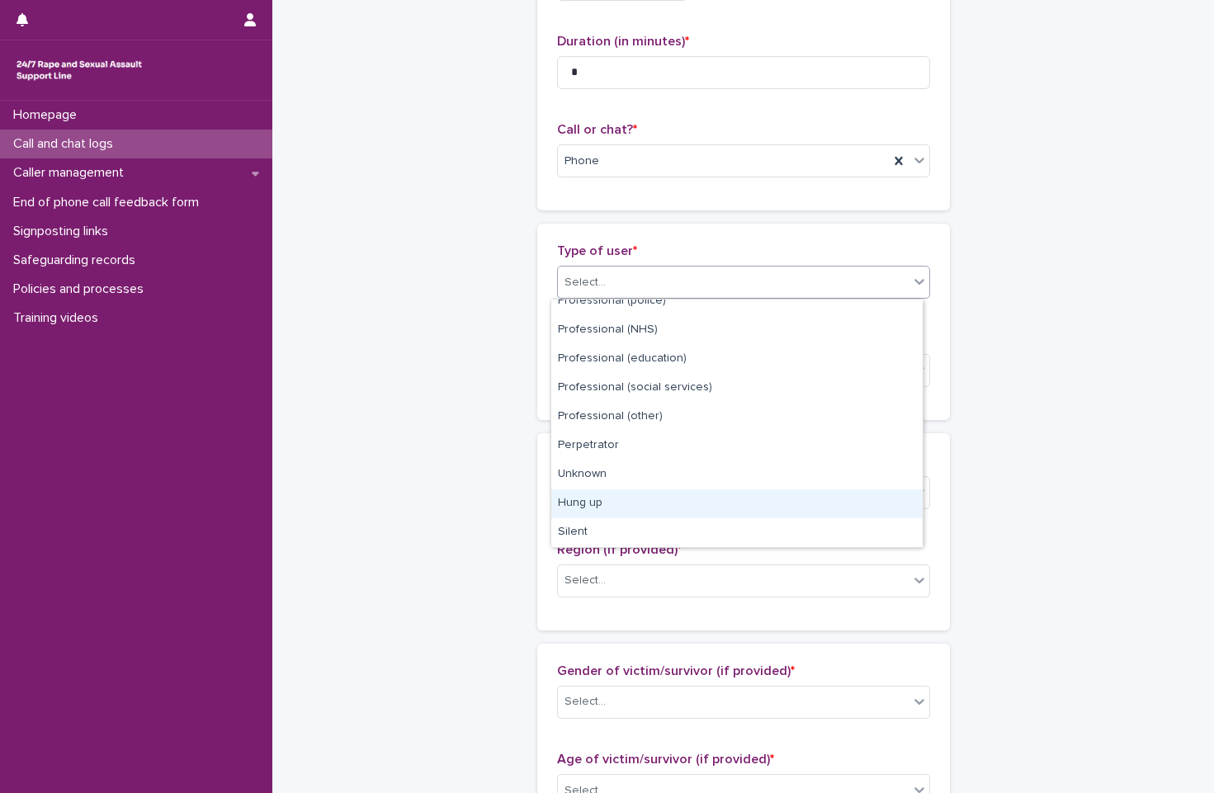
click at [704, 514] on div "Hung up" at bounding box center [736, 503] width 371 height 29
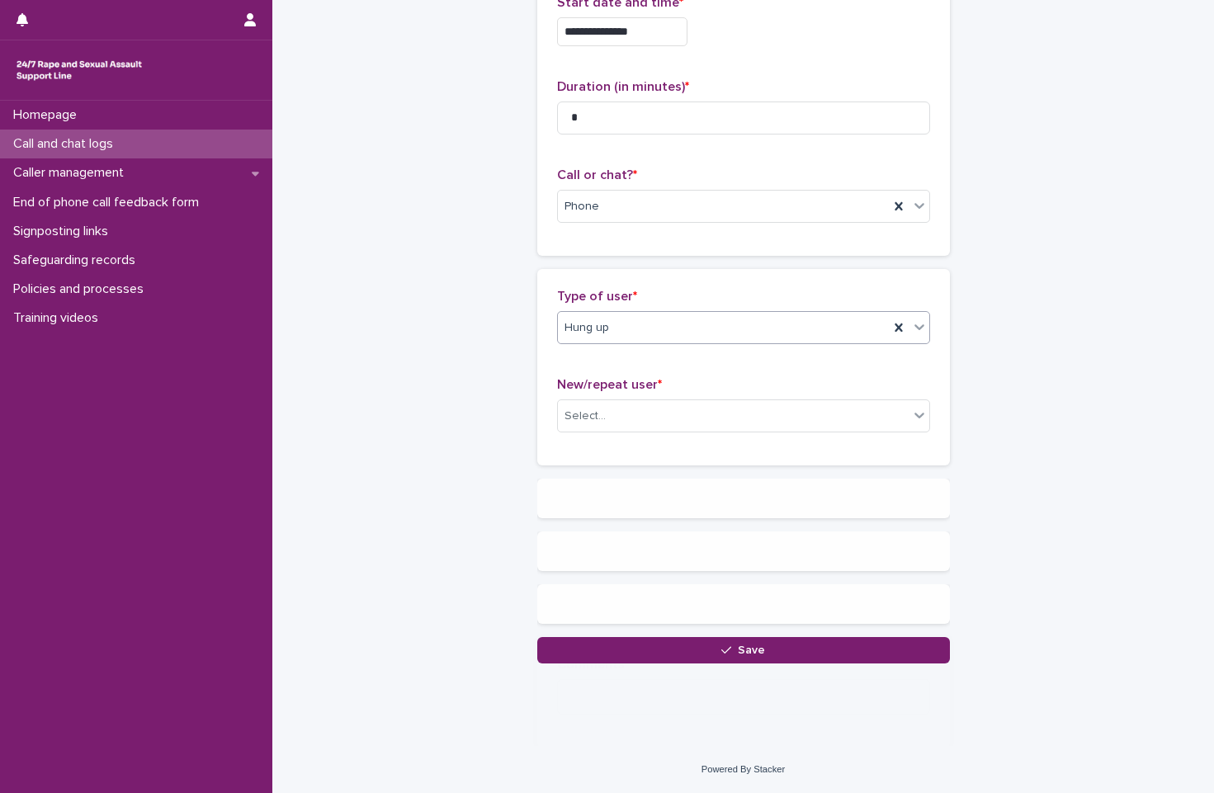
scroll to position [0, 0]
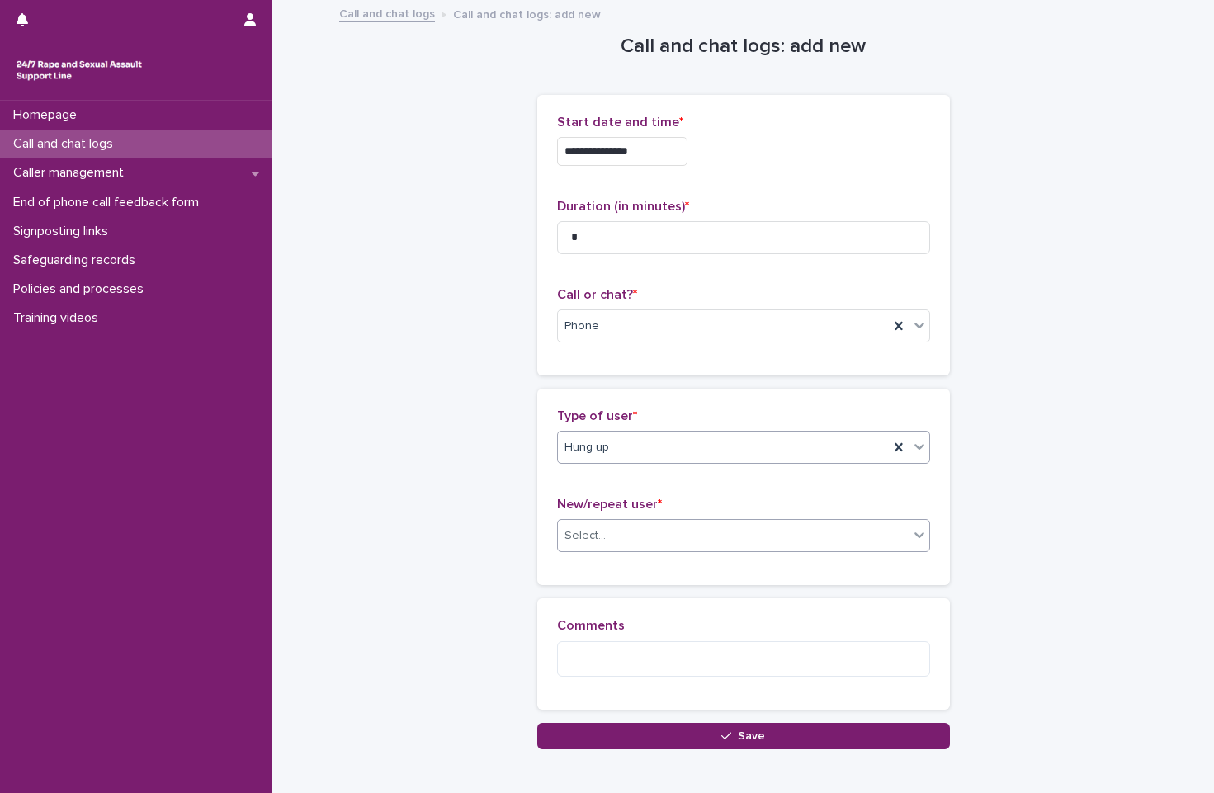
click at [692, 529] on div "Select..." at bounding box center [733, 535] width 351 height 27
click at [699, 562] on div "Not known" at bounding box center [736, 567] width 371 height 29
click at [704, 652] on textarea at bounding box center [743, 658] width 373 height 35
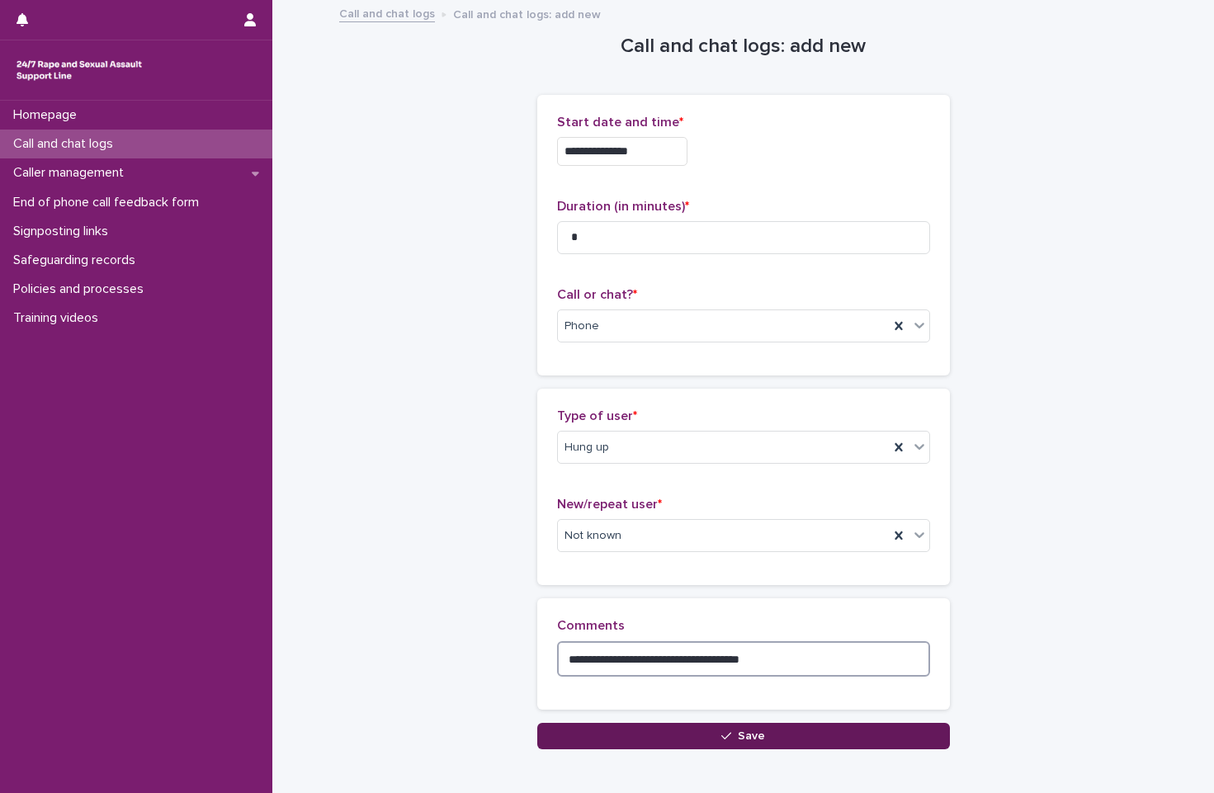
type textarea "**********"
click at [617, 729] on button "Save" at bounding box center [743, 736] width 413 height 26
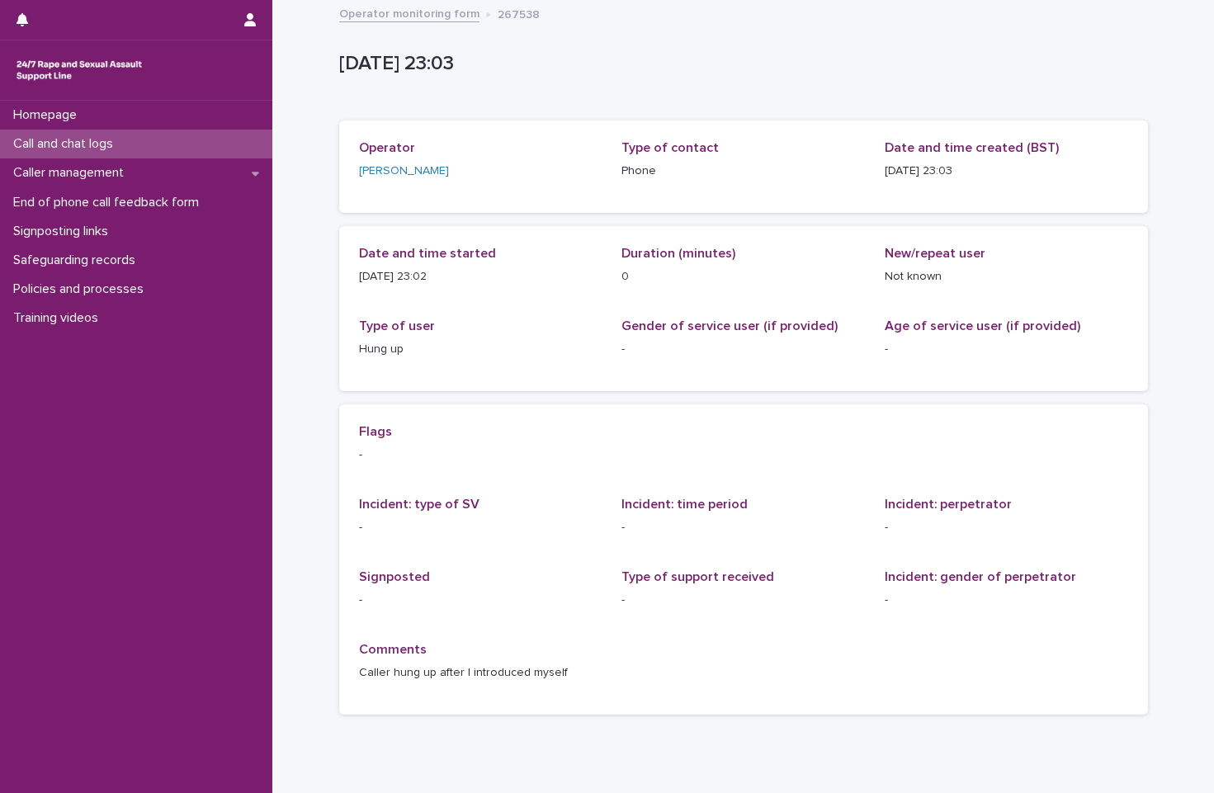
click at [417, 13] on link "Operator monitoring form" at bounding box center [409, 12] width 140 height 19
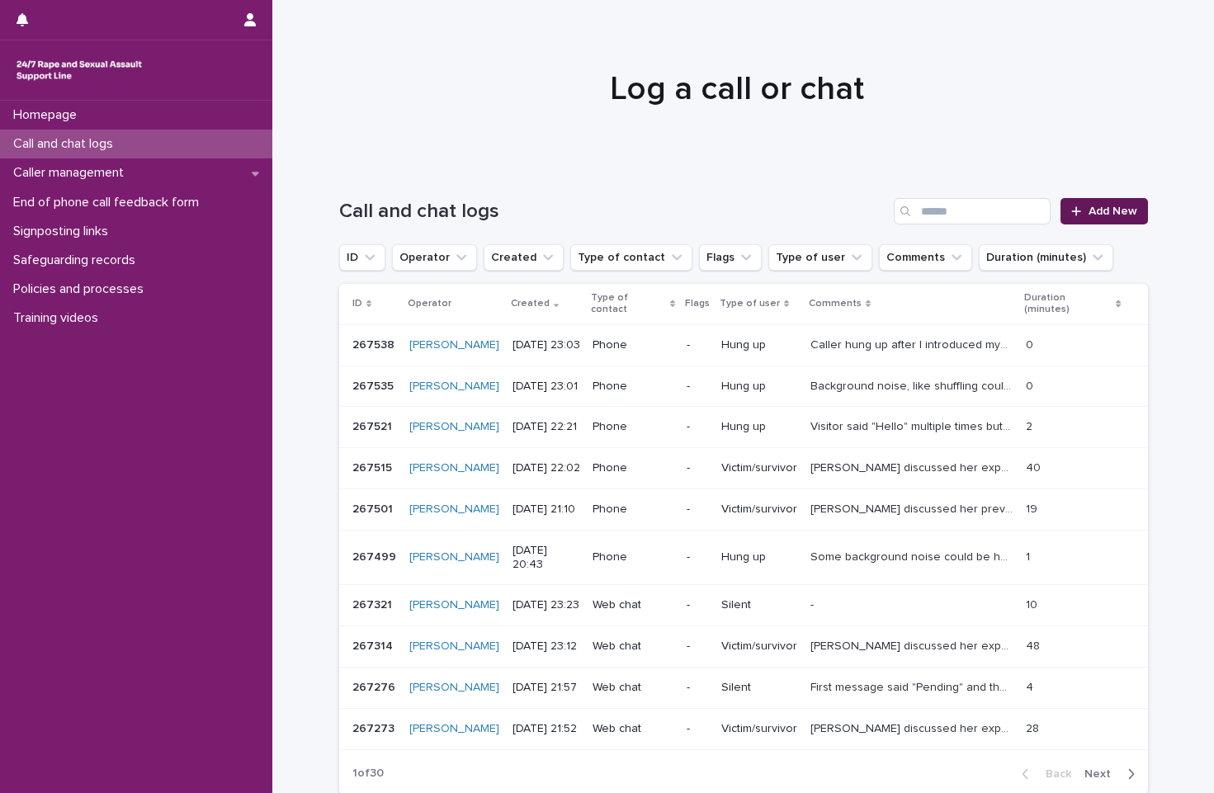
click at [1054, 215] on span "Add New" at bounding box center [1113, 212] width 49 height 12
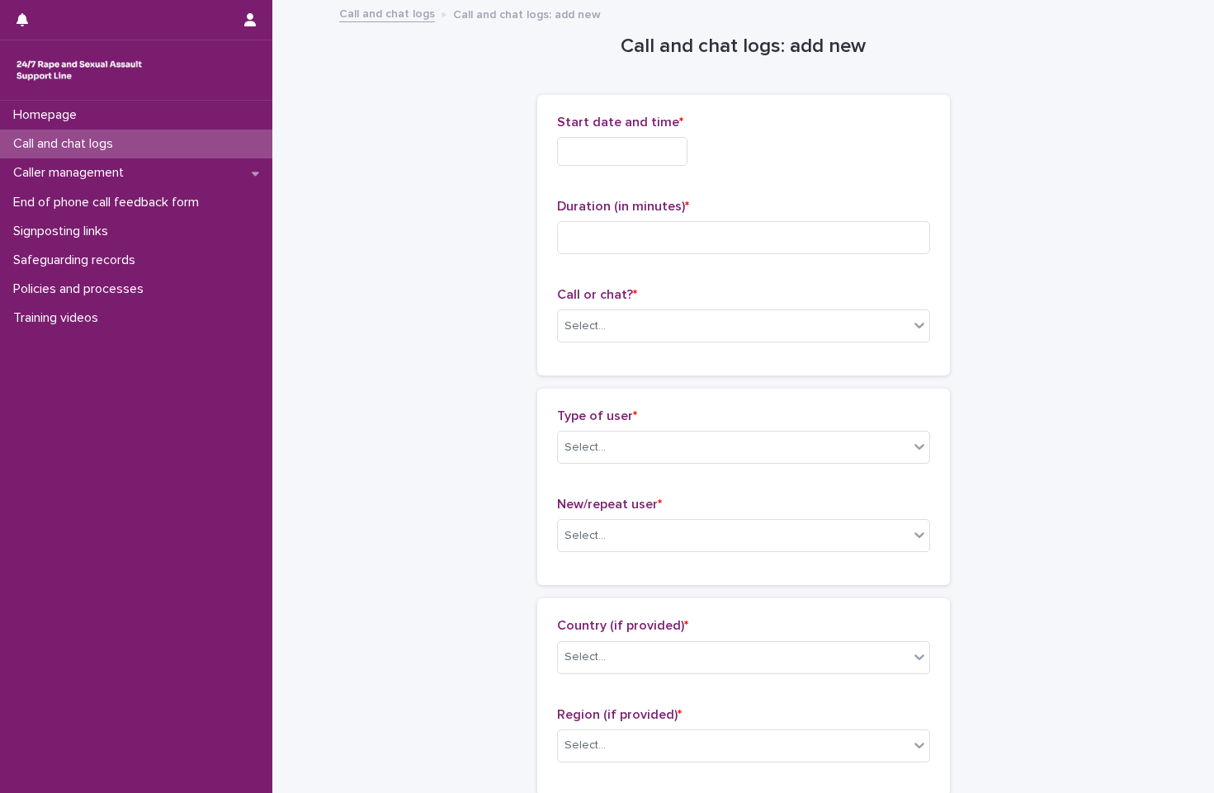
click at [682, 301] on p "Call or chat? *" at bounding box center [743, 295] width 373 height 16
click at [679, 341] on div "Select..." at bounding box center [743, 326] width 373 height 33
click at [671, 352] on div "Phone" at bounding box center [736, 357] width 371 height 29
click at [620, 153] on input "text" at bounding box center [622, 151] width 130 height 29
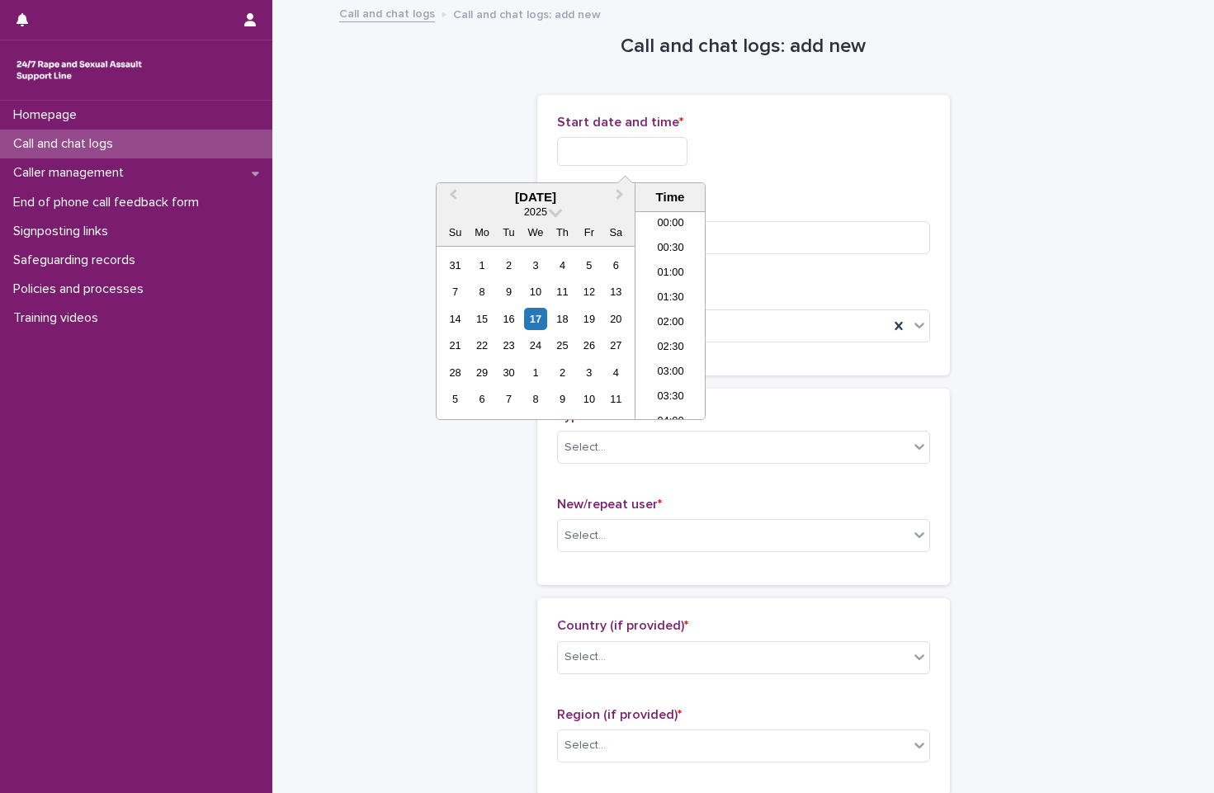
scroll to position [981, 0]
click at [679, 378] on li "23:00" at bounding box center [671, 382] width 70 height 25
click at [679, 157] on input "**********" at bounding box center [622, 151] width 130 height 29
type input "**********"
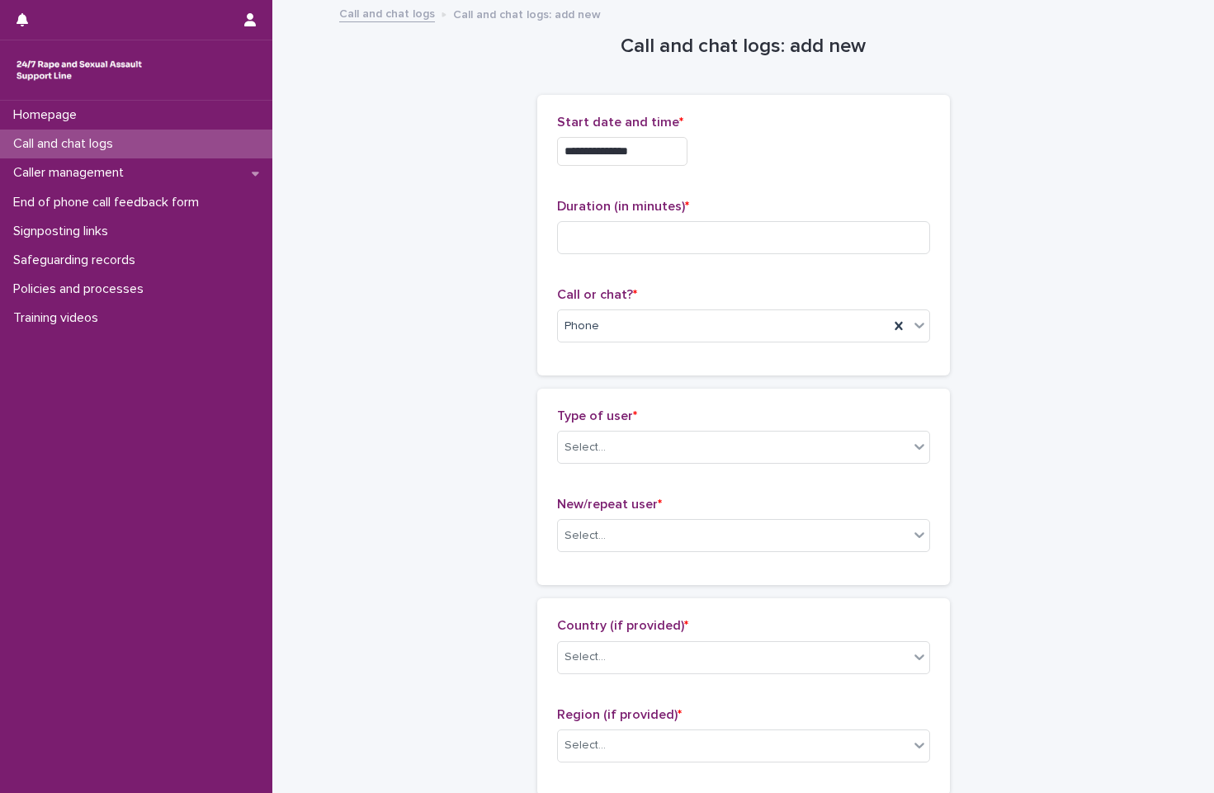
click at [708, 158] on div "**********" at bounding box center [743, 151] width 373 height 29
click at [721, 239] on input at bounding box center [743, 237] width 373 height 33
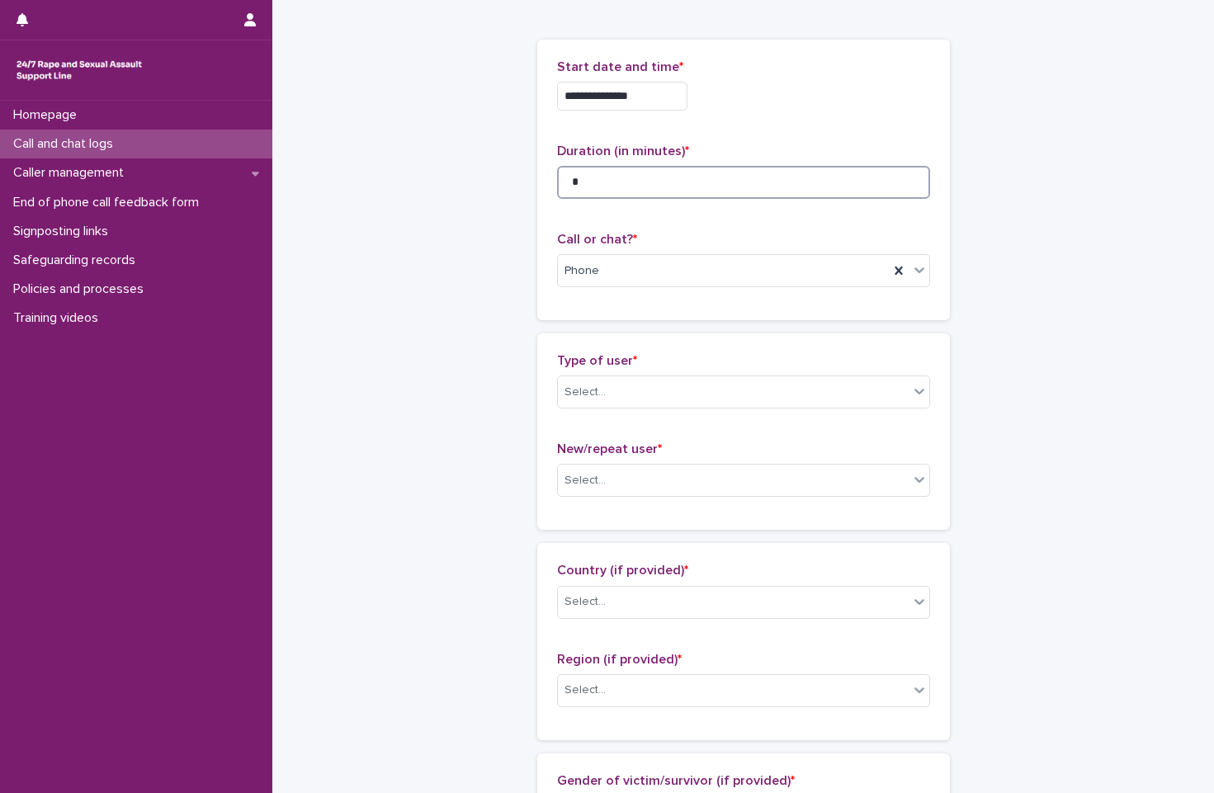
scroll to position [83, 0]
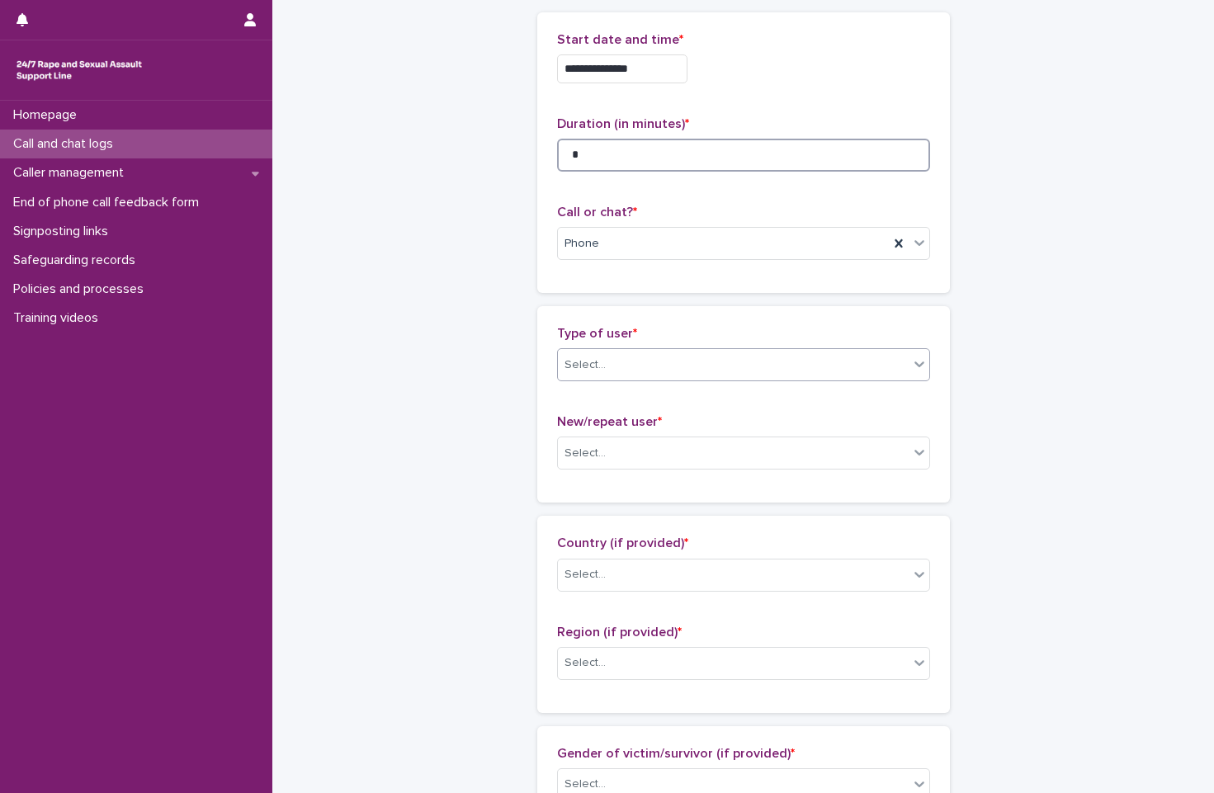
type input "*"
click at [658, 378] on div "Select..." at bounding box center [733, 365] width 351 height 27
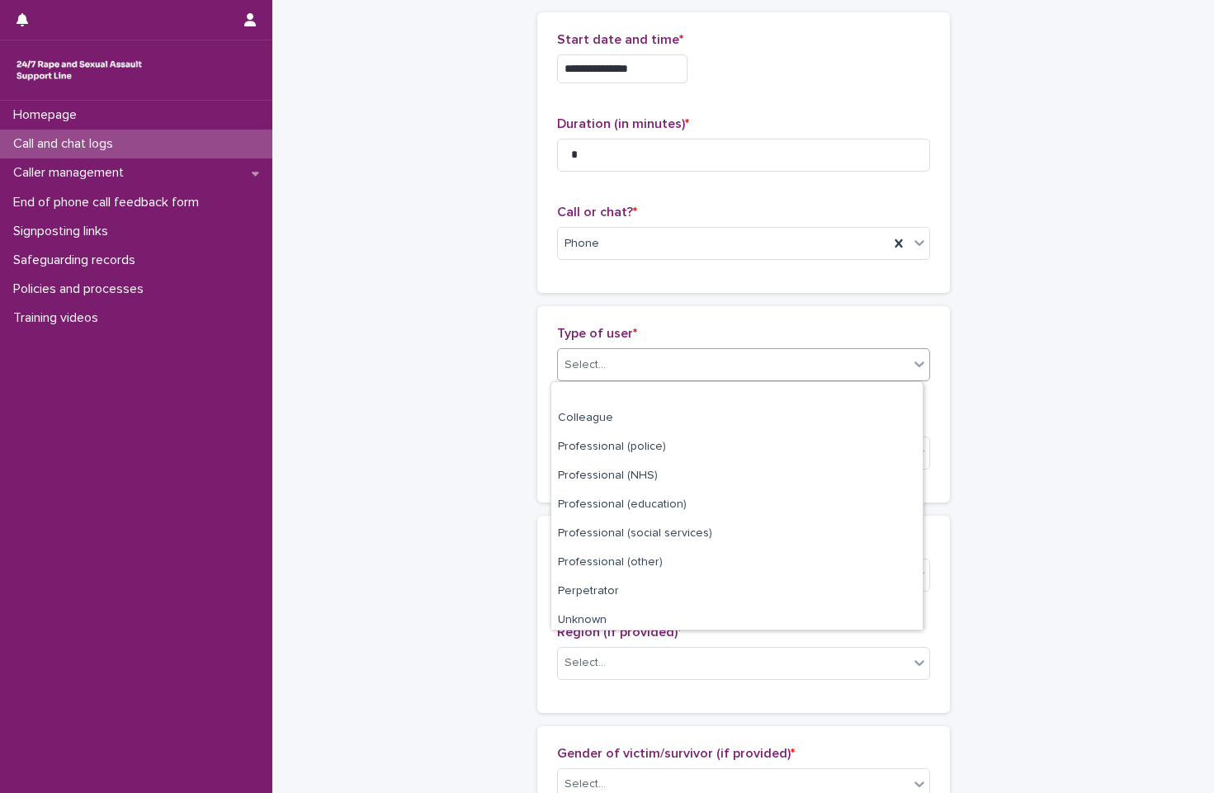
scroll to position [186, 0]
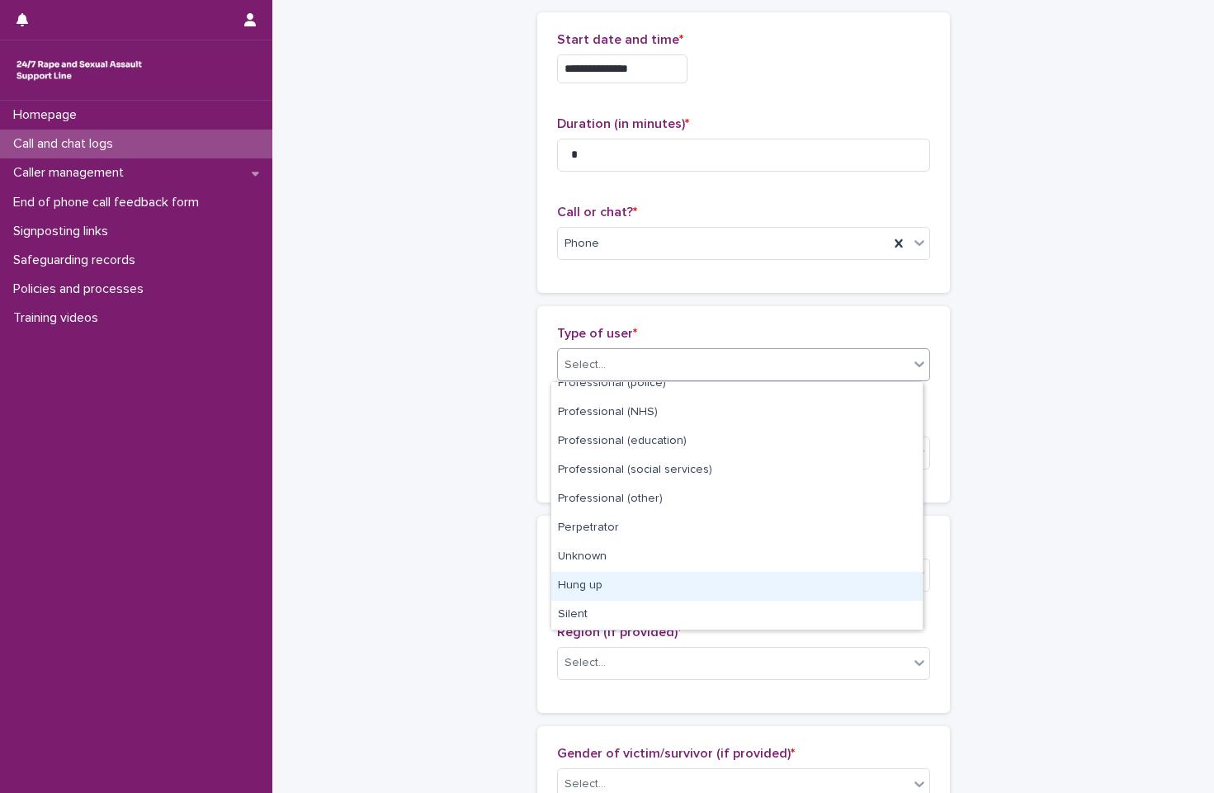
click at [672, 581] on div "Hung up" at bounding box center [736, 586] width 371 height 29
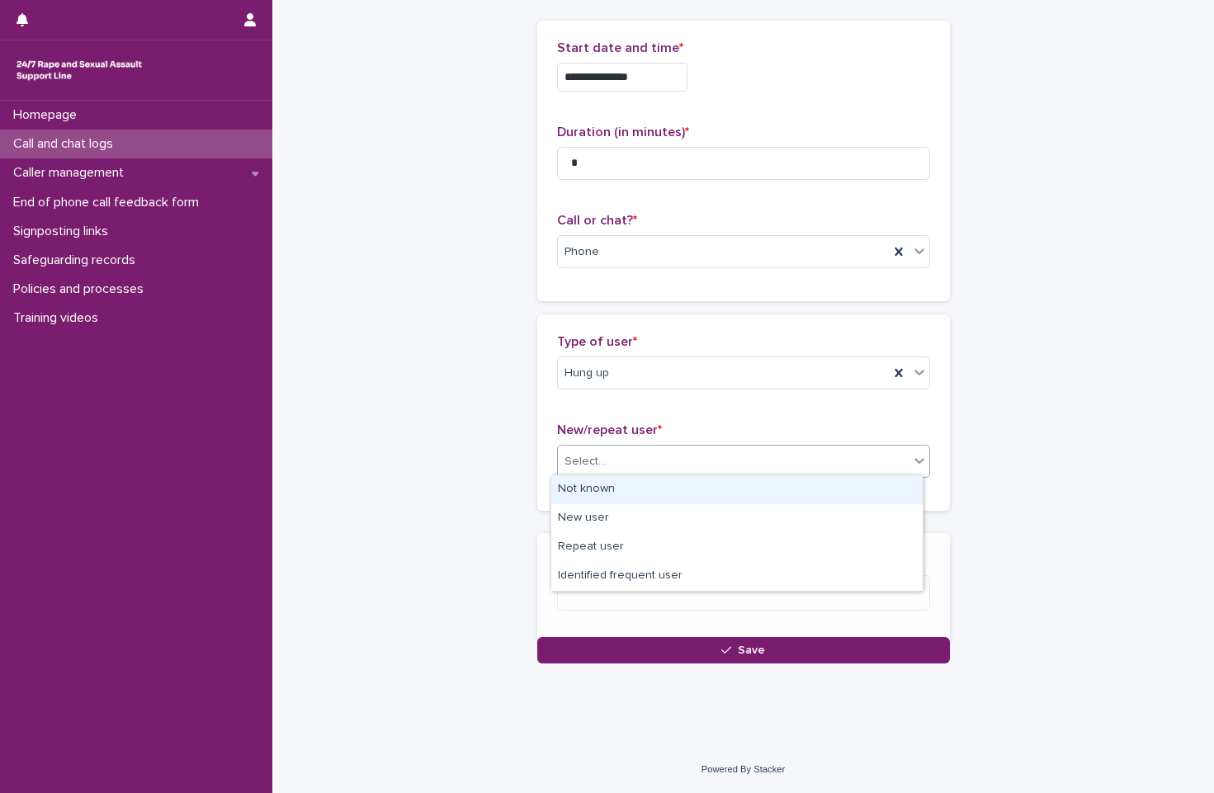
click at [680, 463] on div "Select..." at bounding box center [733, 461] width 351 height 27
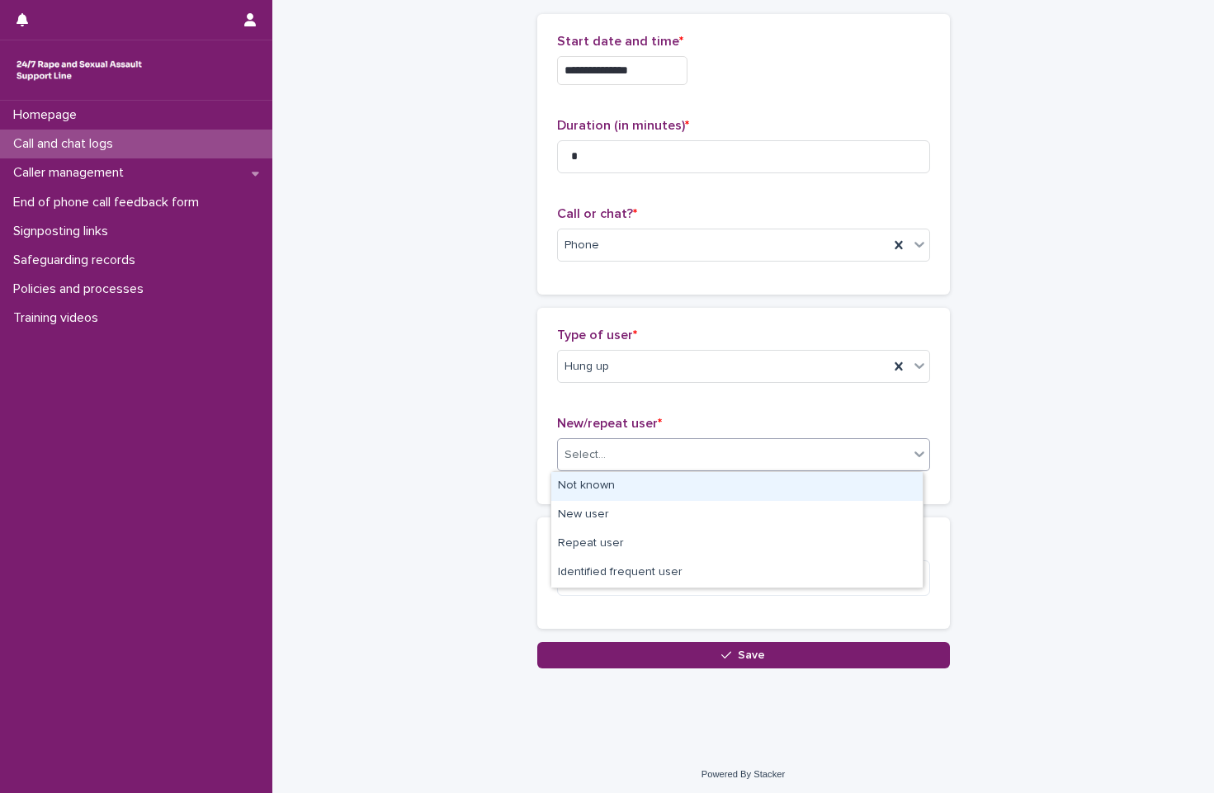
click at [675, 489] on div "Not known" at bounding box center [736, 486] width 371 height 29
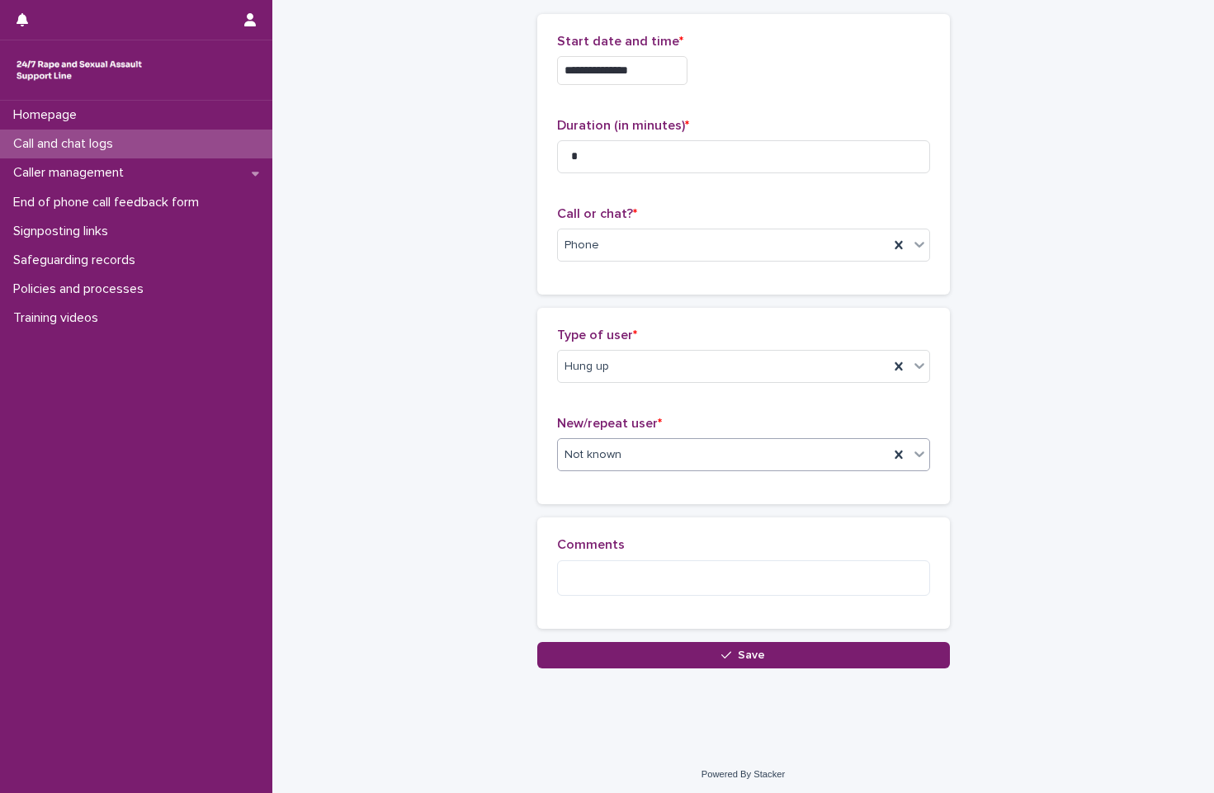
click at [676, 598] on div "Comments" at bounding box center [743, 572] width 373 height 71
click at [633, 572] on textarea at bounding box center [743, 577] width 373 height 35
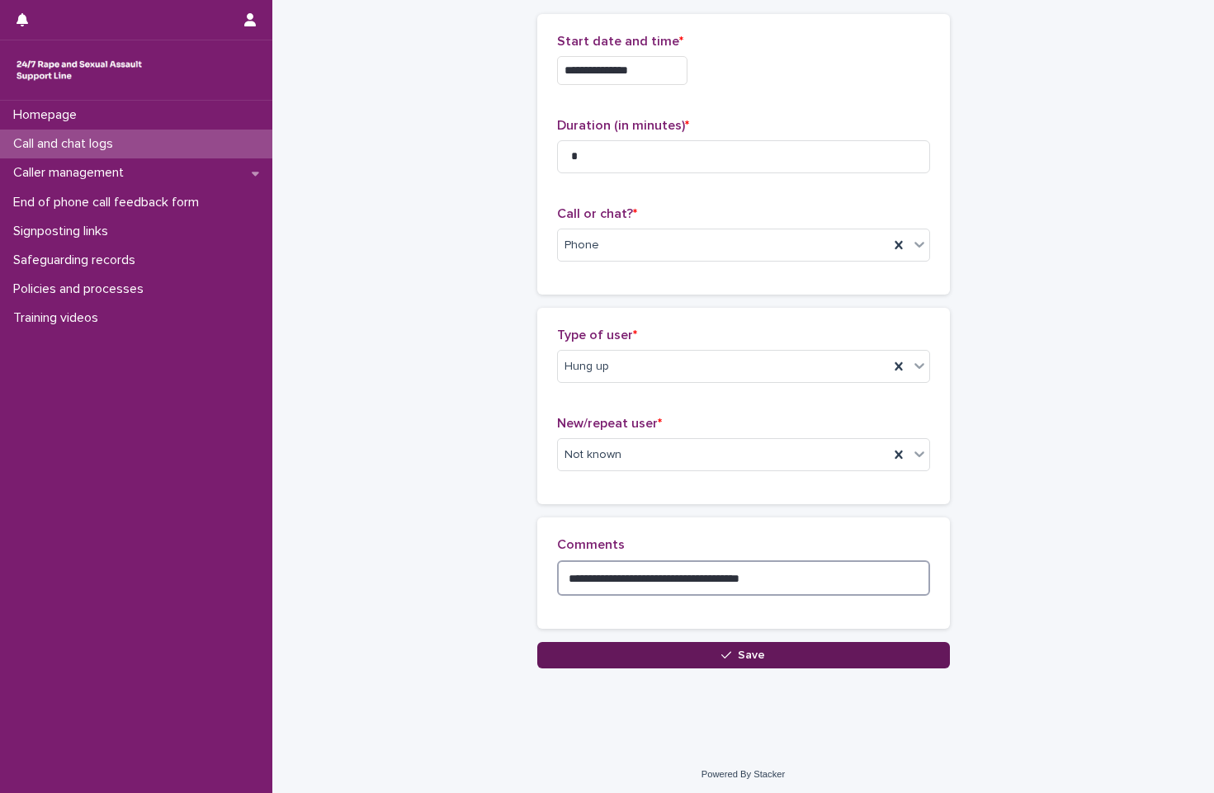
type textarea "**********"
click at [655, 648] on button "Save" at bounding box center [743, 655] width 413 height 26
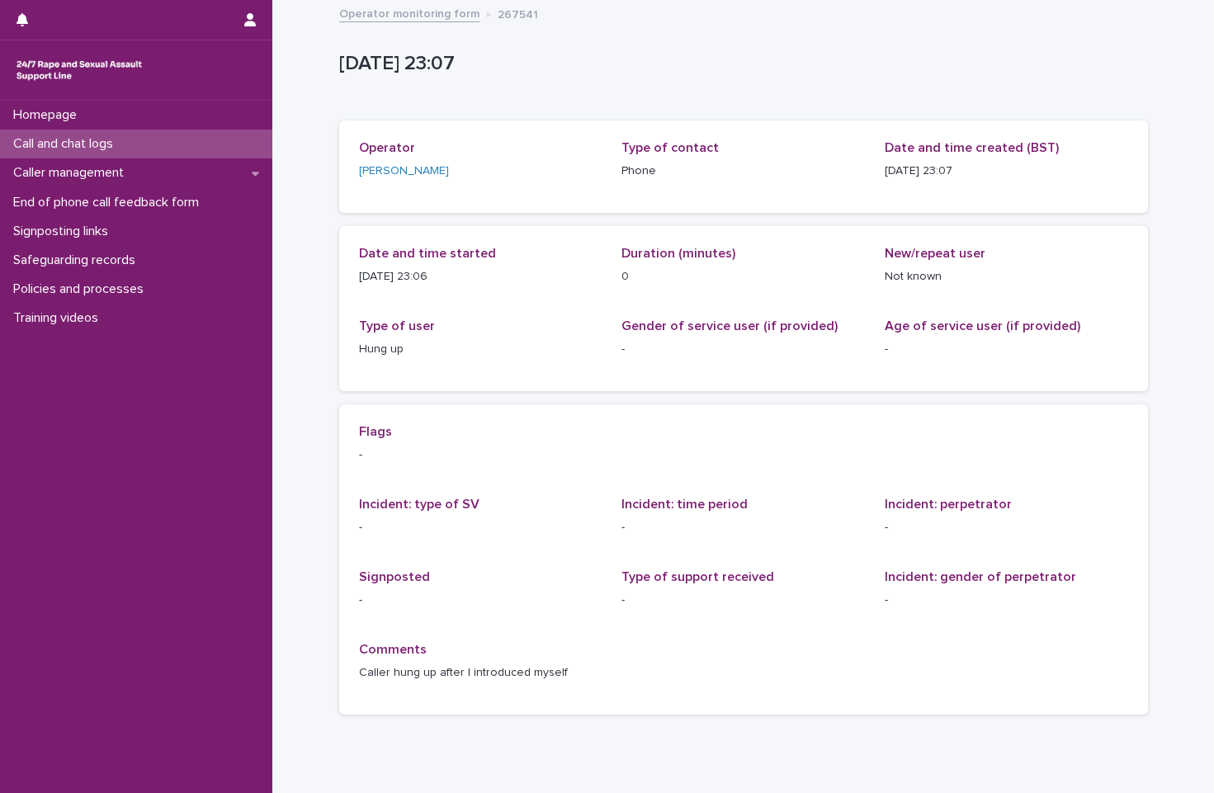
click at [392, 21] on link "Operator monitoring form" at bounding box center [409, 12] width 140 height 19
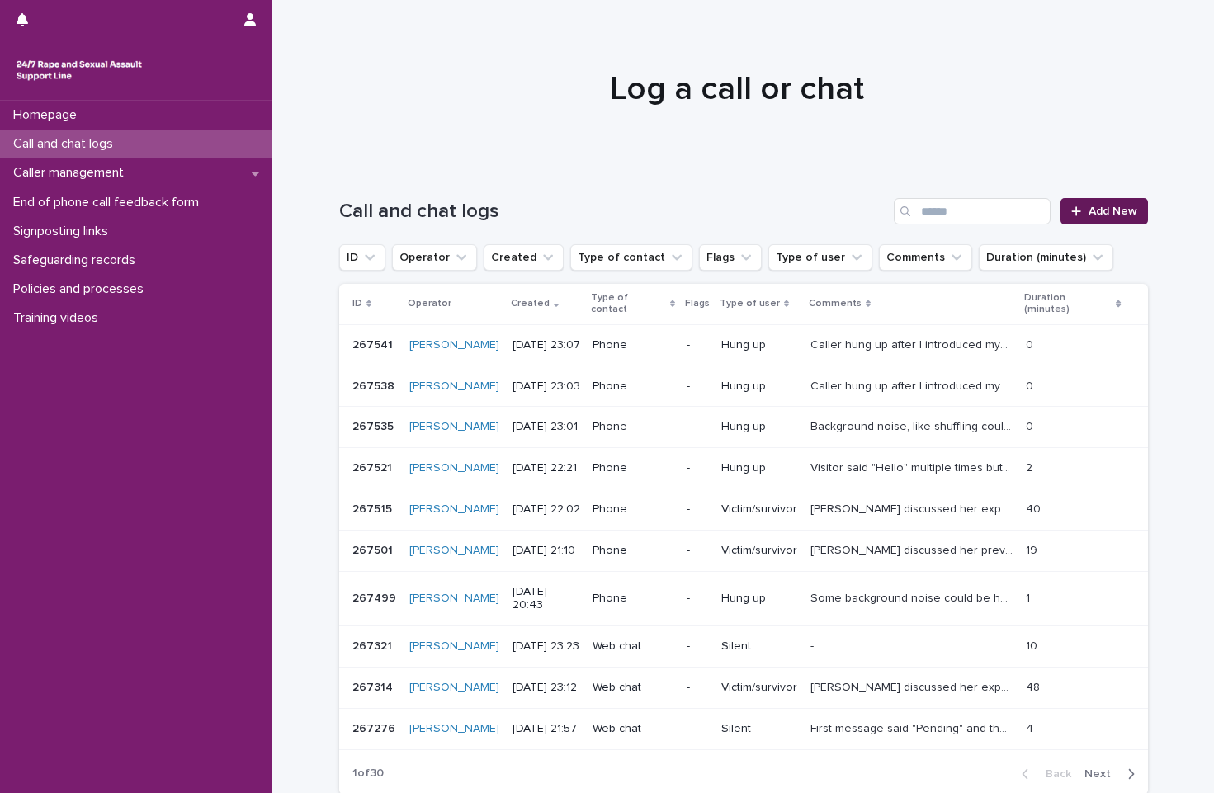
click at [1054, 220] on link "Add New" at bounding box center [1104, 211] width 87 height 26
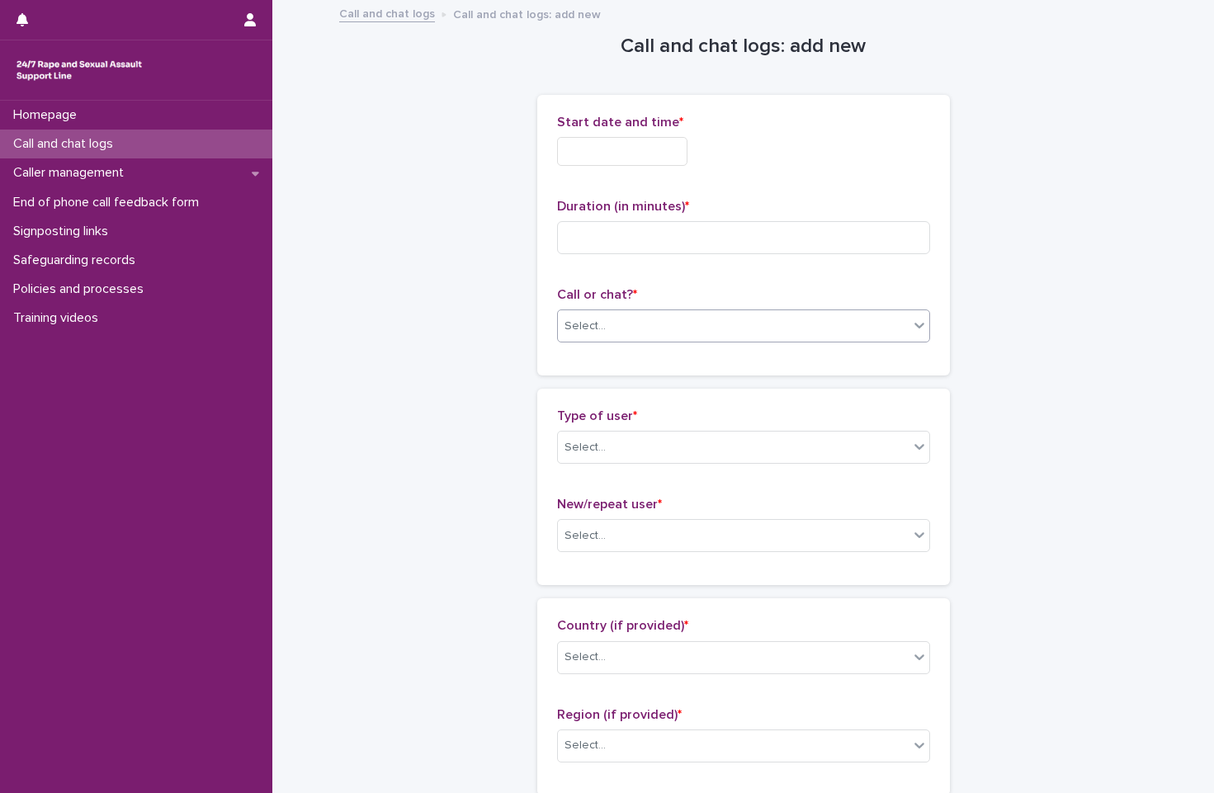
click at [795, 320] on div "Select..." at bounding box center [733, 326] width 351 height 27
drag, startPoint x: 778, startPoint y: 371, endPoint x: 776, endPoint y: 356, distance: 14.9
click at [776, 356] on div "Phone" at bounding box center [736, 357] width 371 height 29
click at [602, 146] on input "text" at bounding box center [622, 151] width 130 height 29
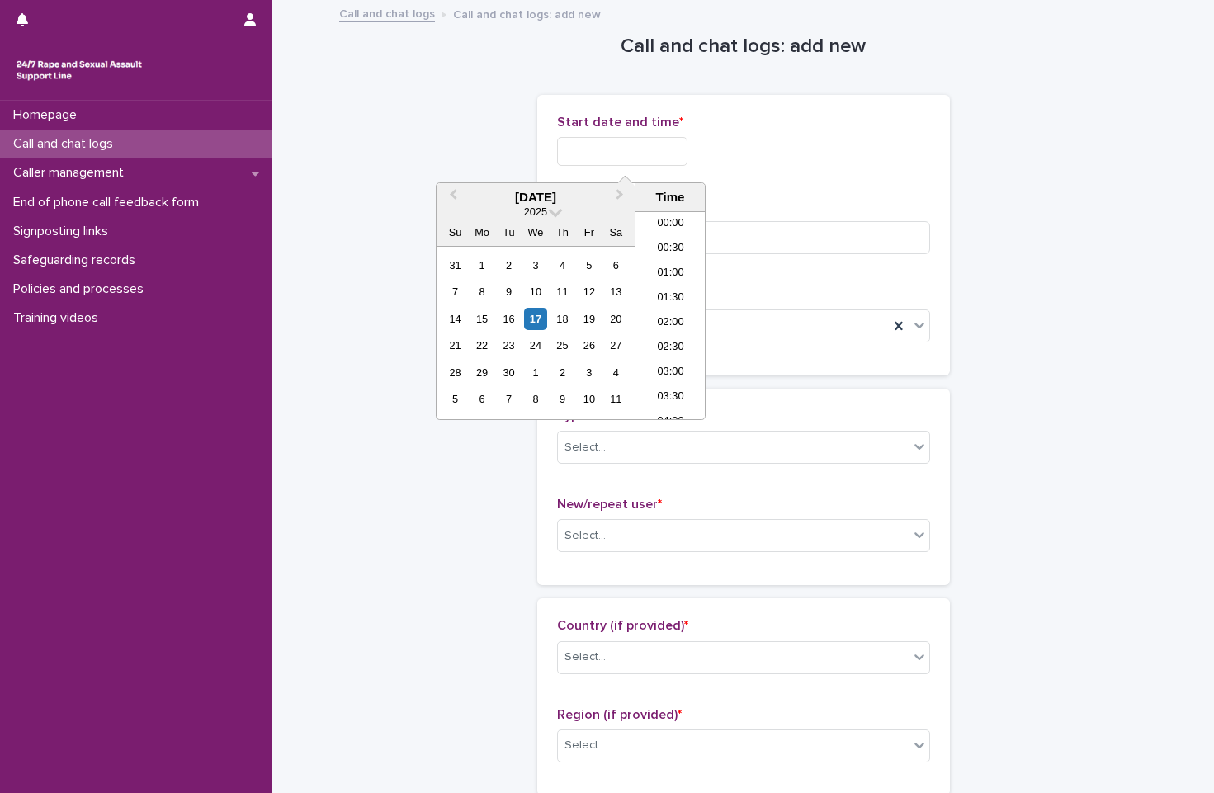
scroll to position [981, 0]
drag, startPoint x: 675, startPoint y: 372, endPoint x: 666, endPoint y: 350, distance: 24.1
click at [670, 370] on li "23:00" at bounding box center [671, 382] width 70 height 25
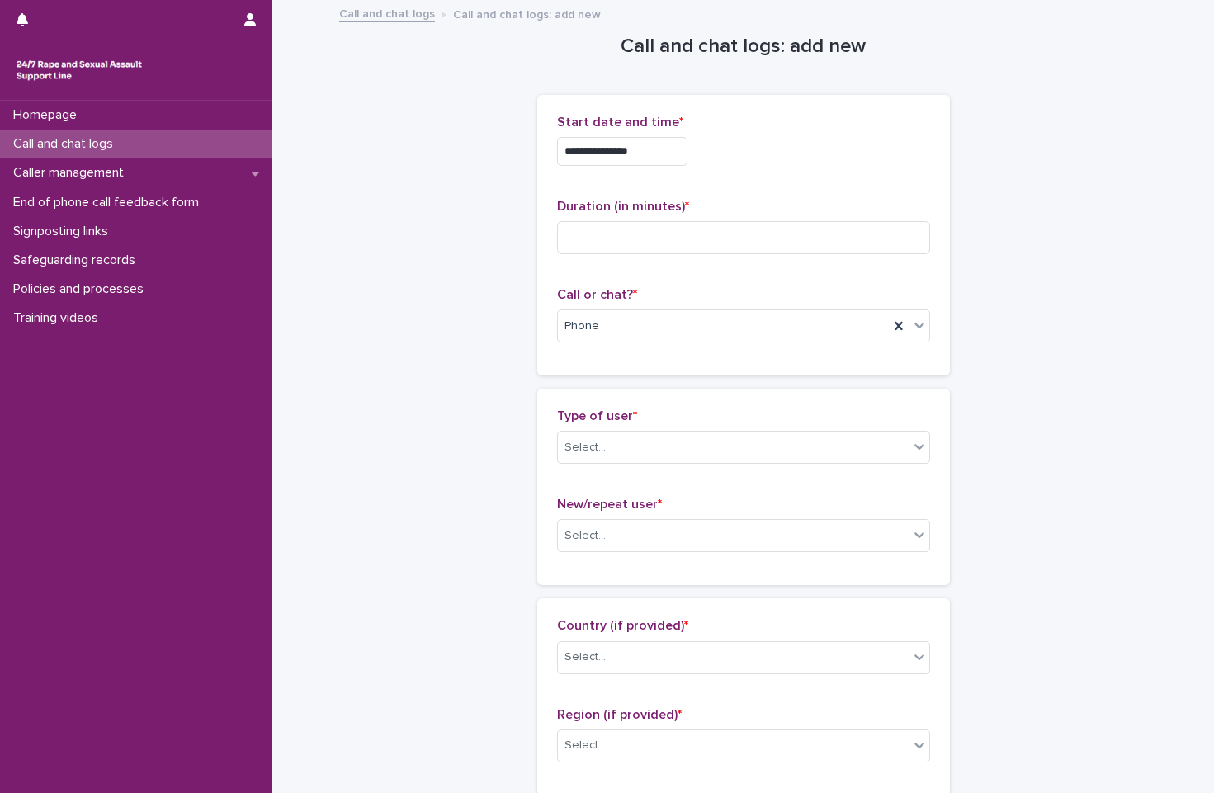
click at [650, 152] on input "**********" at bounding box center [622, 151] width 130 height 29
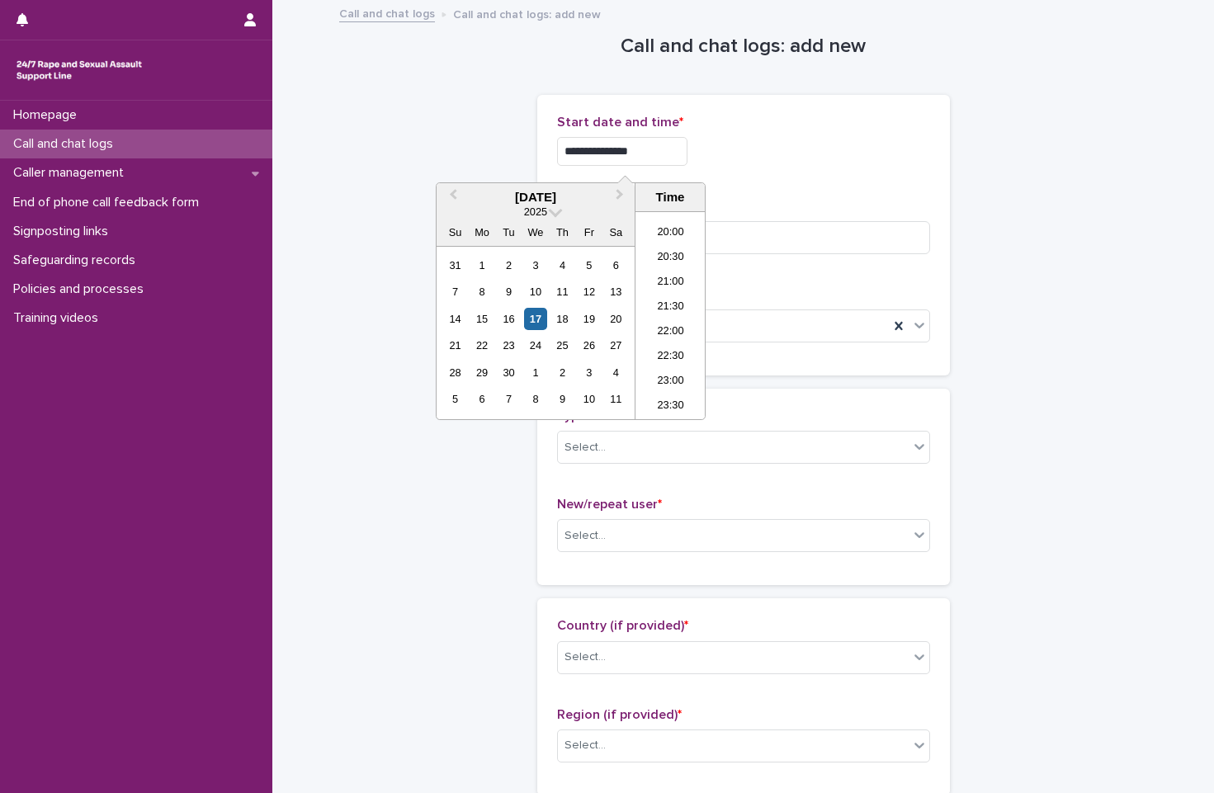
type input "**********"
click at [814, 150] on div "**********" at bounding box center [743, 151] width 373 height 29
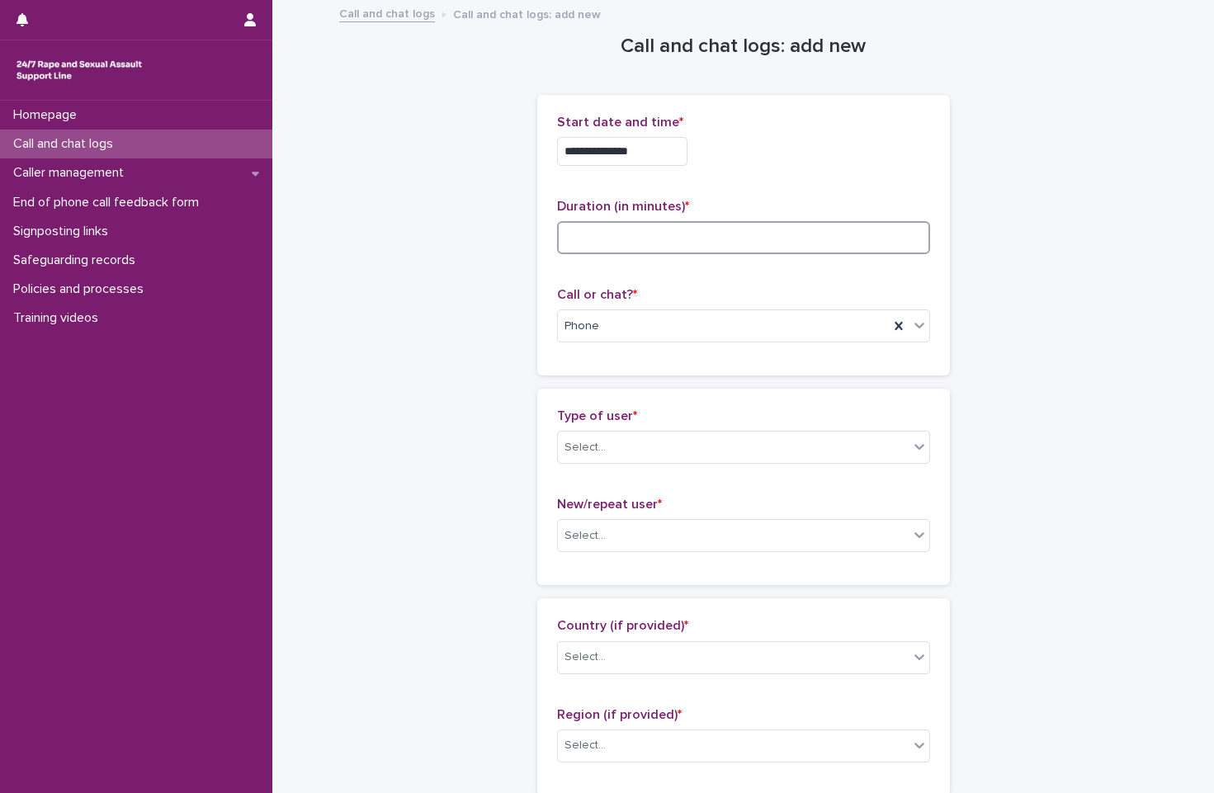
click at [705, 242] on input at bounding box center [743, 237] width 373 height 33
type input "*"
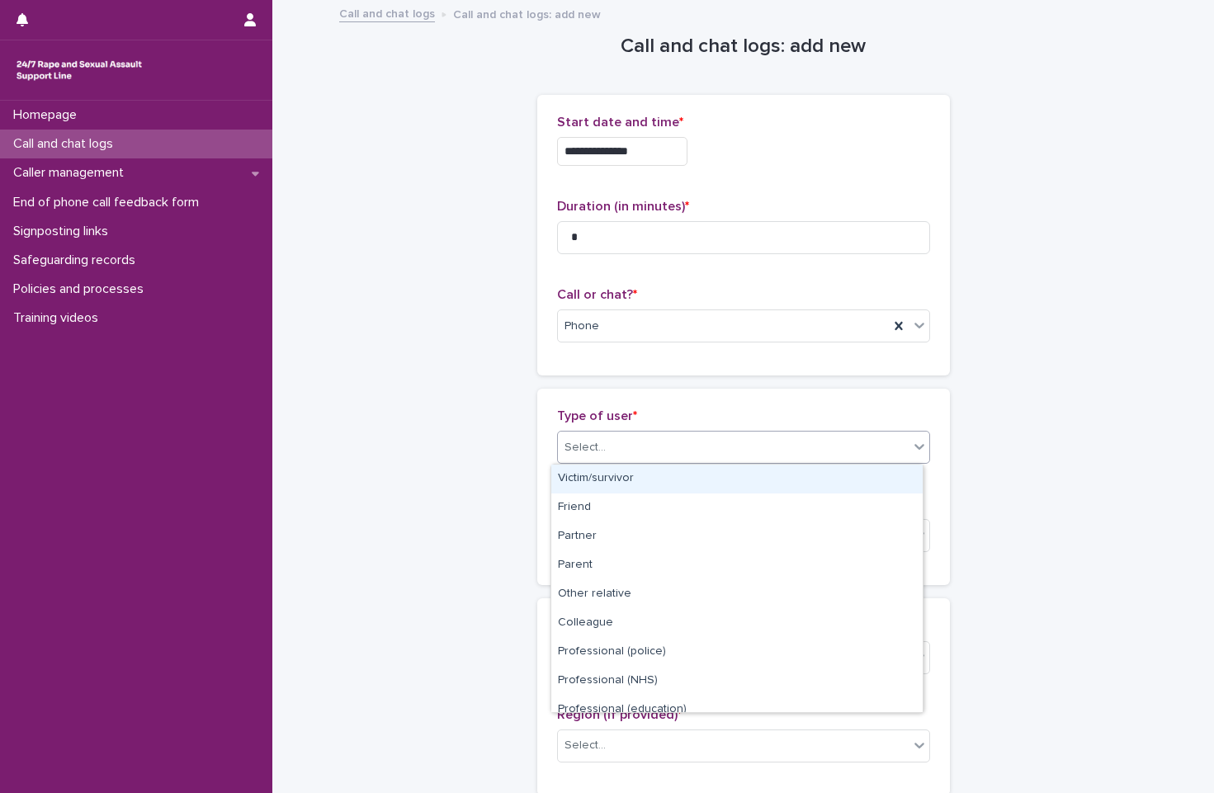
click at [716, 442] on div "Select..." at bounding box center [733, 447] width 351 height 27
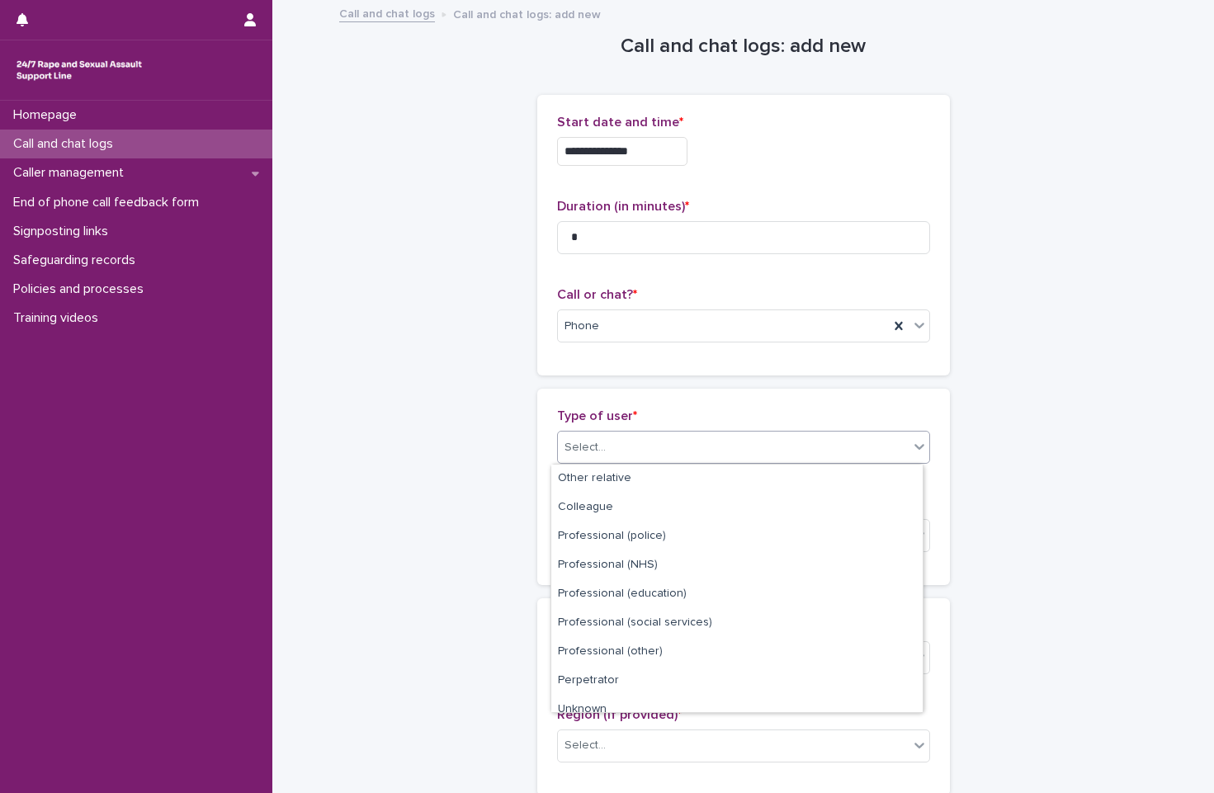
scroll to position [186, 0]
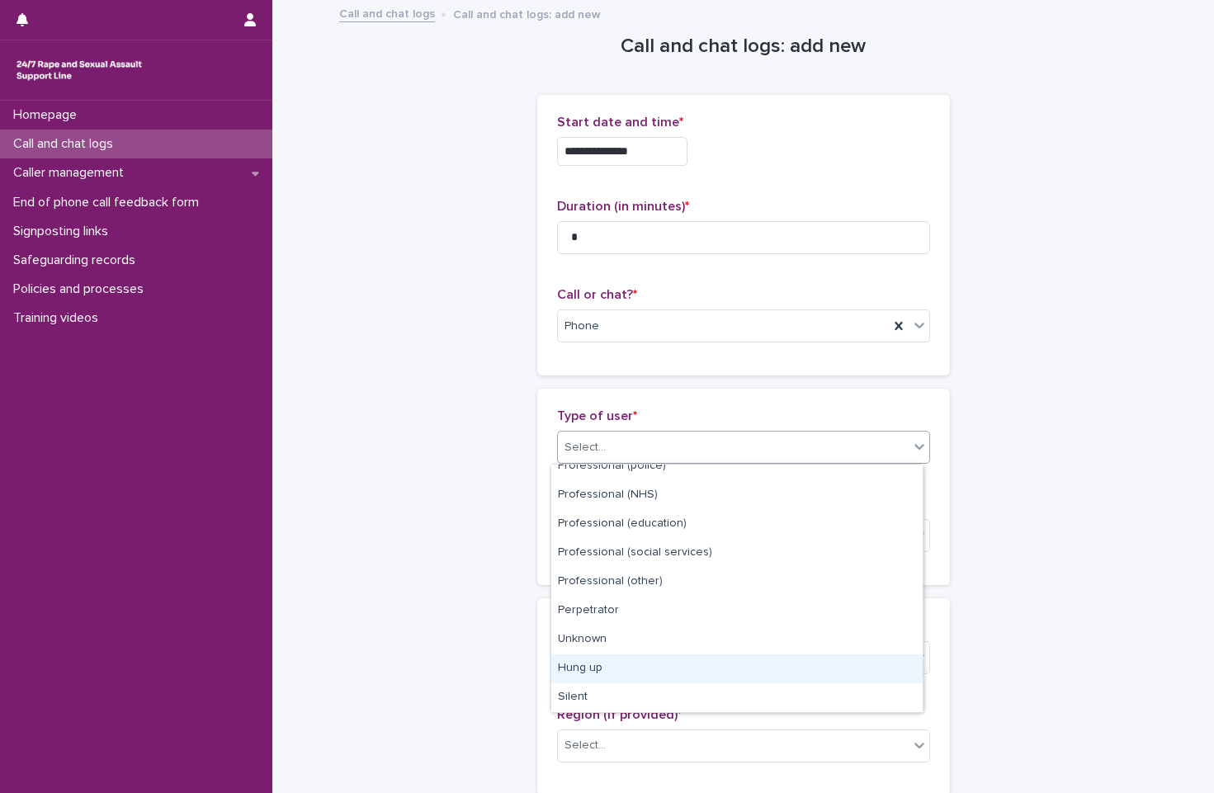
click at [692, 670] on div "Hung up" at bounding box center [736, 669] width 371 height 29
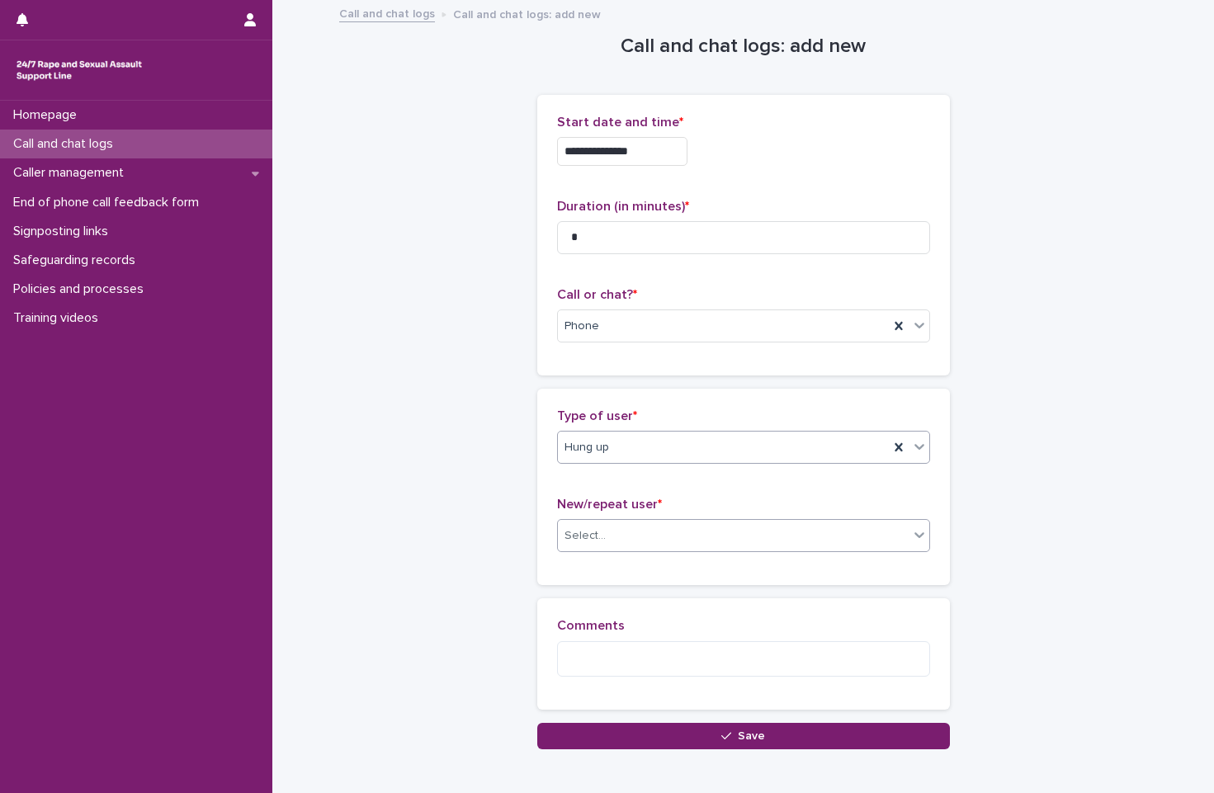
click at [717, 548] on div "Select..." at bounding box center [733, 535] width 351 height 27
click at [716, 572] on div "Not known" at bounding box center [736, 567] width 371 height 29
click at [707, 660] on textarea at bounding box center [743, 658] width 373 height 35
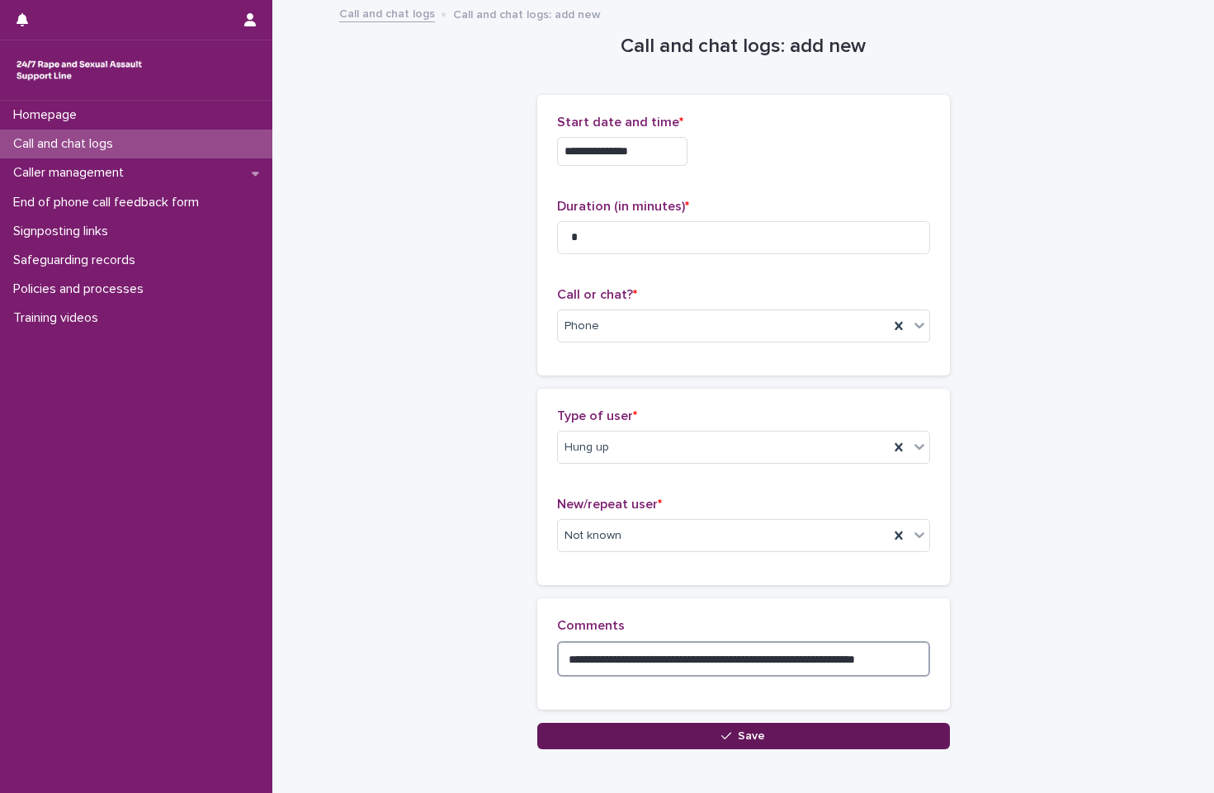
type textarea "**********"
click at [711, 744] on button "Save" at bounding box center [743, 736] width 413 height 26
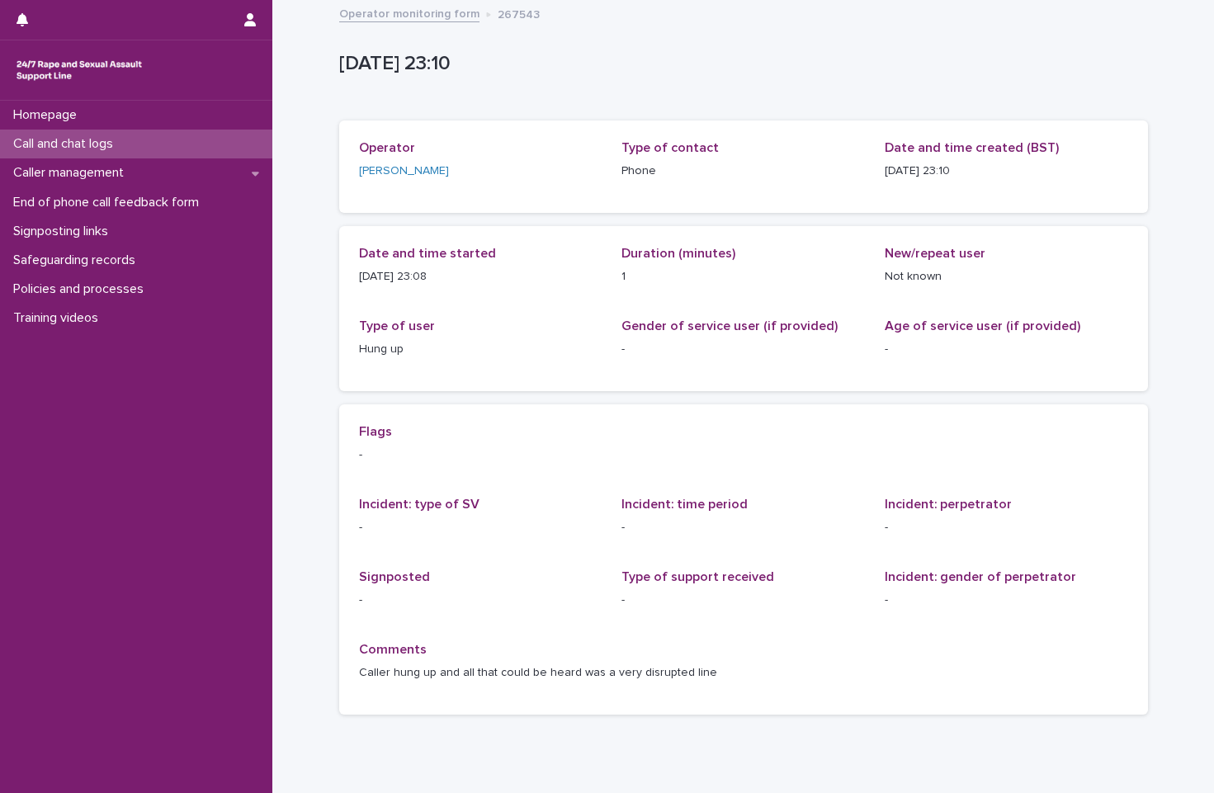
click at [434, 15] on link "Operator monitoring form" at bounding box center [409, 12] width 140 height 19
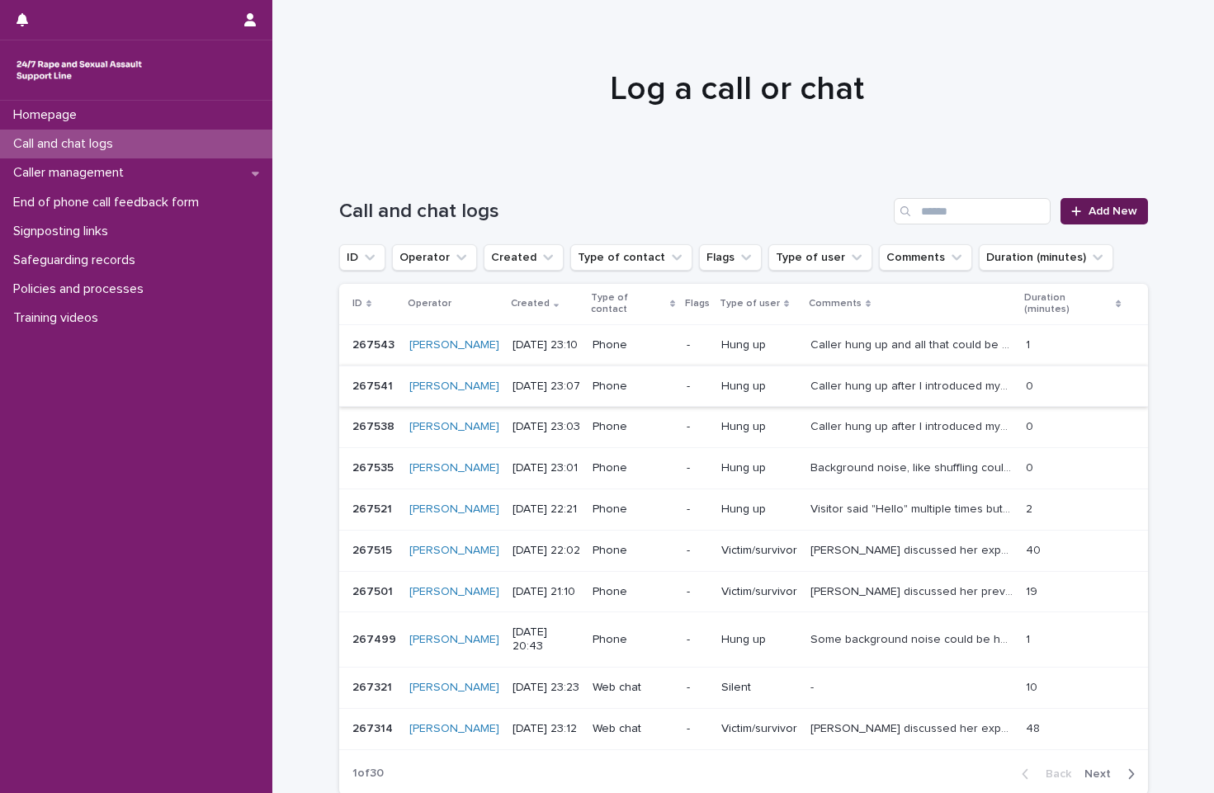
click at [1054, 215] on link "Add New" at bounding box center [1104, 211] width 87 height 26
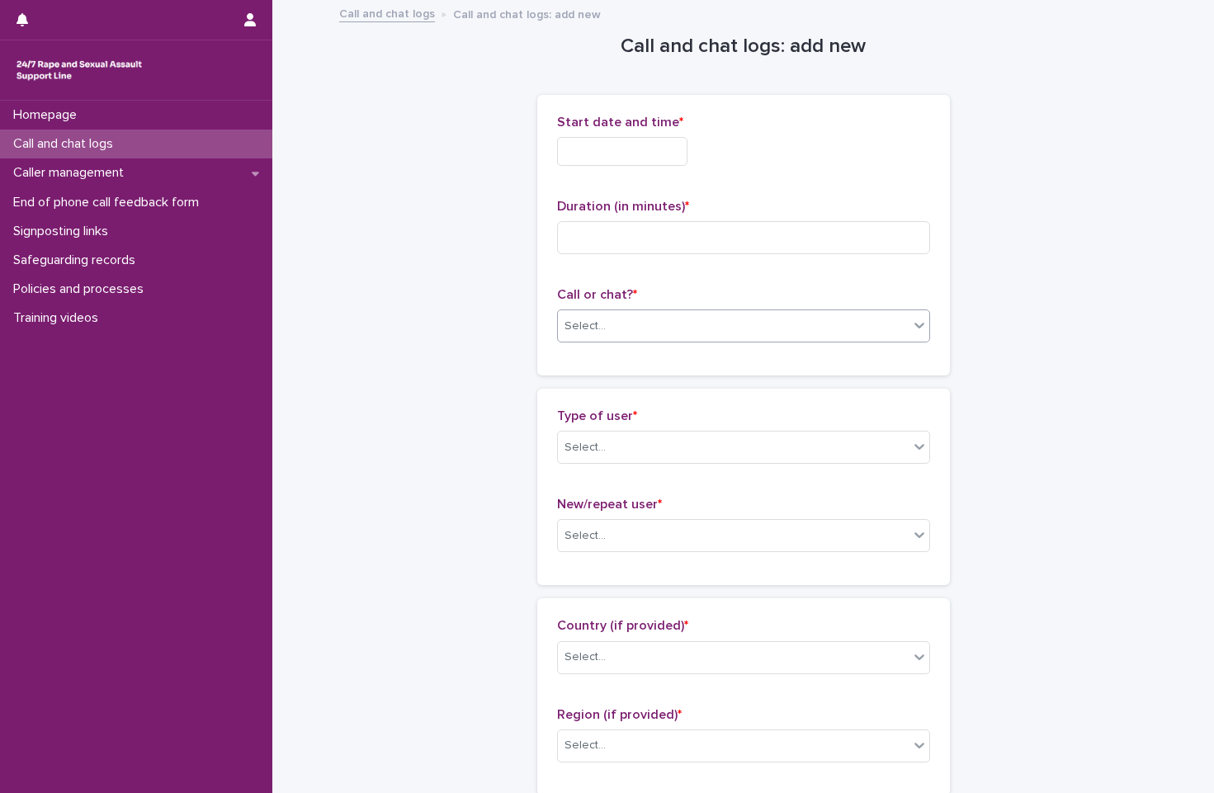
click at [754, 333] on div "Select..." at bounding box center [733, 326] width 351 height 27
click at [743, 368] on div "Phone" at bounding box center [736, 357] width 371 height 29
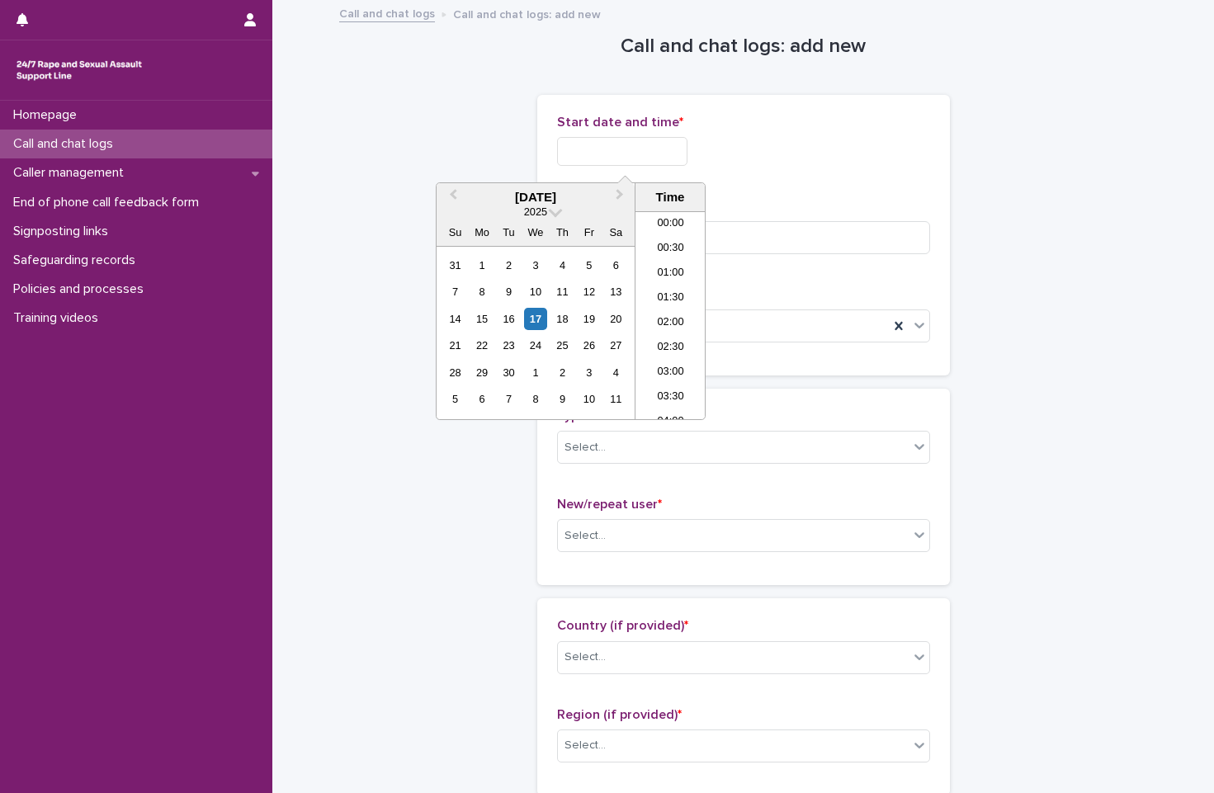
click at [686, 150] on input "text" at bounding box center [622, 151] width 130 height 29
click at [674, 308] on li "21:30" at bounding box center [671, 307] width 70 height 25
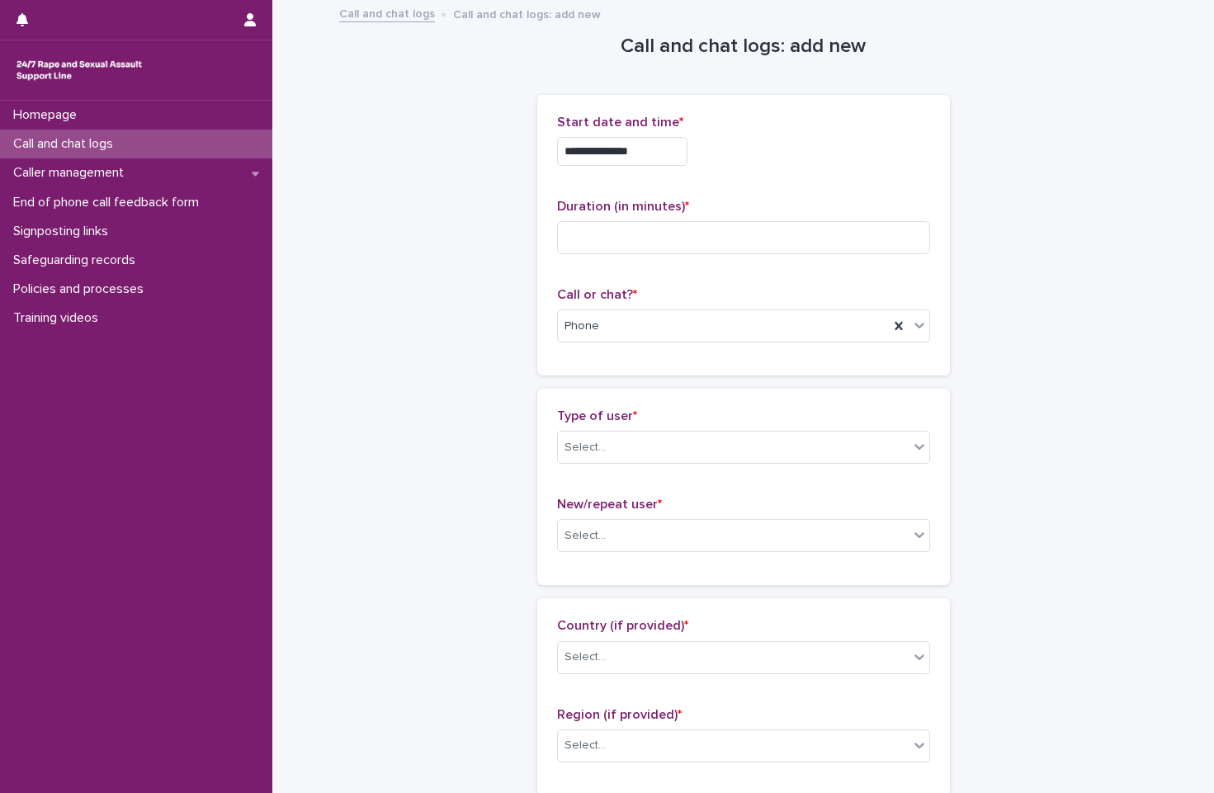
click at [649, 135] on div "**********" at bounding box center [743, 147] width 373 height 64
click at [636, 161] on input "**********" at bounding box center [622, 151] width 130 height 29
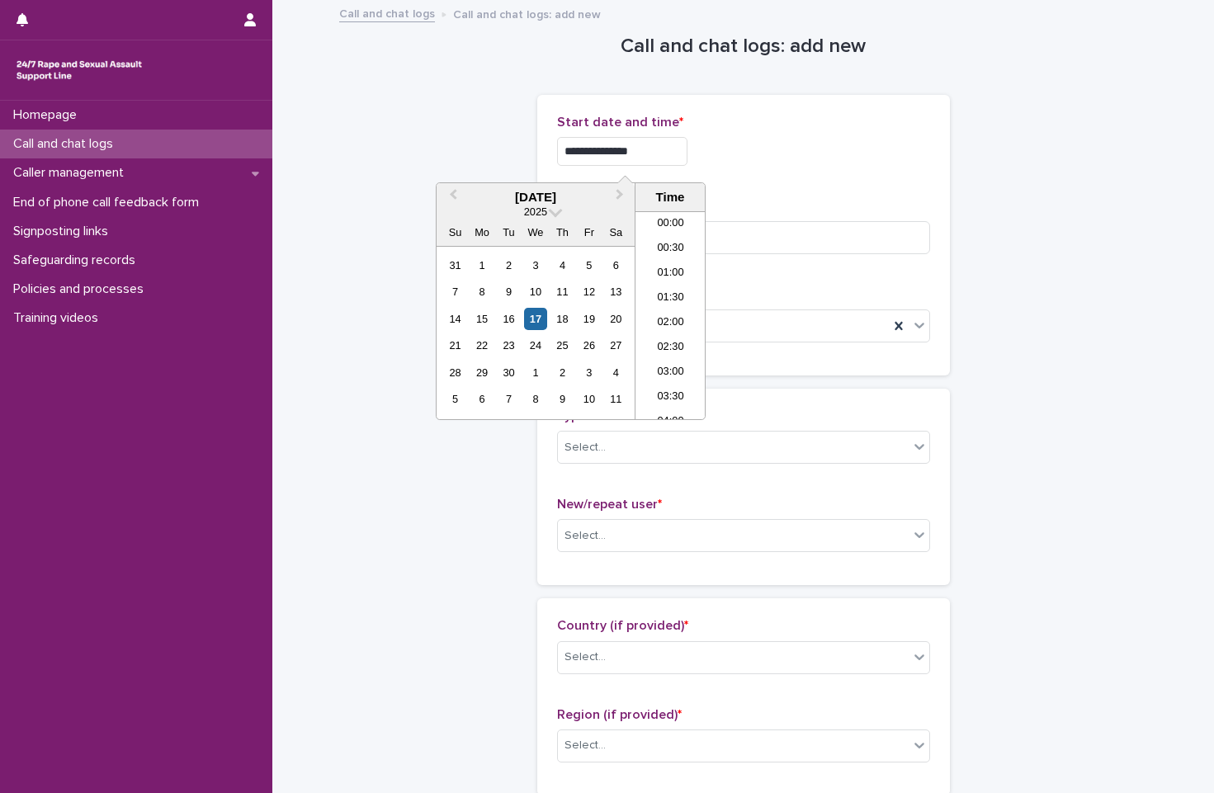
scroll to position [974, 0]
type input "**********"
click at [807, 166] on div "**********" at bounding box center [743, 147] width 373 height 64
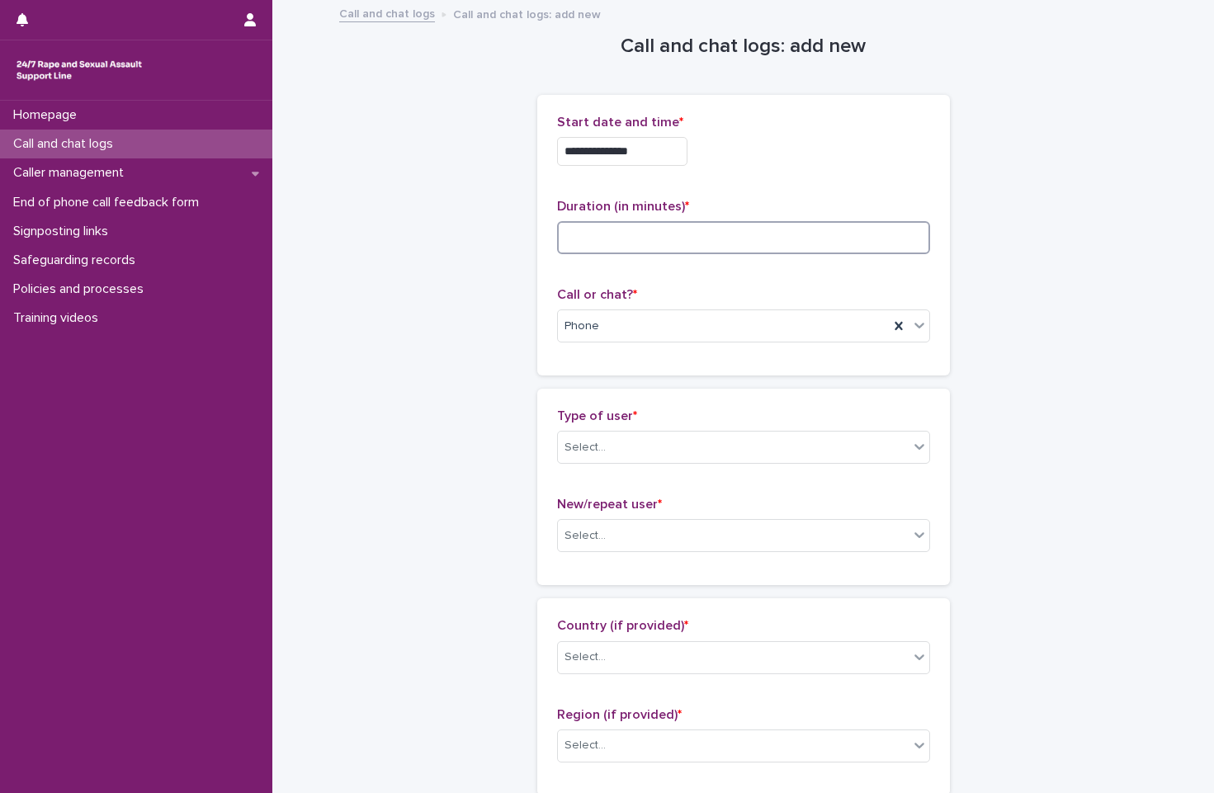
click at [603, 232] on input at bounding box center [743, 237] width 373 height 33
click at [701, 239] on input at bounding box center [743, 237] width 373 height 33
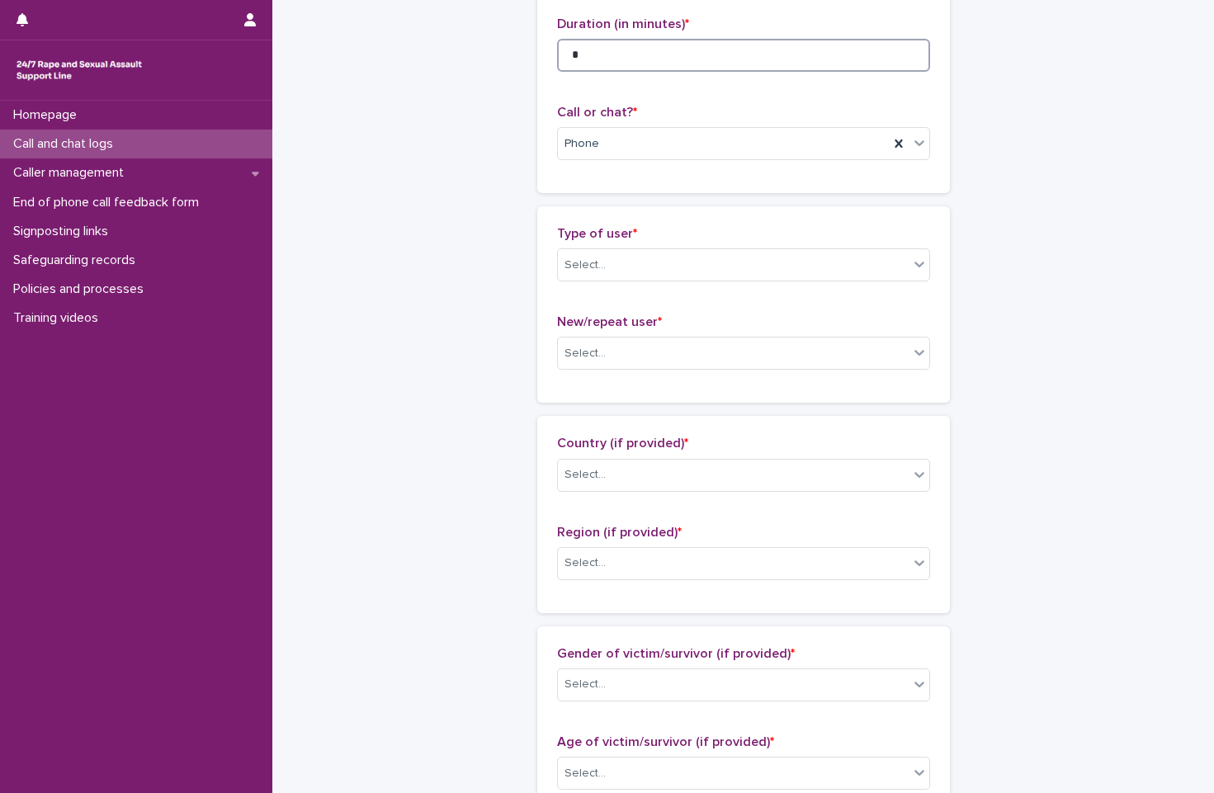
scroll to position [248, 0]
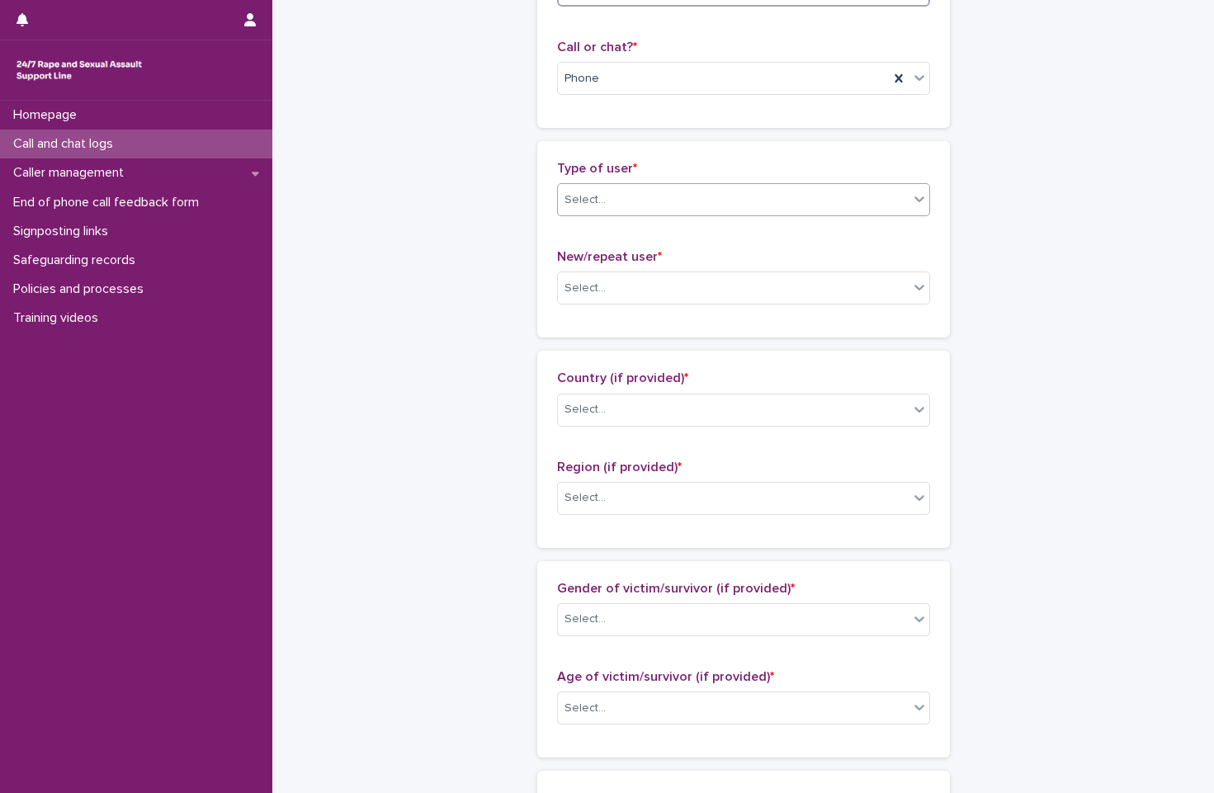
type input "*"
click at [656, 209] on div "Select..." at bounding box center [733, 200] width 351 height 27
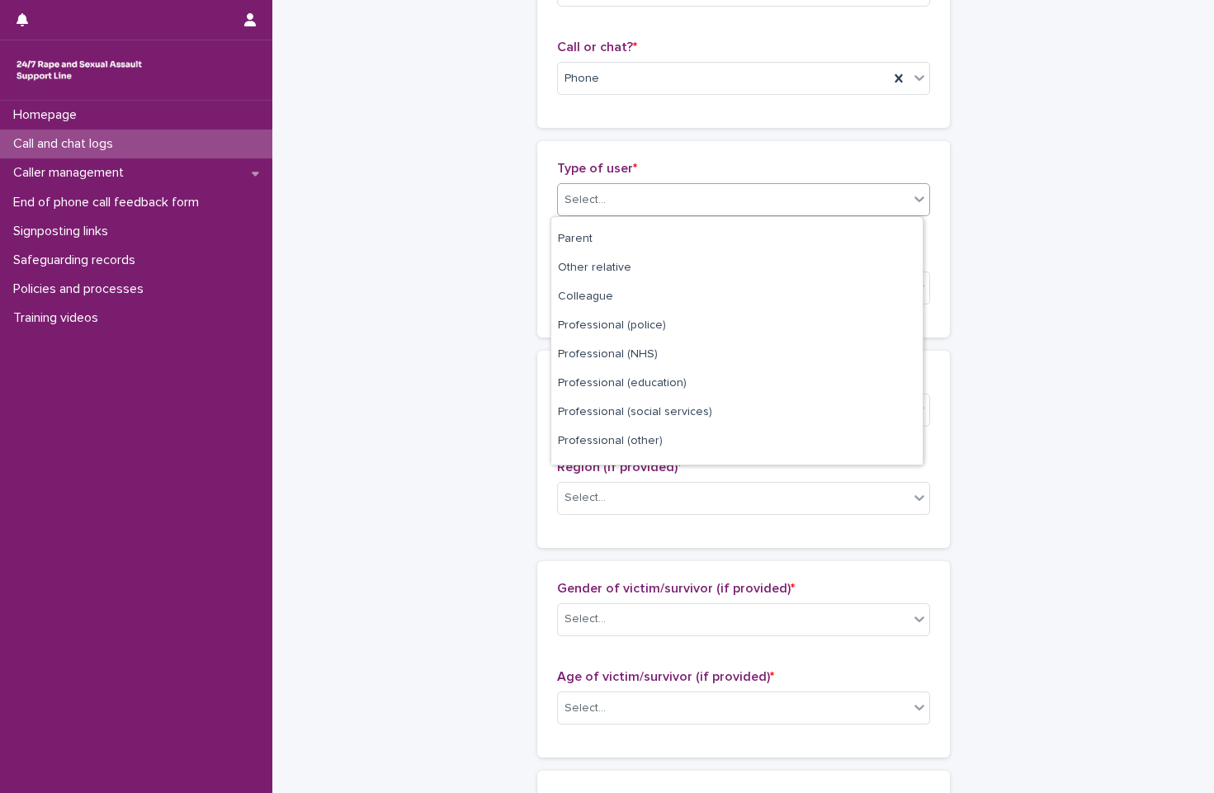
scroll to position [186, 0]
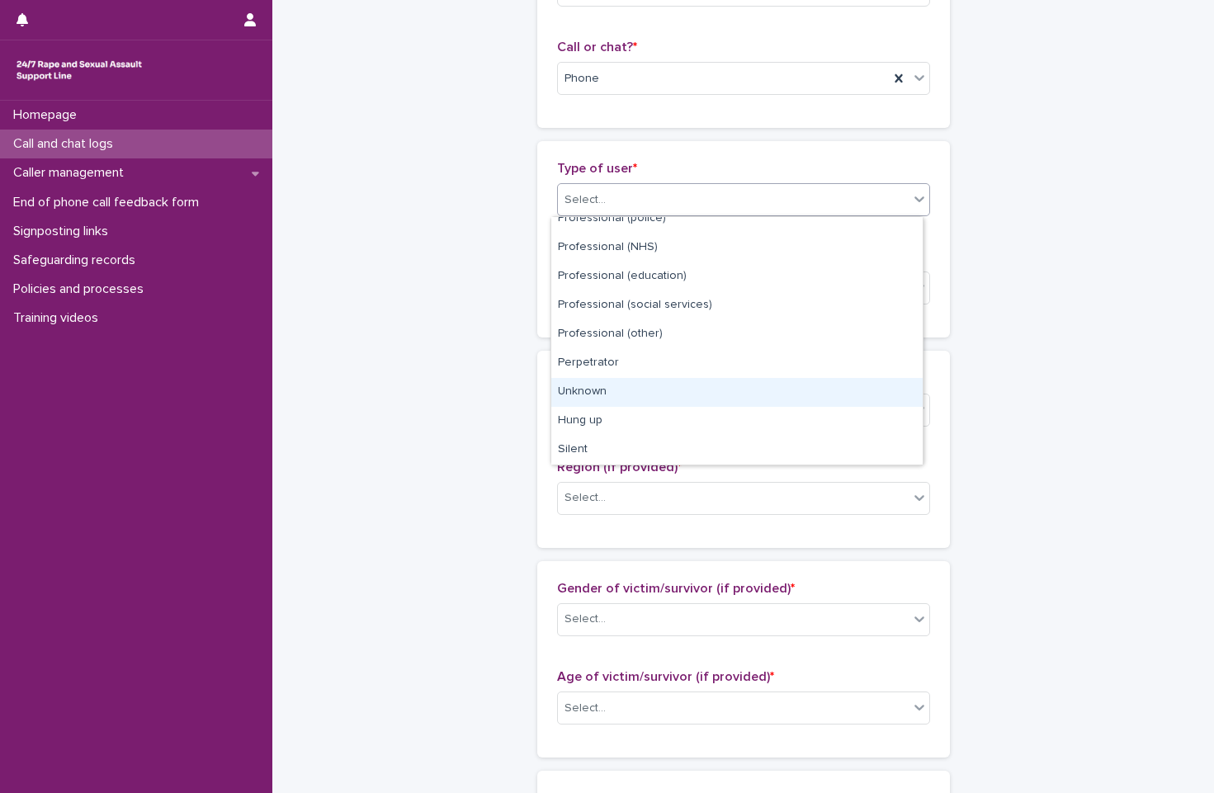
click at [657, 402] on div "Unknown" at bounding box center [736, 392] width 371 height 29
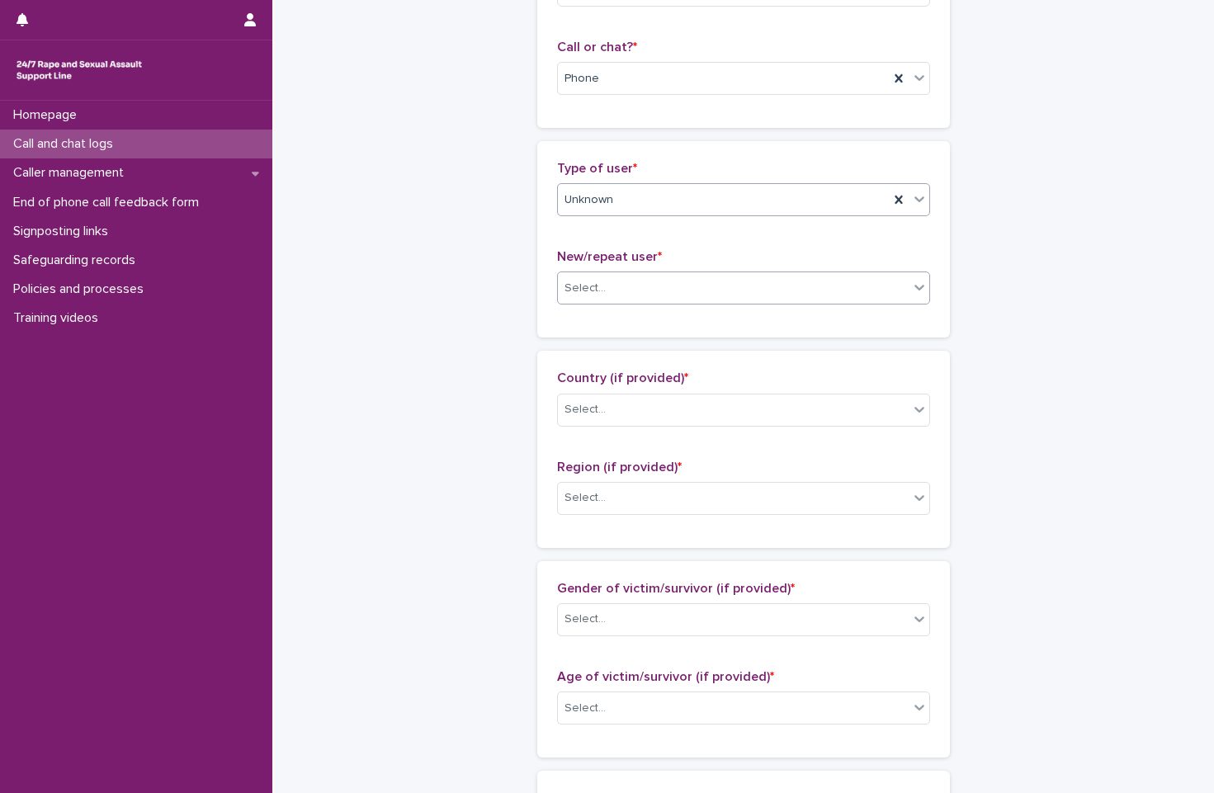
click at [736, 281] on div "Select..." at bounding box center [733, 288] width 351 height 27
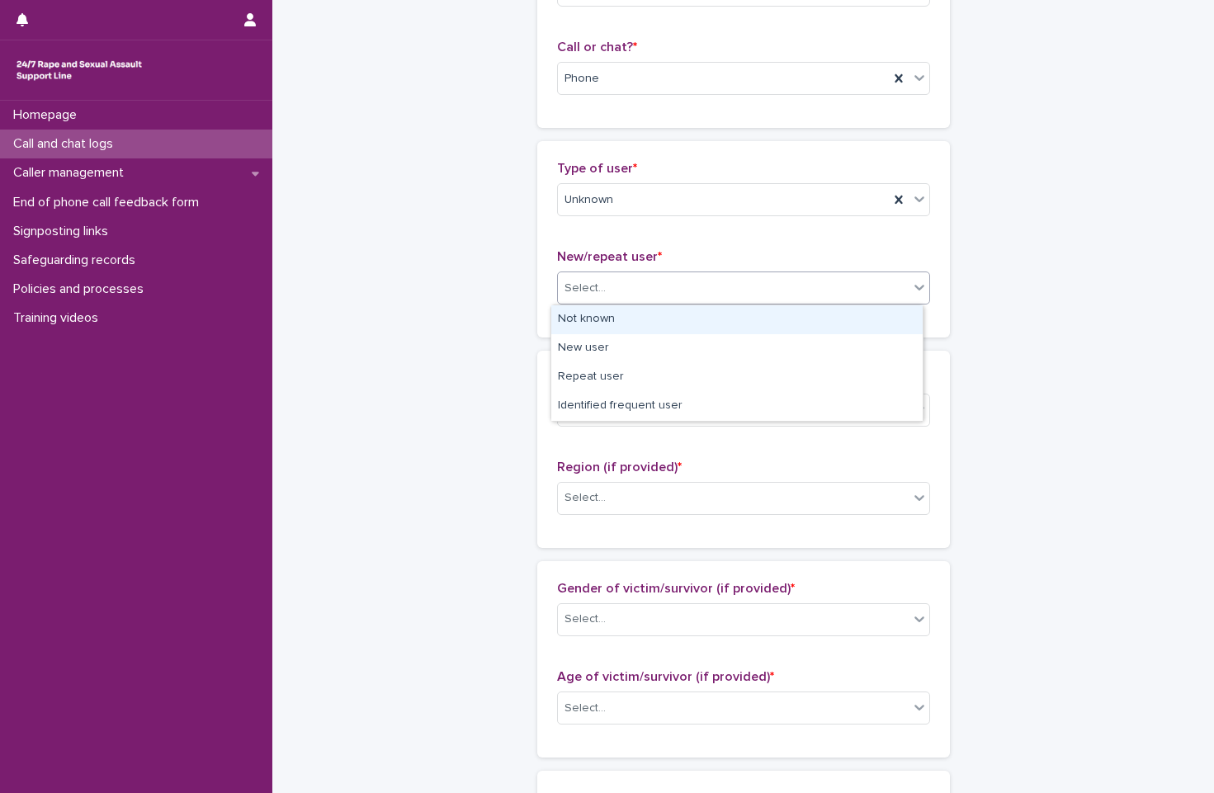
click at [730, 330] on div "Not known" at bounding box center [736, 319] width 371 height 29
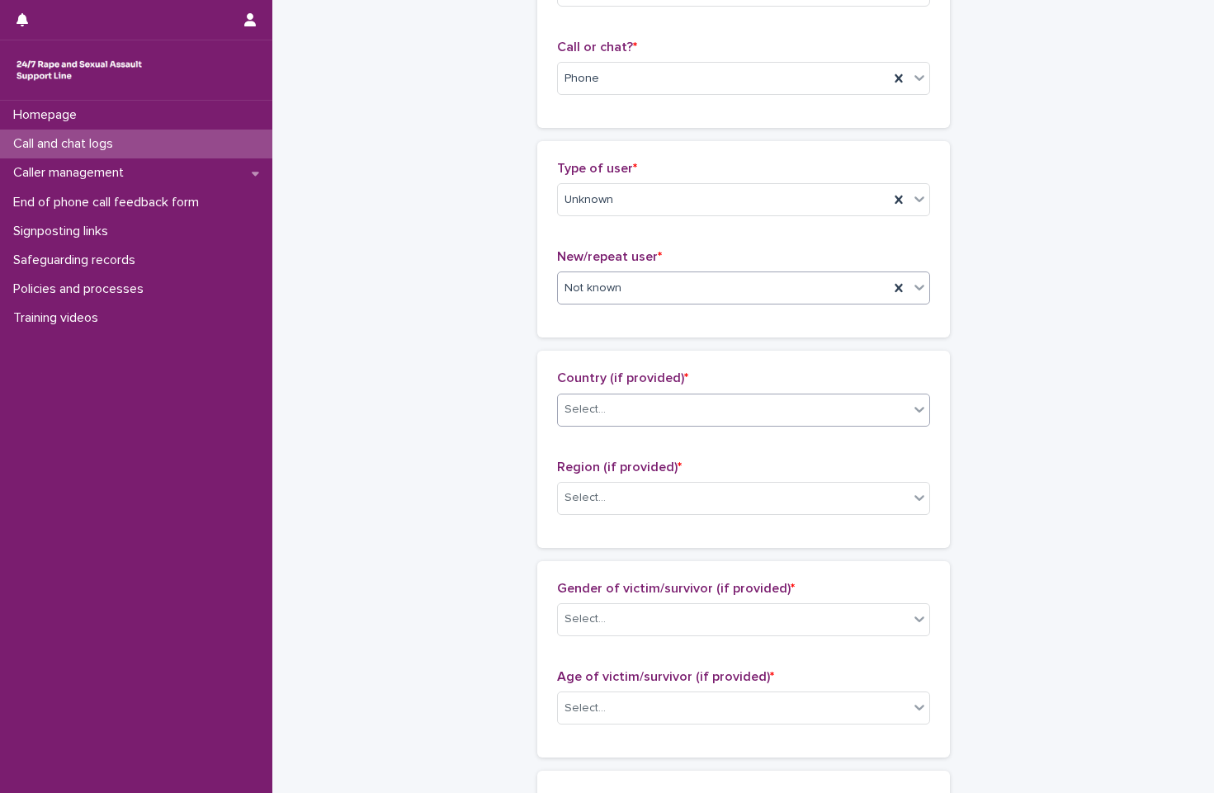
click at [692, 421] on div "Select..." at bounding box center [733, 409] width 351 height 27
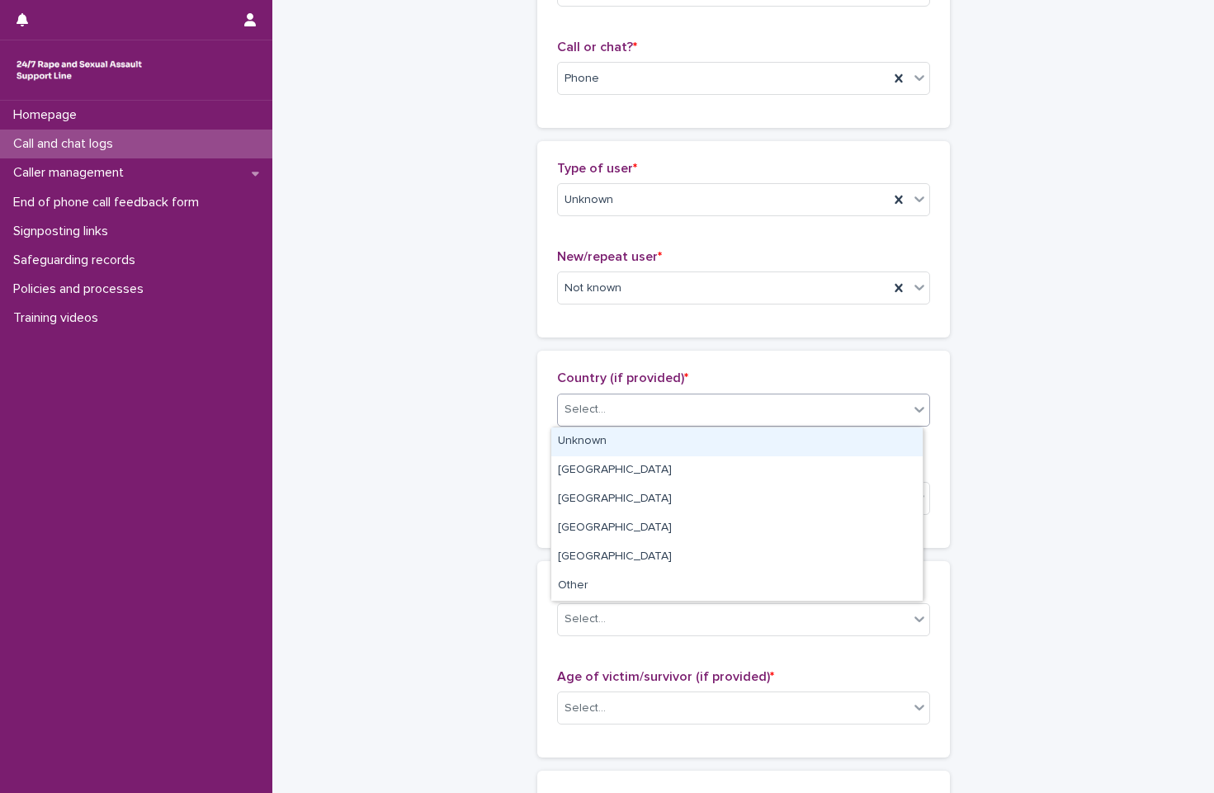
click at [684, 451] on div "Unknown" at bounding box center [736, 442] width 371 height 29
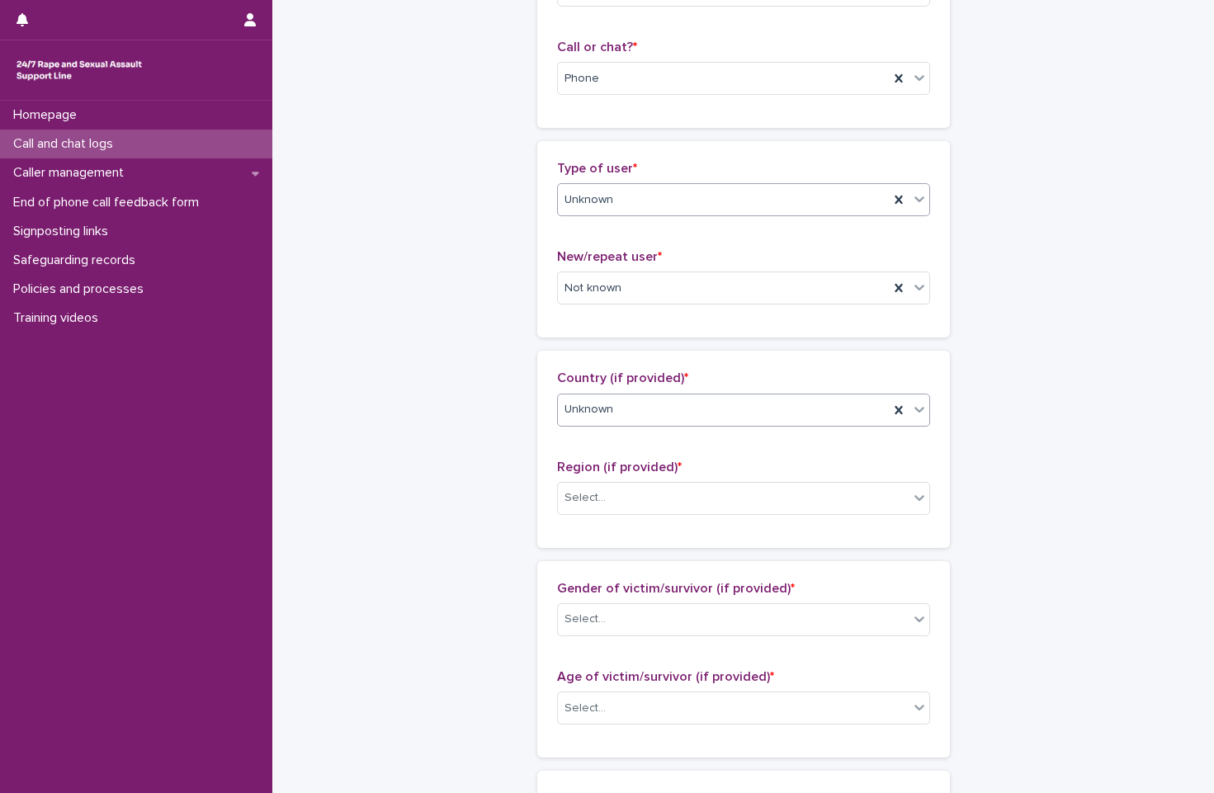
click at [689, 201] on div "Unknown" at bounding box center [723, 200] width 331 height 27
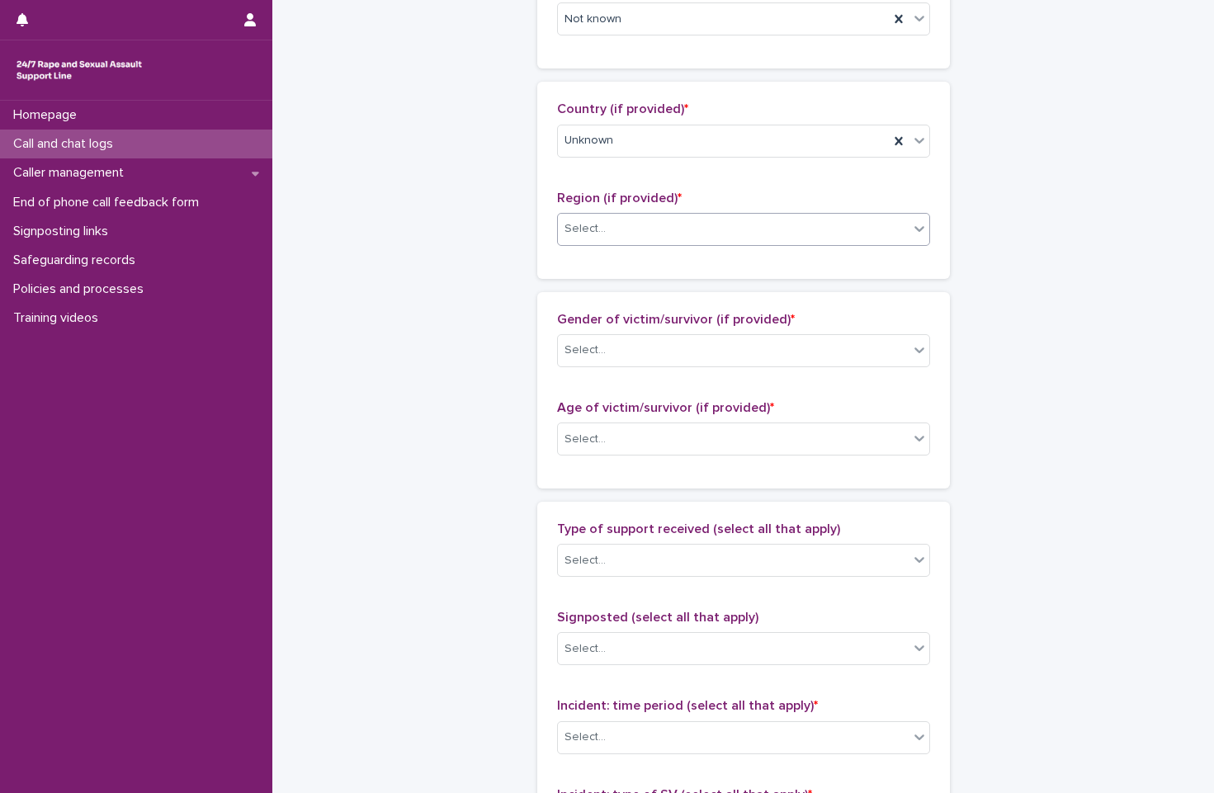
scroll to position [413, 0]
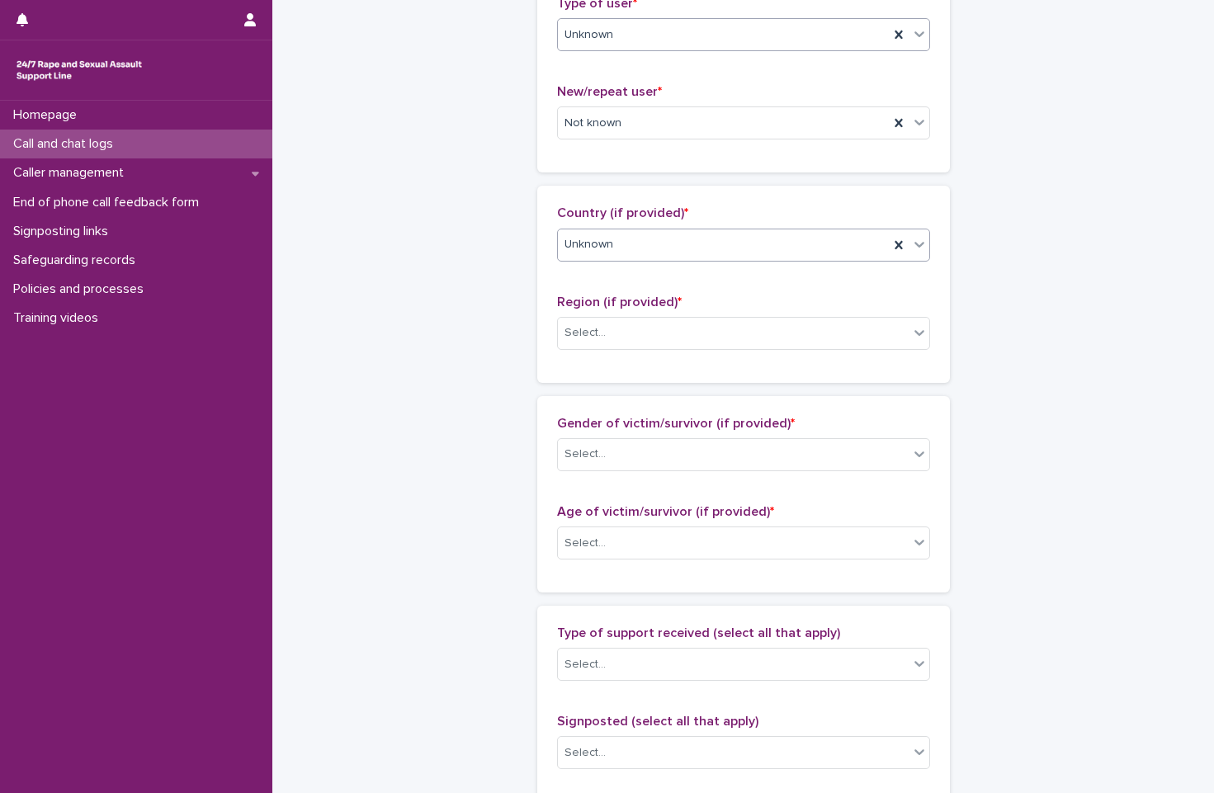
click at [688, 246] on div "Unknown" at bounding box center [723, 244] width 331 height 27
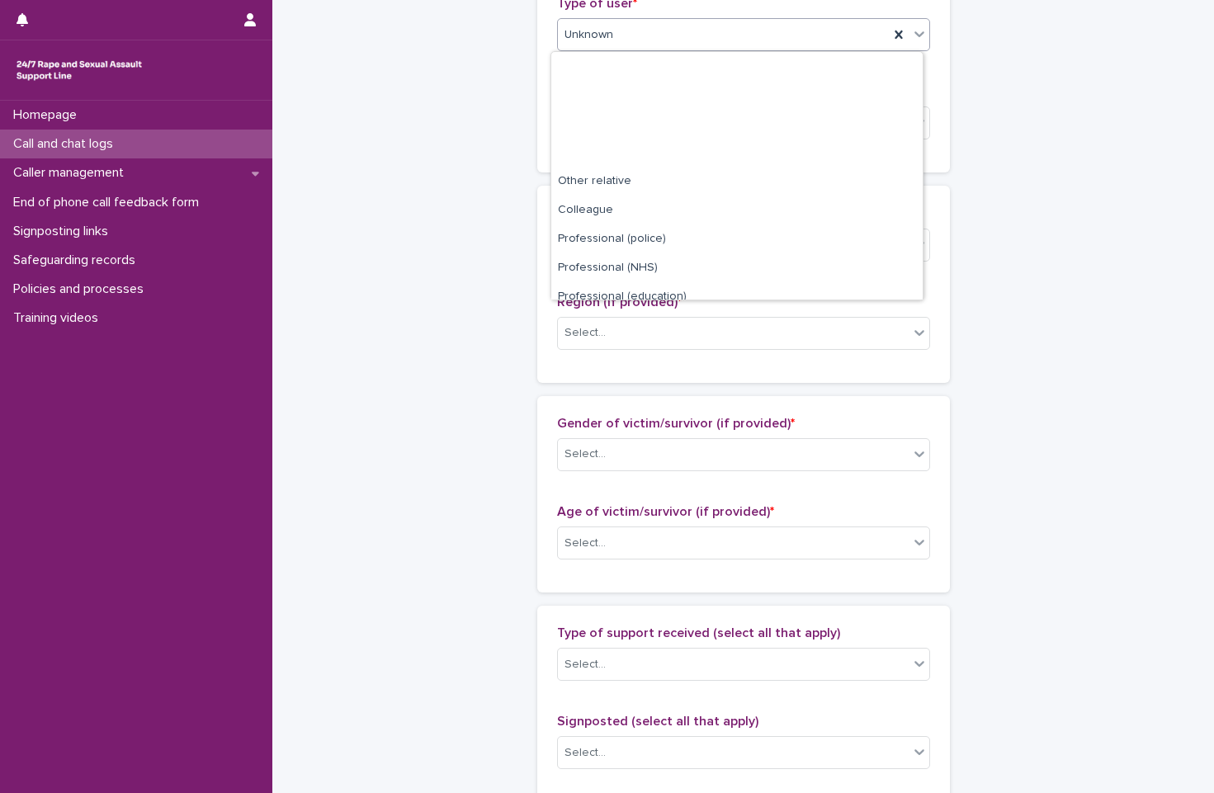
click at [720, 45] on div "Unknown" at bounding box center [723, 34] width 331 height 27
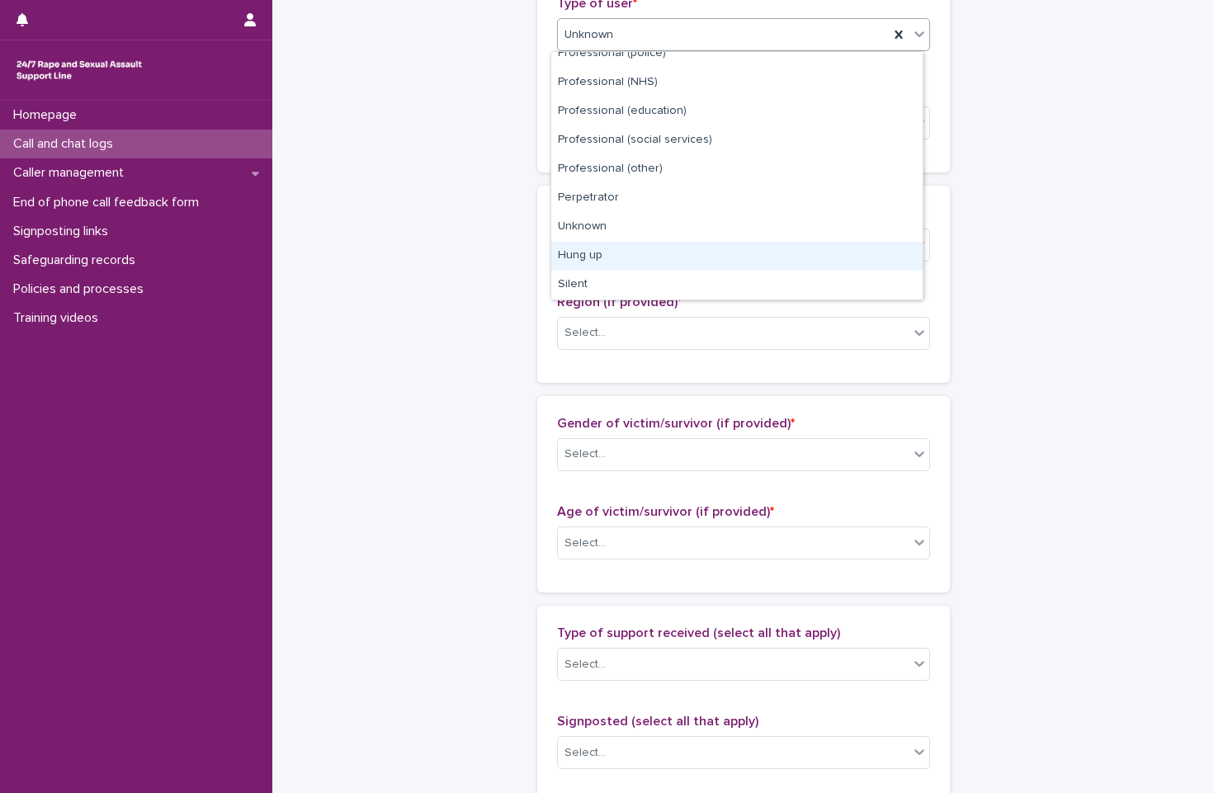
click at [690, 259] on div "Hung up" at bounding box center [736, 256] width 371 height 29
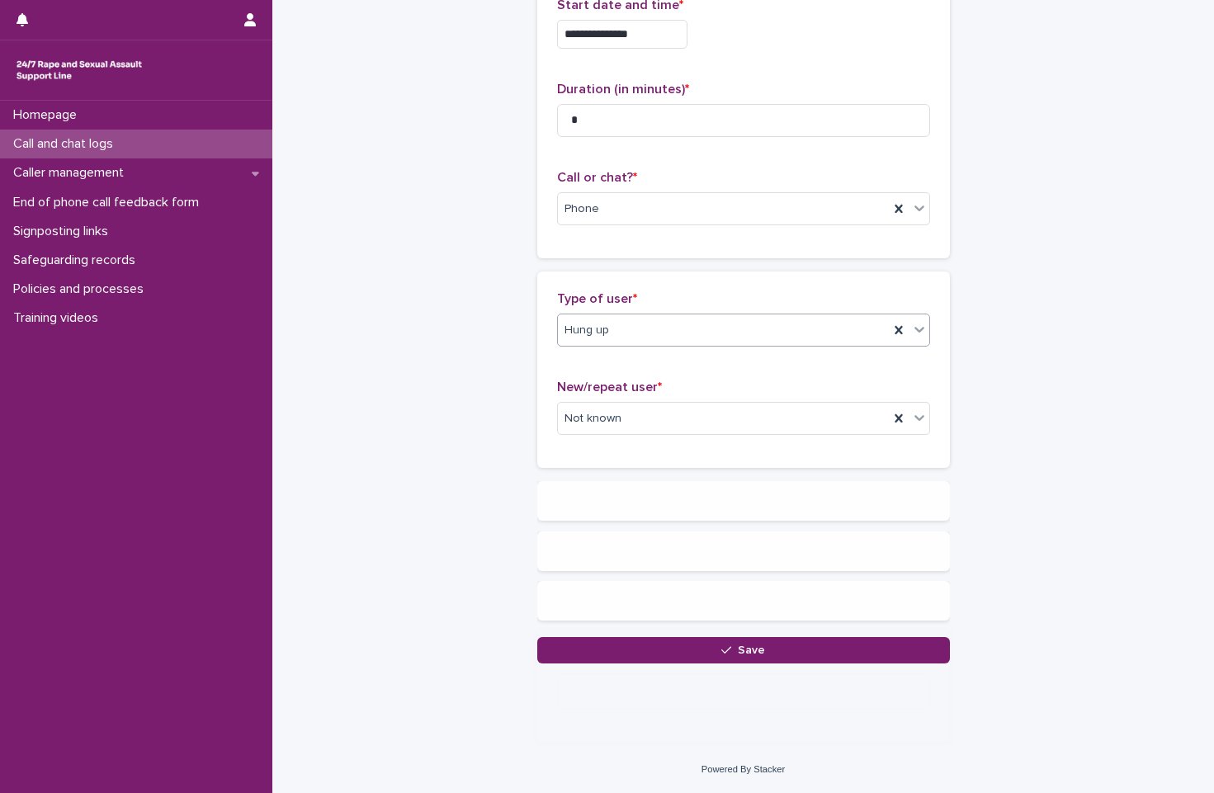
scroll to position [0, 0]
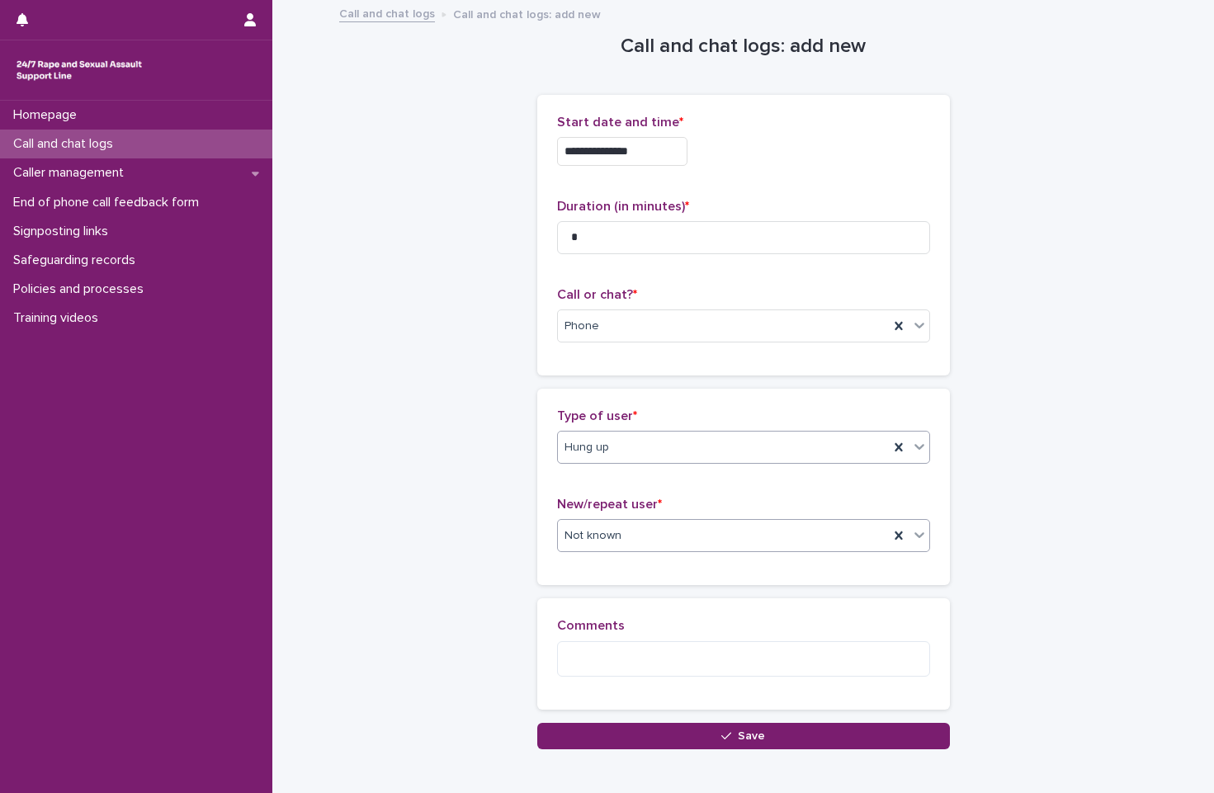
click at [674, 523] on div "Not known" at bounding box center [723, 535] width 331 height 27
click at [674, 574] on div "Not known" at bounding box center [736, 567] width 371 height 29
drag, startPoint x: 707, startPoint y: 672, endPoint x: 1213, endPoint y: 43, distance: 807.2
click at [704, 672] on textarea at bounding box center [743, 658] width 373 height 35
type textarea "*"
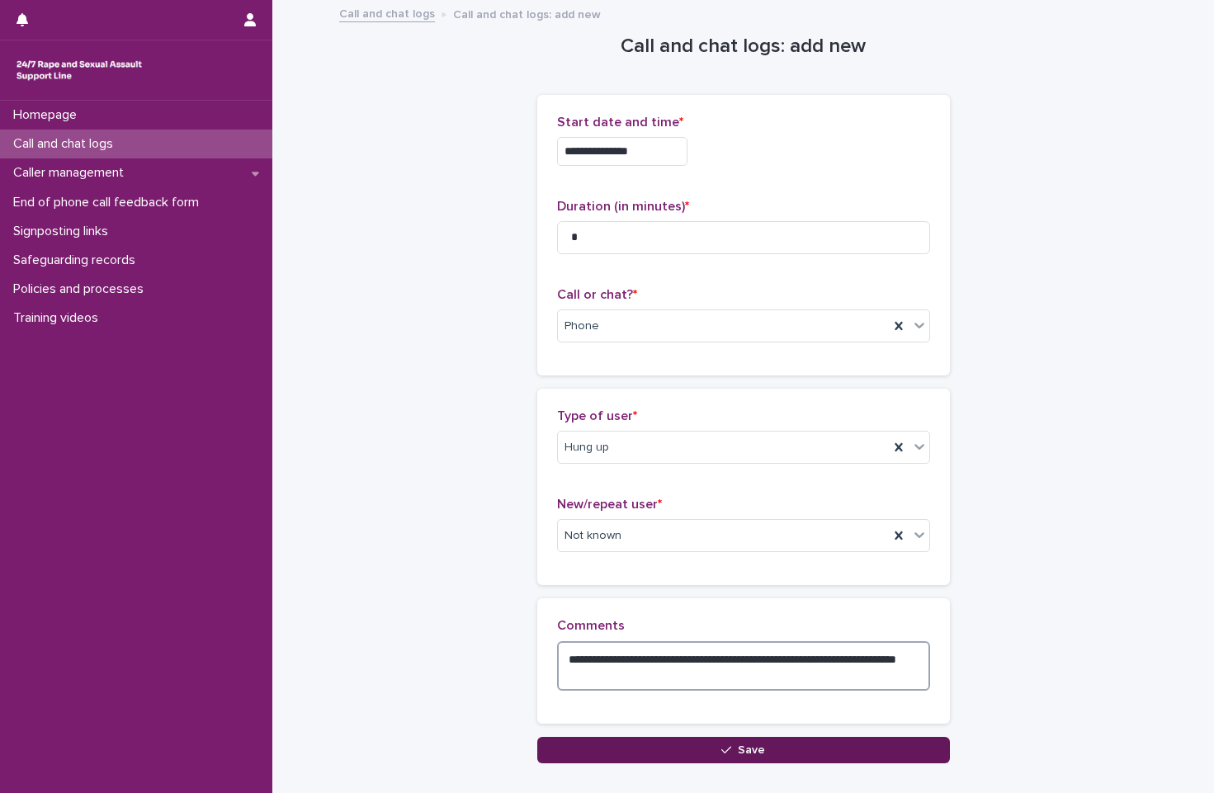
type textarea "**********"
click at [828, 748] on button "Save" at bounding box center [743, 750] width 413 height 26
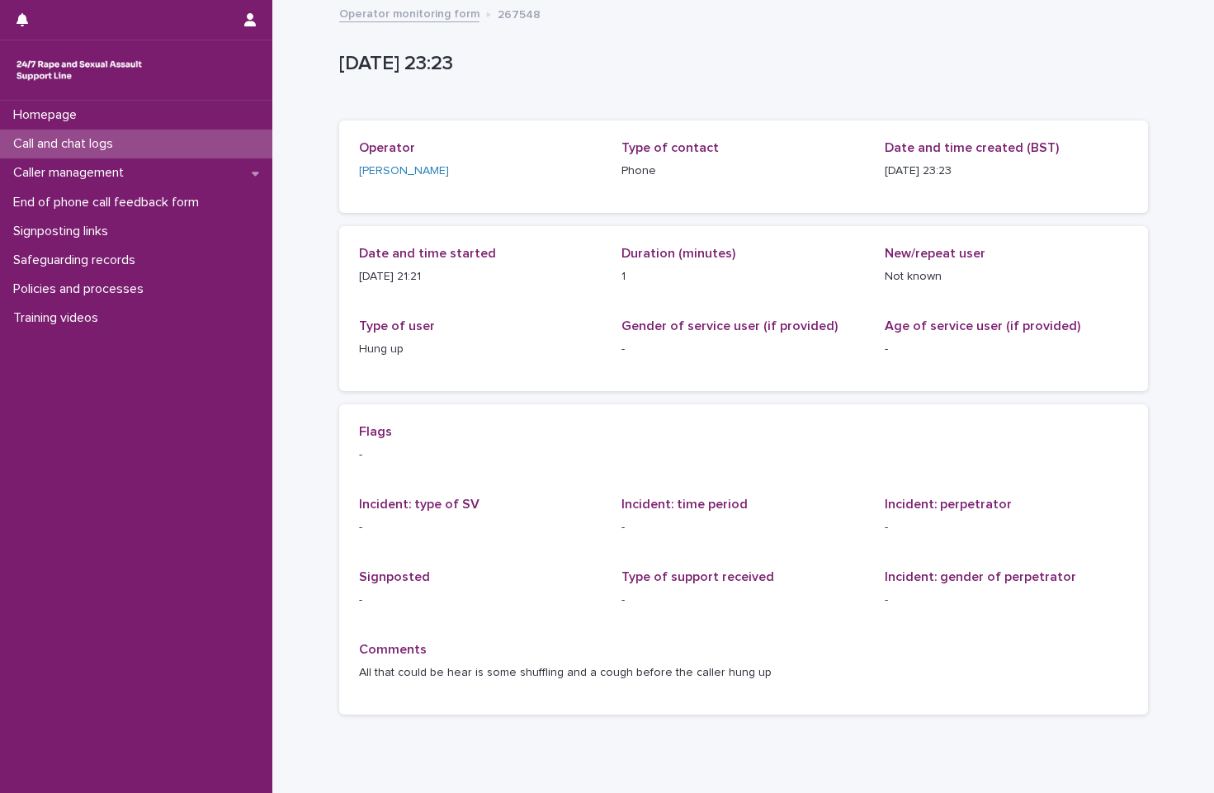
click at [402, 18] on link "Operator monitoring form" at bounding box center [409, 12] width 140 height 19
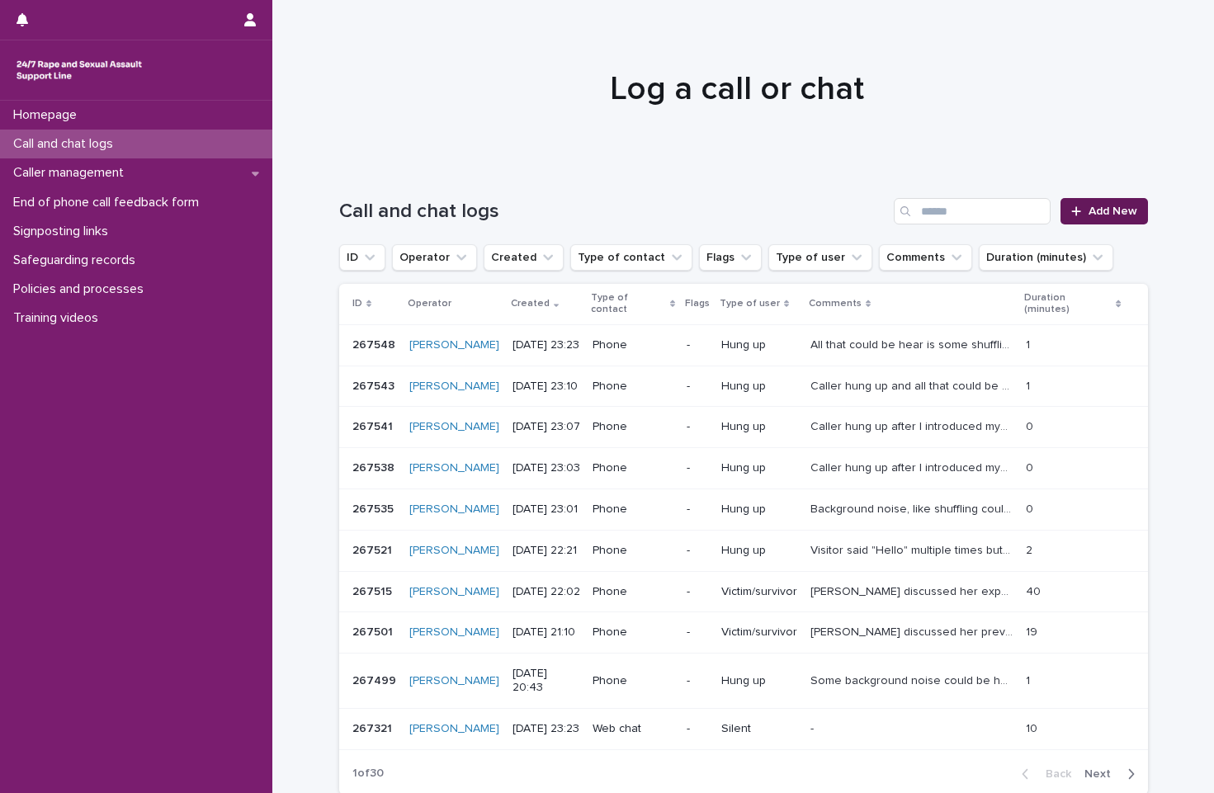
click at [1054, 210] on link "Add New" at bounding box center [1104, 211] width 87 height 26
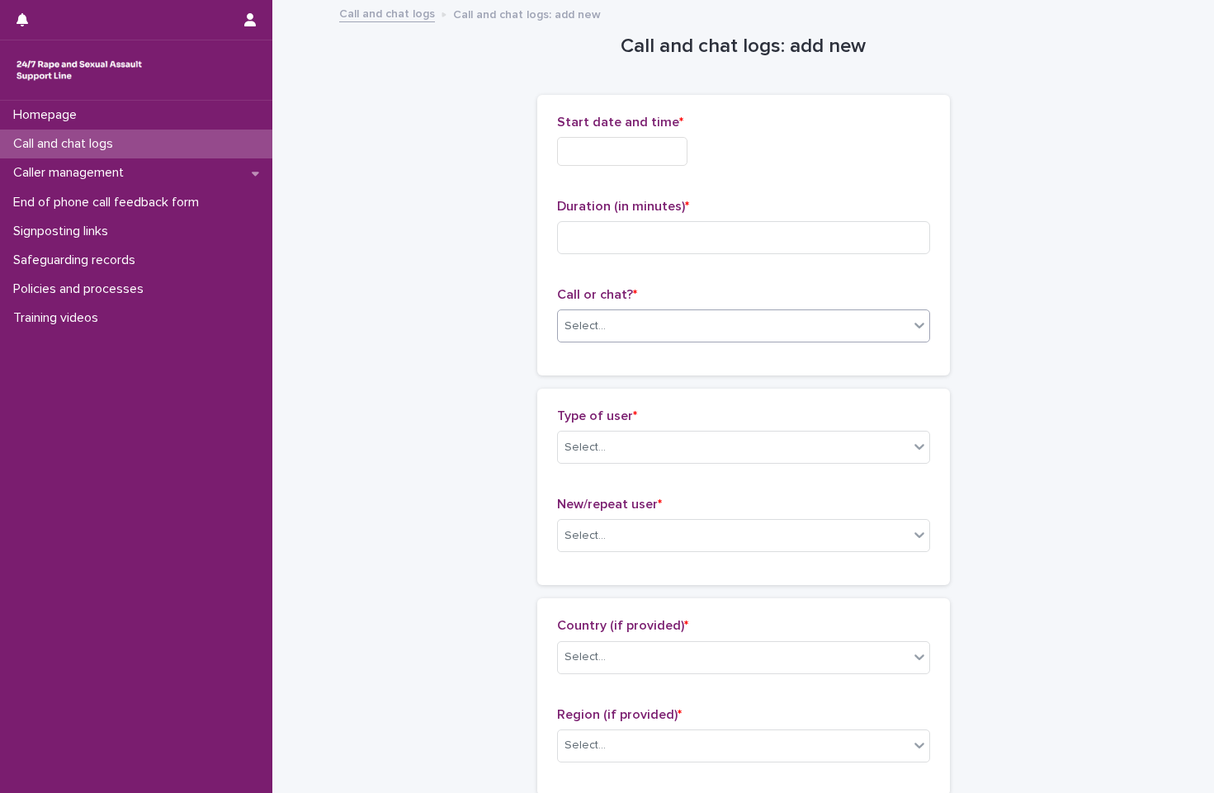
click at [629, 337] on div "Select..." at bounding box center [733, 326] width 351 height 27
click at [621, 355] on div "Phone" at bounding box center [736, 357] width 371 height 29
click at [626, 161] on input "text" at bounding box center [622, 151] width 130 height 29
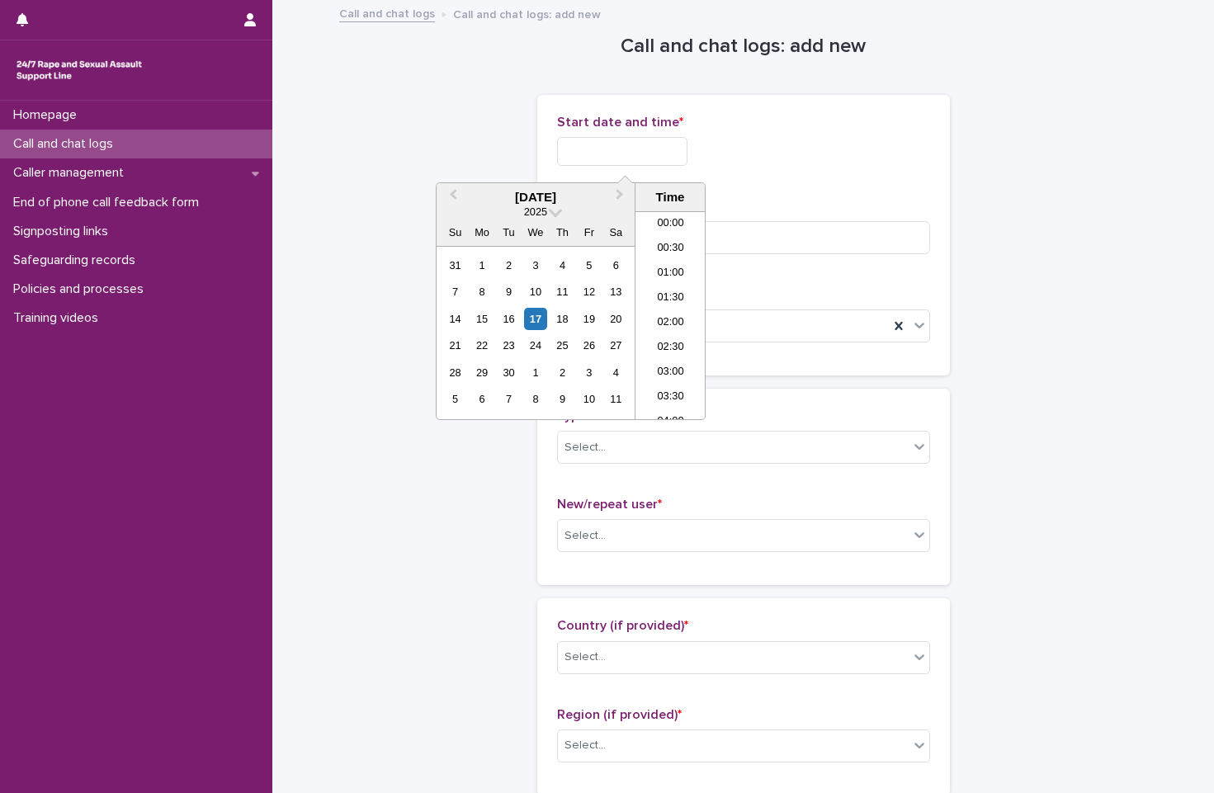
scroll to position [981, 0]
click at [664, 403] on li "23:30" at bounding box center [671, 407] width 70 height 25
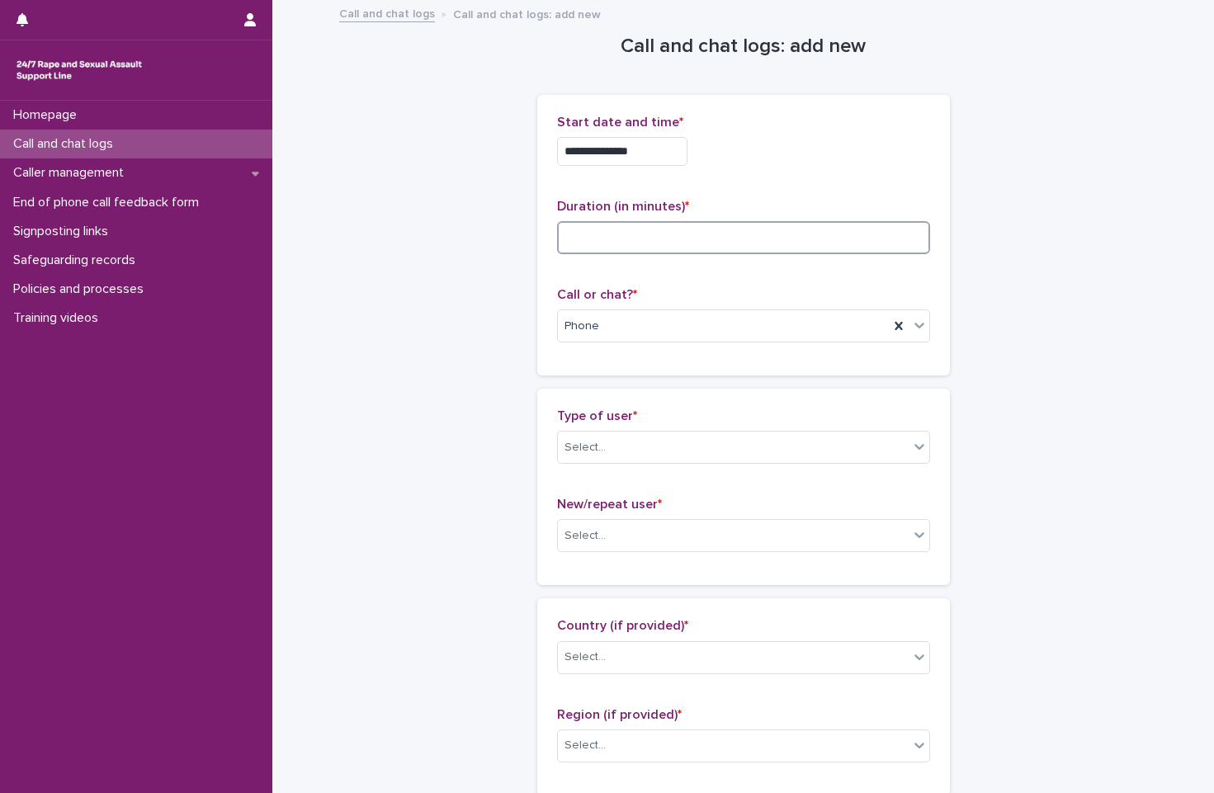
click at [716, 238] on input at bounding box center [743, 237] width 373 height 33
click at [673, 160] on input "**********" at bounding box center [622, 151] width 130 height 29
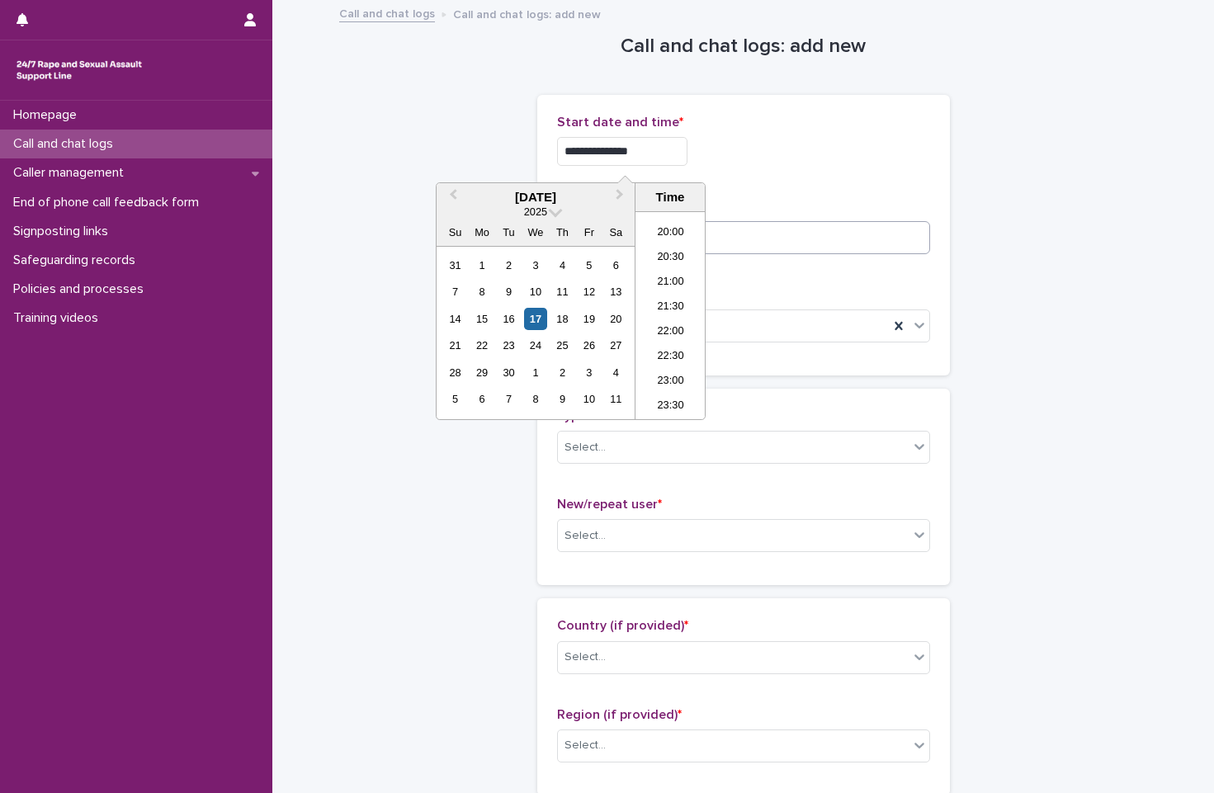
type input "**********"
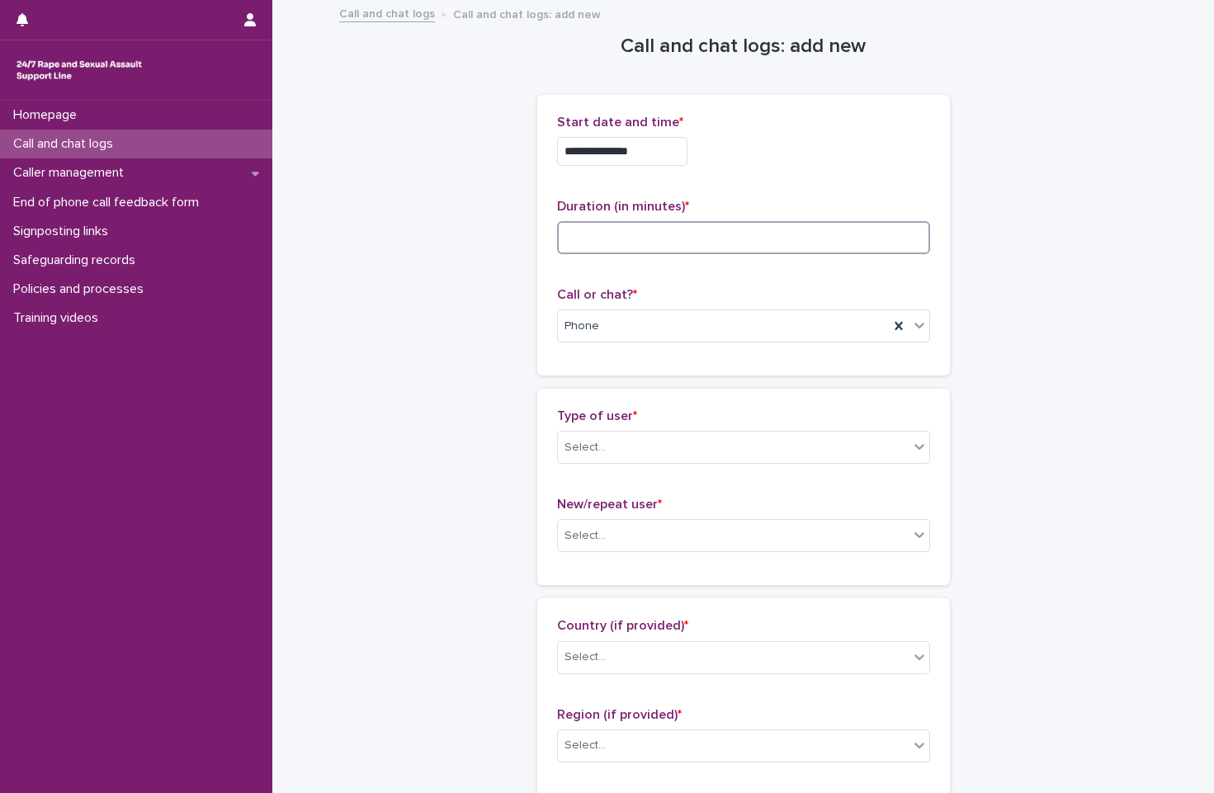
click at [781, 236] on input at bounding box center [743, 237] width 373 height 33
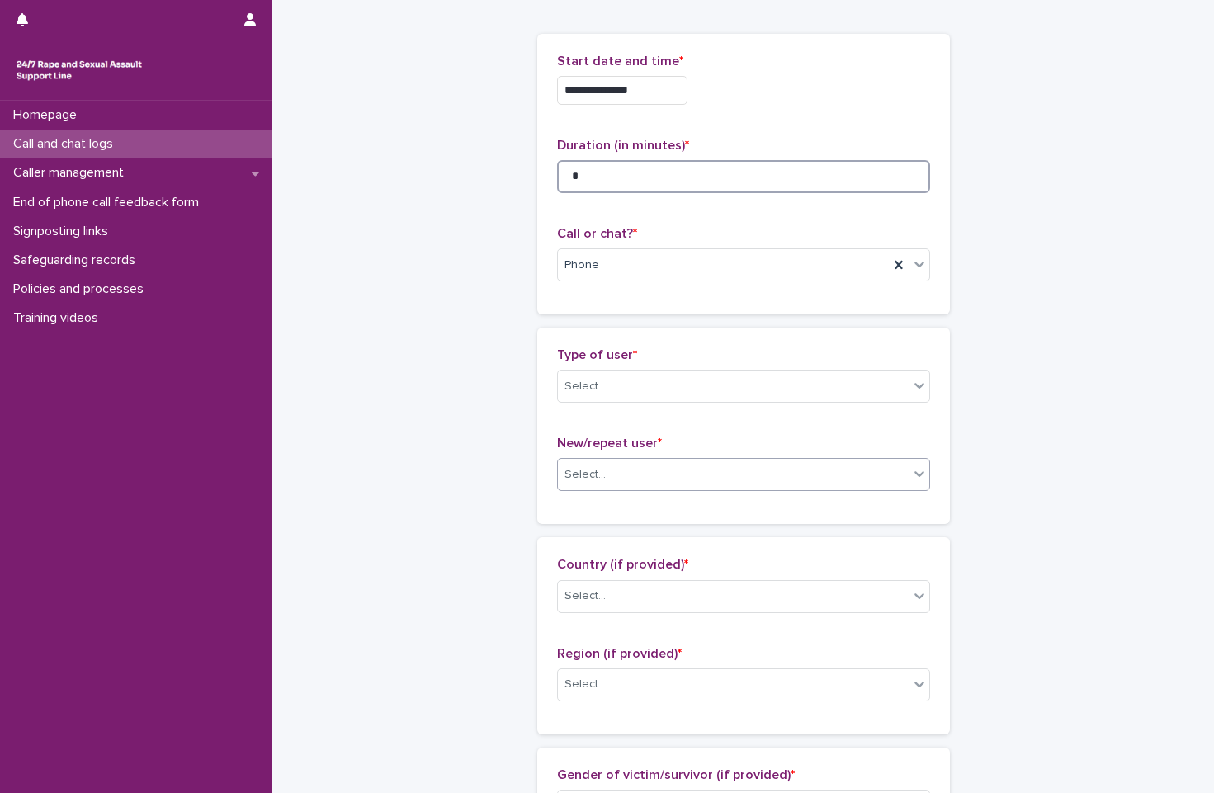
scroll to position [165, 0]
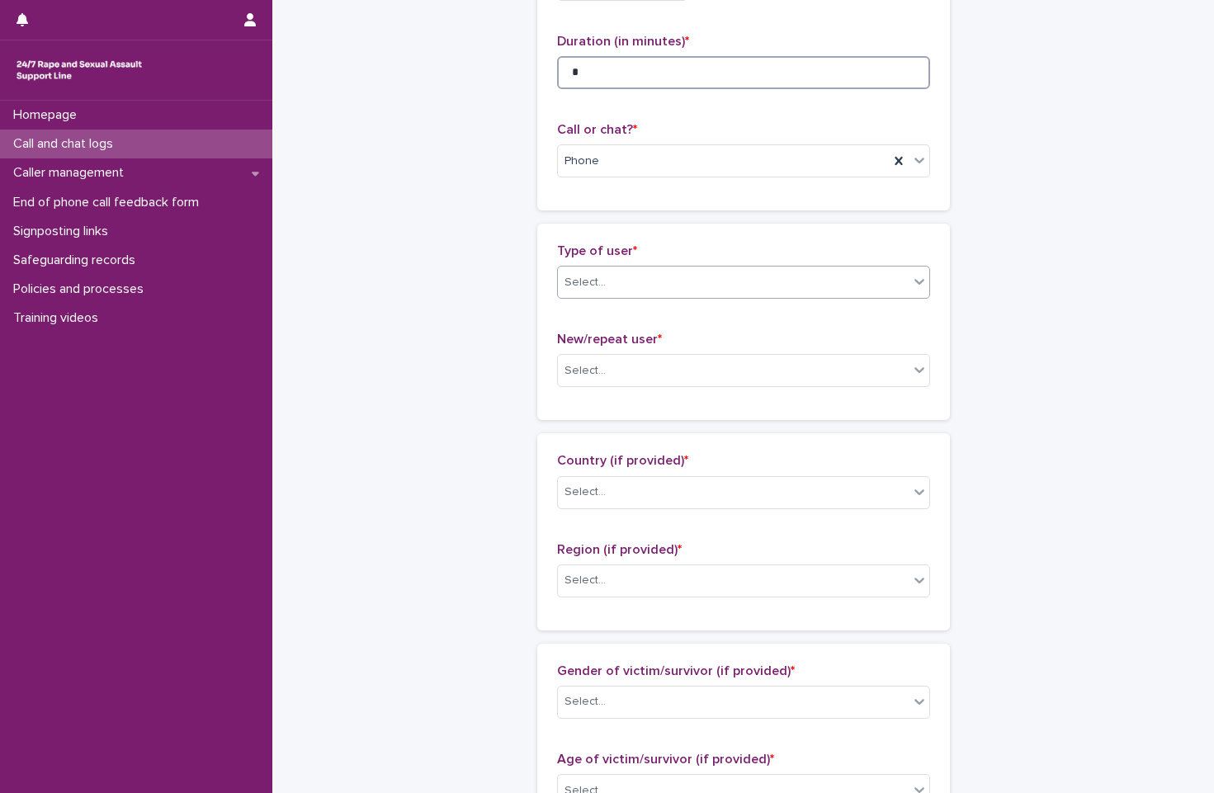
type input "*"
click at [721, 295] on div "Select..." at bounding box center [733, 282] width 351 height 27
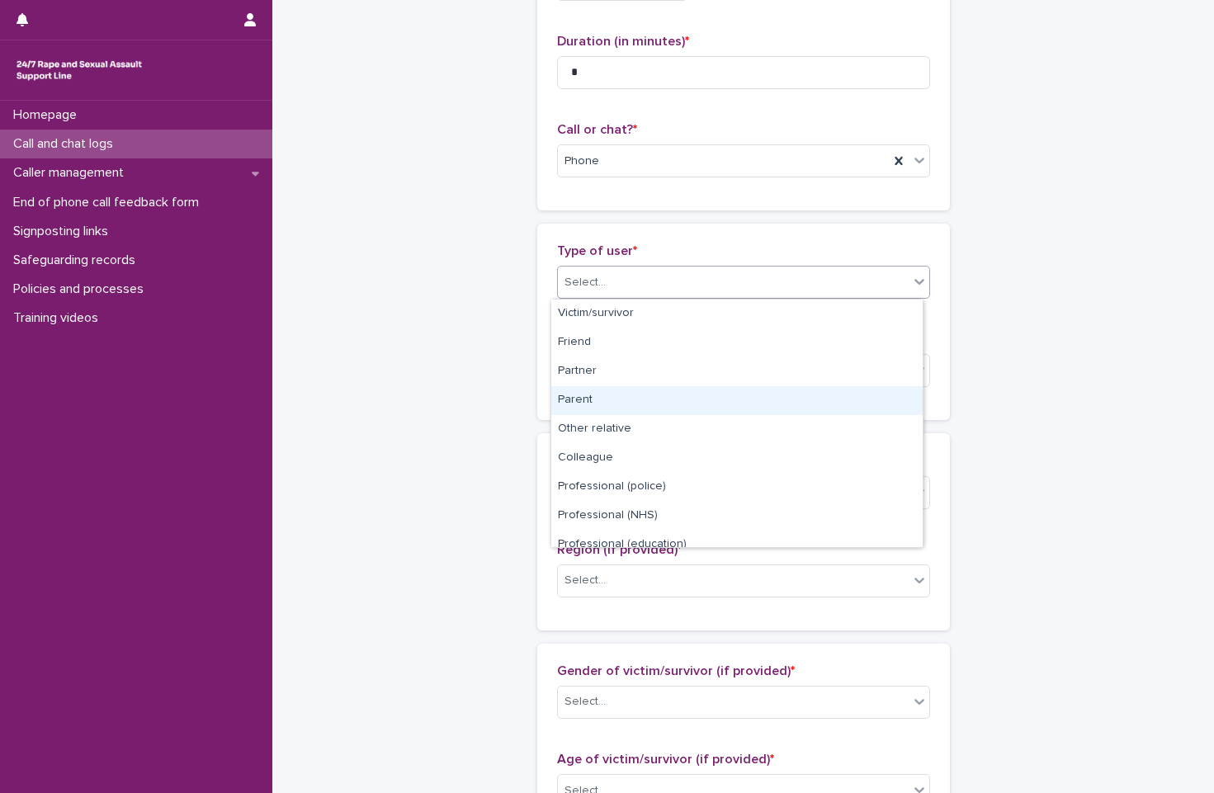
scroll to position [186, 0]
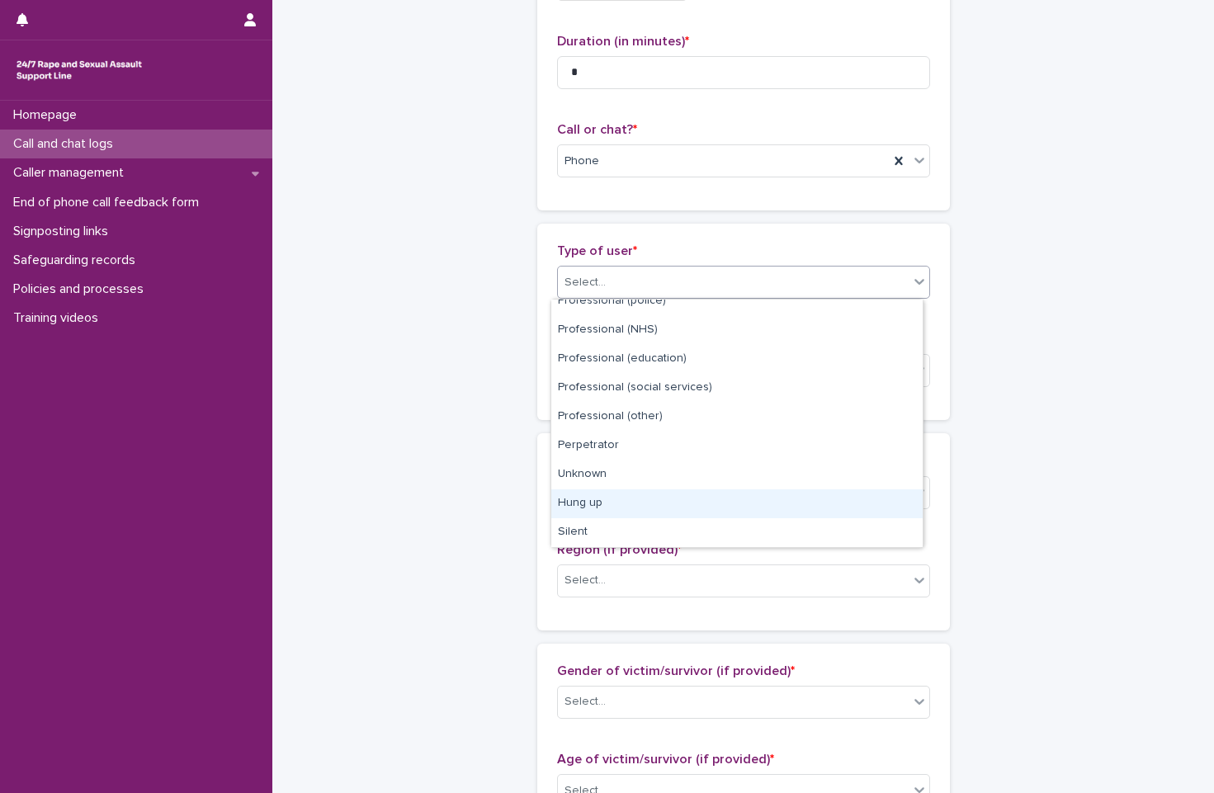
click at [686, 494] on div "Hung up" at bounding box center [736, 503] width 371 height 29
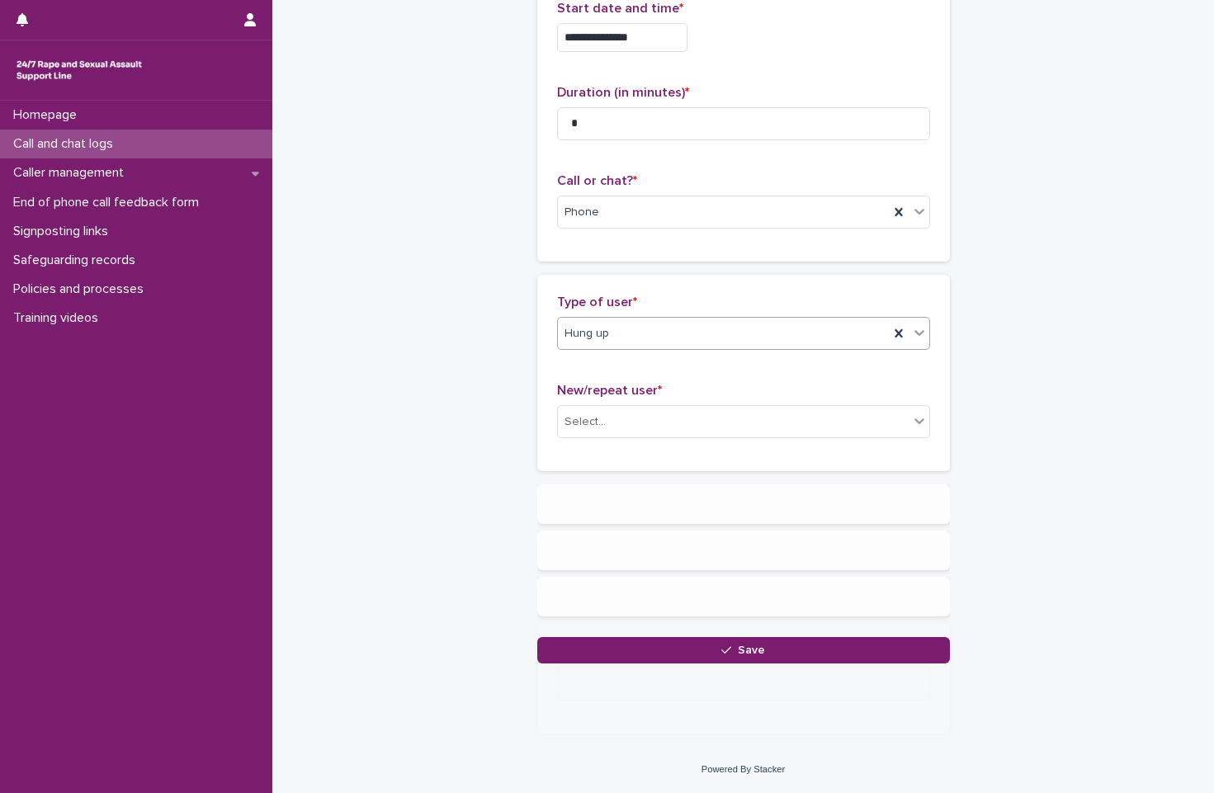
scroll to position [0, 0]
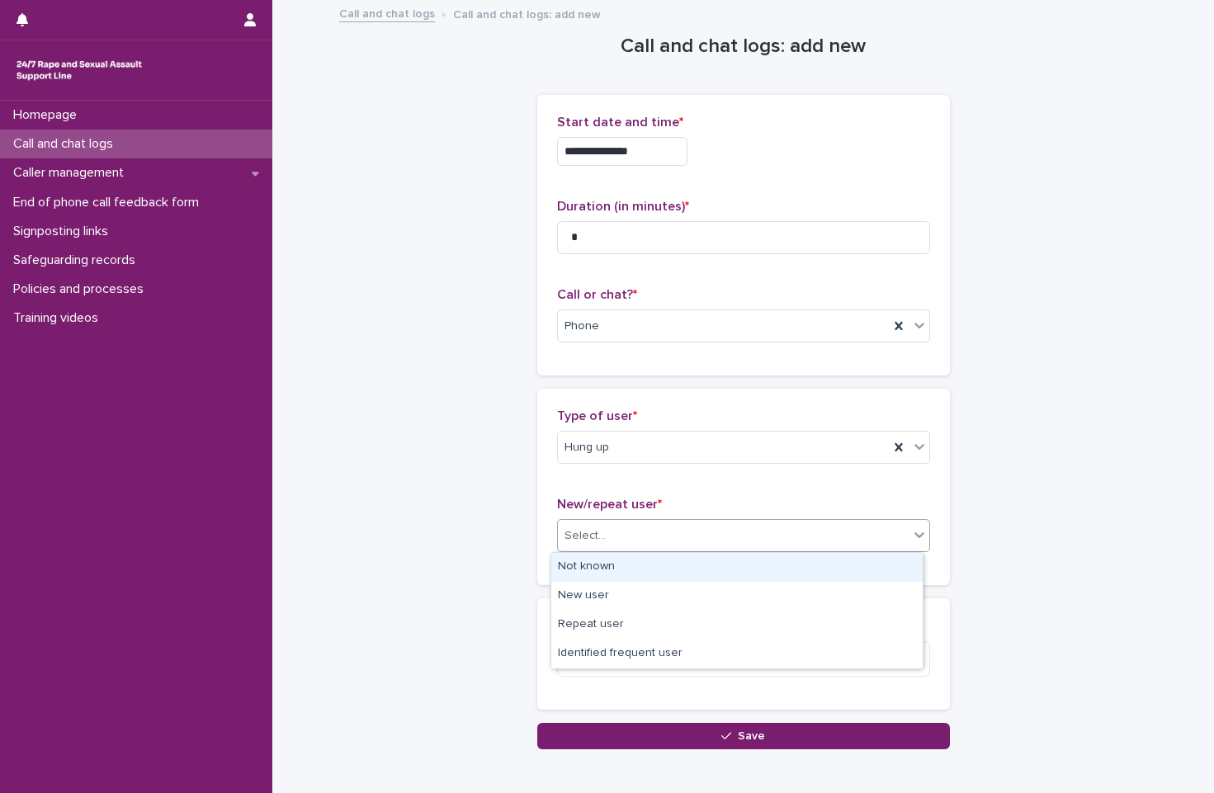
click at [669, 531] on div "Select..." at bounding box center [733, 535] width 351 height 27
click at [670, 571] on div "Not known" at bounding box center [736, 567] width 371 height 29
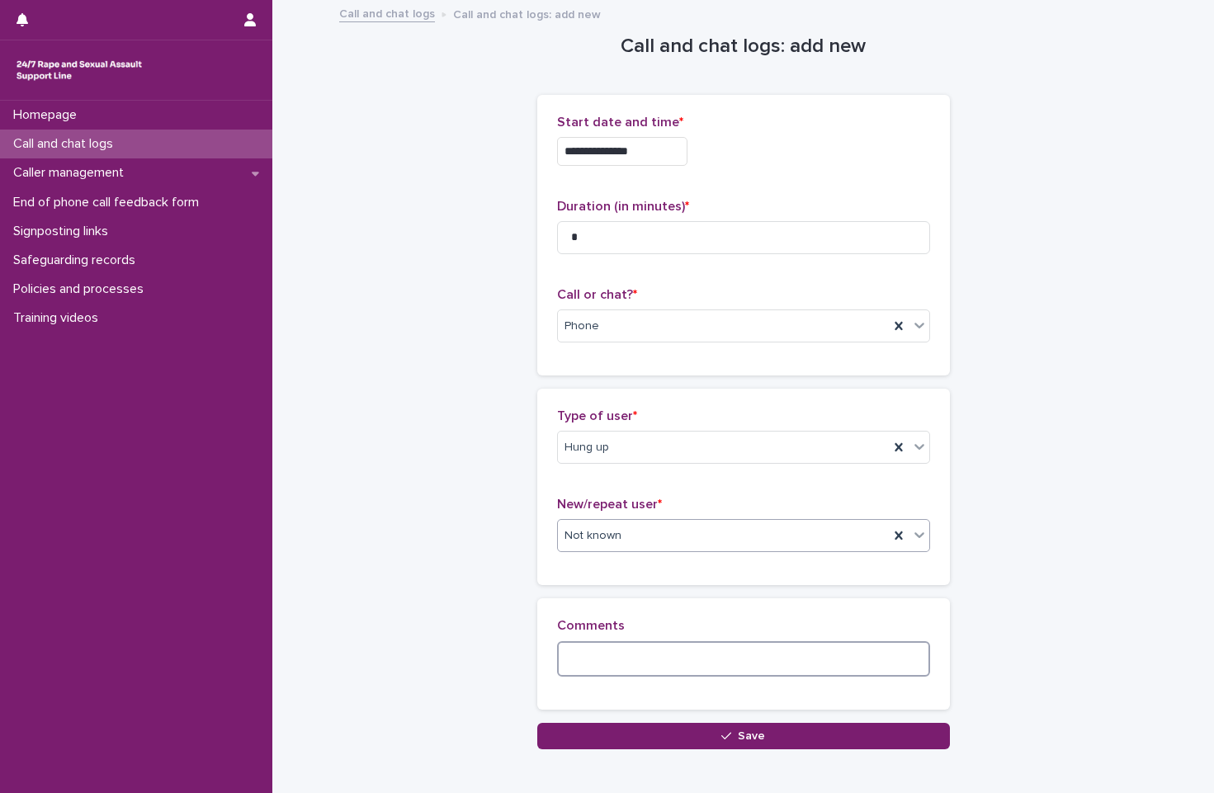
click at [718, 661] on textarea at bounding box center [743, 658] width 373 height 35
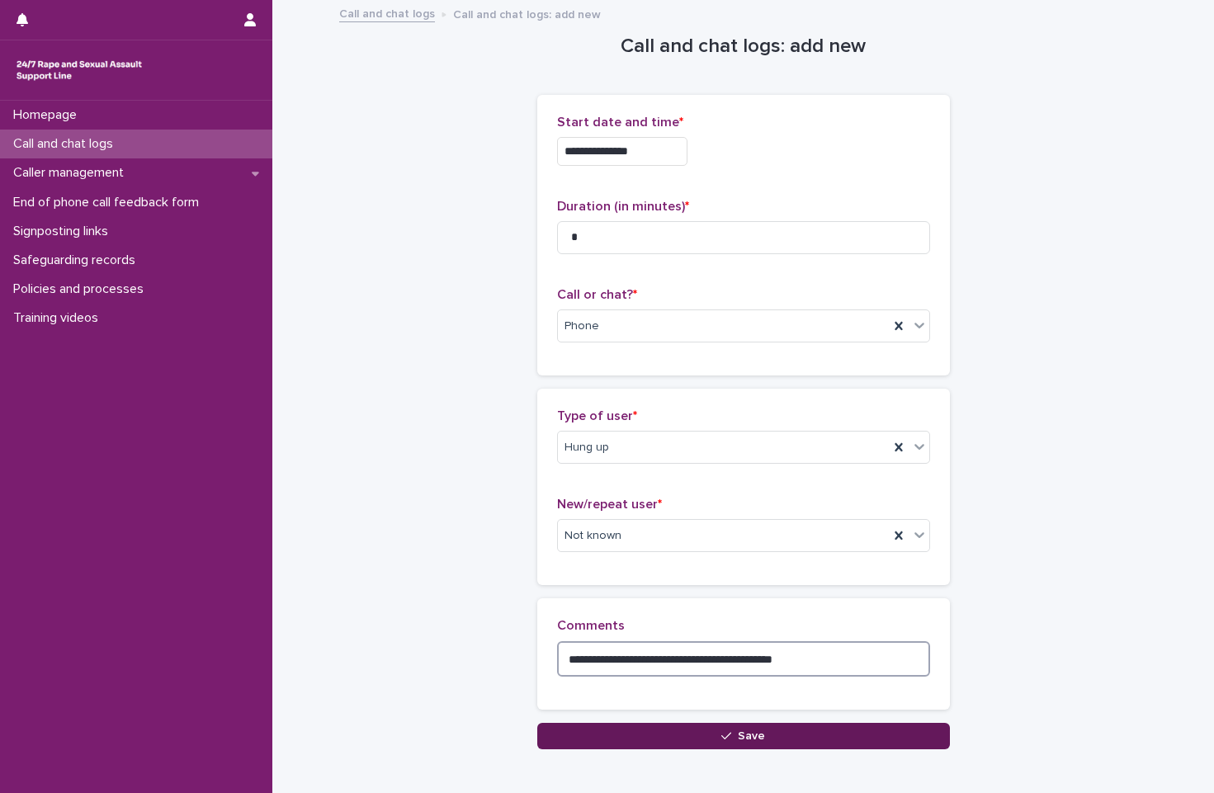
type textarea "**********"
click at [837, 723] on button "Save" at bounding box center [743, 736] width 413 height 26
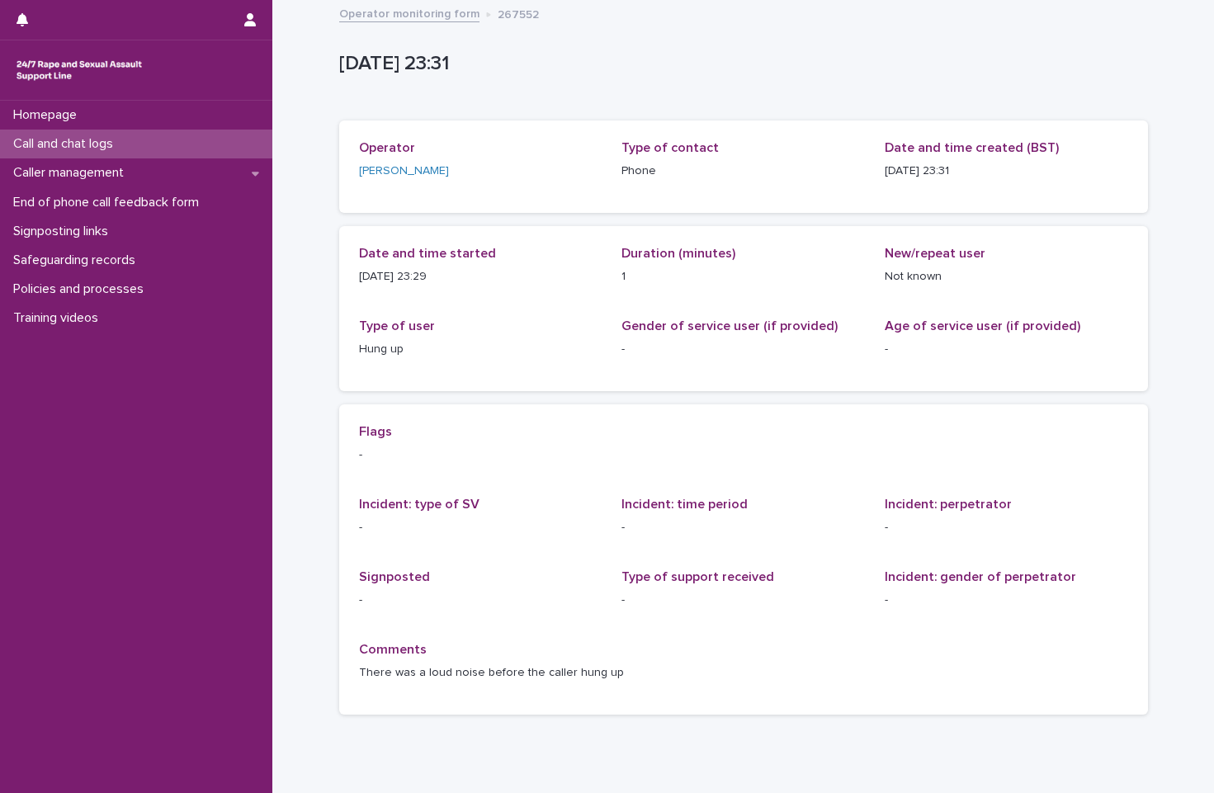
click at [421, 19] on link "Operator monitoring form" at bounding box center [409, 12] width 140 height 19
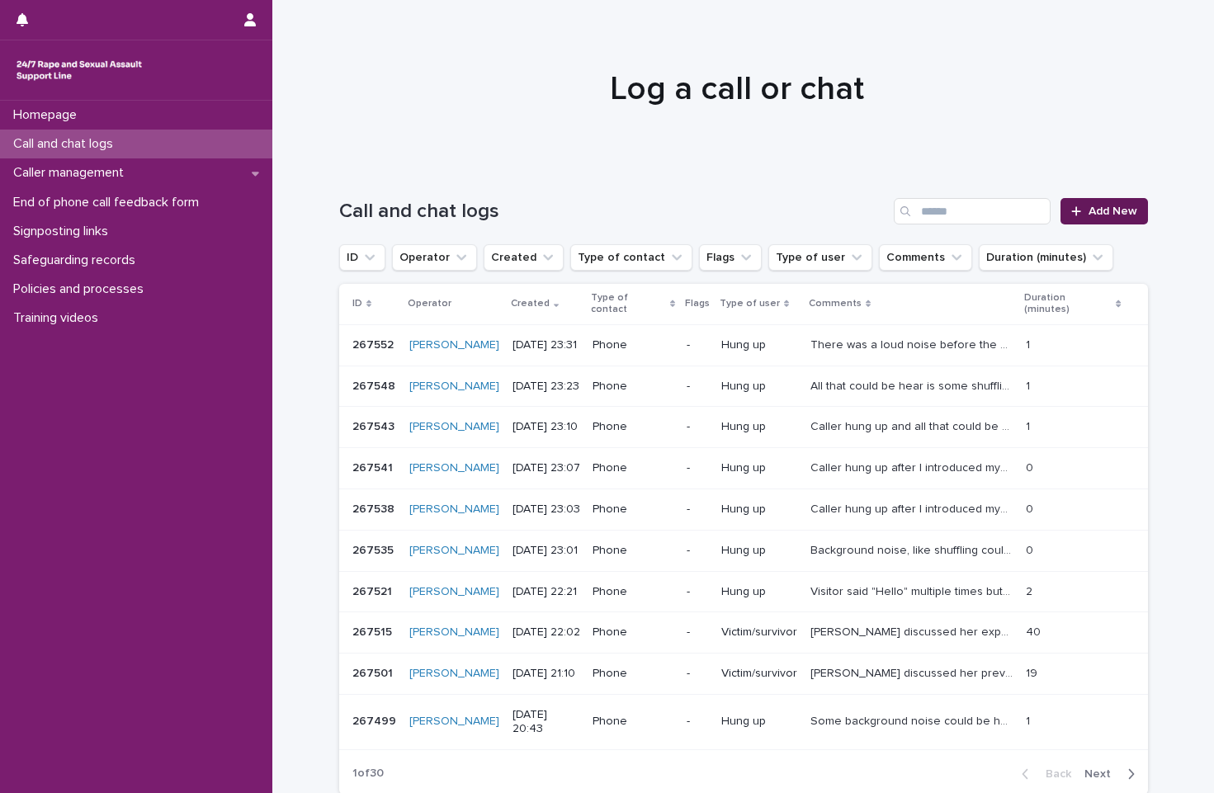
click at [1054, 210] on span "Add New" at bounding box center [1113, 212] width 49 height 12
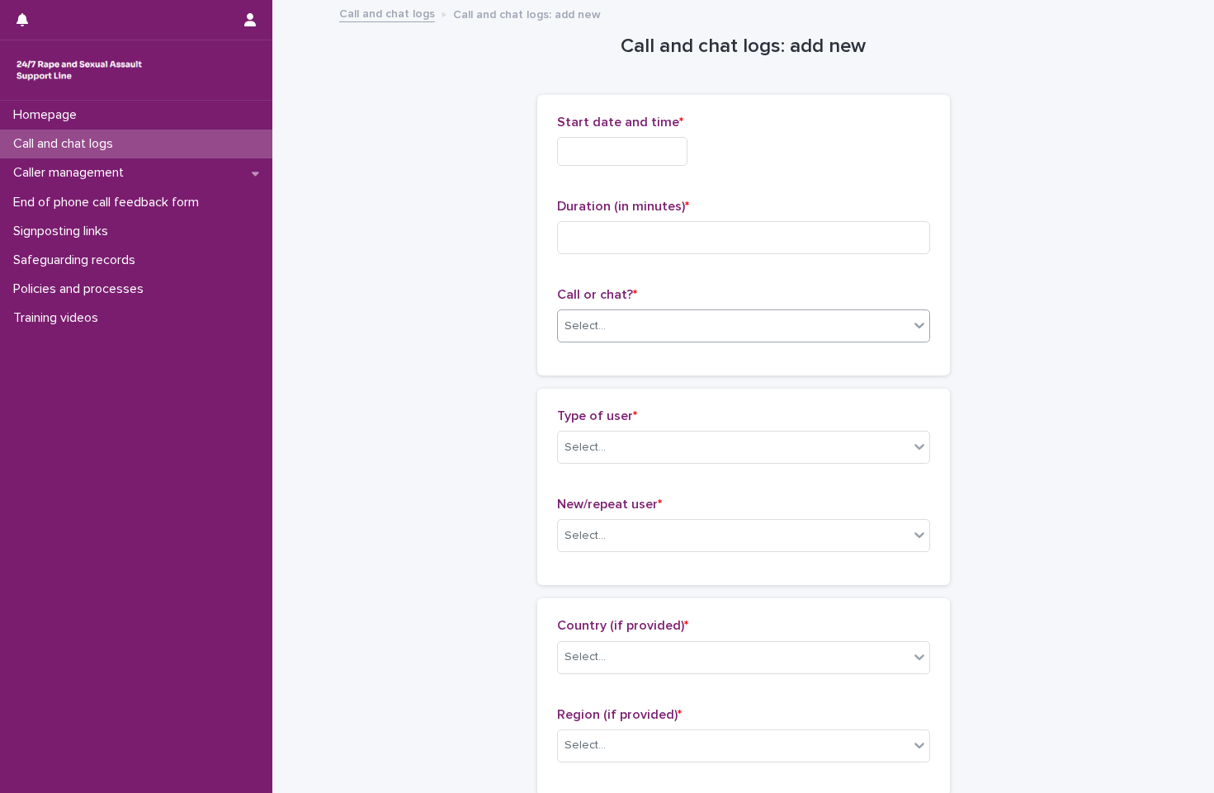
click at [597, 338] on div "Select..." at bounding box center [733, 326] width 351 height 27
click at [614, 365] on div "Phone" at bounding box center [736, 357] width 371 height 29
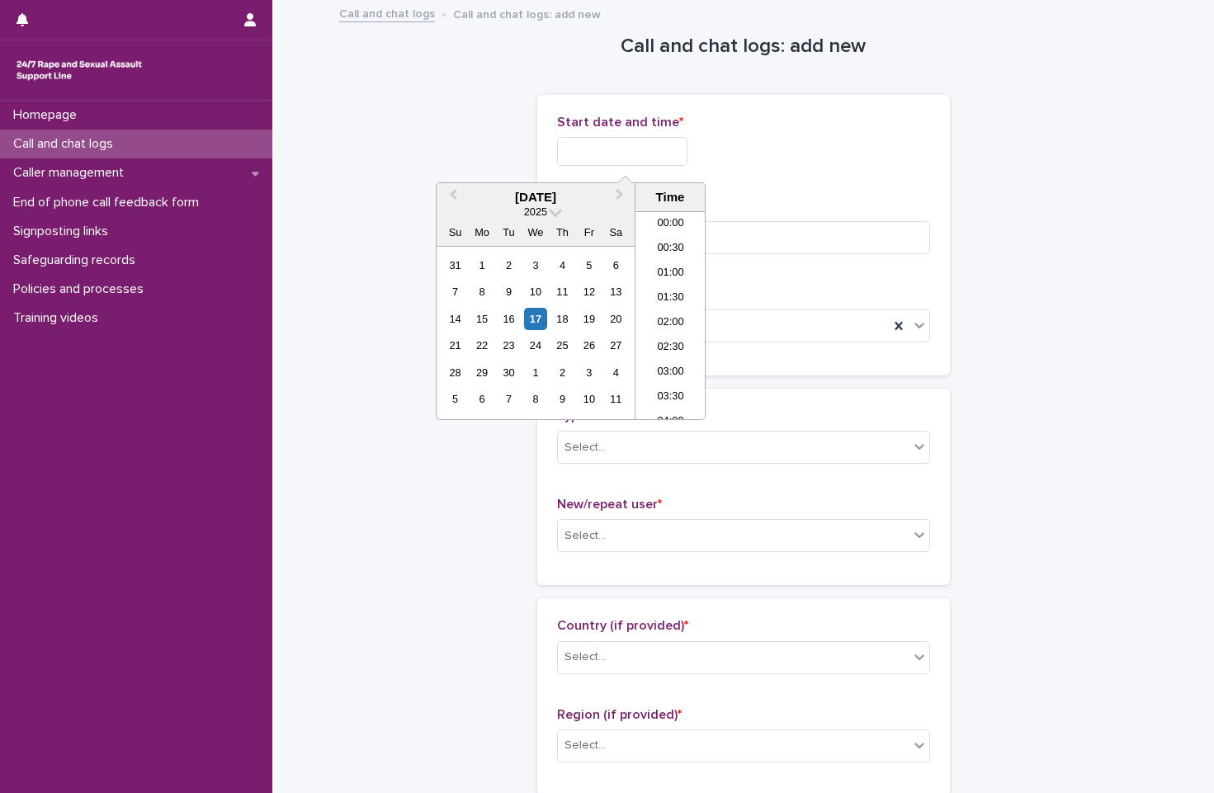
click at [659, 165] on input "text" at bounding box center [622, 151] width 130 height 29
click at [669, 362] on li "22:30" at bounding box center [671, 357] width 70 height 25
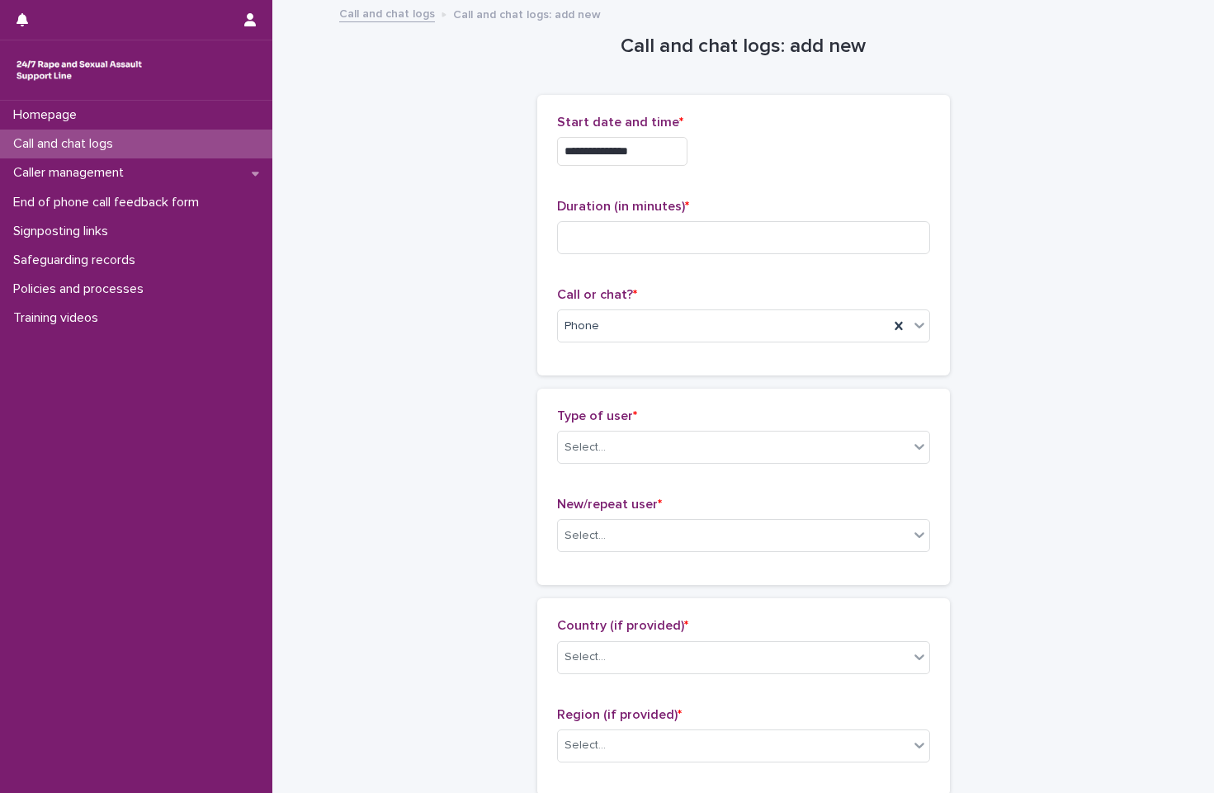
click at [663, 165] on input "**********" at bounding box center [622, 151] width 130 height 29
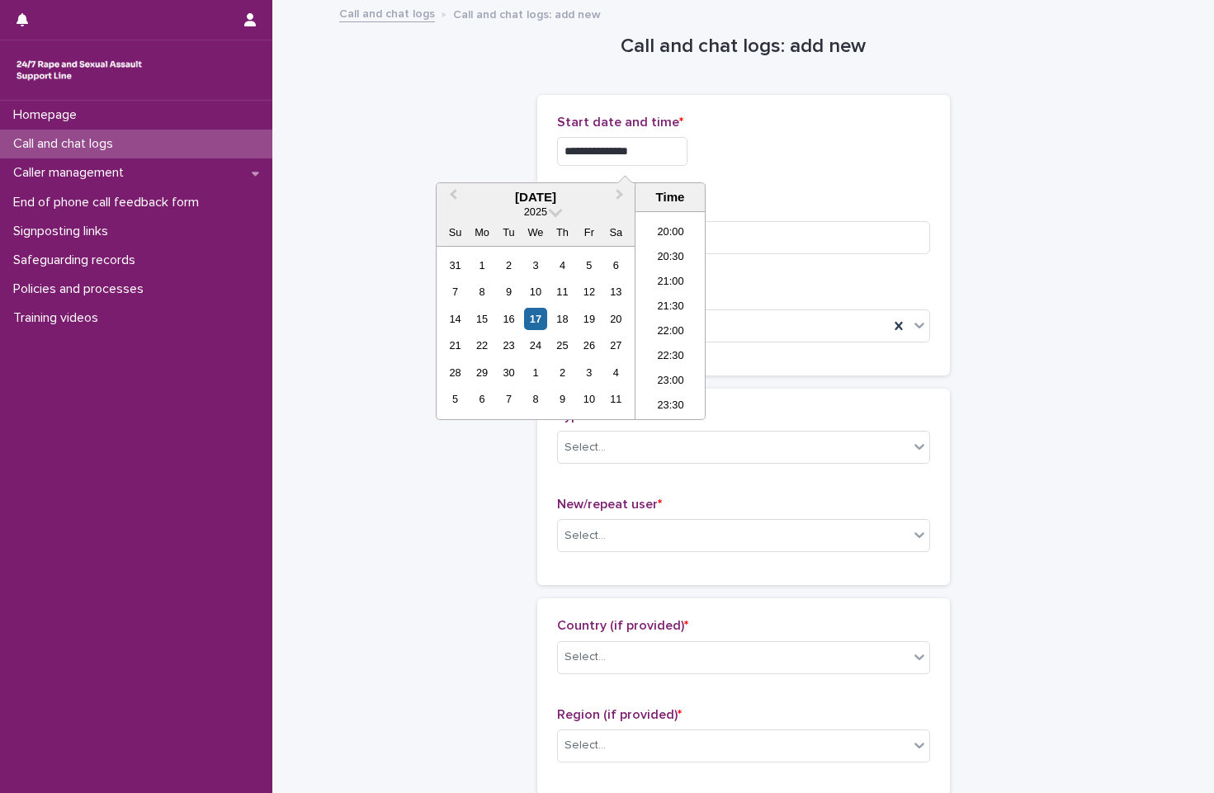
type input "**********"
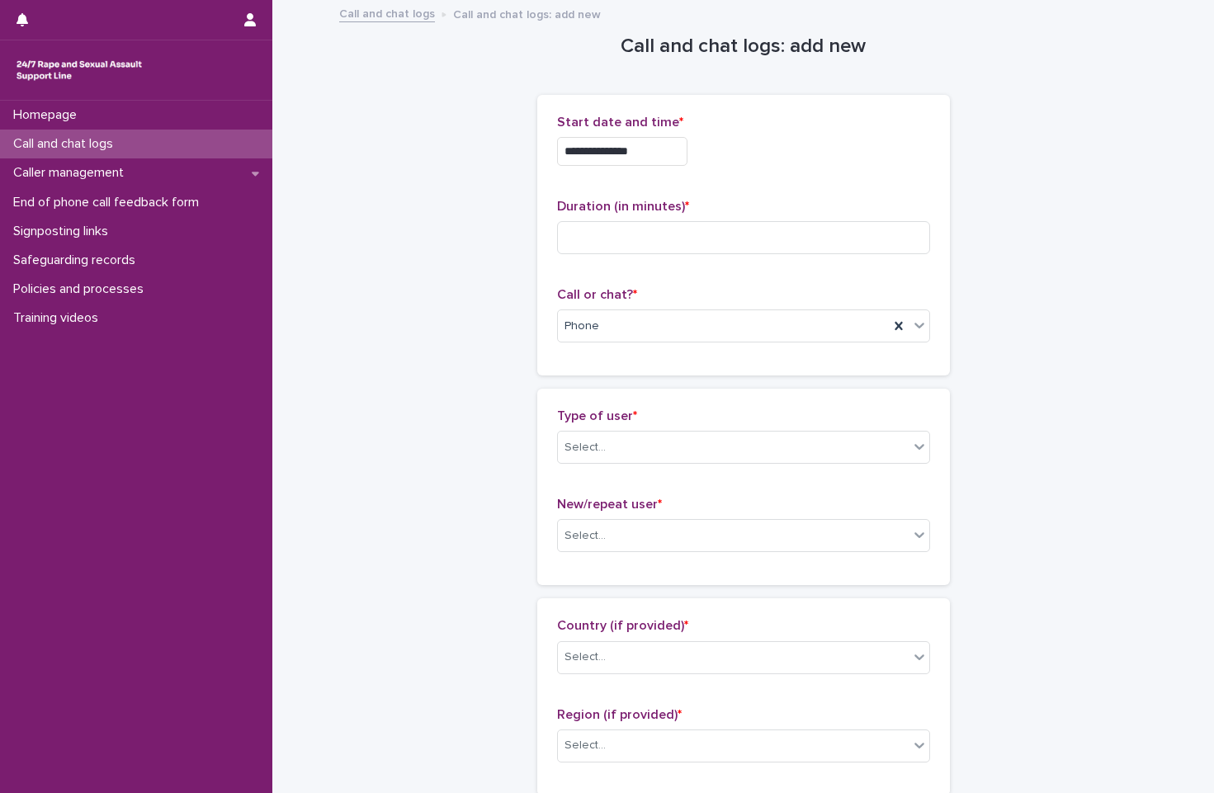
click at [721, 131] on div "**********" at bounding box center [743, 147] width 373 height 64
click at [742, 253] on input at bounding box center [743, 237] width 373 height 33
type input "*"
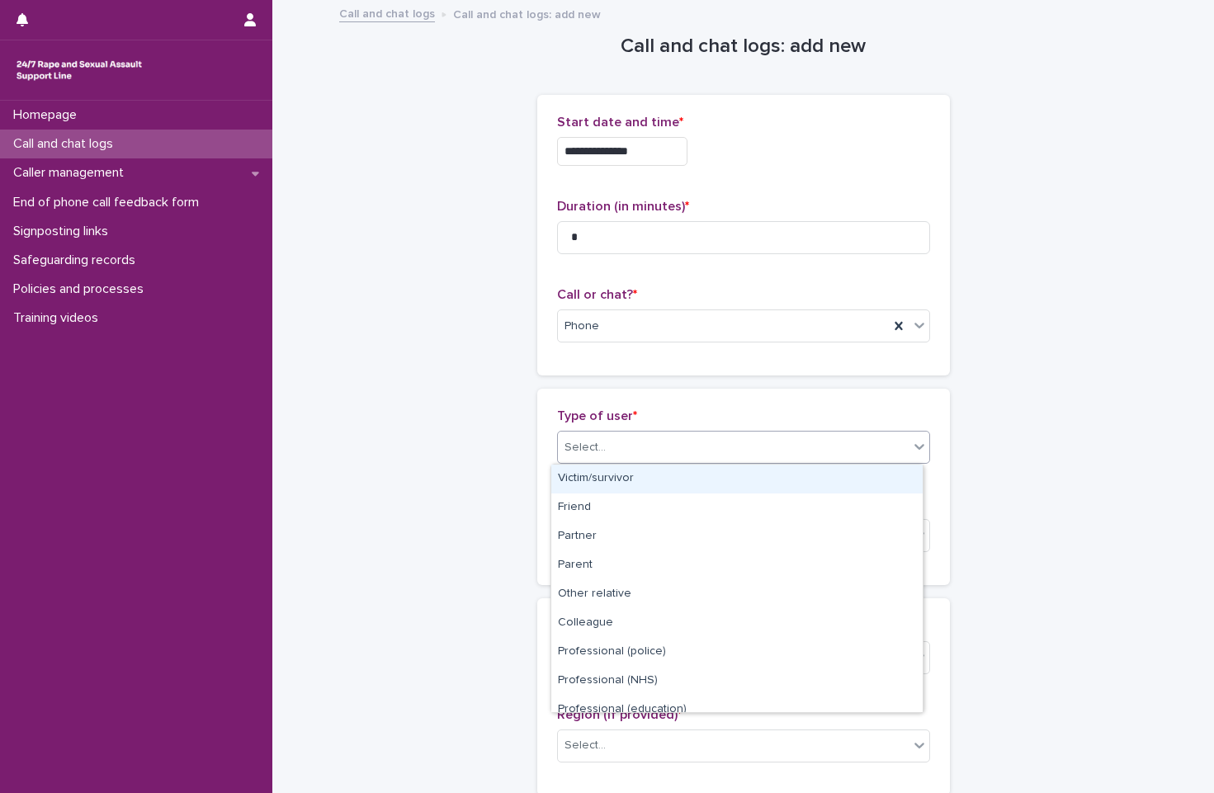
click at [657, 436] on div "Select..." at bounding box center [733, 447] width 351 height 27
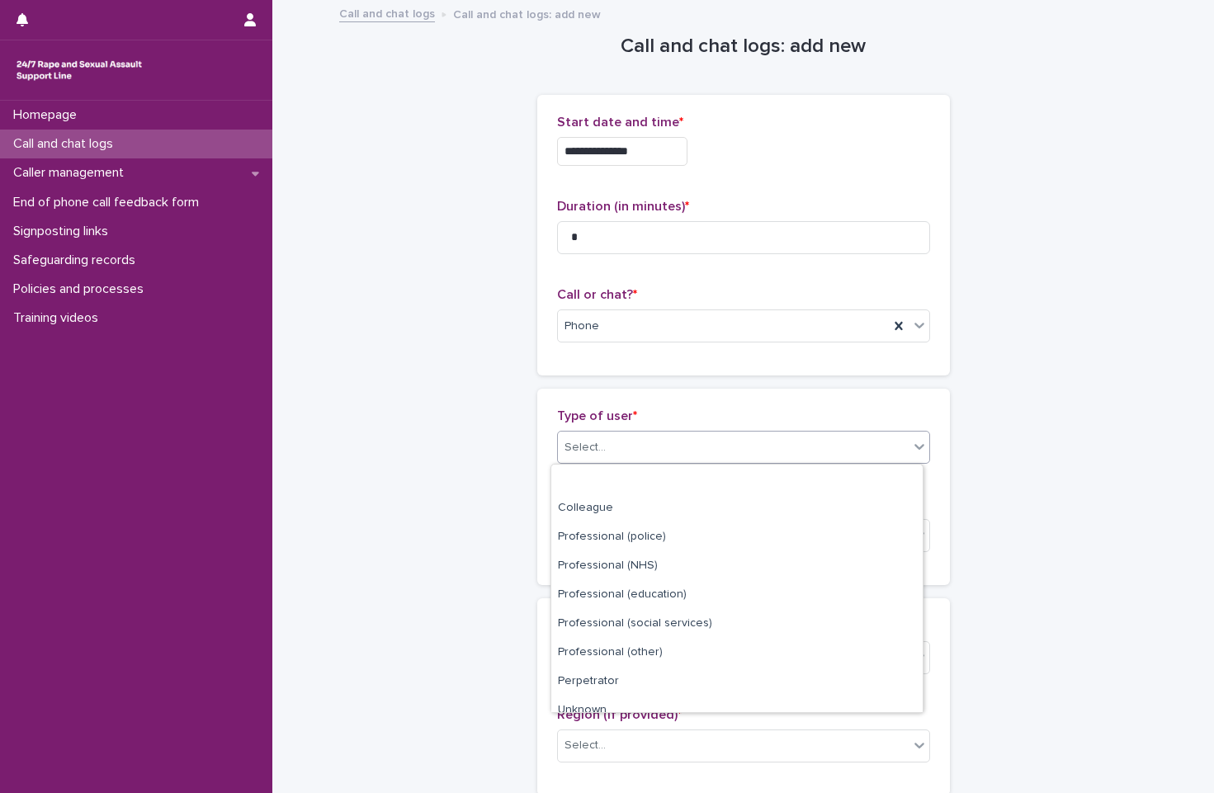
scroll to position [186, 0]
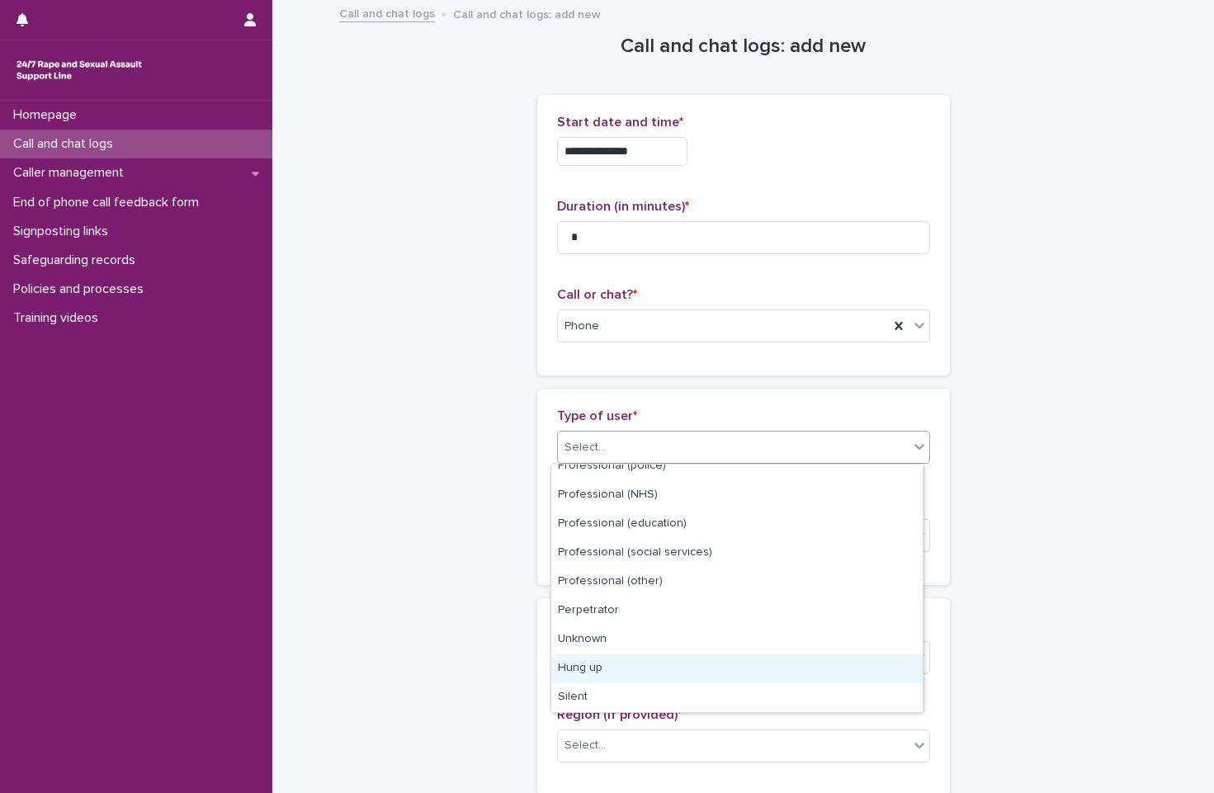
click at [680, 666] on div "Hung up" at bounding box center [736, 669] width 371 height 29
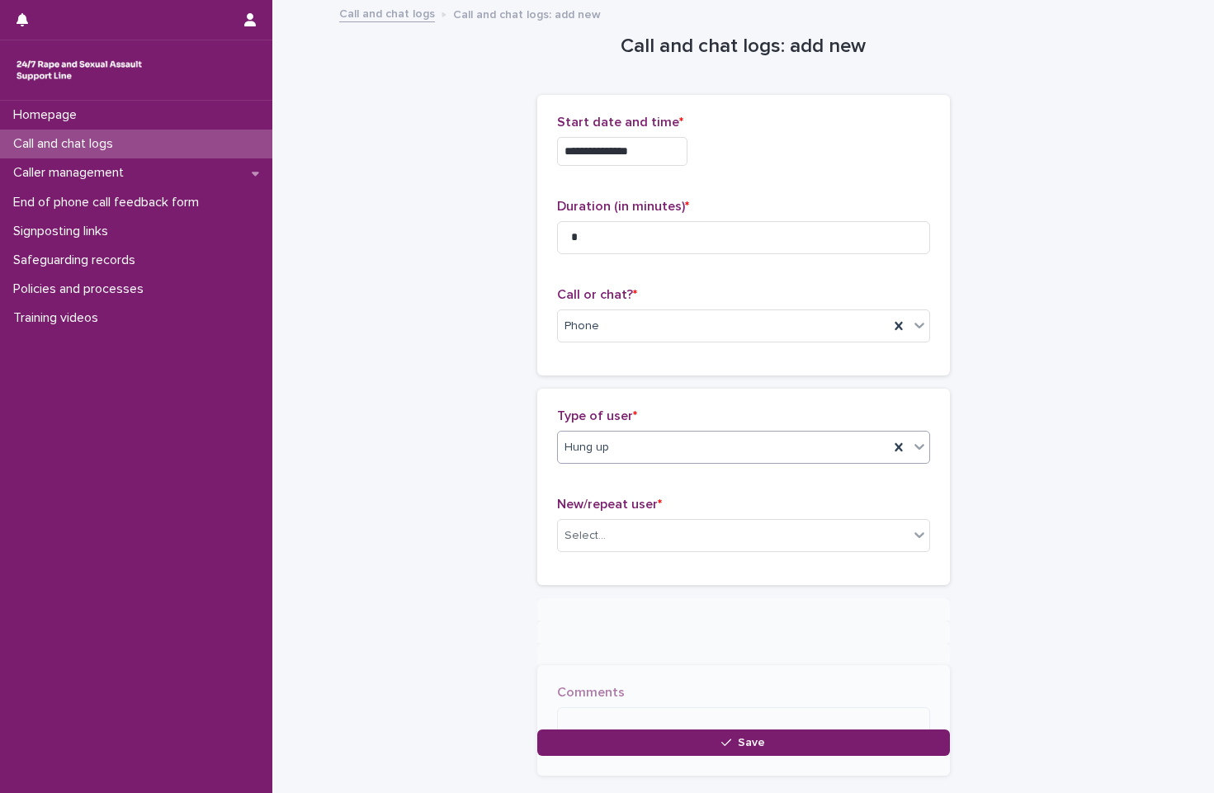
click at [686, 514] on div "New/repeat user * Select..." at bounding box center [743, 531] width 373 height 69
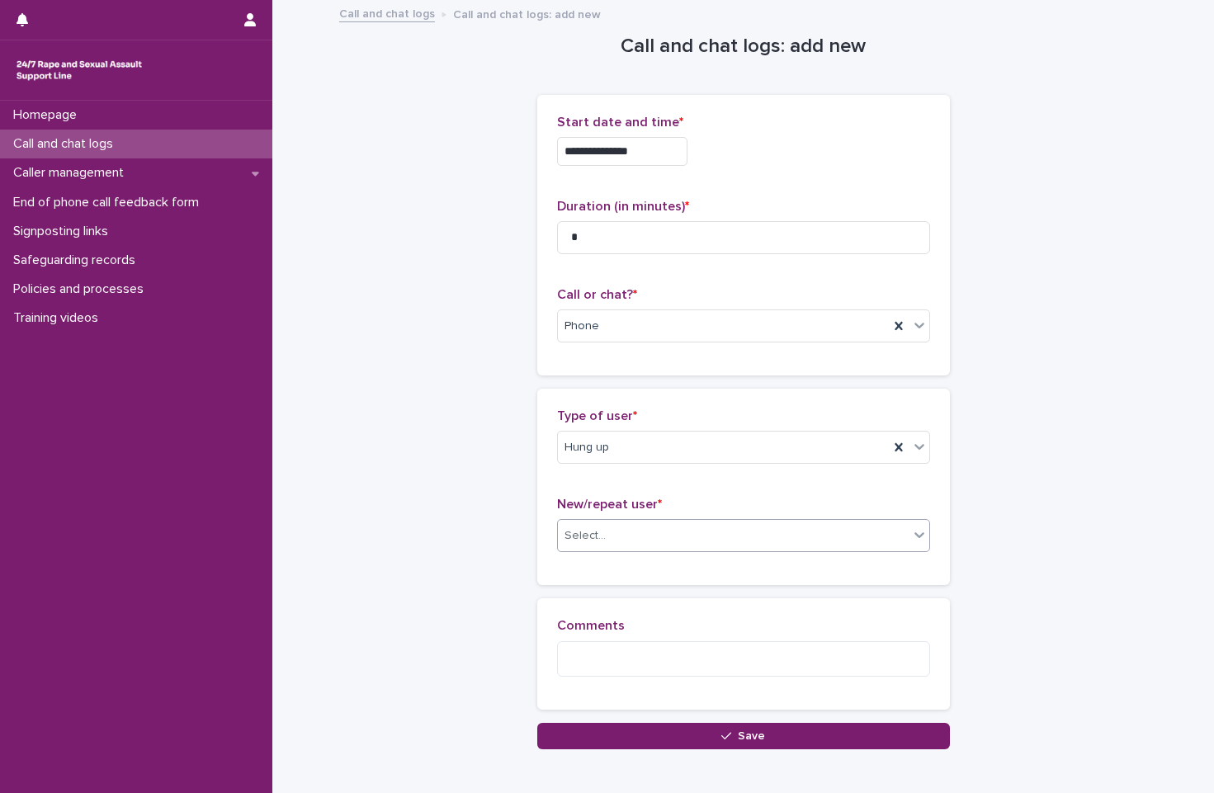
click at [688, 547] on div "Select..." at bounding box center [733, 535] width 351 height 27
click at [688, 566] on div "Not known" at bounding box center [736, 567] width 371 height 29
click at [697, 659] on textarea at bounding box center [743, 658] width 373 height 35
type textarea "*"
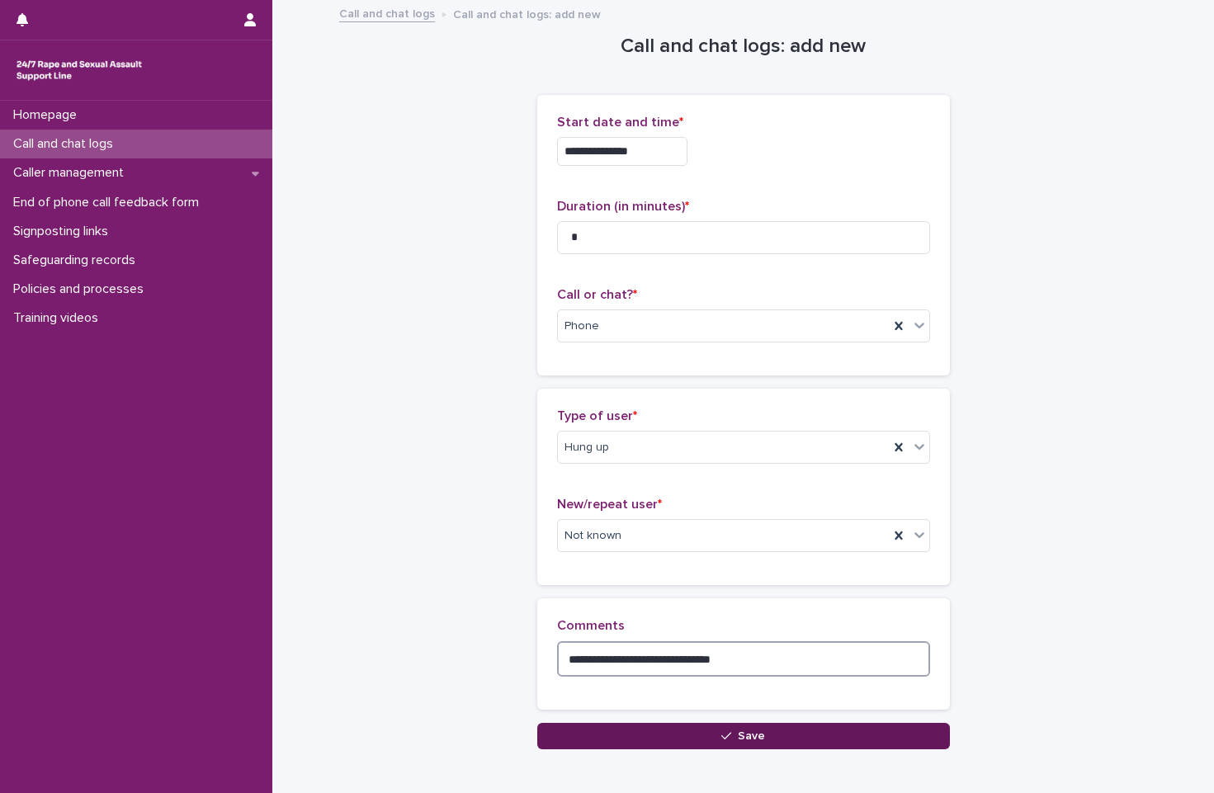
type textarea "**********"
click at [685, 745] on button "Save" at bounding box center [743, 736] width 413 height 26
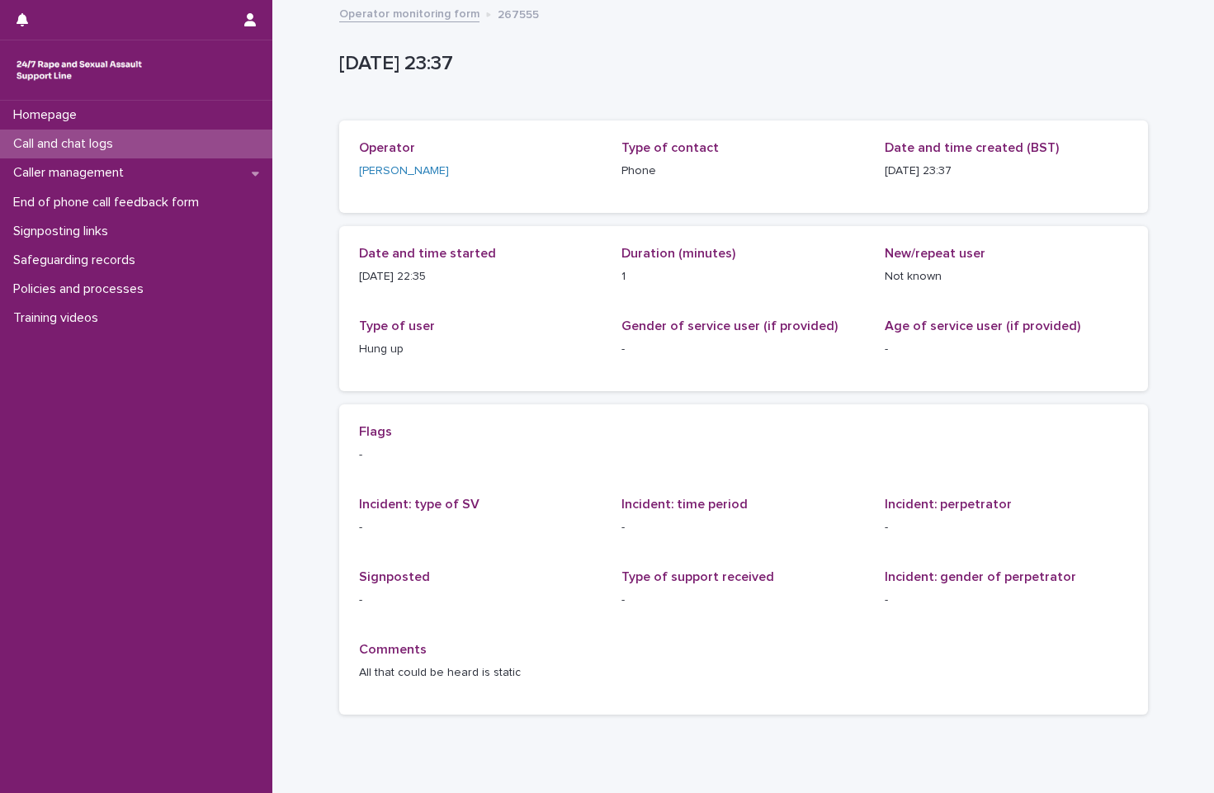
click at [384, 8] on link "Operator monitoring form" at bounding box center [409, 12] width 140 height 19
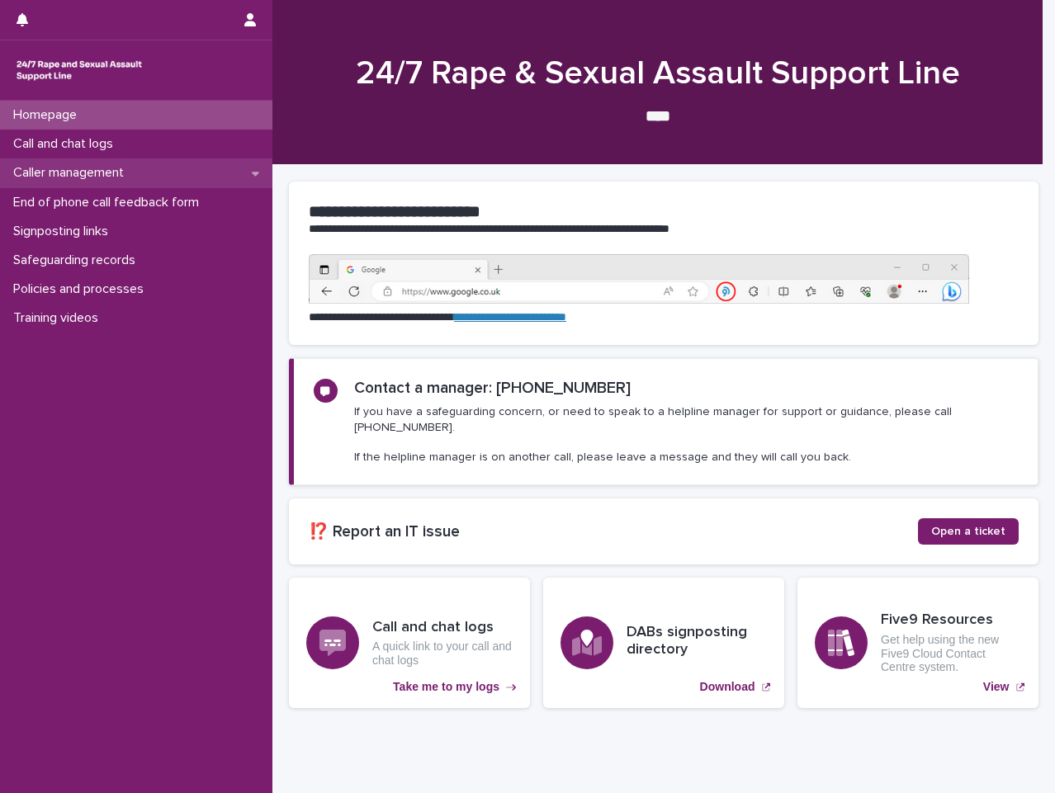
click at [116, 174] on p "Caller management" at bounding box center [72, 173] width 130 height 16
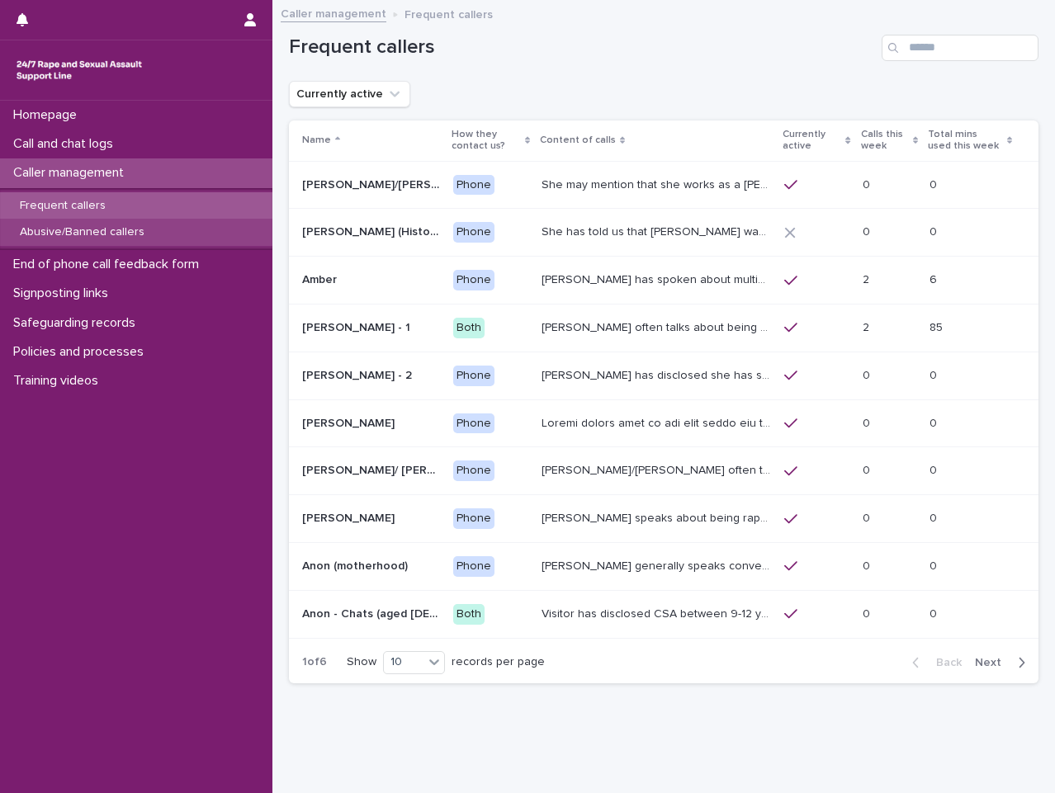
click at [91, 227] on p "Abusive/Banned callers" at bounding box center [82, 232] width 151 height 14
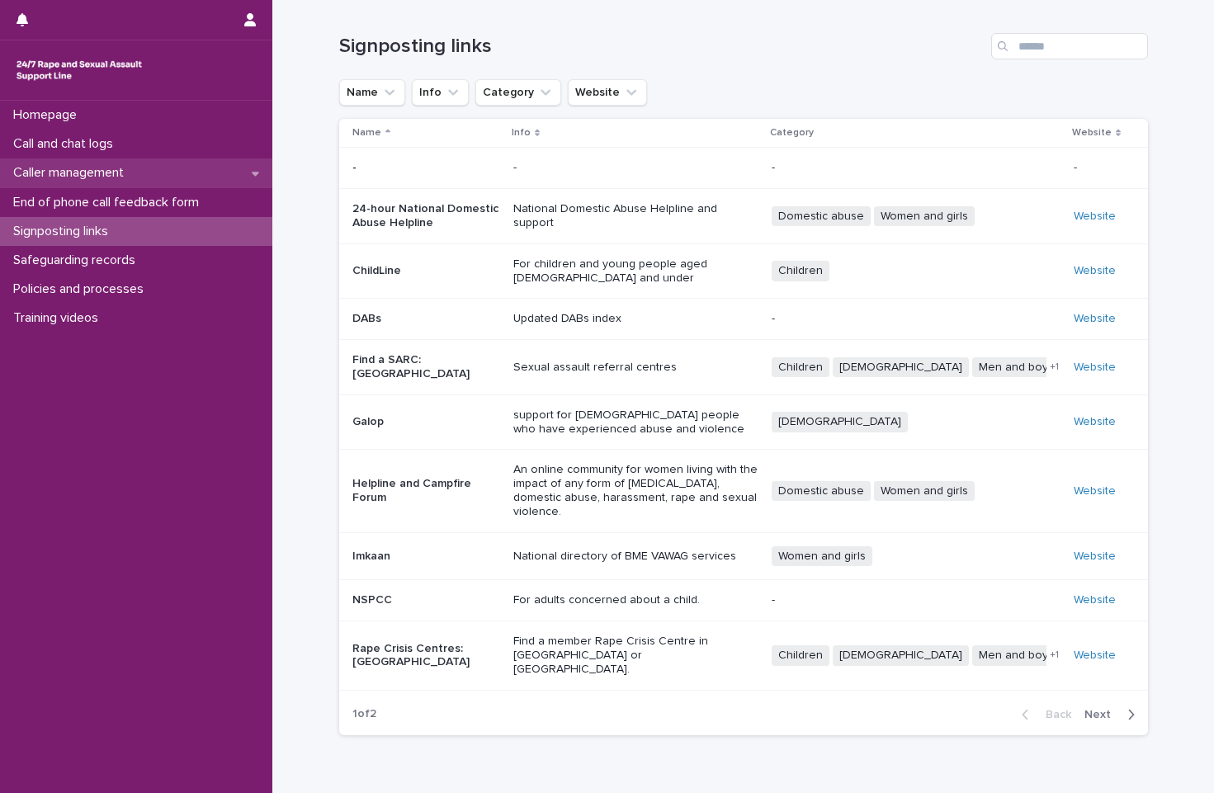
click at [203, 172] on div "Caller management" at bounding box center [136, 172] width 272 height 29
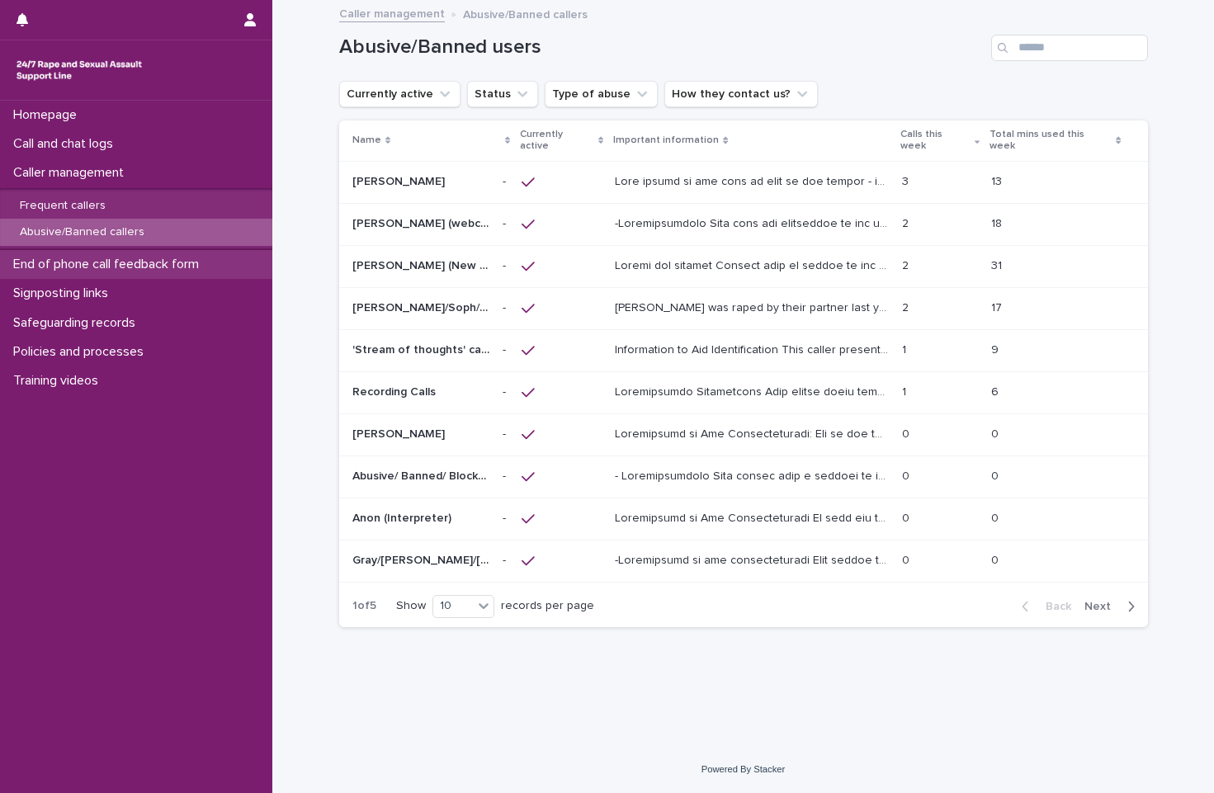
click at [156, 258] on p "End of phone call feedback form" at bounding box center [110, 265] width 206 height 16
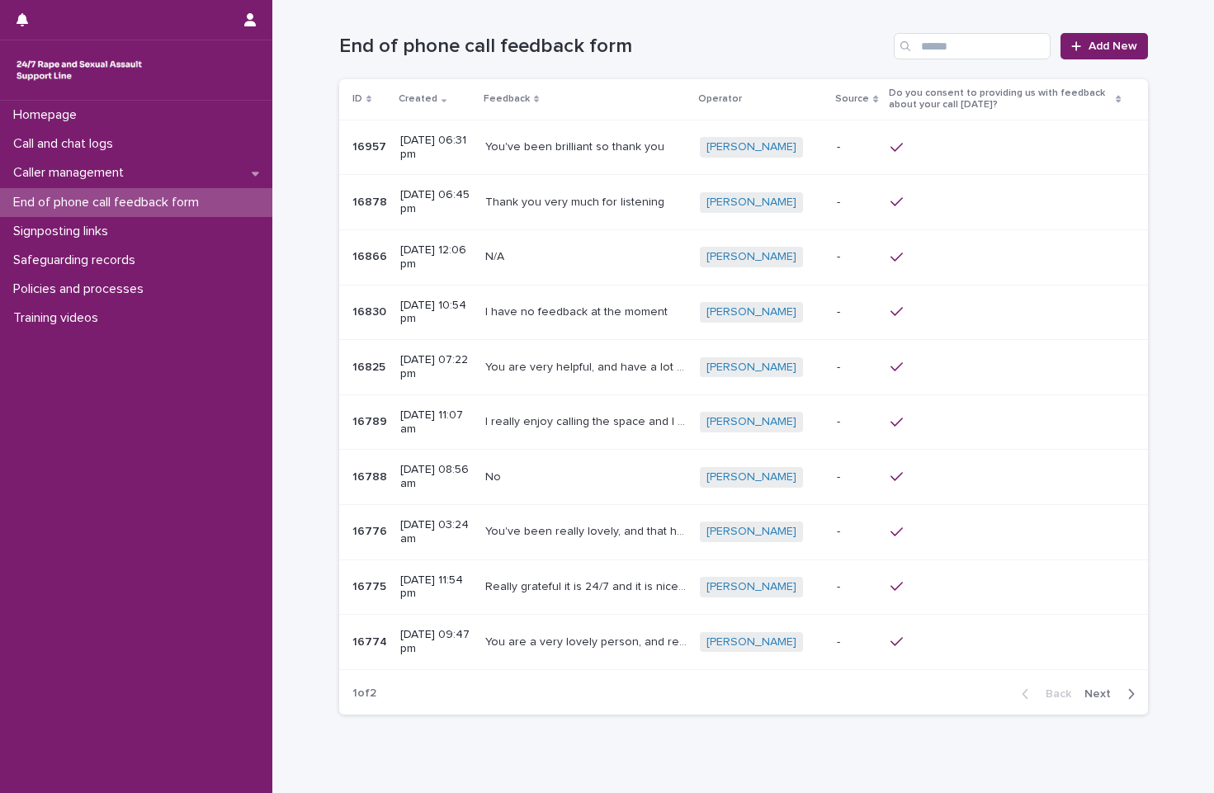
click at [1082, 63] on div "End of phone call feedback form Add New" at bounding box center [743, 39] width 809 height 79
click at [1091, 56] on link "Add New" at bounding box center [1104, 46] width 87 height 26
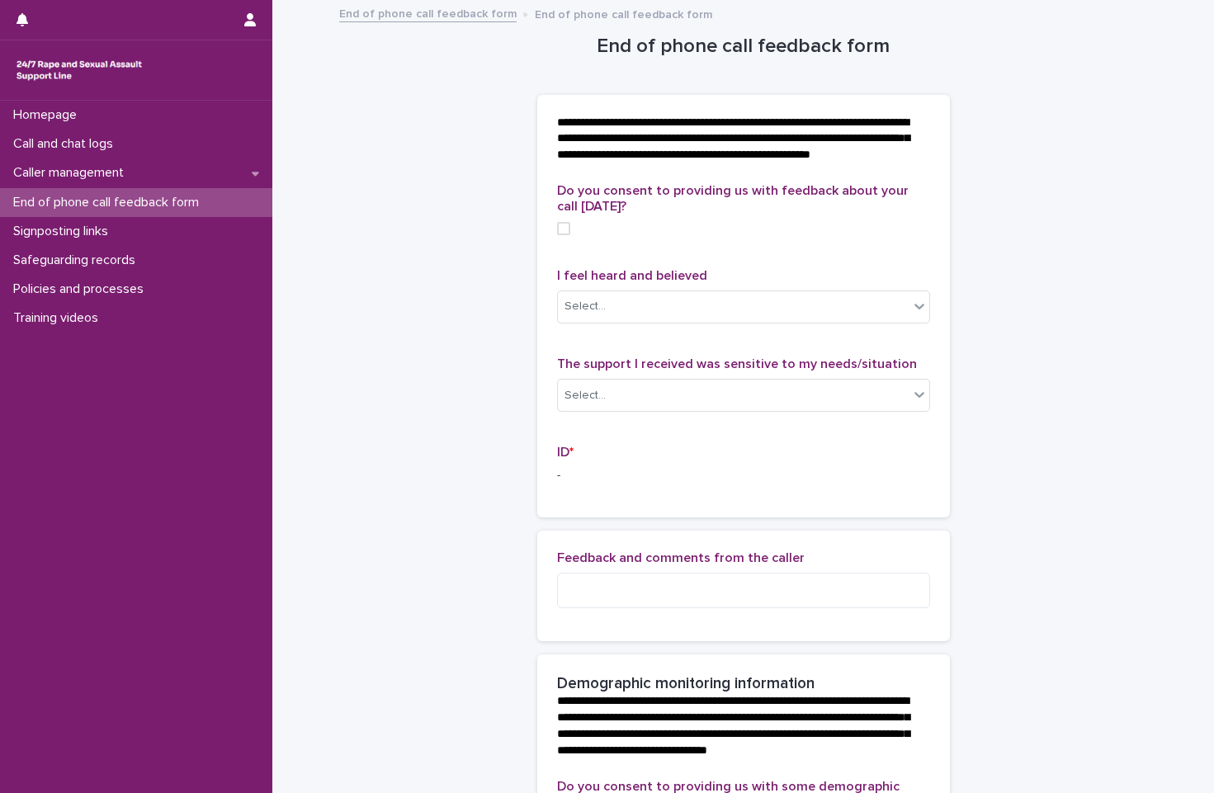
click at [564, 235] on label at bounding box center [743, 228] width 373 height 13
drag, startPoint x: 714, startPoint y: 331, endPoint x: 708, endPoint y: 322, distance: 10.8
click at [708, 320] on div "Select..." at bounding box center [733, 306] width 351 height 27
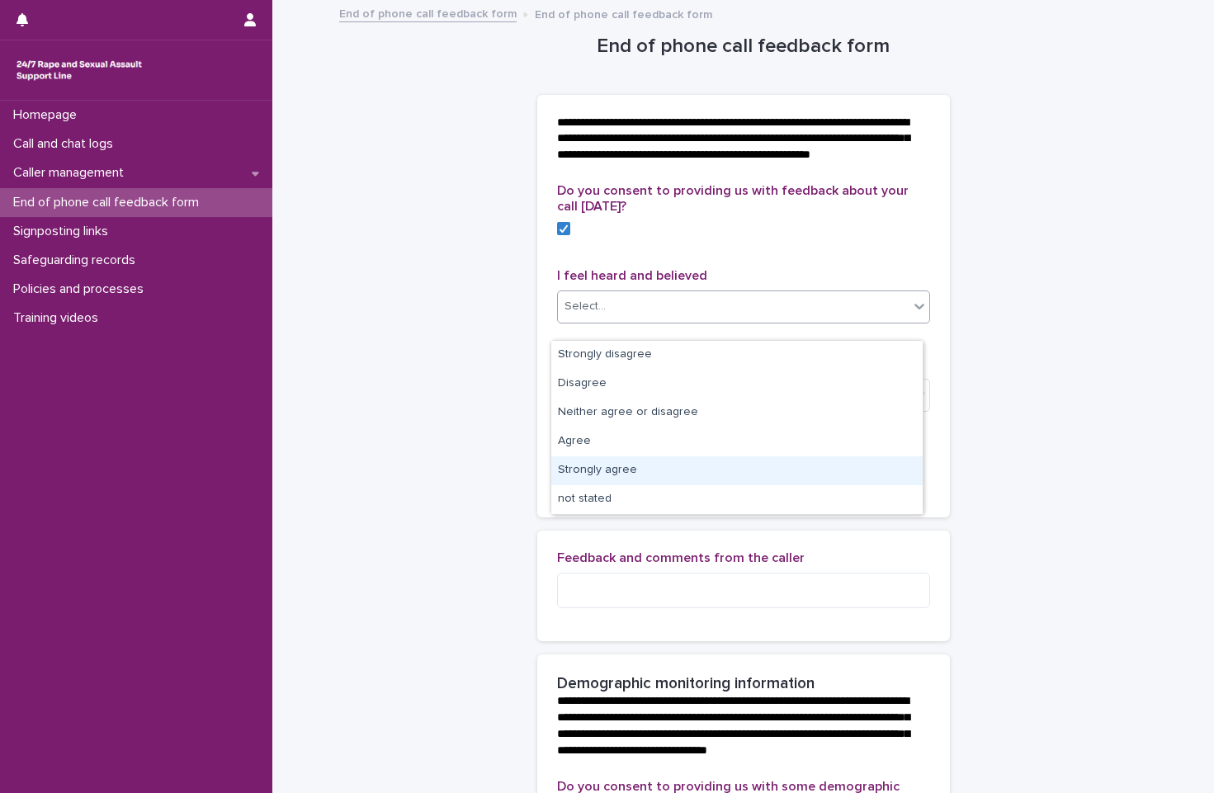
click at [796, 457] on div "Strongly agree" at bounding box center [736, 470] width 371 height 29
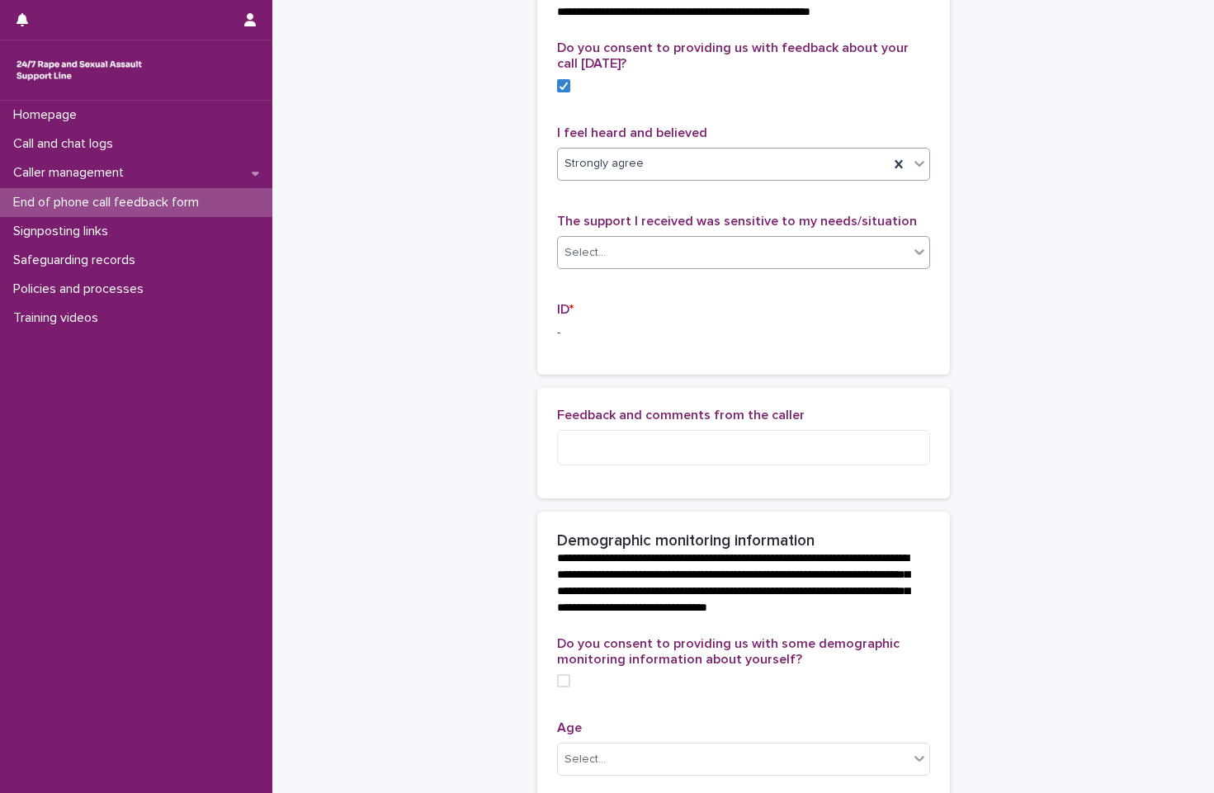
scroll to position [165, 0]
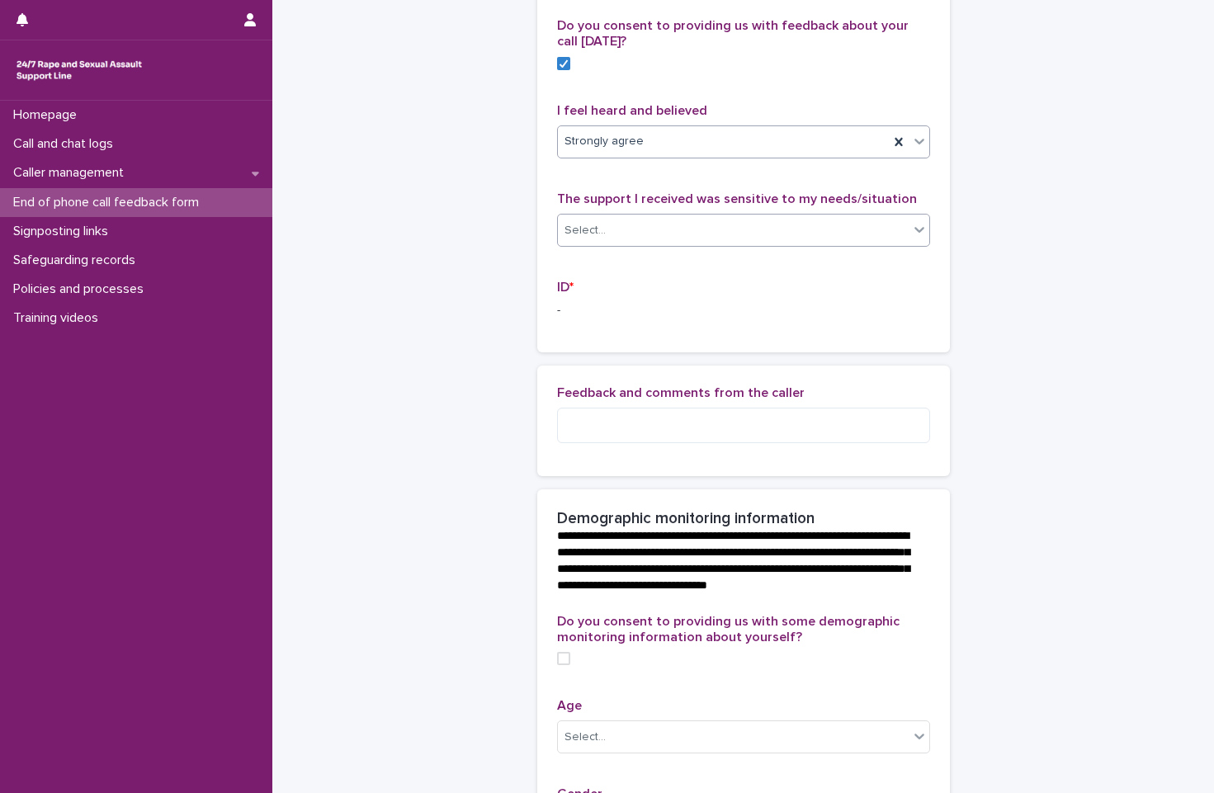
click at [726, 244] on div "Select..." at bounding box center [733, 230] width 351 height 27
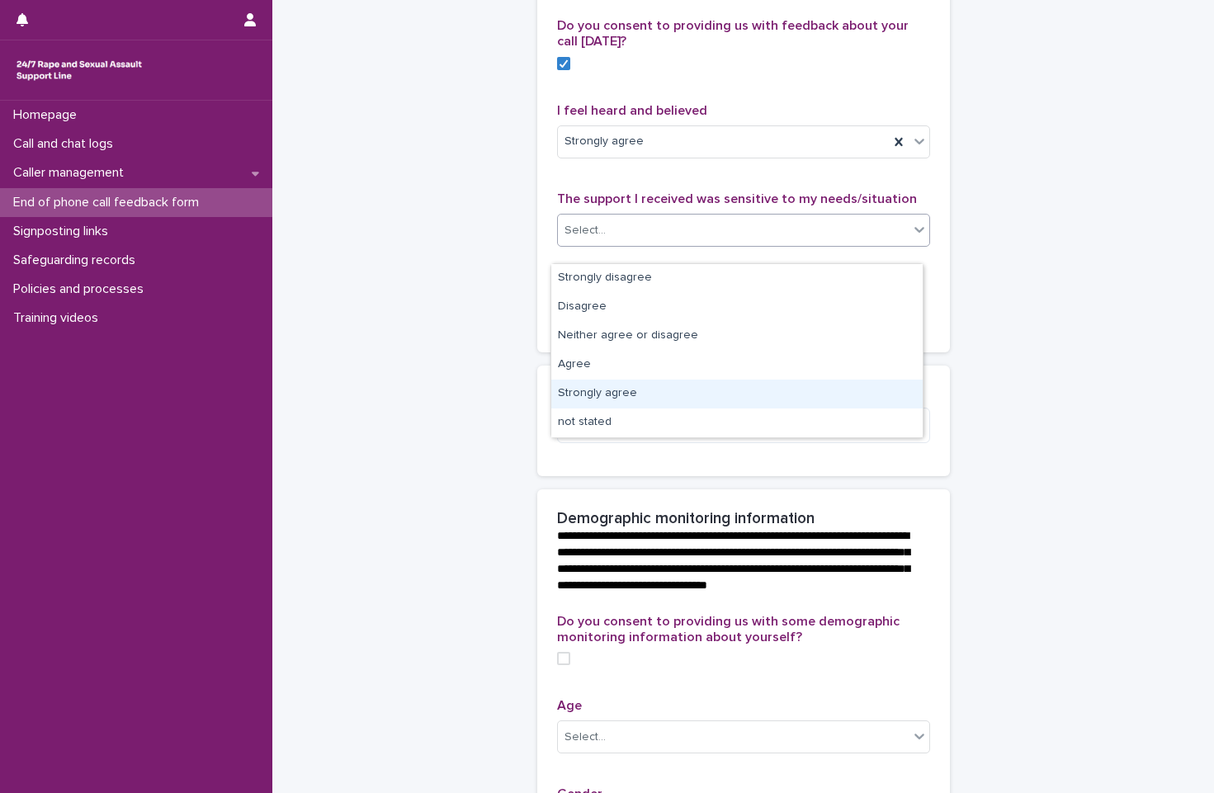
click at [681, 391] on div "Strongly agree" at bounding box center [736, 394] width 371 height 29
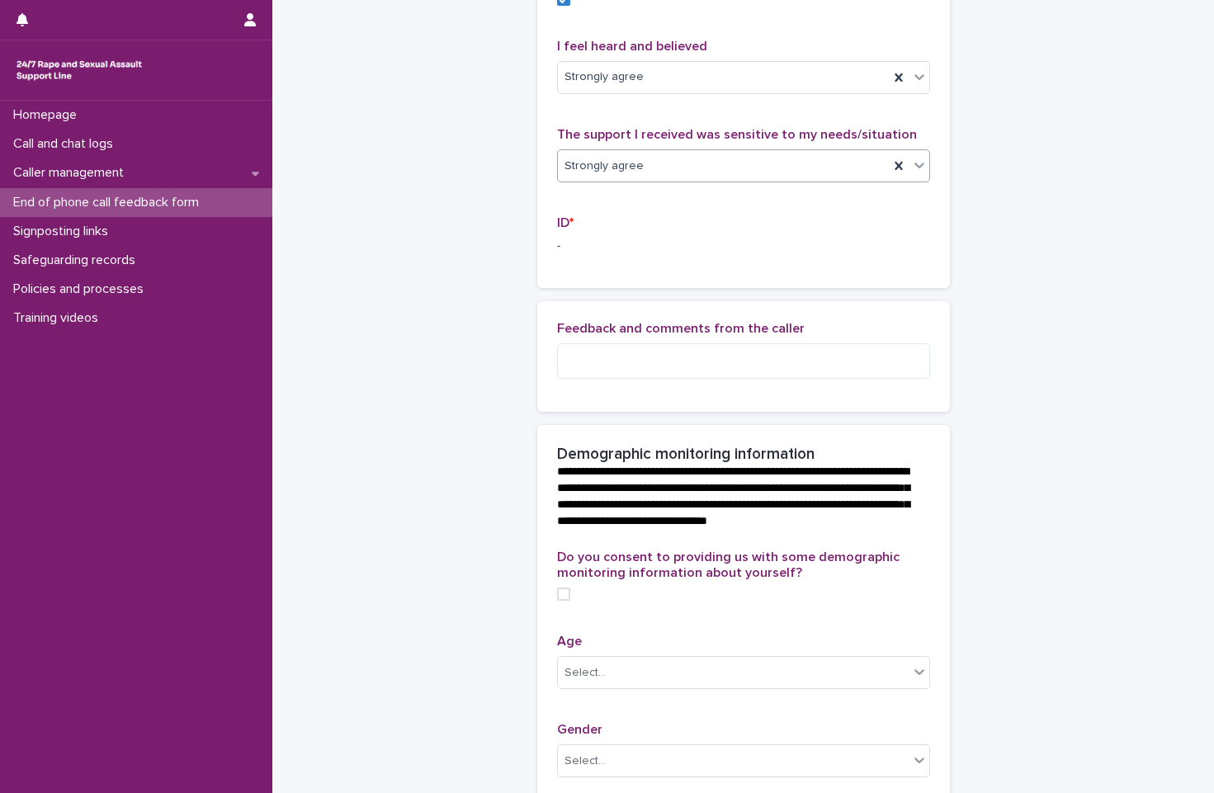
scroll to position [330, 0]
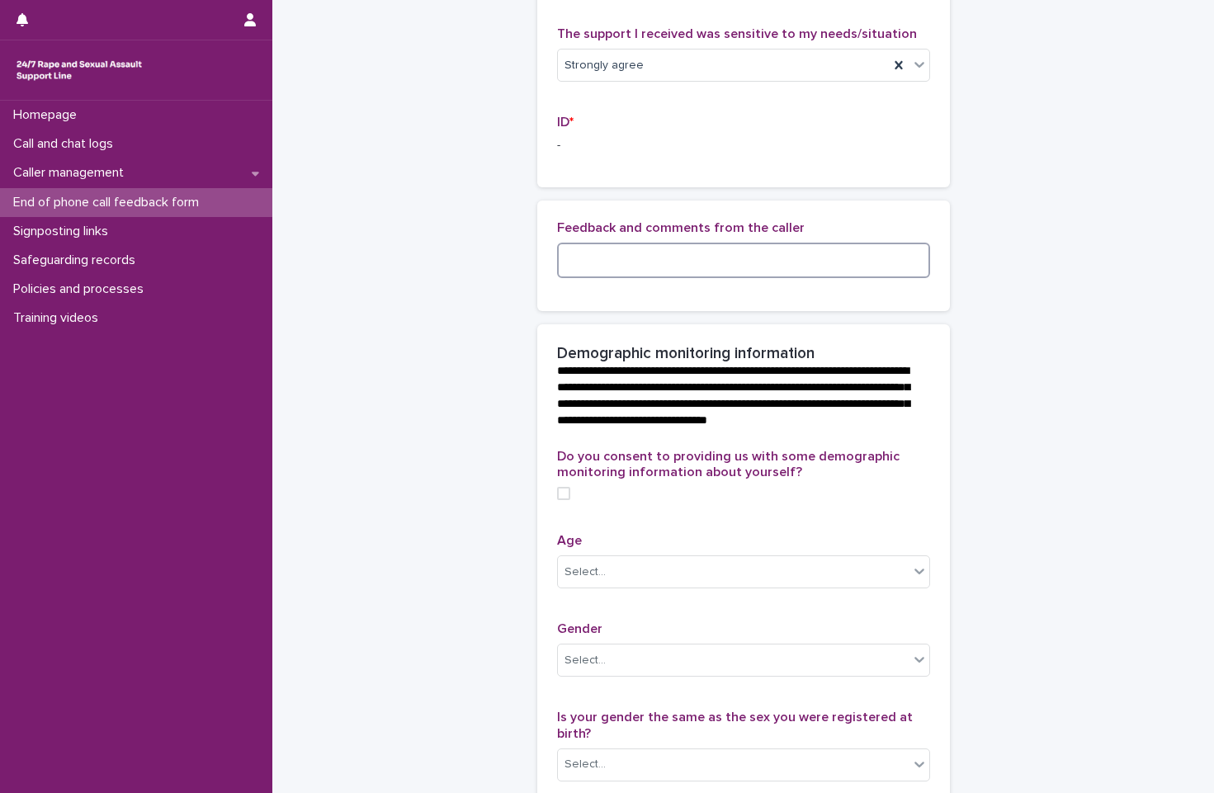
click at [744, 278] on textarea at bounding box center [743, 260] width 373 height 35
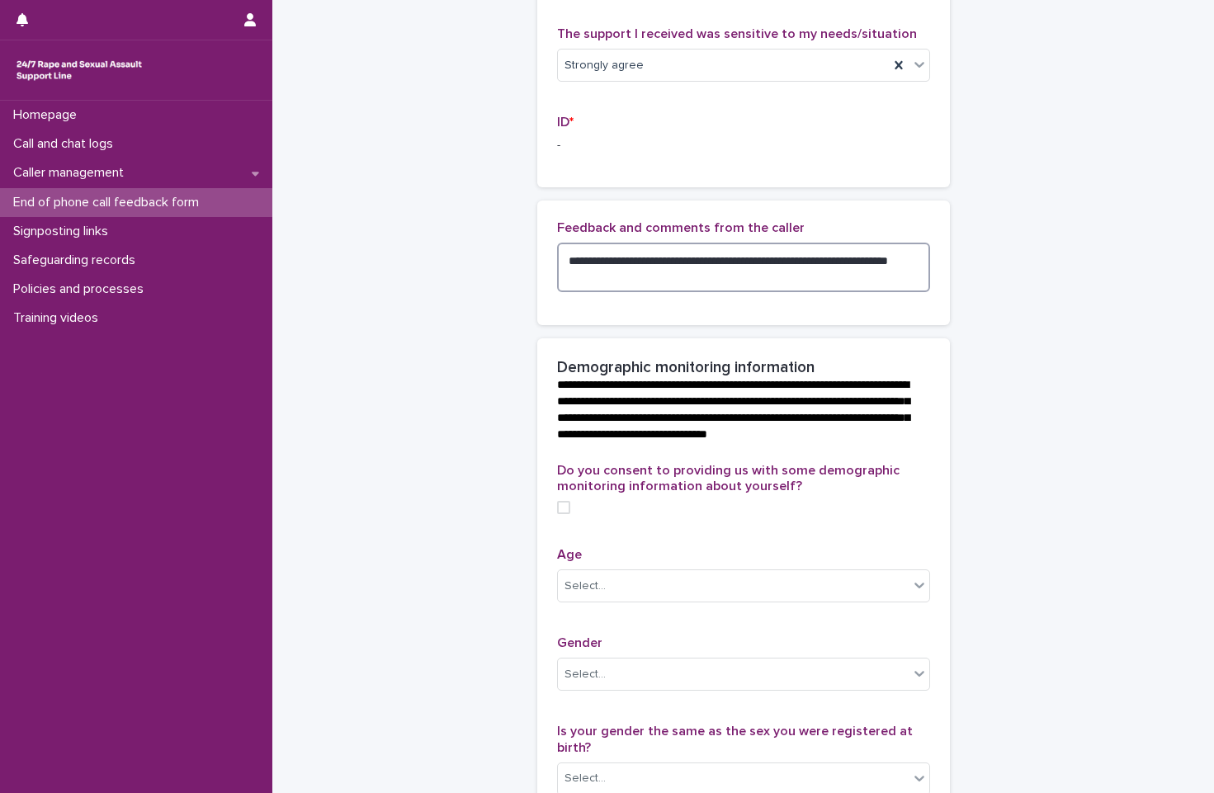
click at [587, 292] on textarea "**********" at bounding box center [743, 268] width 373 height 50
click at [817, 277] on textarea "**********" at bounding box center [743, 268] width 373 height 50
click at [598, 292] on textarea "**********" at bounding box center [743, 268] width 373 height 50
click at [728, 292] on textarea "**********" at bounding box center [743, 268] width 373 height 50
click at [746, 292] on textarea "**********" at bounding box center [743, 268] width 373 height 50
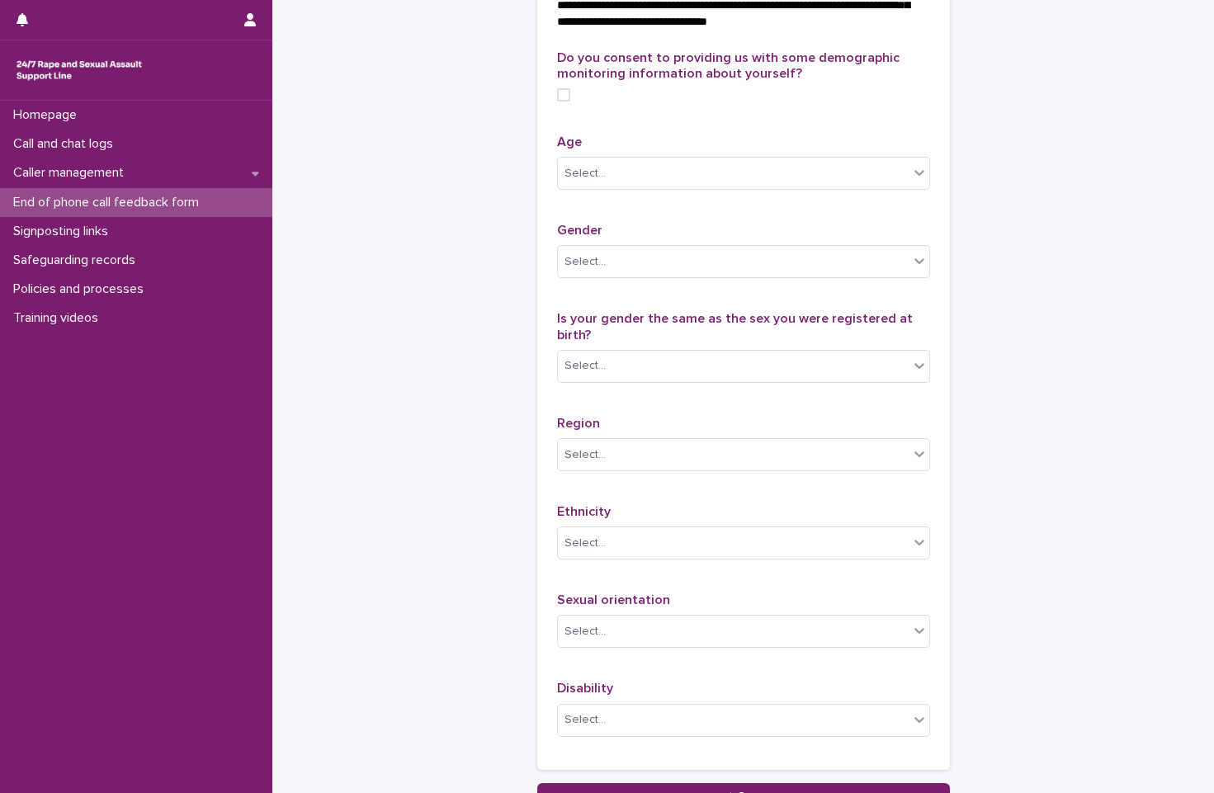
scroll to position [825, 0]
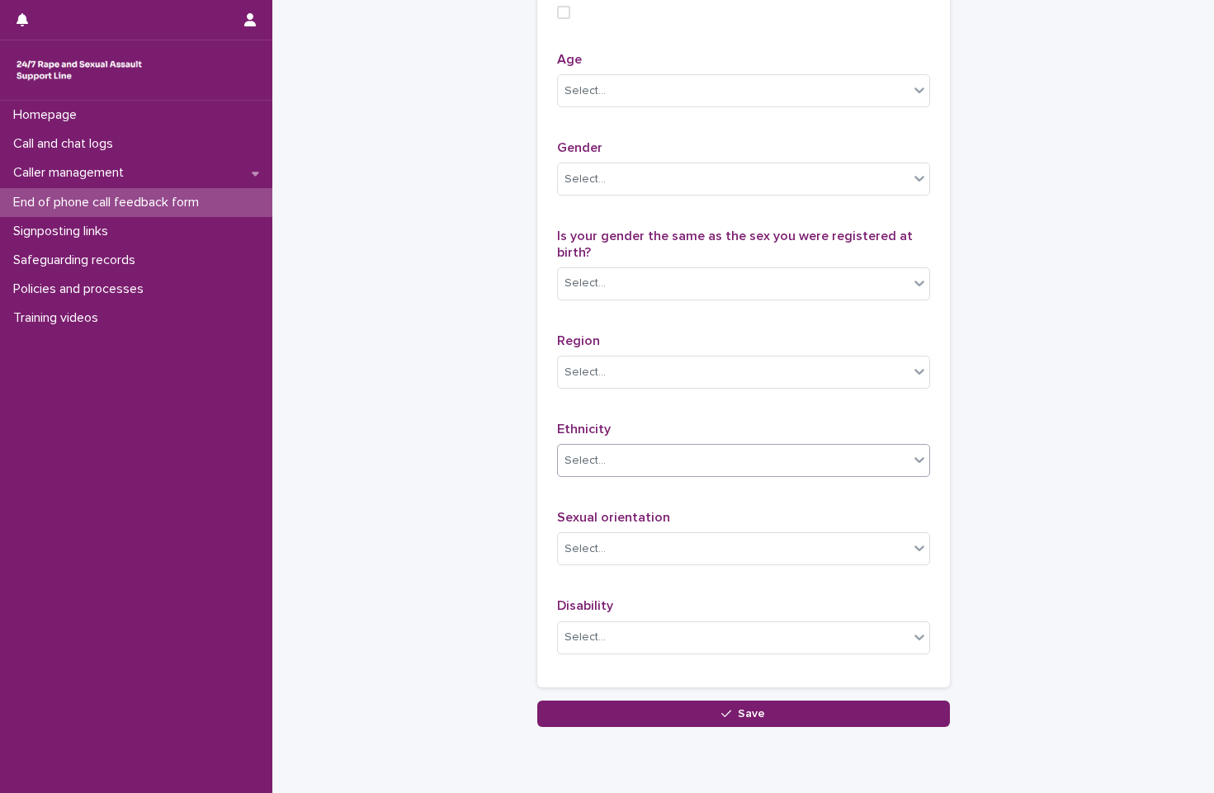
type textarea "**********"
click at [623, 475] on div "Select..." at bounding box center [733, 460] width 351 height 27
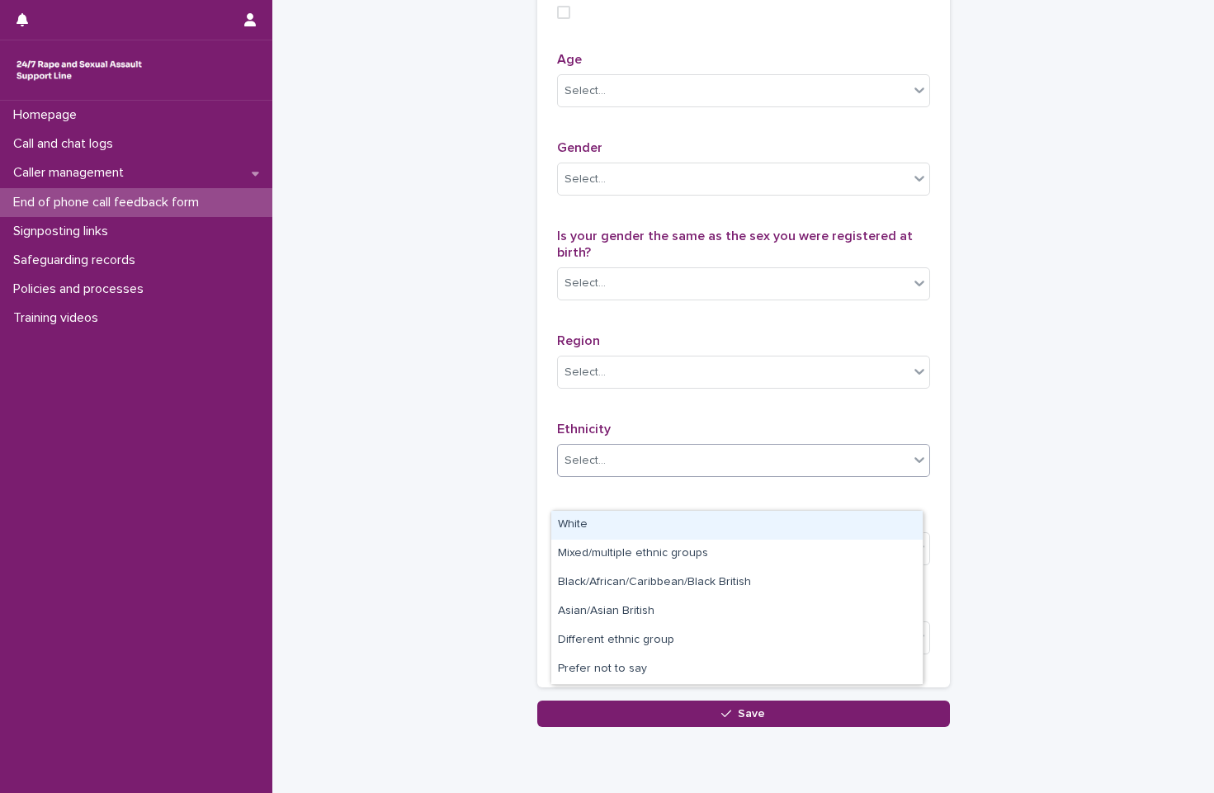
click at [623, 475] on div "Select..." at bounding box center [733, 460] width 351 height 27
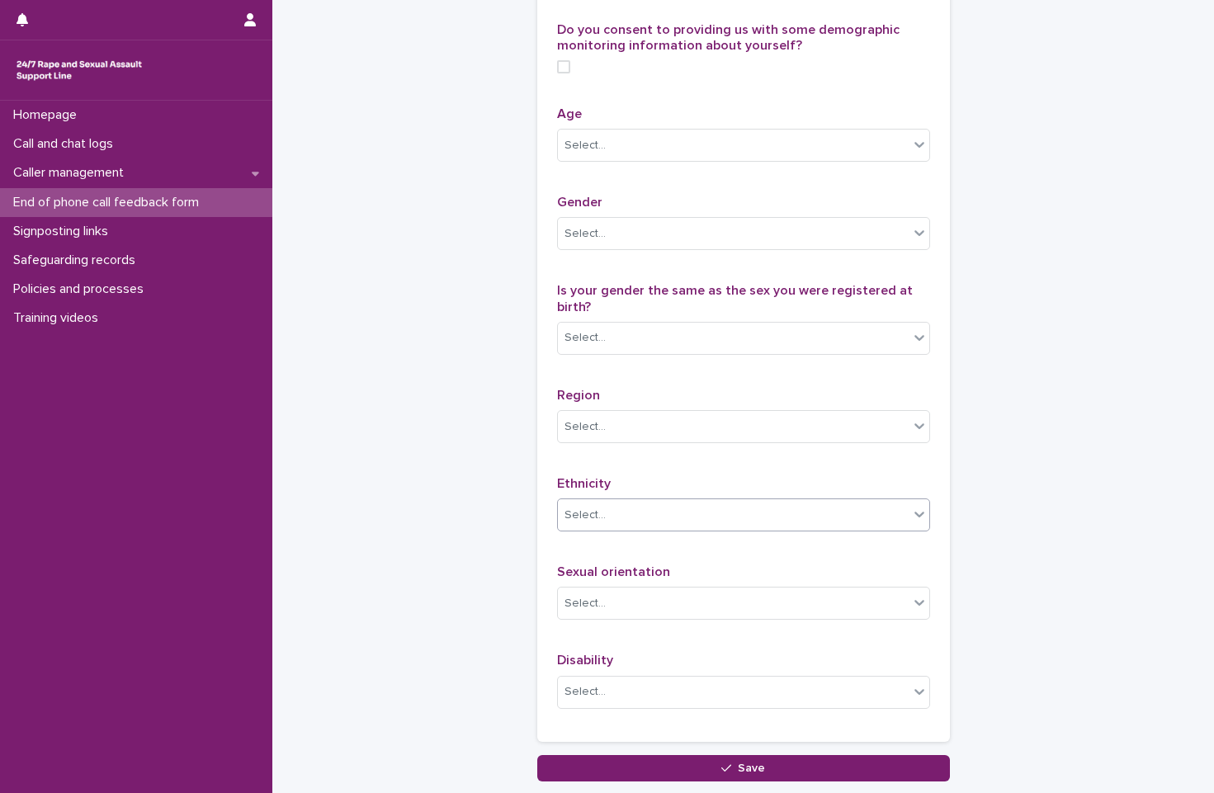
scroll to position [743, 0]
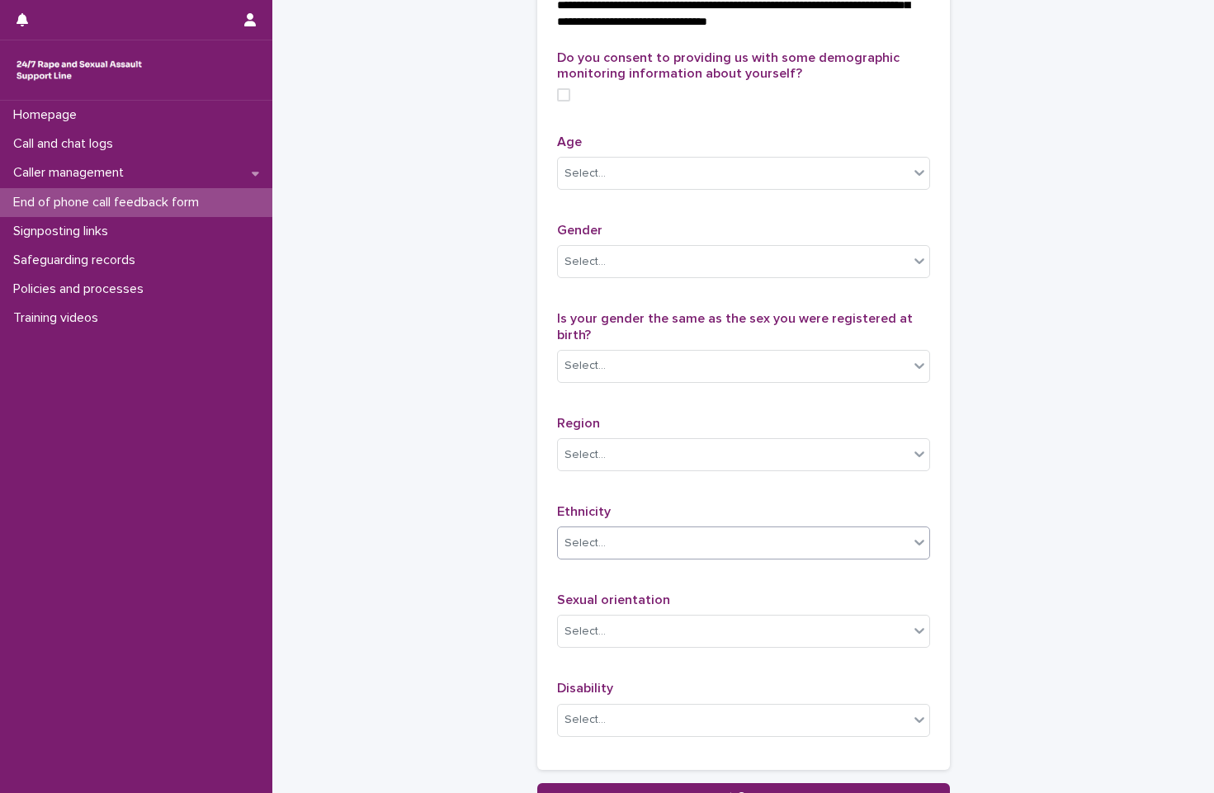
click at [566, 115] on div "Do you consent to providing us with some demographic monitoring information abo…" at bounding box center [743, 82] width 373 height 64
click at [557, 102] on span at bounding box center [563, 94] width 13 height 13
click at [726, 244] on div "Do you consent to providing us with some demographic monitoring information abo…" at bounding box center [743, 400] width 373 height 700
click at [738, 187] on div "Select..." at bounding box center [733, 173] width 351 height 27
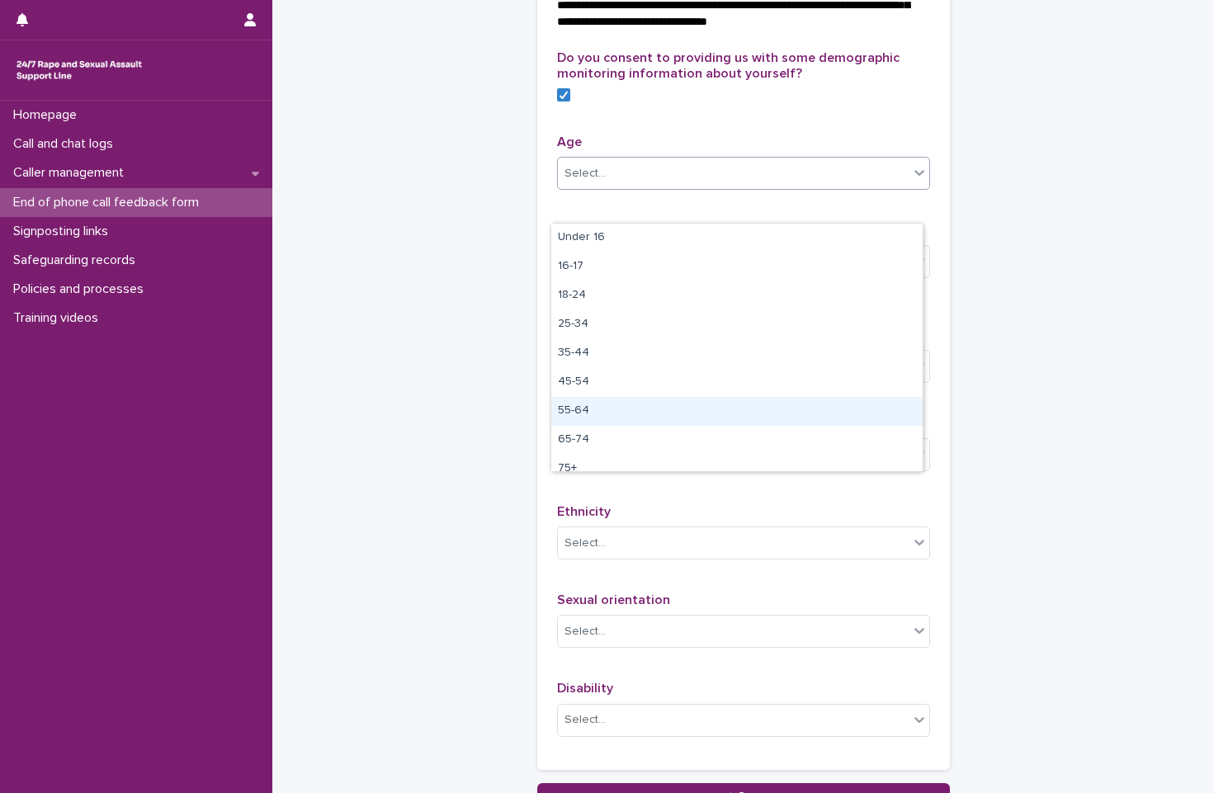
scroll to position [41, 0]
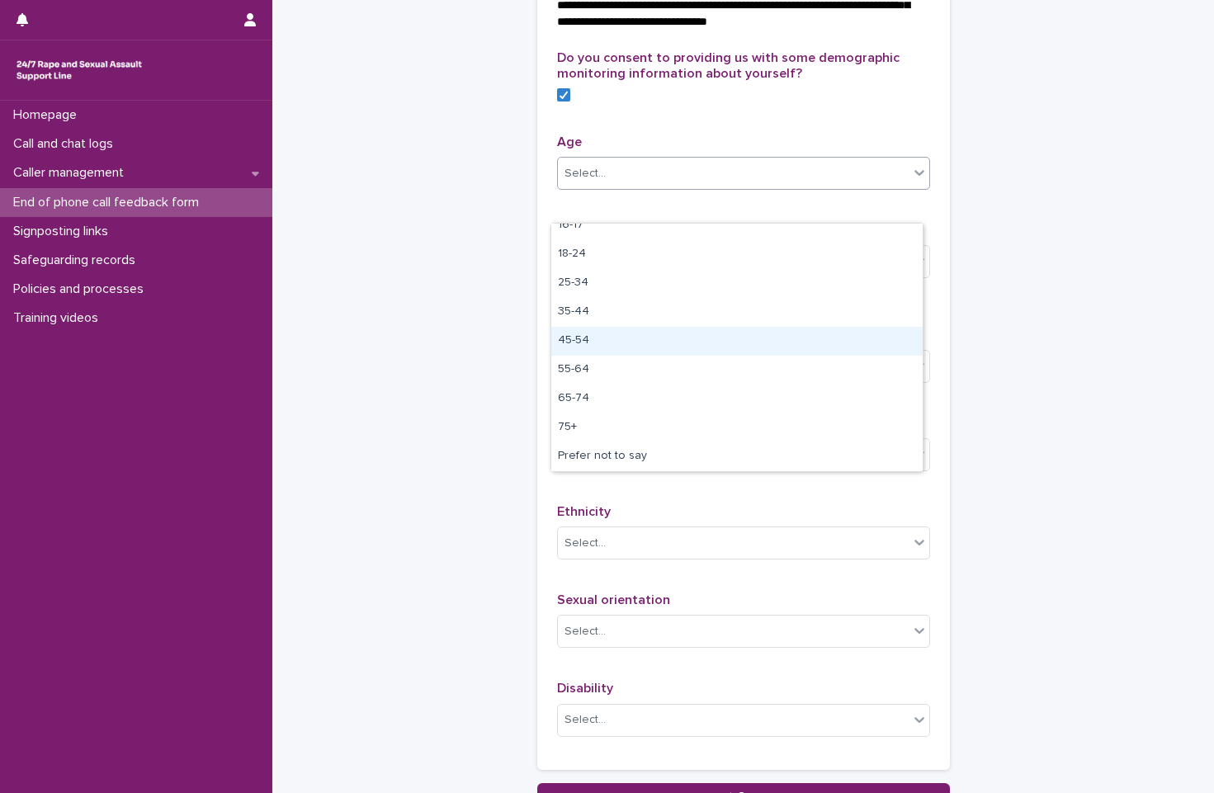
drag, startPoint x: 740, startPoint y: 361, endPoint x: 740, endPoint y: 337, distance: 23.9
click at [740, 337] on div "45-54" at bounding box center [736, 341] width 371 height 29
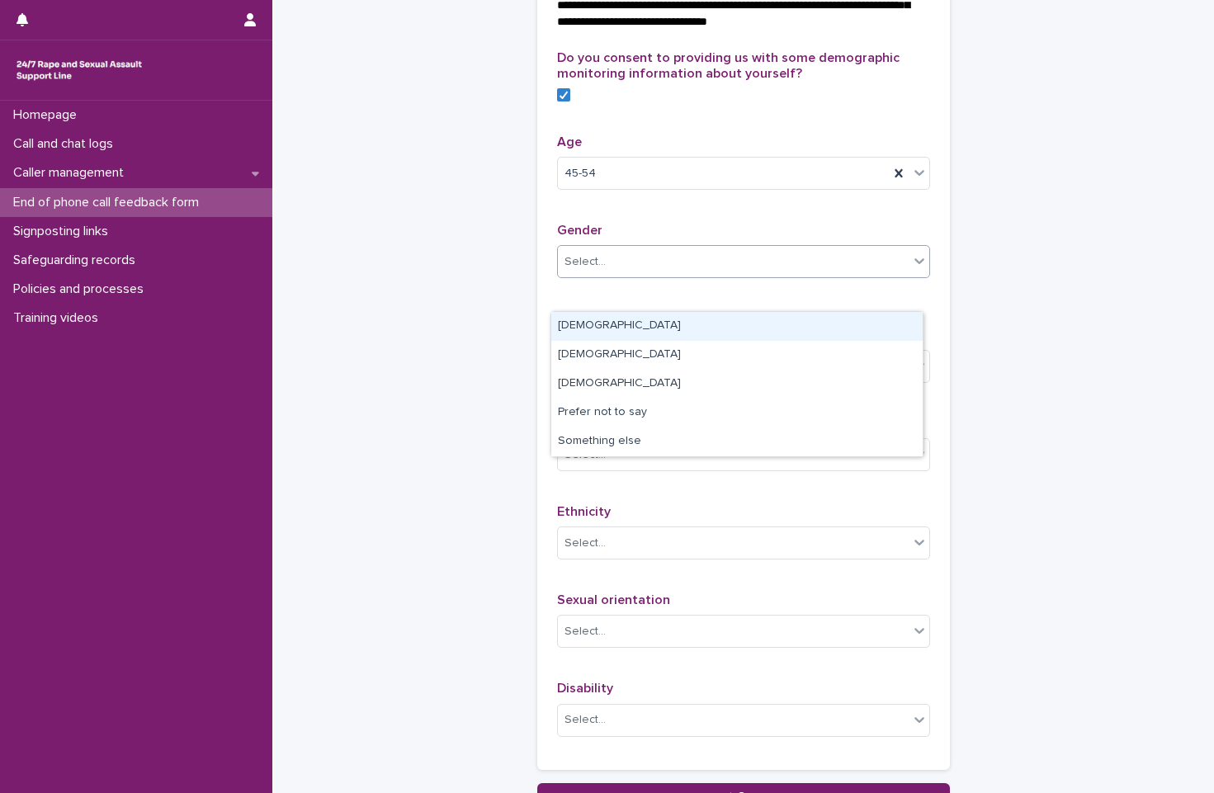
click at [738, 276] on div "Select..." at bounding box center [733, 261] width 351 height 27
click at [709, 321] on div "[DEMOGRAPHIC_DATA]" at bounding box center [736, 326] width 371 height 29
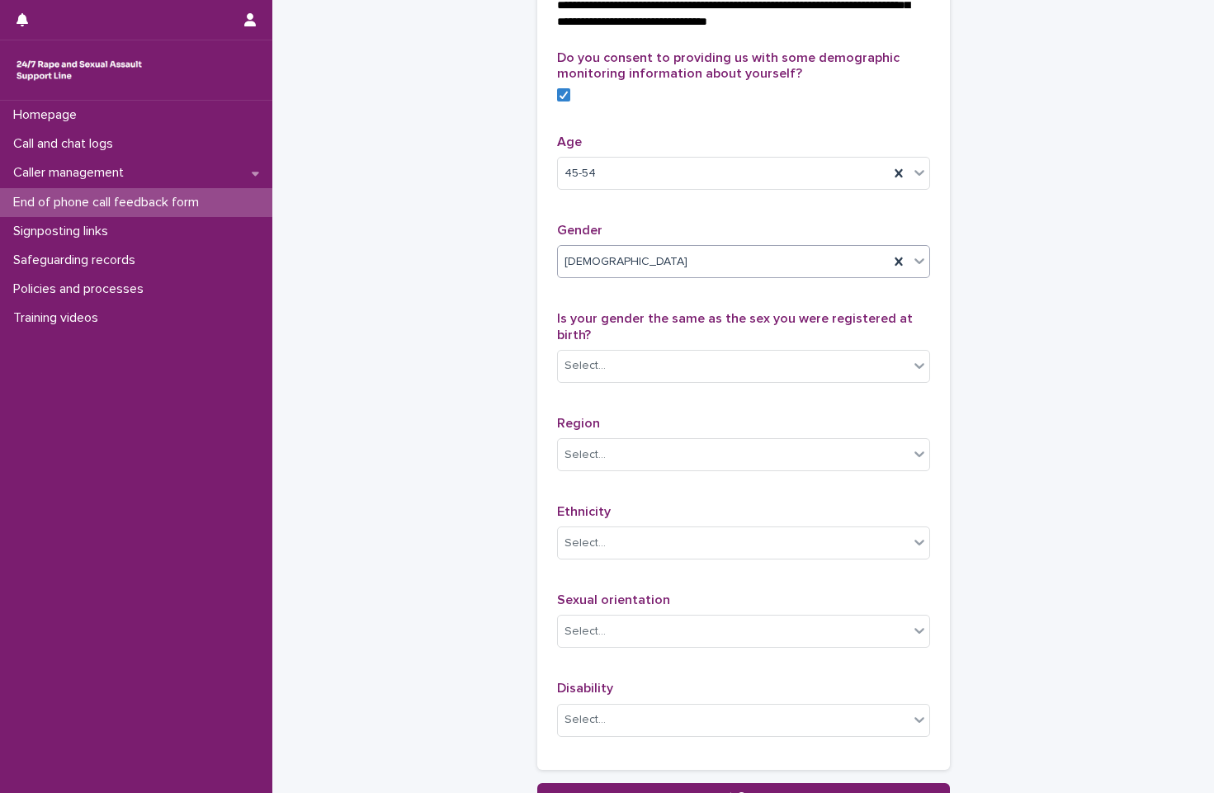
scroll to position [825, 0]
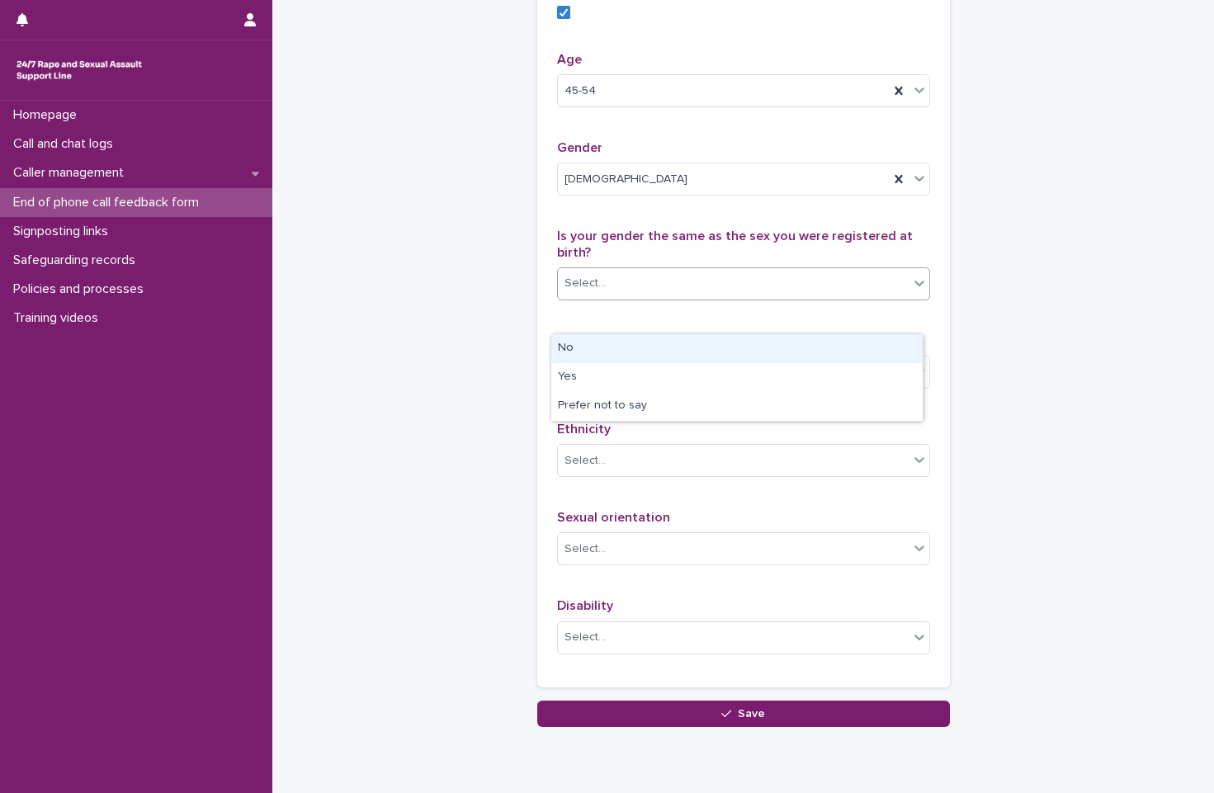
click at [730, 297] on div "Select..." at bounding box center [733, 283] width 351 height 27
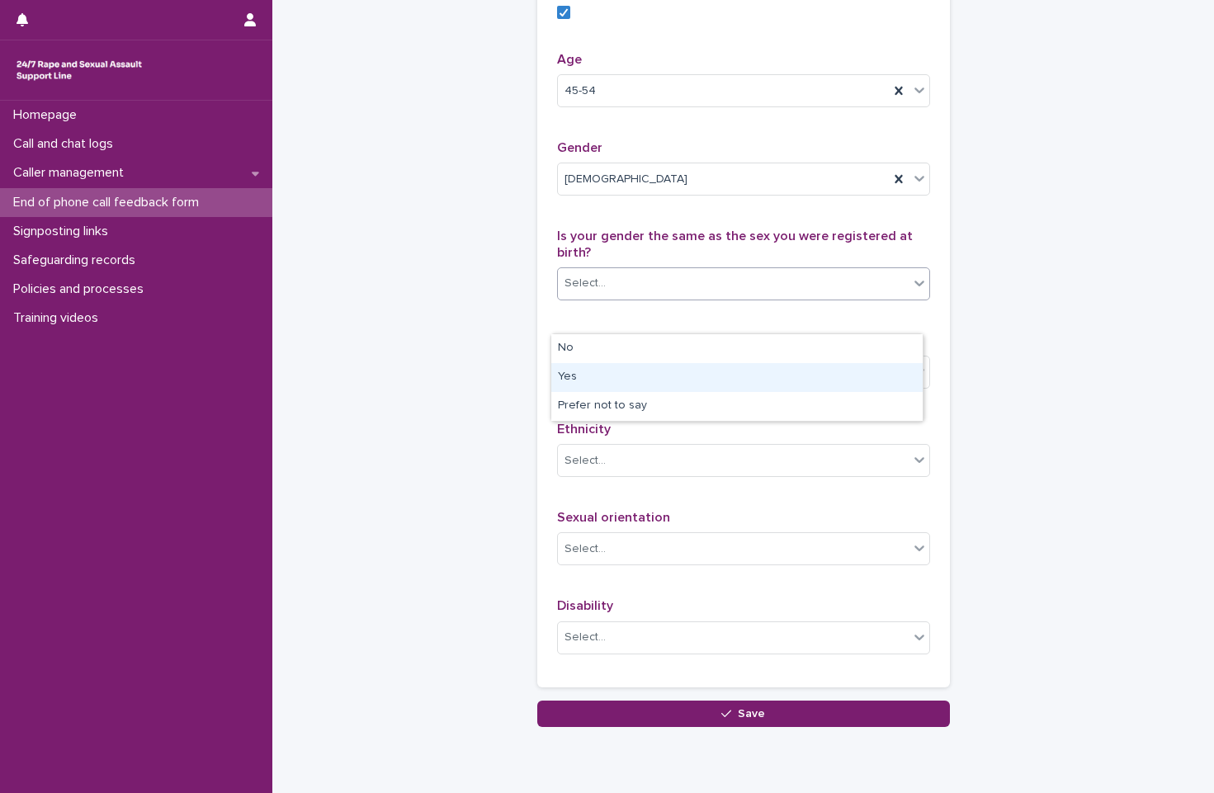
click at [724, 383] on div "Yes" at bounding box center [736, 377] width 371 height 29
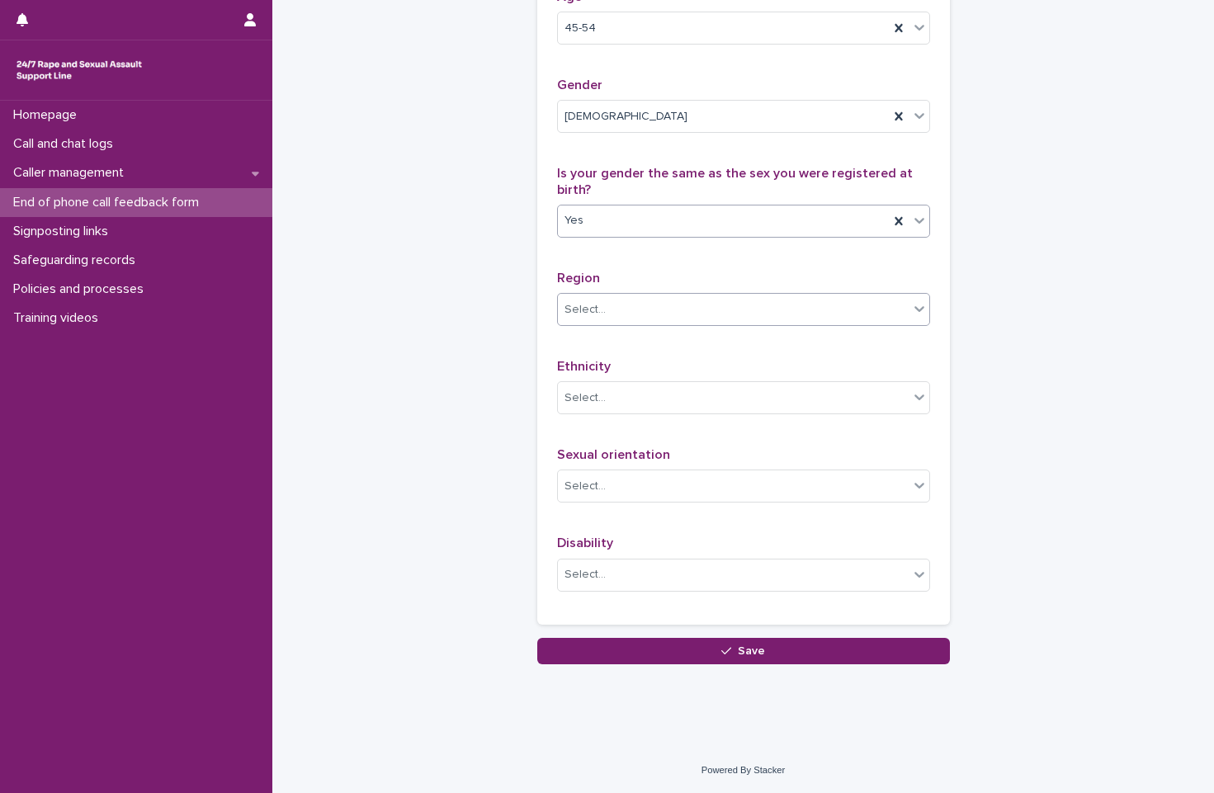
click at [745, 295] on div "Select..." at bounding box center [743, 309] width 373 height 33
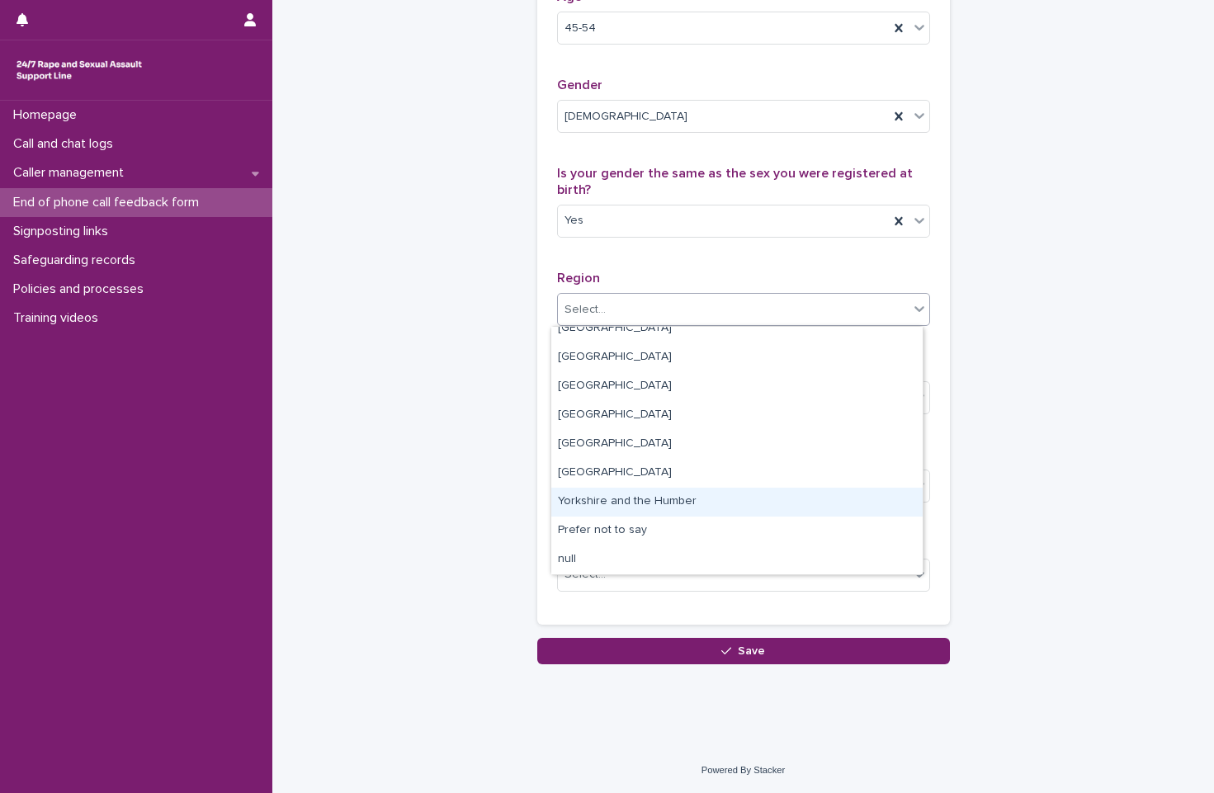
scroll to position [0, 0]
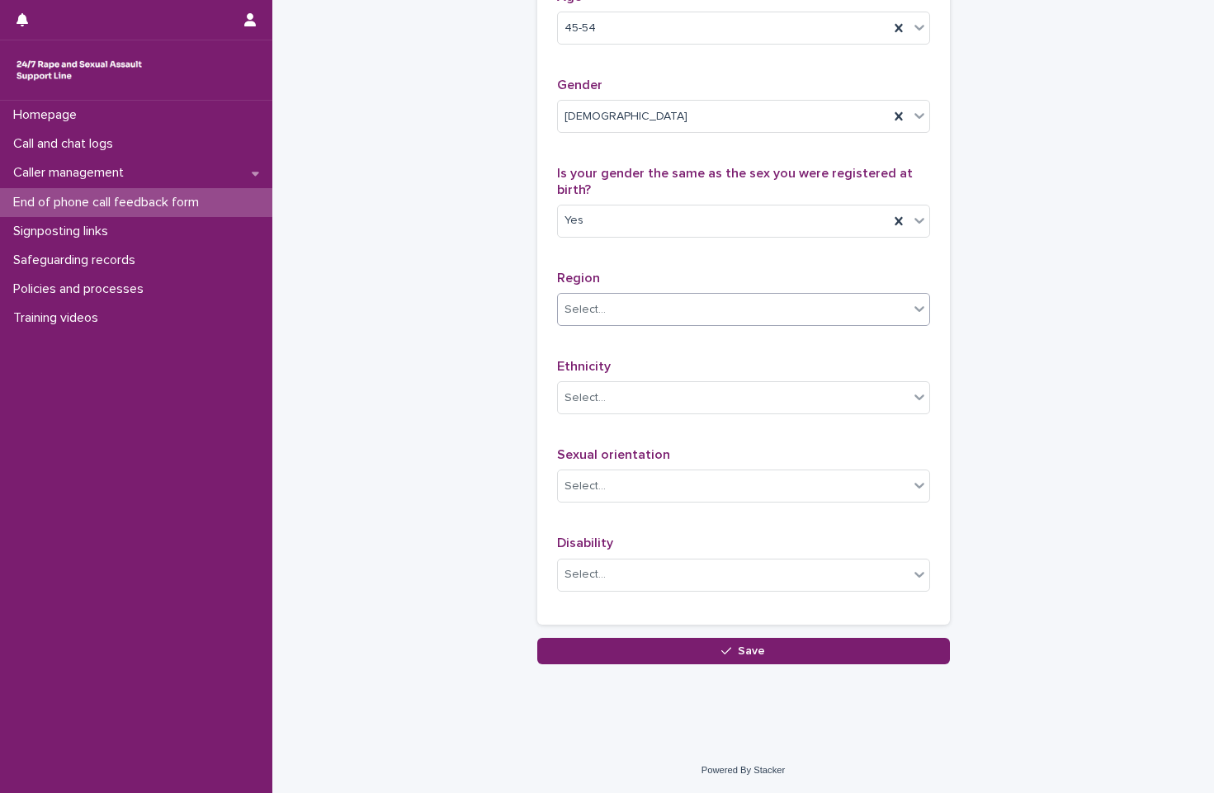
click at [688, 309] on div "Select..." at bounding box center [733, 309] width 351 height 27
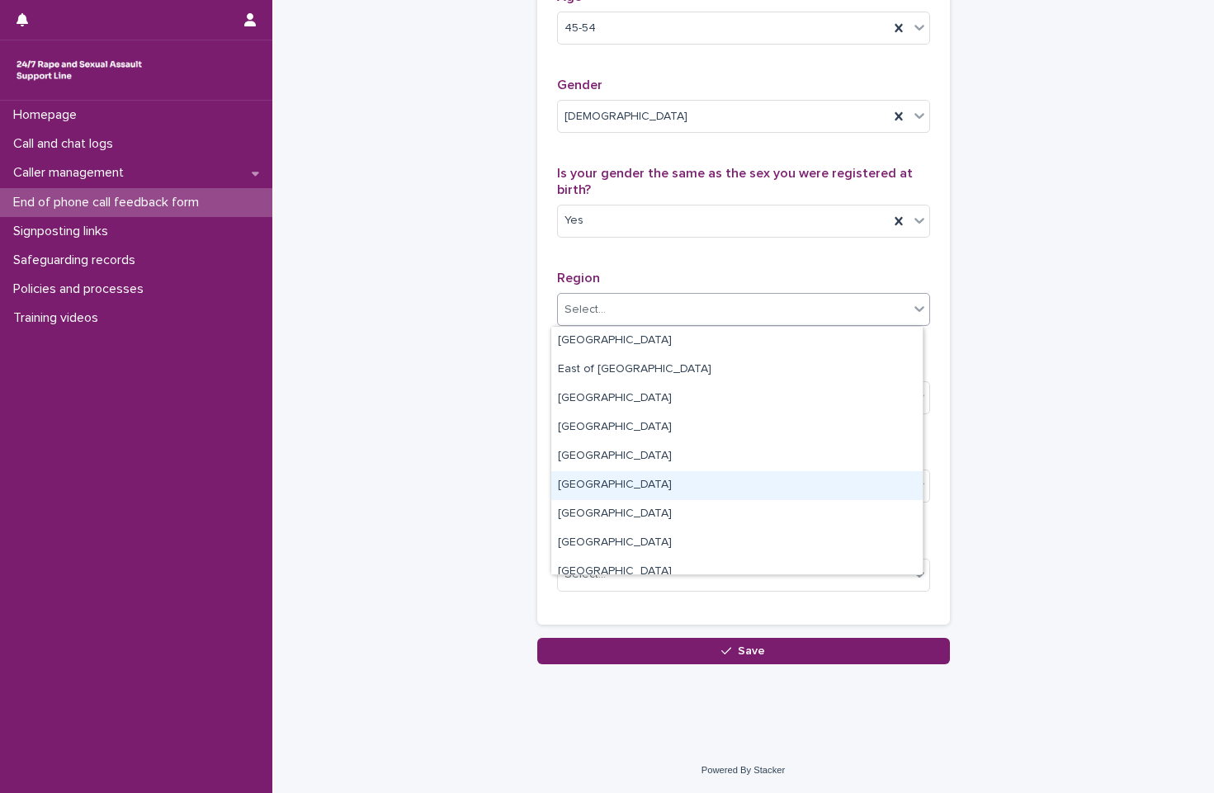
click at [710, 490] on div "[GEOGRAPHIC_DATA]" at bounding box center [736, 485] width 371 height 29
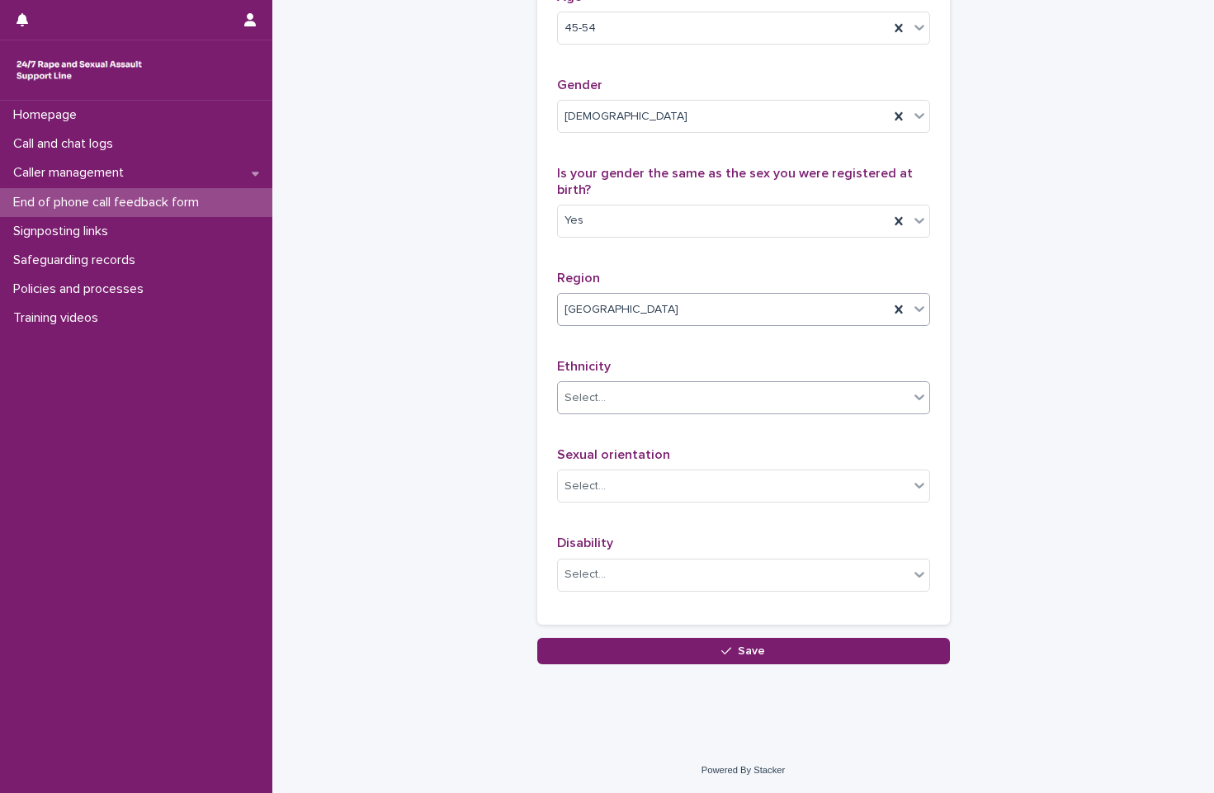
click at [704, 392] on div "Select..." at bounding box center [733, 398] width 351 height 27
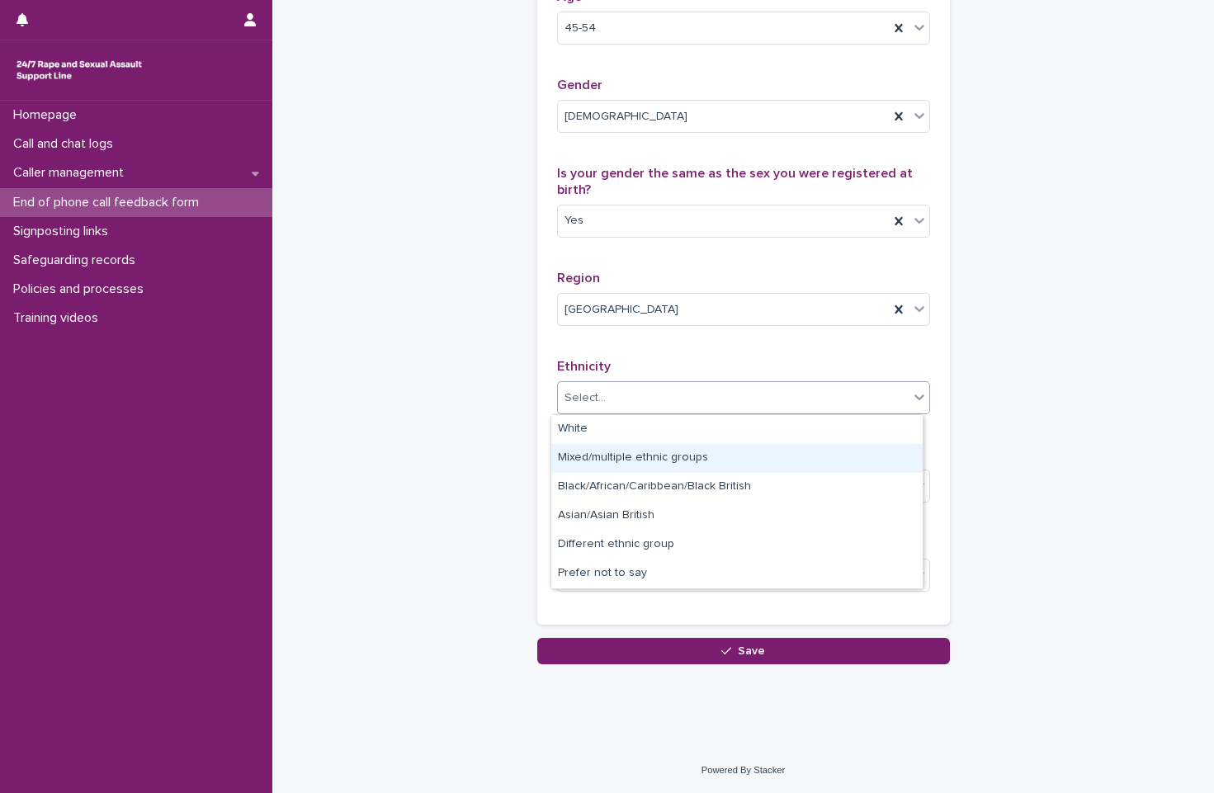
click at [744, 458] on div "Mixed/multiple ethnic groups" at bounding box center [736, 458] width 371 height 29
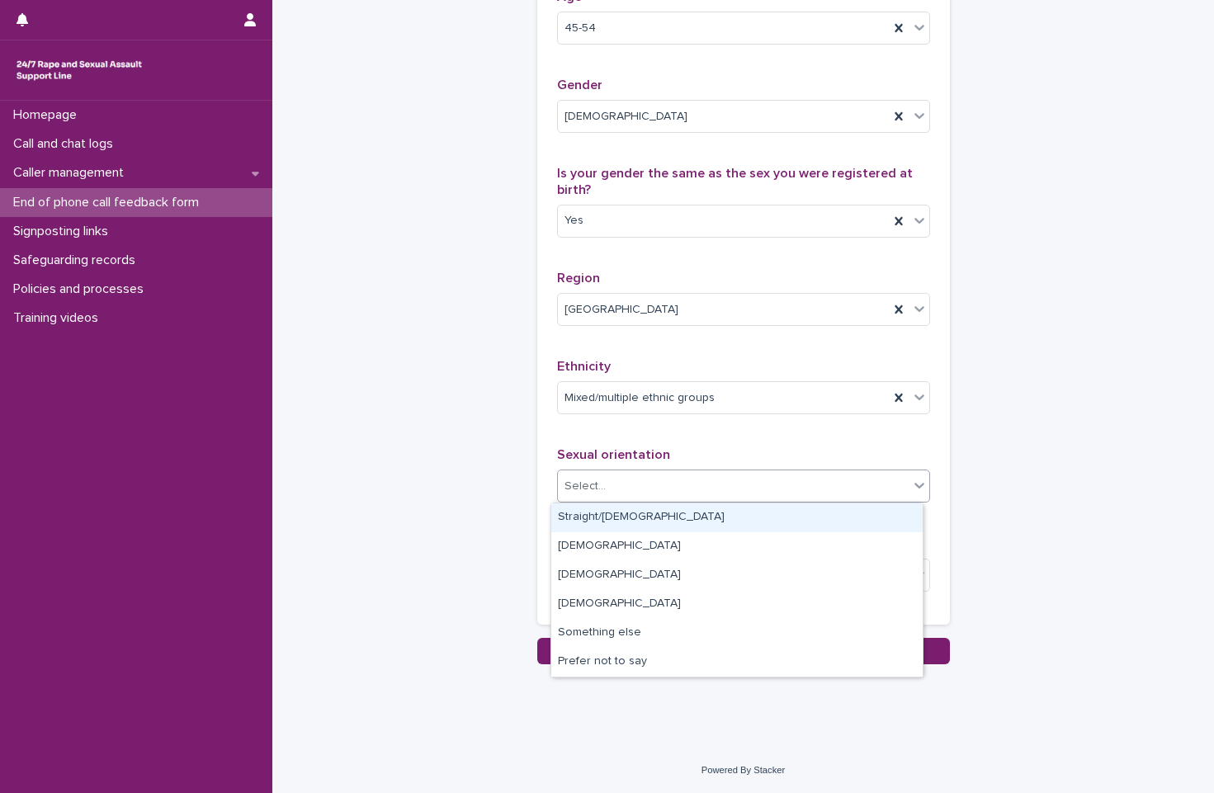
click at [739, 475] on div "Select..." at bounding box center [733, 486] width 351 height 27
drag, startPoint x: 704, startPoint y: 655, endPoint x: 694, endPoint y: 520, distance: 134.9
click at [694, 520] on div "Straight/[DEMOGRAPHIC_DATA]" at bounding box center [736, 517] width 371 height 29
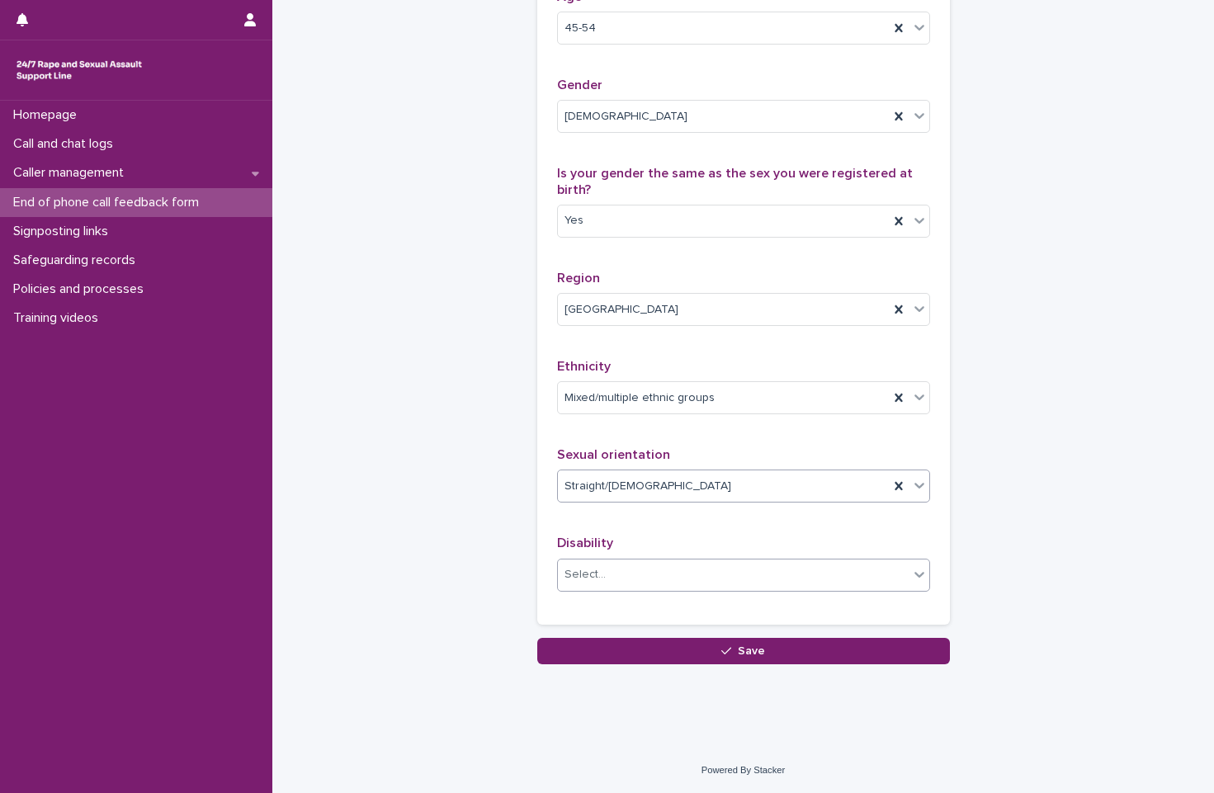
click at [664, 587] on div "Select..." at bounding box center [733, 574] width 351 height 27
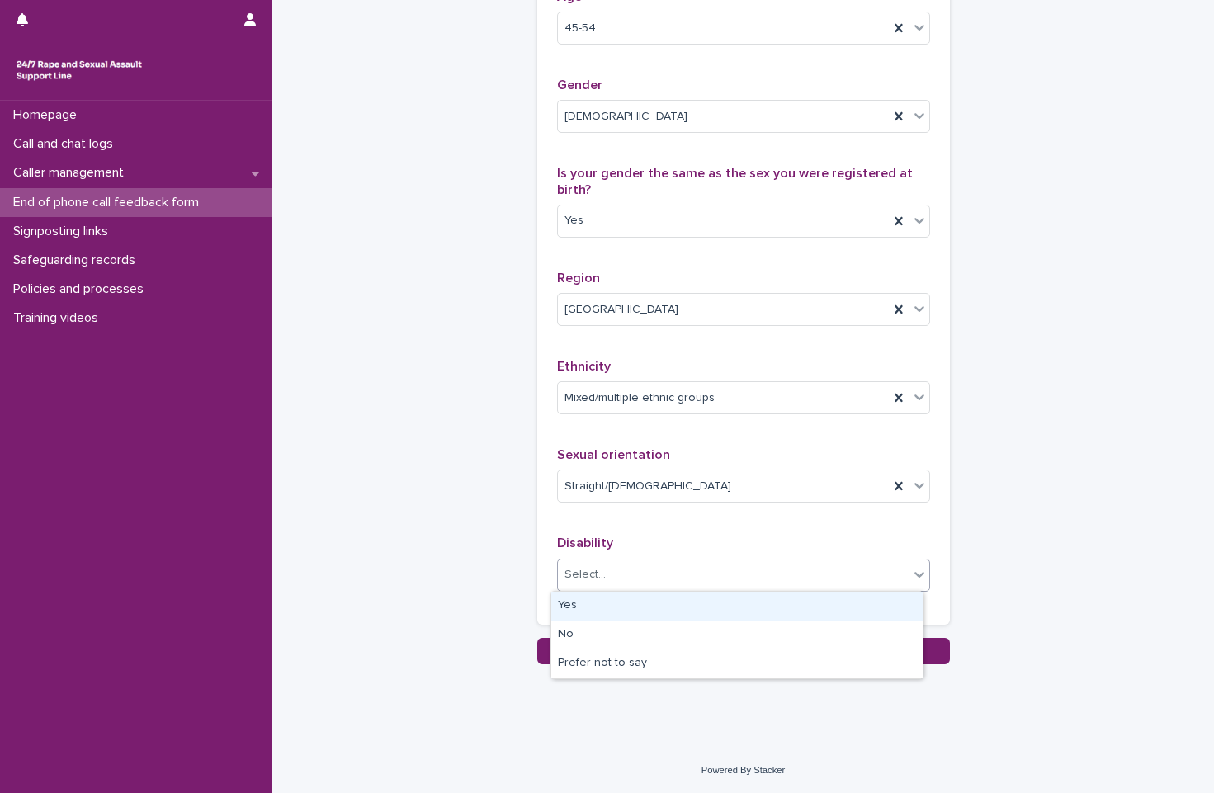
click at [632, 608] on div "Yes" at bounding box center [736, 606] width 371 height 29
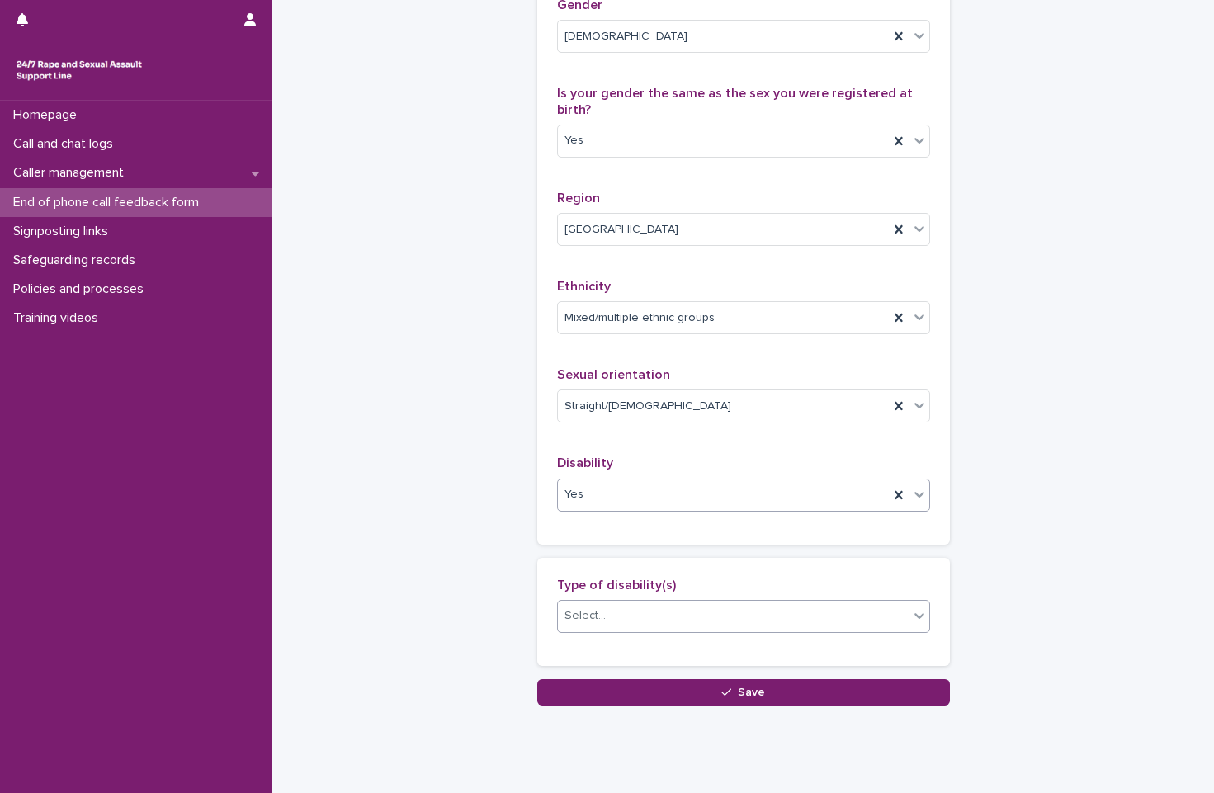
scroll to position [1026, 0]
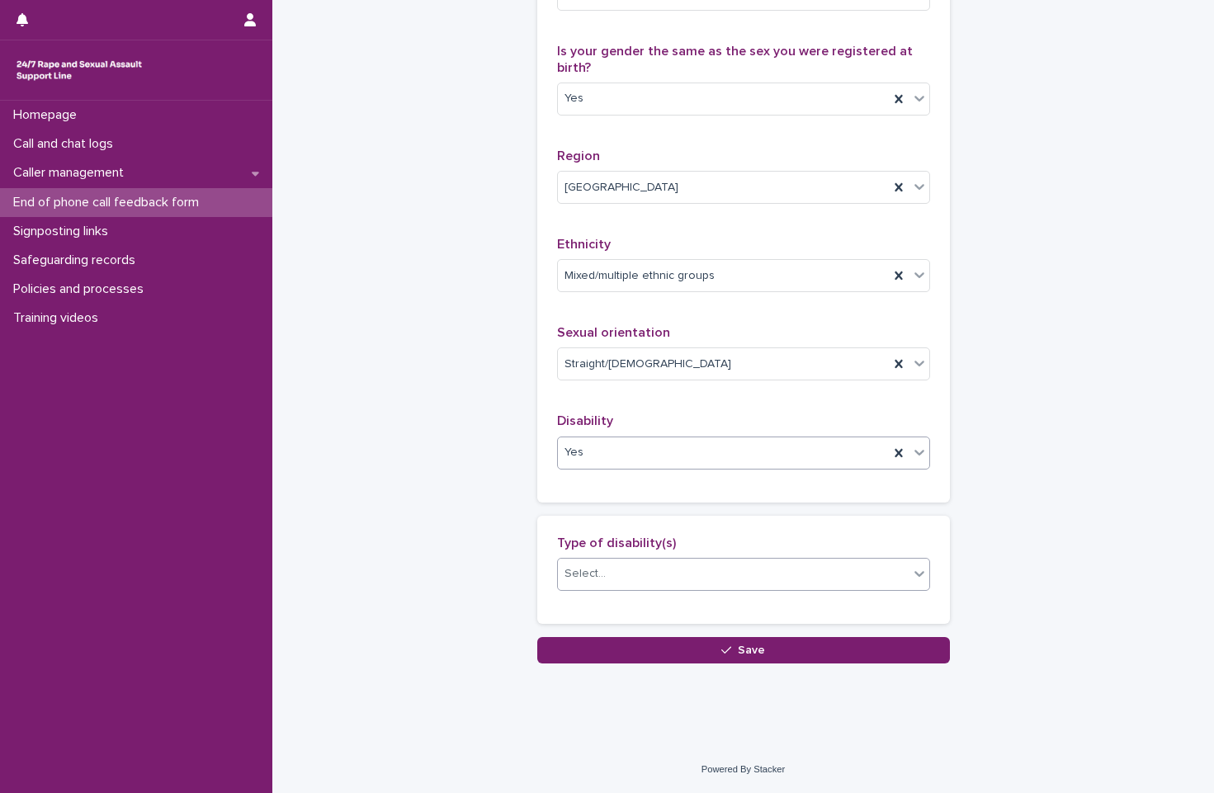
click at [645, 588] on div "Select..." at bounding box center [733, 573] width 351 height 27
click at [666, 588] on div "Select..." at bounding box center [733, 573] width 351 height 27
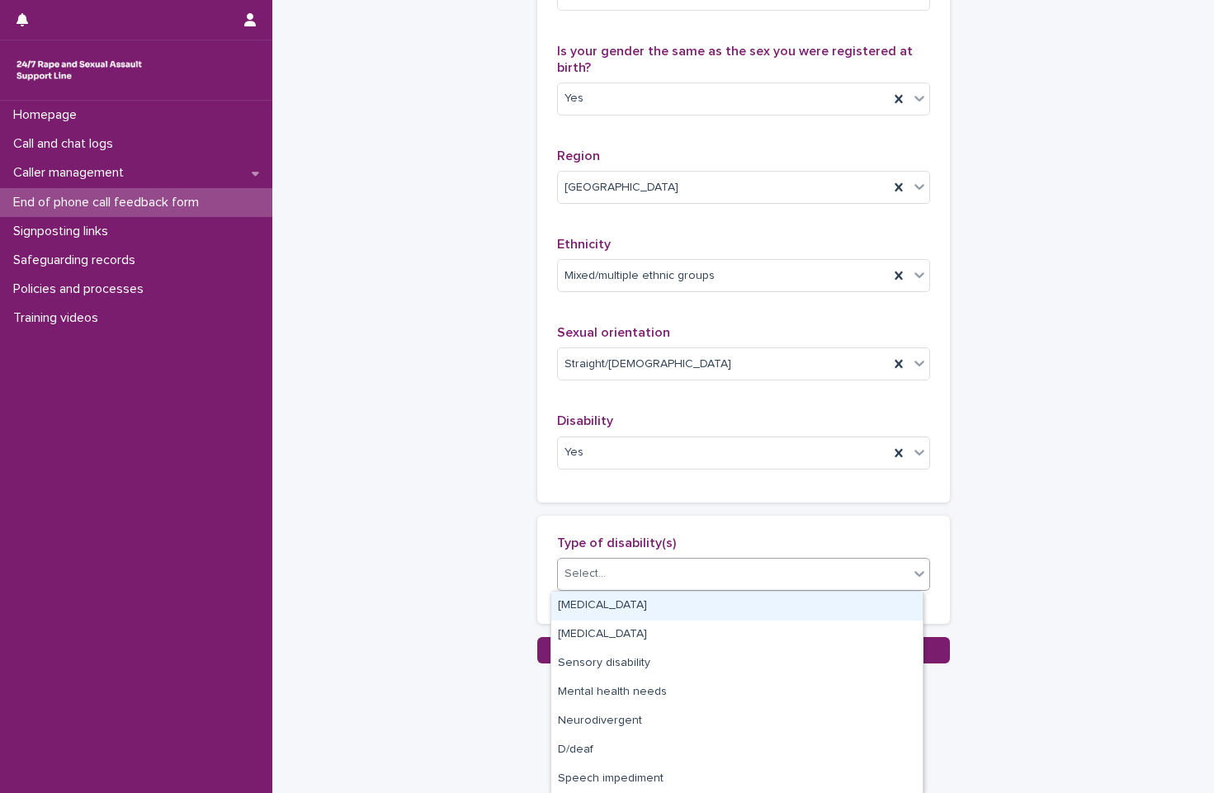
click at [700, 559] on div "Select..." at bounding box center [743, 574] width 373 height 33
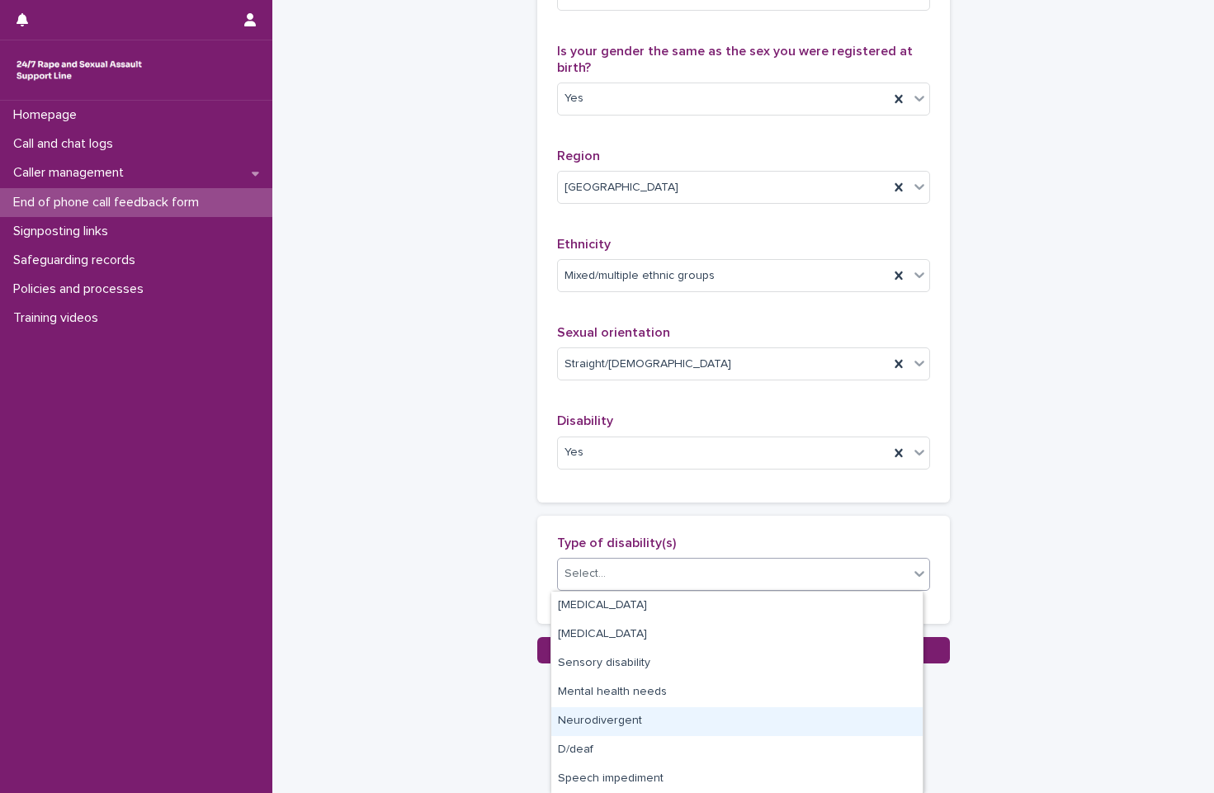
scroll to position [58, 0]
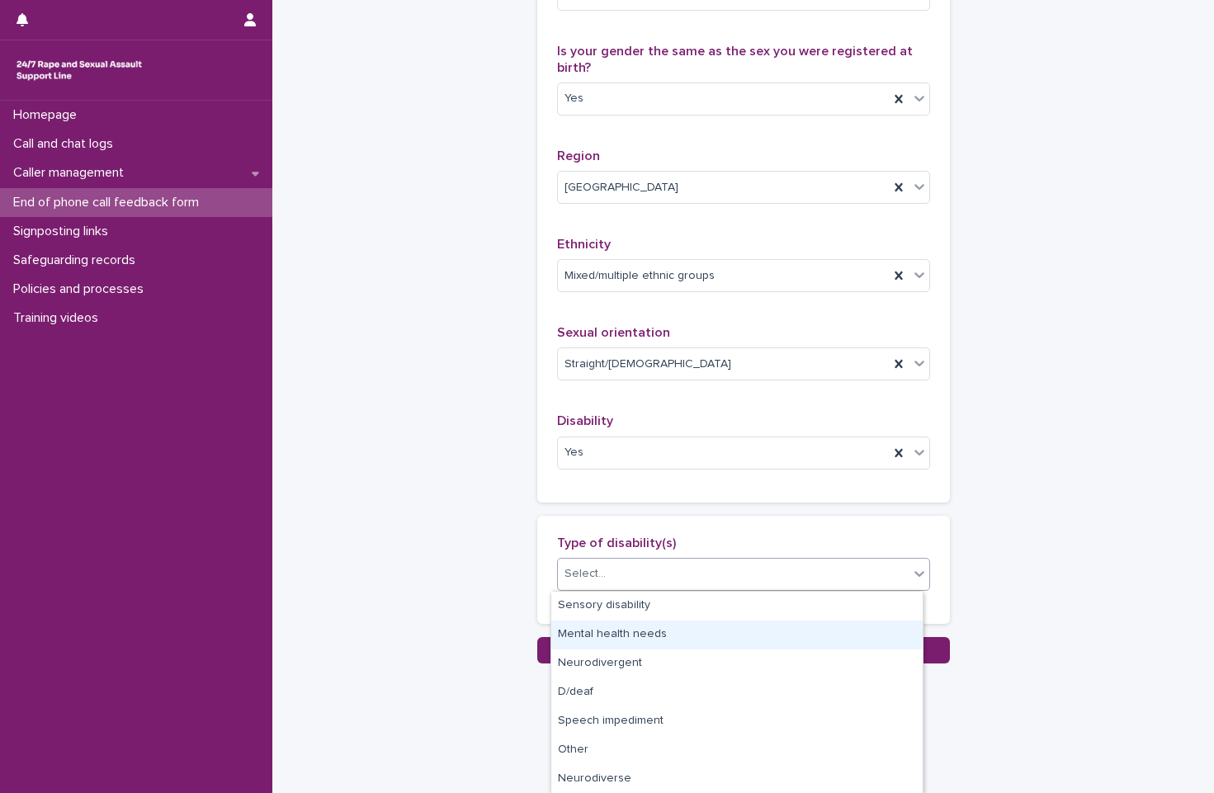
click at [716, 641] on div "Mental health needs" at bounding box center [736, 635] width 371 height 29
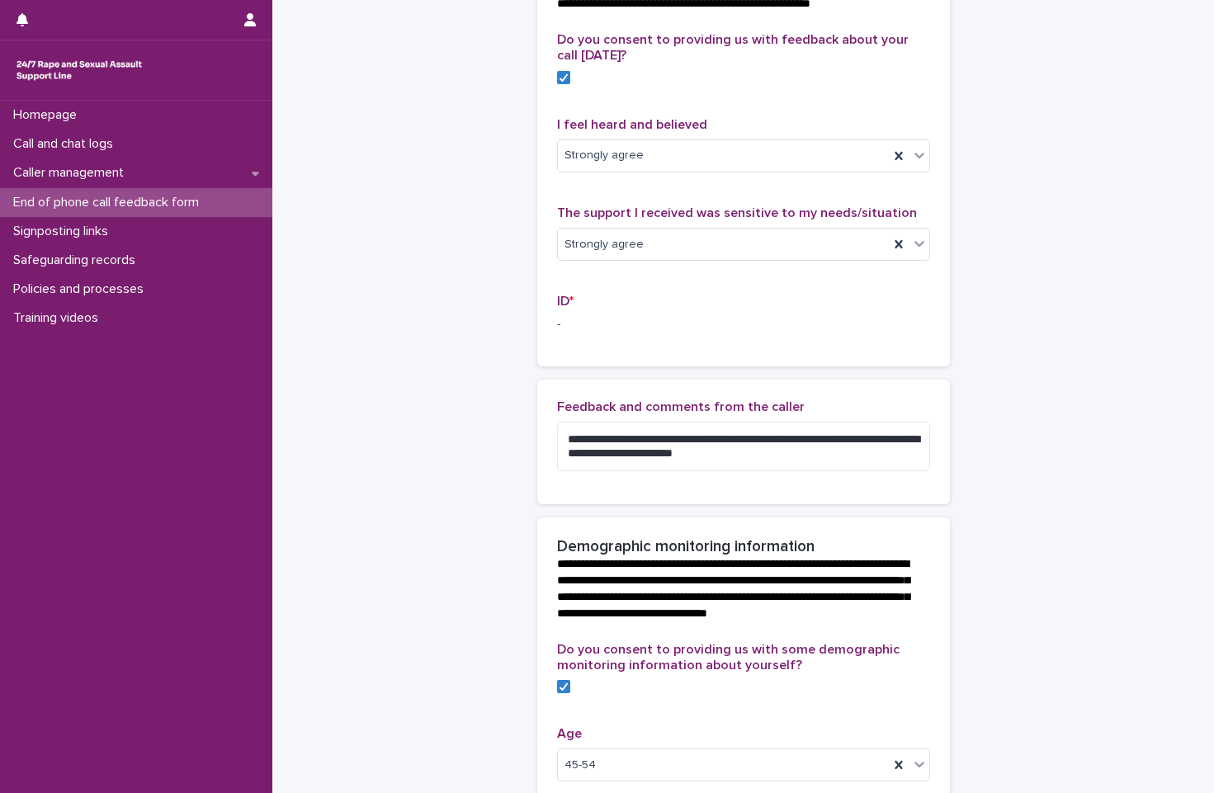
scroll to position [0, 0]
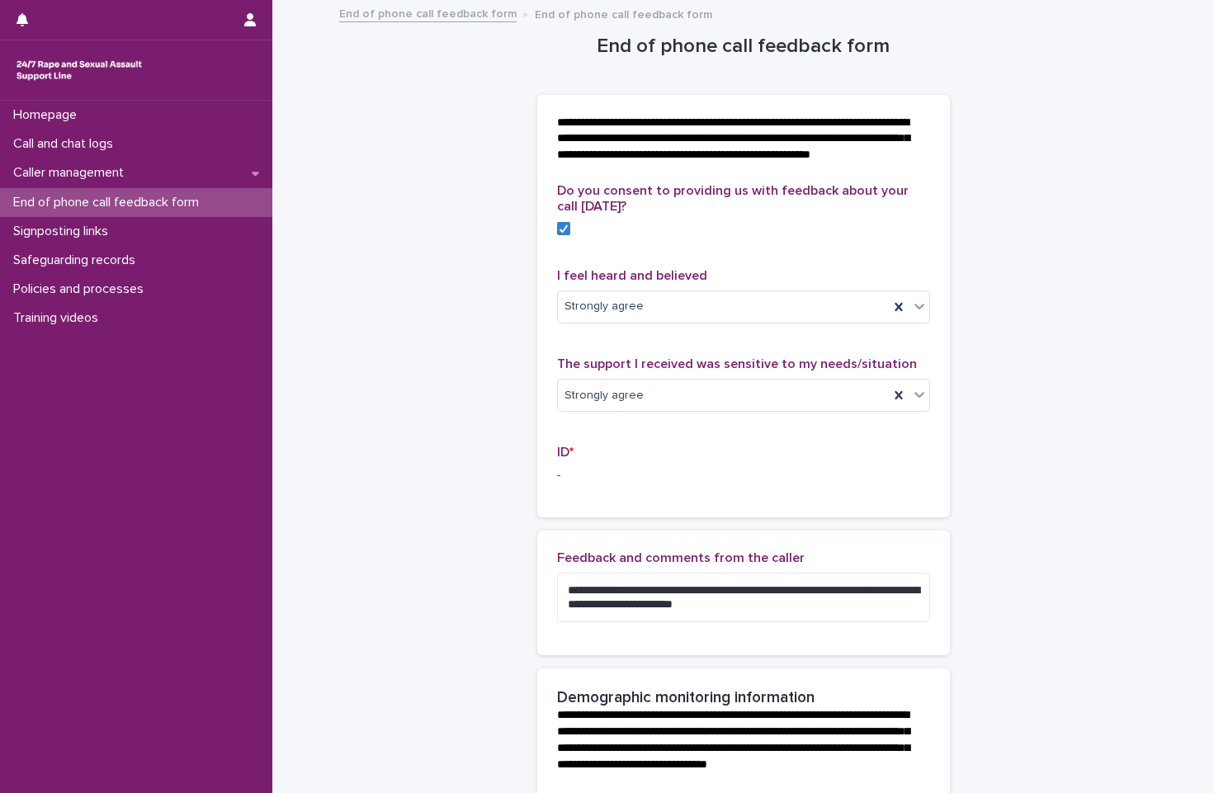
click at [557, 485] on p "-" at bounding box center [743, 475] width 373 height 17
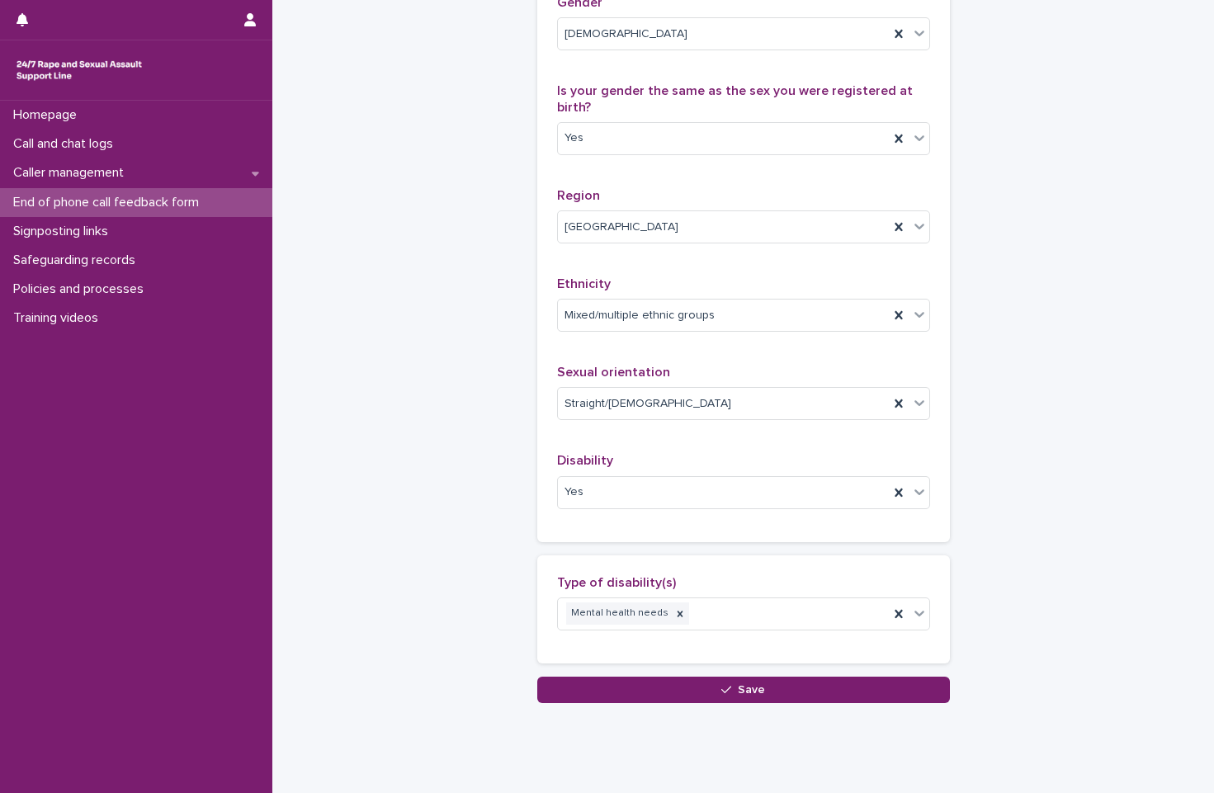
scroll to position [1042, 0]
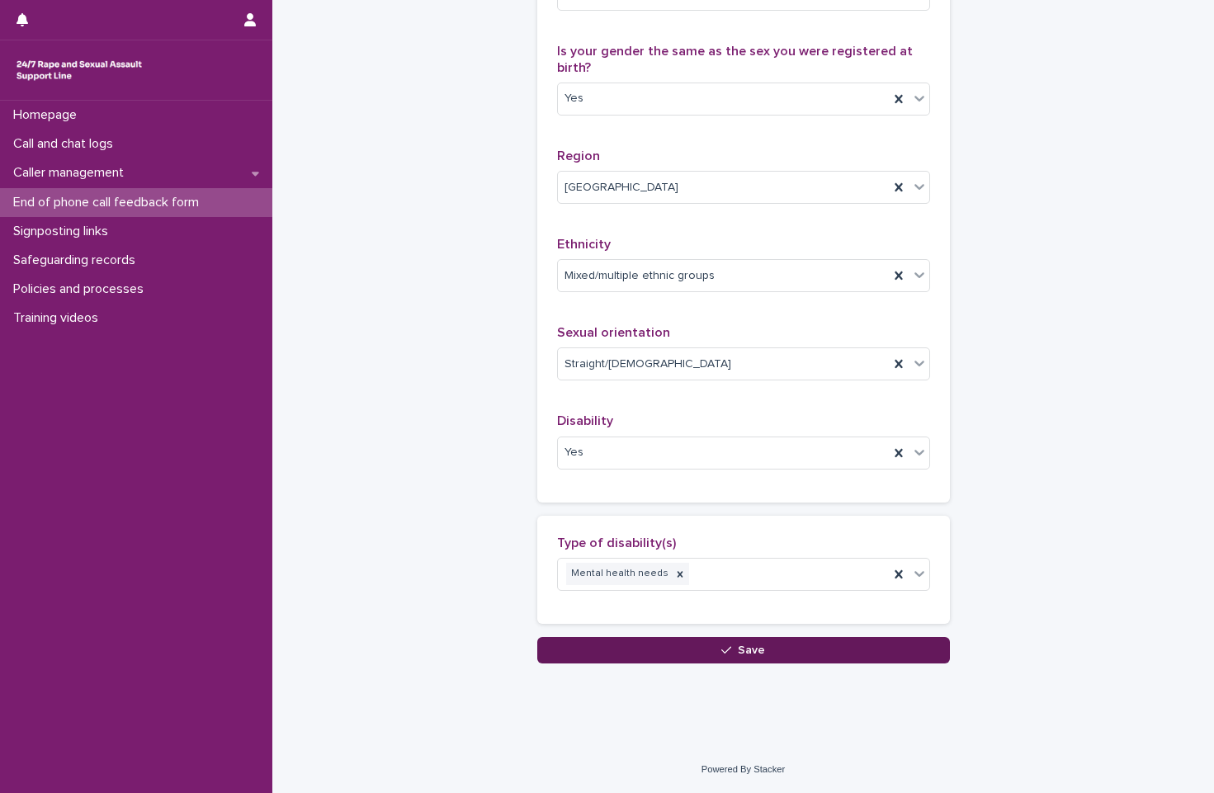
click at [853, 661] on button "Save" at bounding box center [743, 650] width 413 height 26
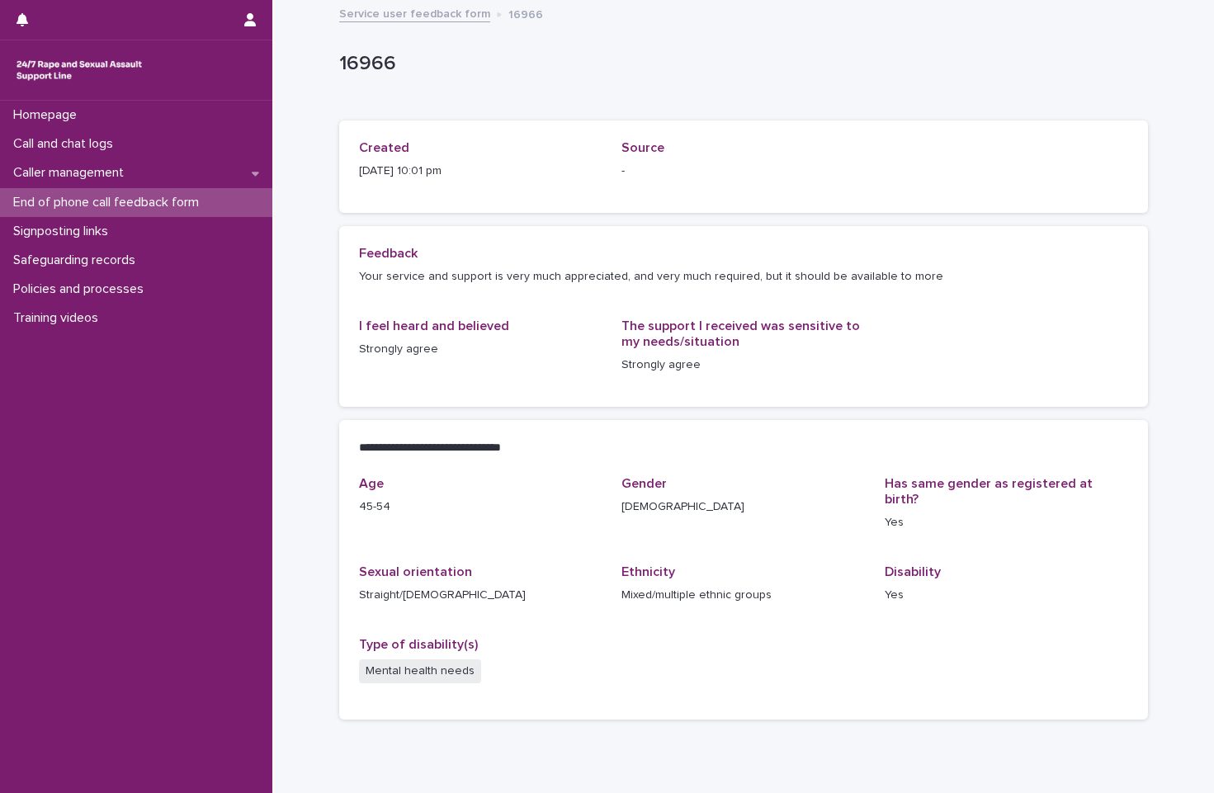
click at [405, 12] on link "Service user feedback form" at bounding box center [414, 12] width 151 height 19
